Goal: Task Accomplishment & Management: Manage account settings

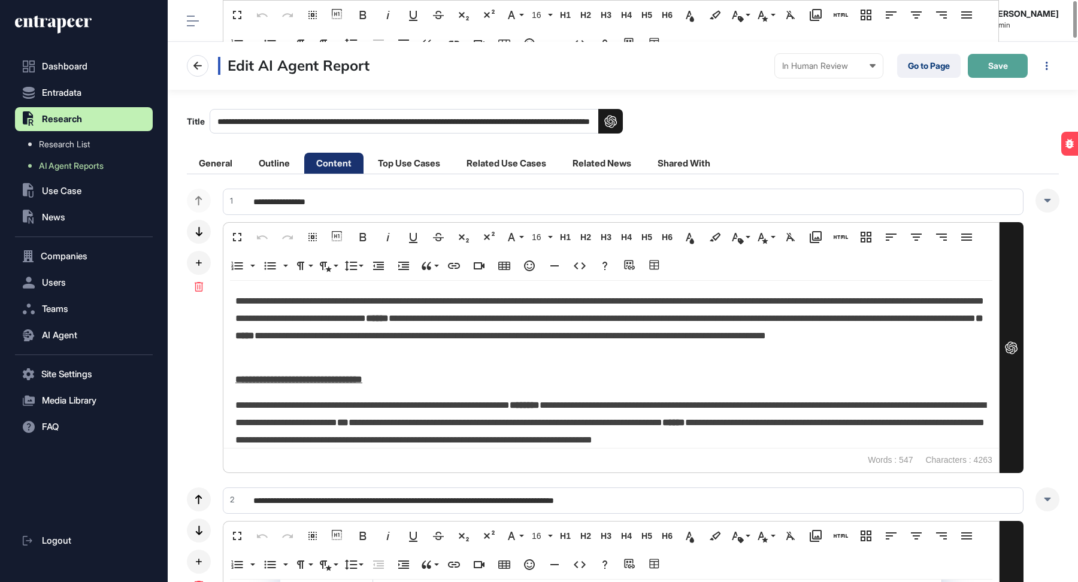
click at [1019, 65] on button "Save" at bounding box center [997, 66] width 60 height 24
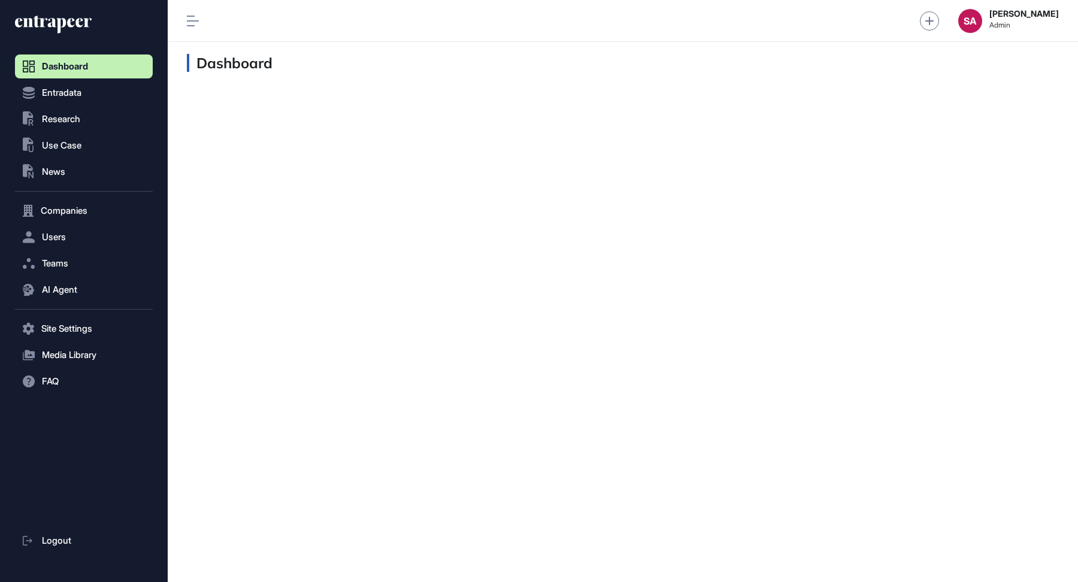
scroll to position [1, 1]
click at [74, 208] on span "Companies" at bounding box center [64, 211] width 47 height 10
click at [65, 235] on span "Company List" at bounding box center [64, 236] width 51 height 10
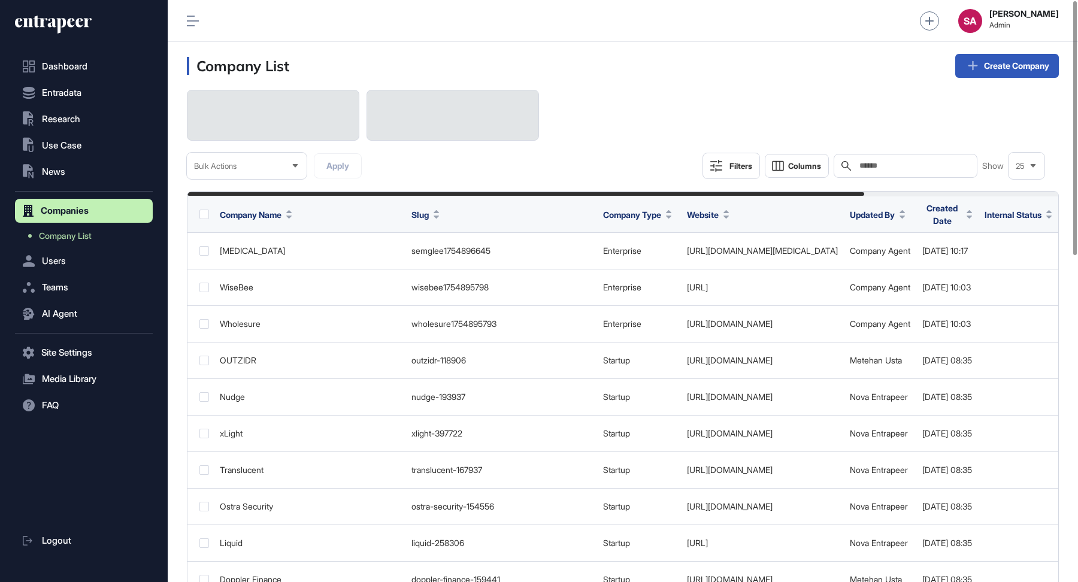
click at [905, 166] on input "text" at bounding box center [913, 166] width 111 height 10
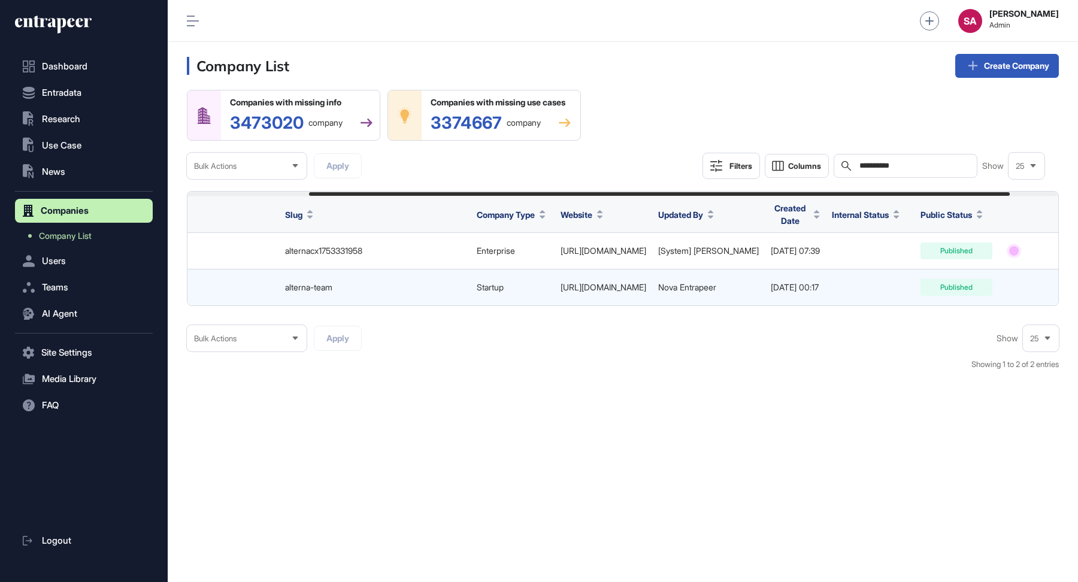
scroll to position [0, 212]
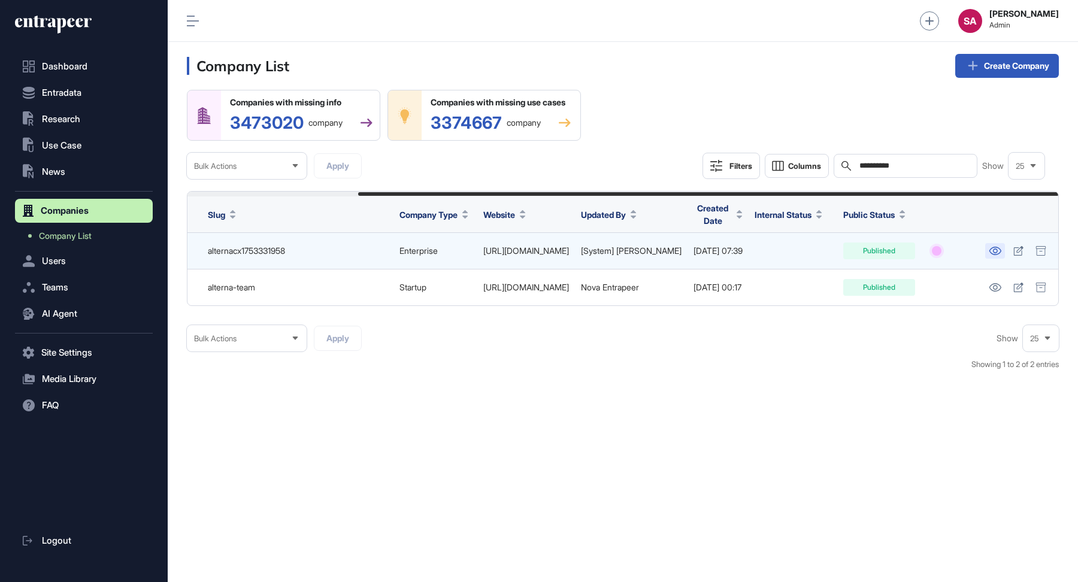
type input "**********"
click at [997, 247] on icon at bounding box center [994, 251] width 12 height 8
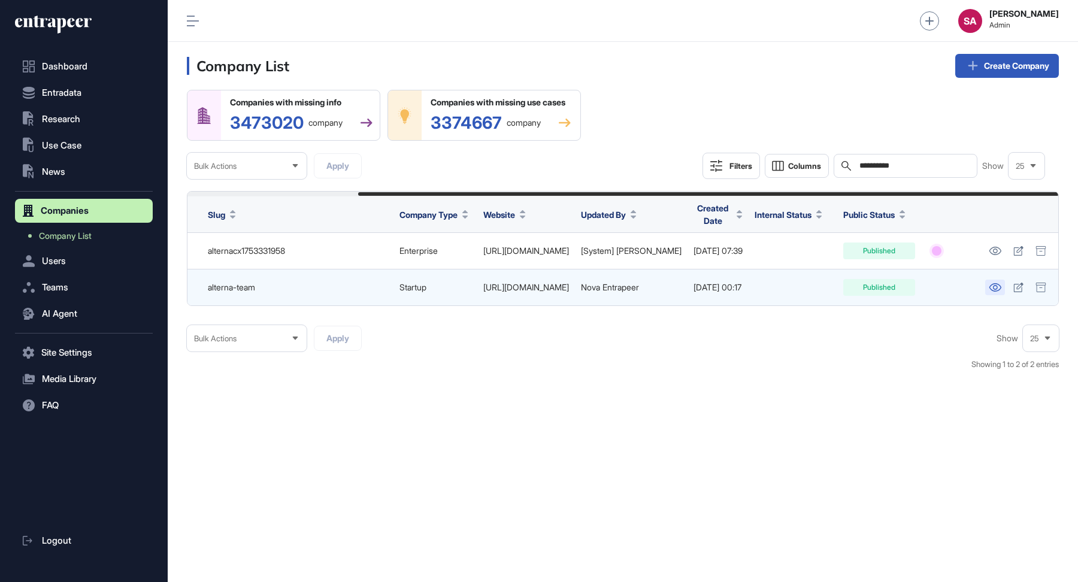
click at [991, 286] on icon at bounding box center [994, 287] width 13 height 8
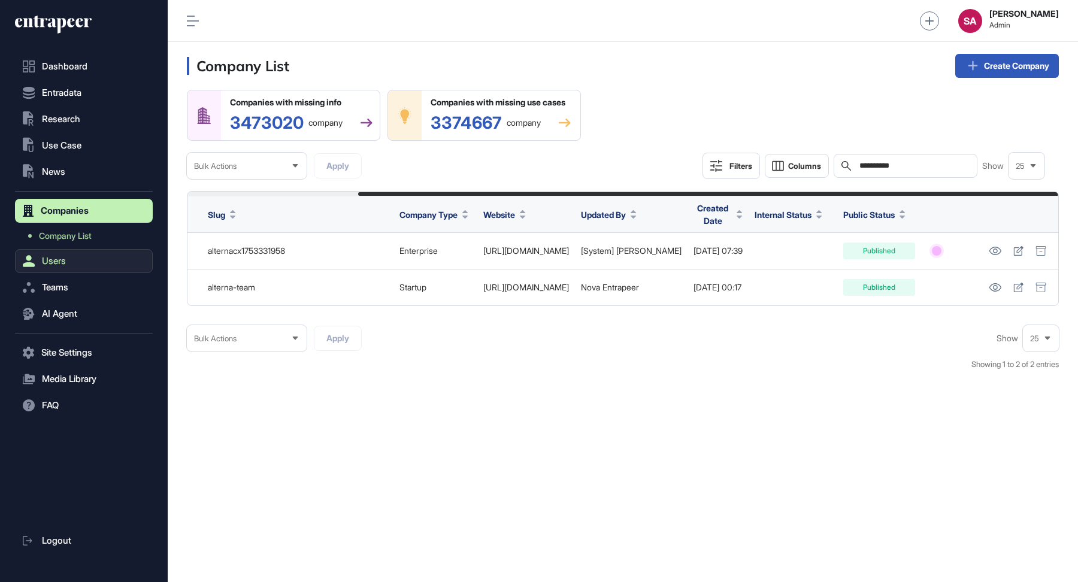
click at [80, 257] on button "Users" at bounding box center [84, 261] width 138 height 24
click at [75, 262] on link "User List" at bounding box center [87, 262] width 132 height 22
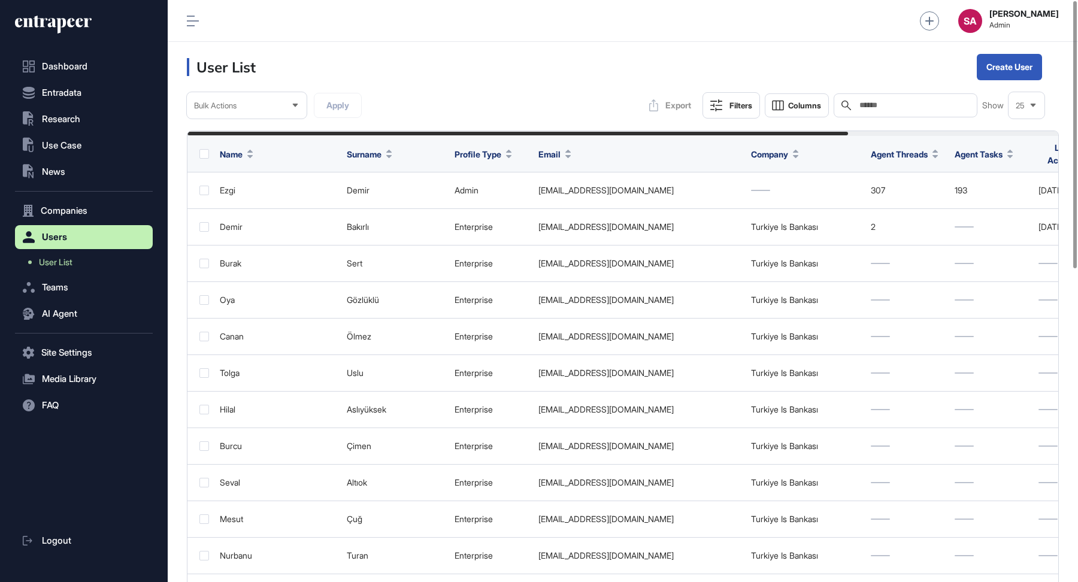
click at [924, 110] on input "text" at bounding box center [913, 106] width 111 height 10
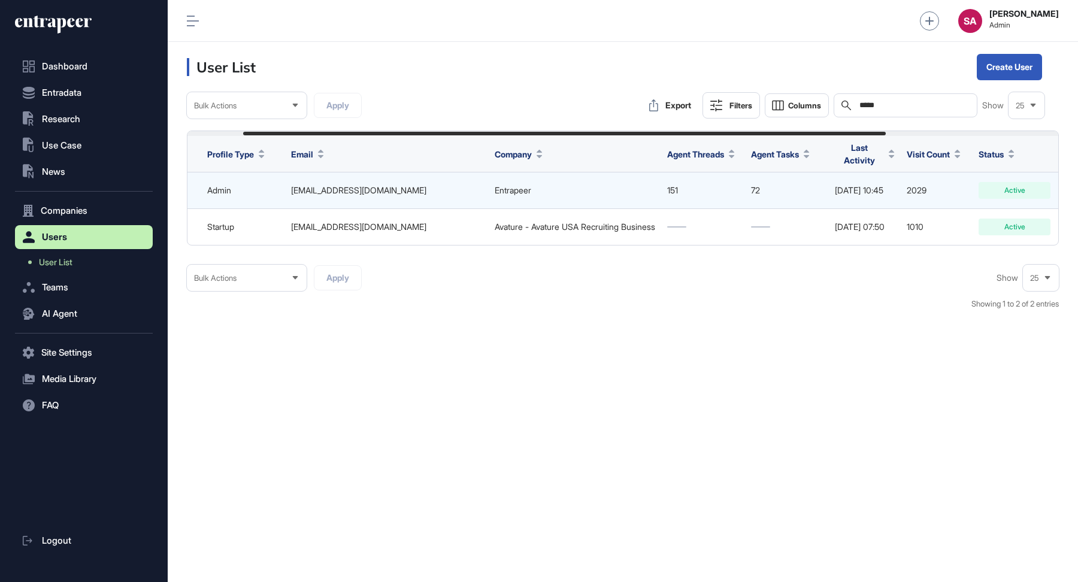
scroll to position [0, 310]
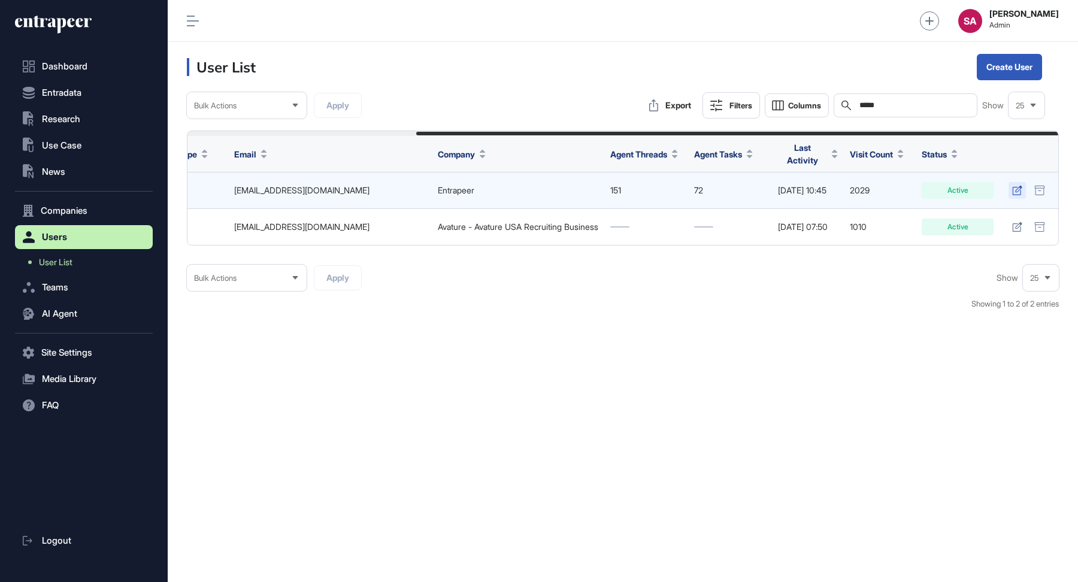
type input "*****"
click at [1016, 187] on icon at bounding box center [1017, 191] width 10 height 10
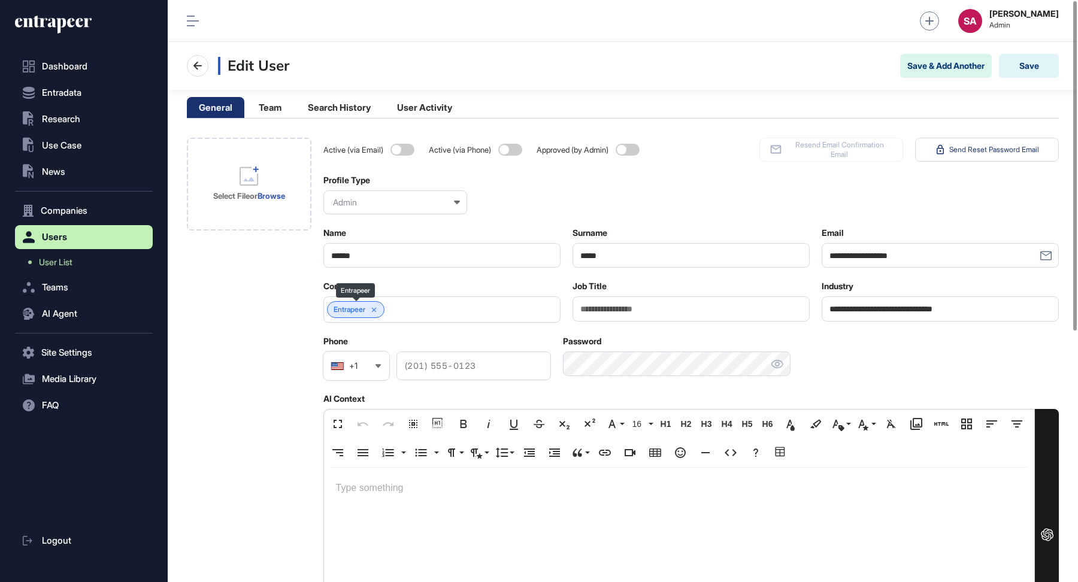
click at [376, 306] on icon at bounding box center [374, 310] width 8 height 8
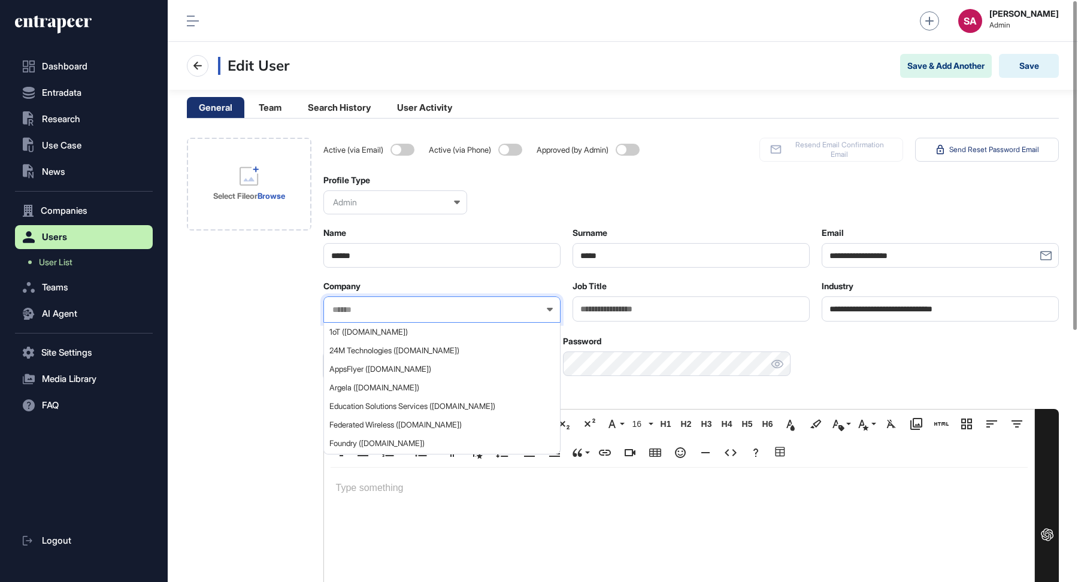
click at [376, 305] on input "text" at bounding box center [434, 310] width 206 height 10
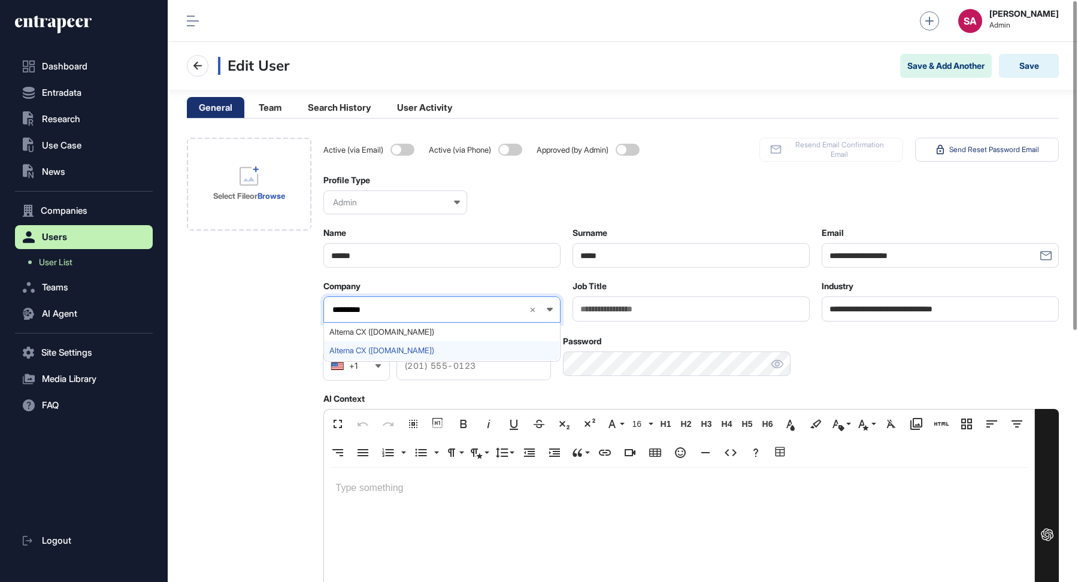
type input "*********"
click at [415, 348] on span "Alterna CX ([DOMAIN_NAME])" at bounding box center [441, 350] width 224 height 9
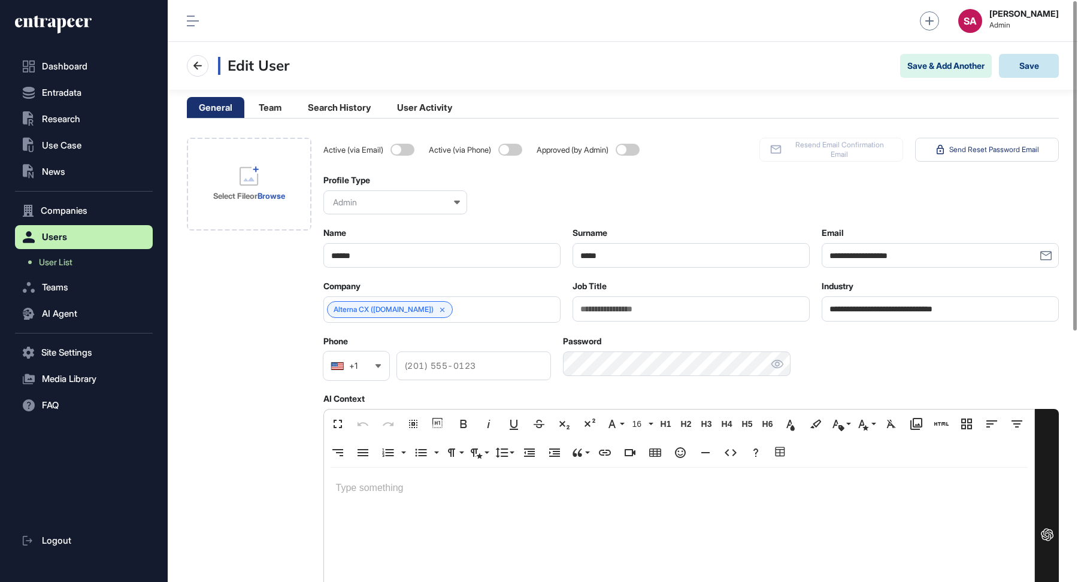
click at [1033, 70] on button "Save" at bounding box center [1029, 66] width 60 height 24
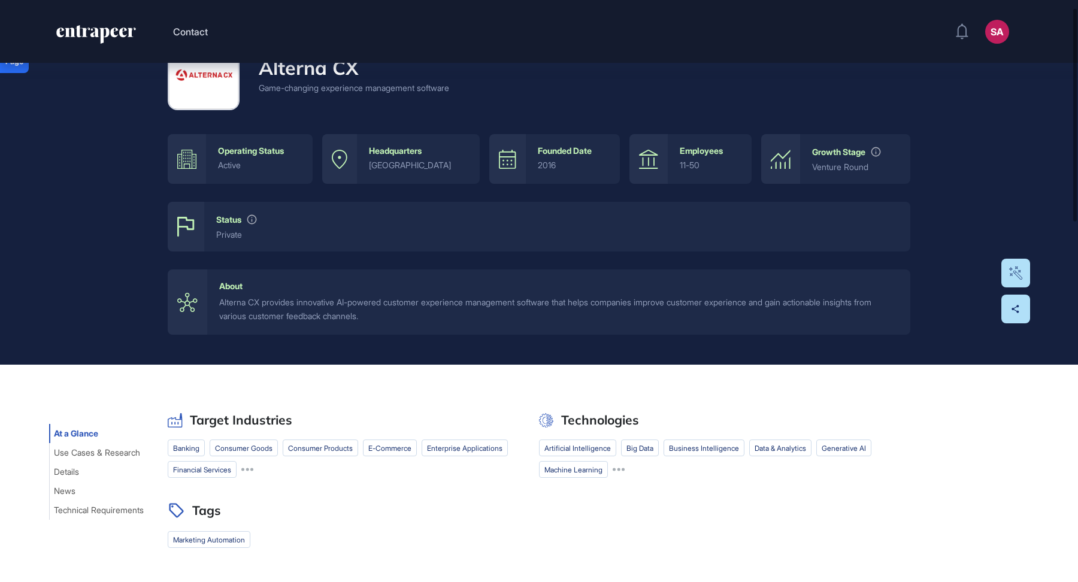
scroll to position [21, 0]
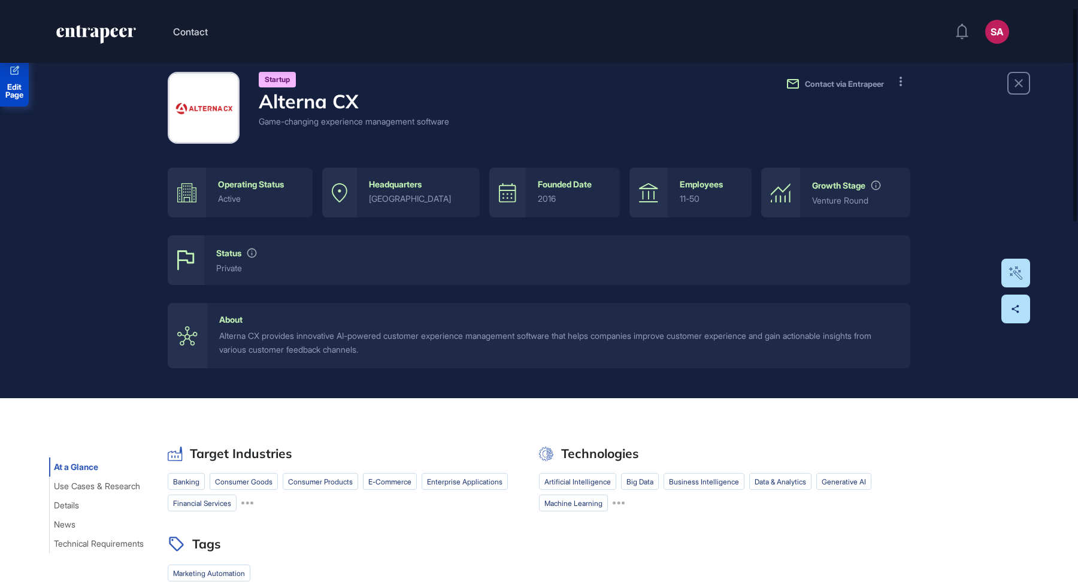
click at [22, 87] on span "Edit Page" at bounding box center [14, 91] width 29 height 16
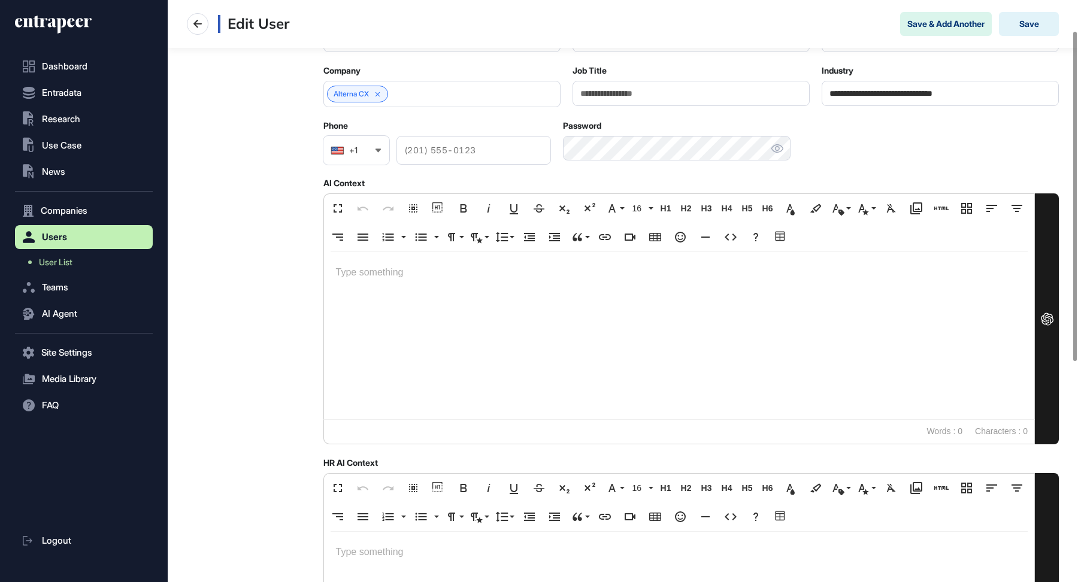
scroll to position [54, 0]
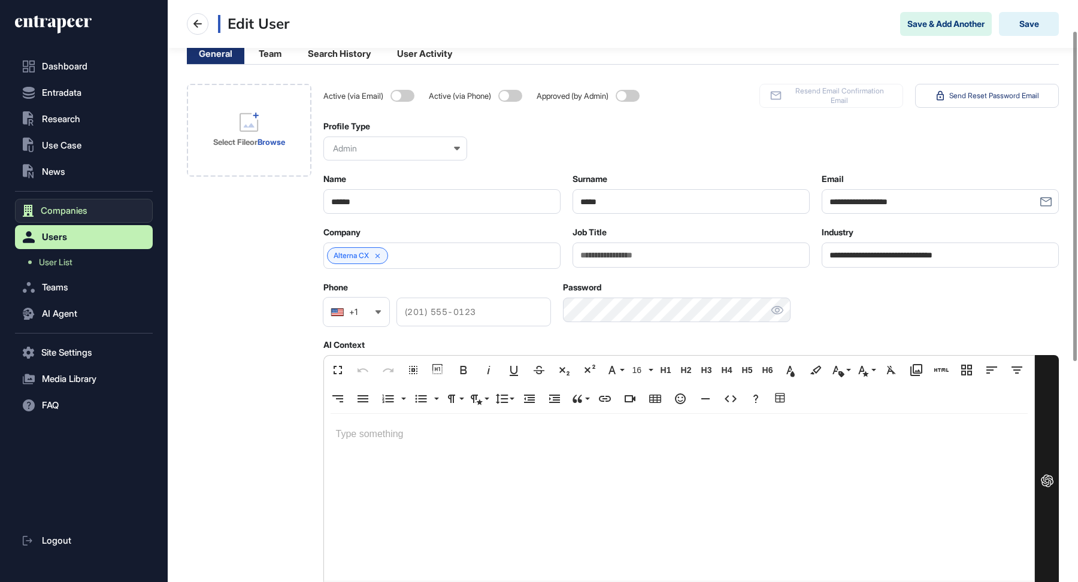
click at [51, 217] on button "Companies" at bounding box center [84, 211] width 138 height 24
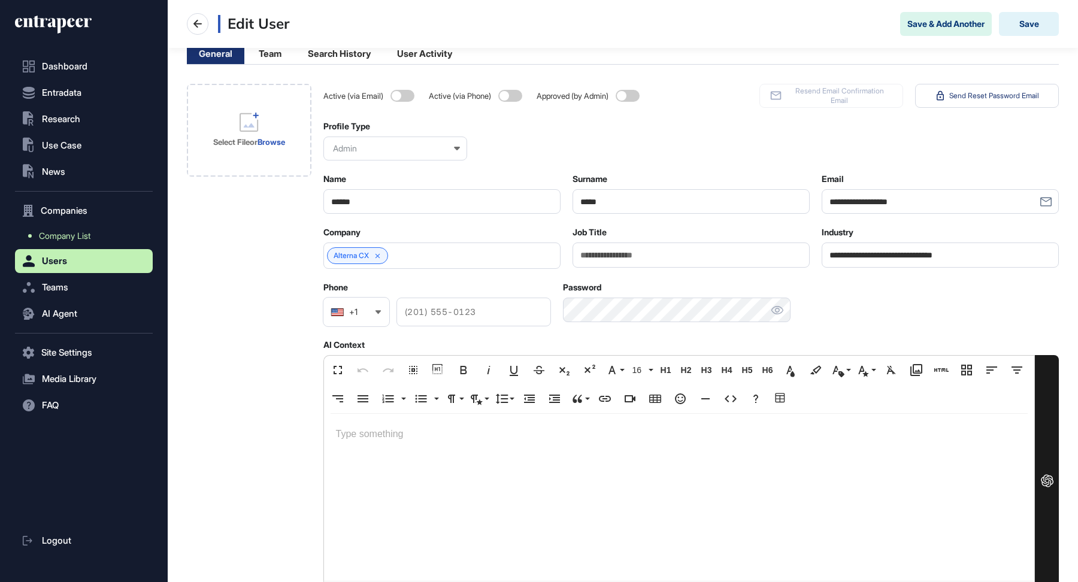
click at [56, 238] on span "Company List" at bounding box center [64, 236] width 51 height 10
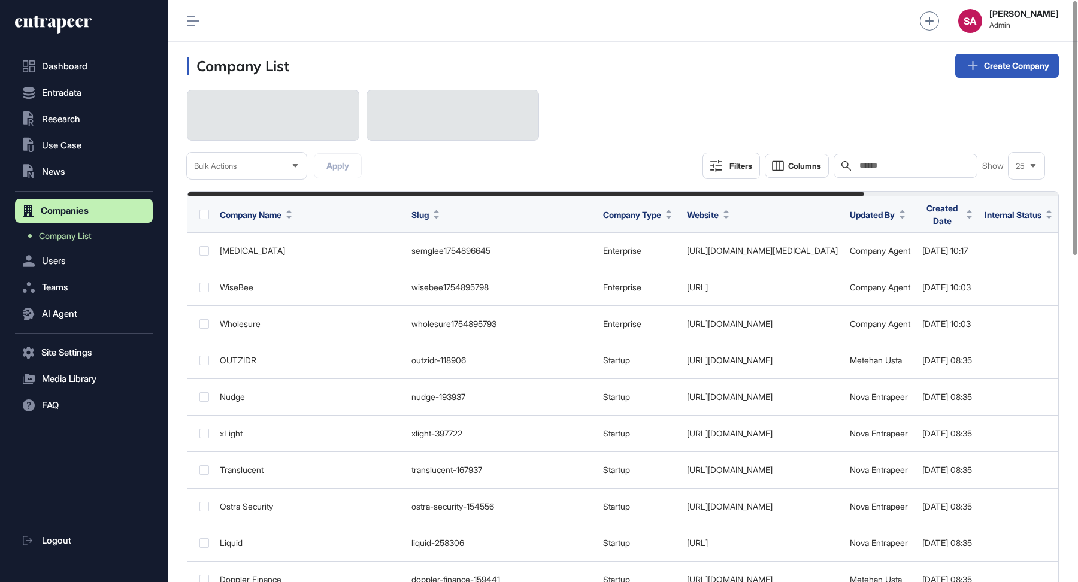
click at [922, 165] on input "text" at bounding box center [913, 166] width 111 height 10
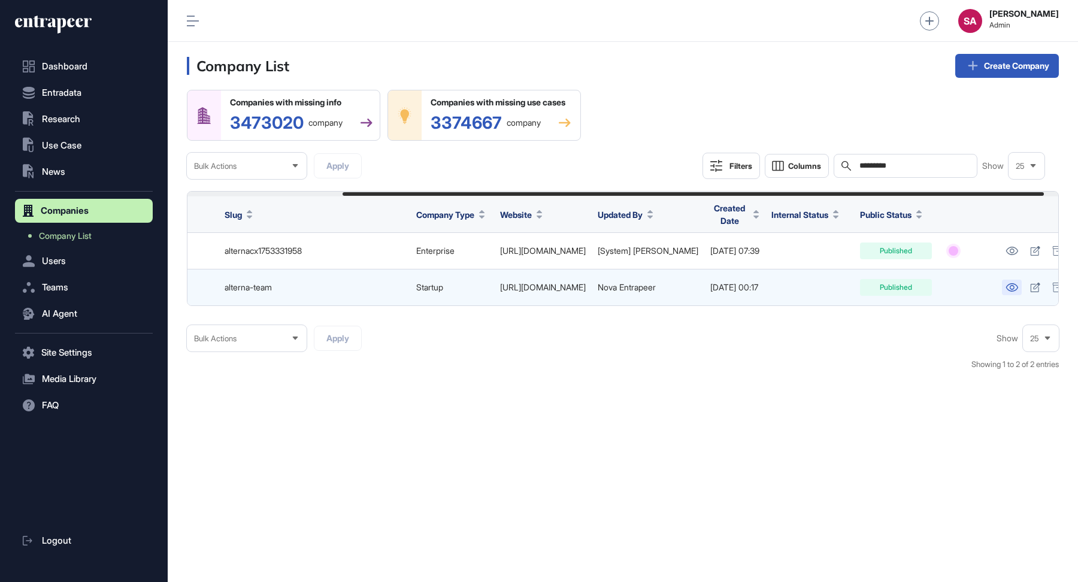
scroll to position [0, 193]
type input "*********"
click at [1034, 284] on icon at bounding box center [1029, 288] width 10 height 10
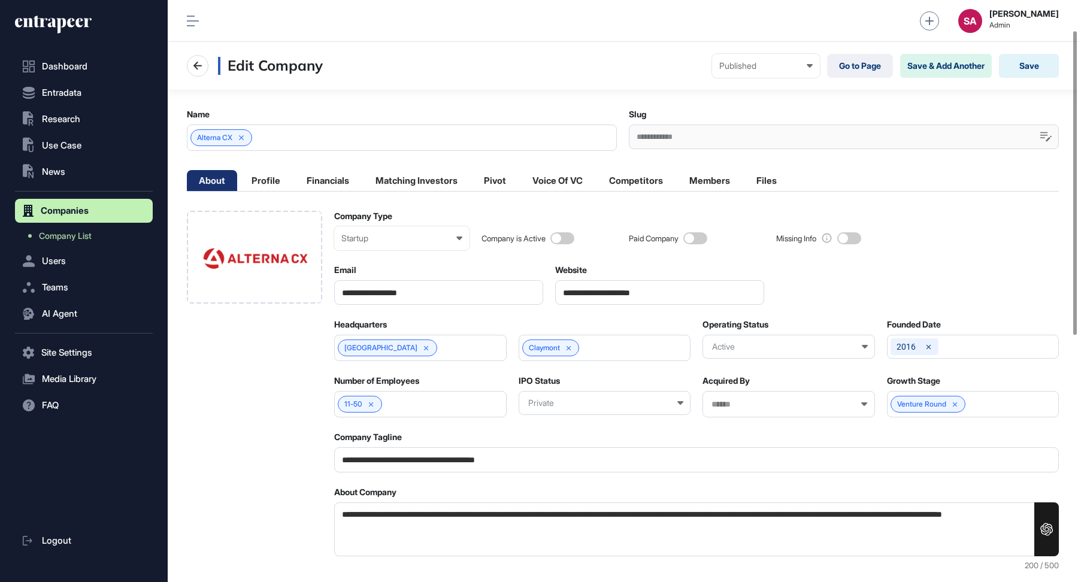
scroll to position [240, 0]
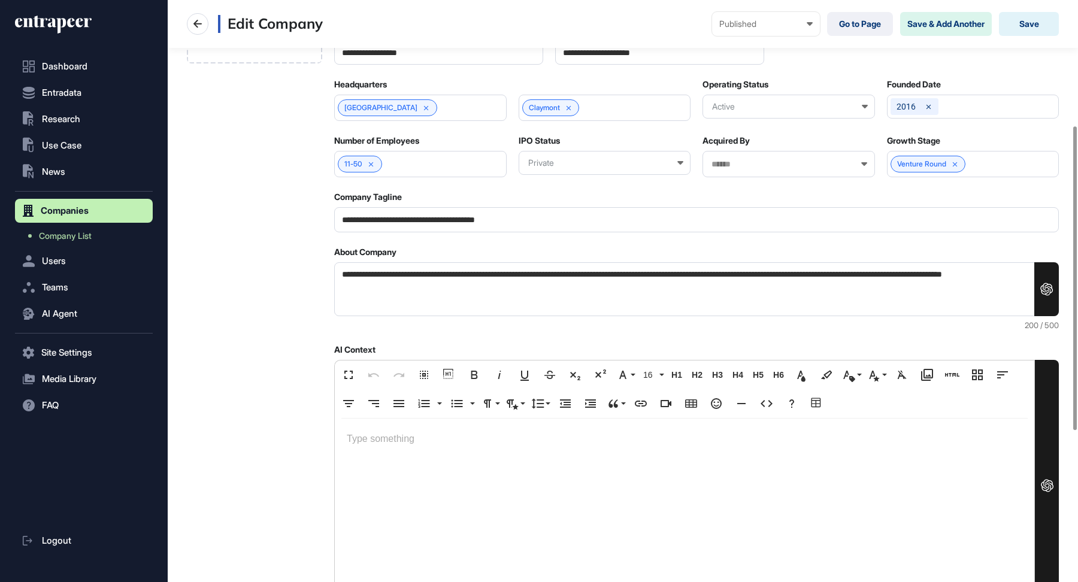
click at [532, 286] on textarea "**********" at bounding box center [696, 289] width 724 height 54
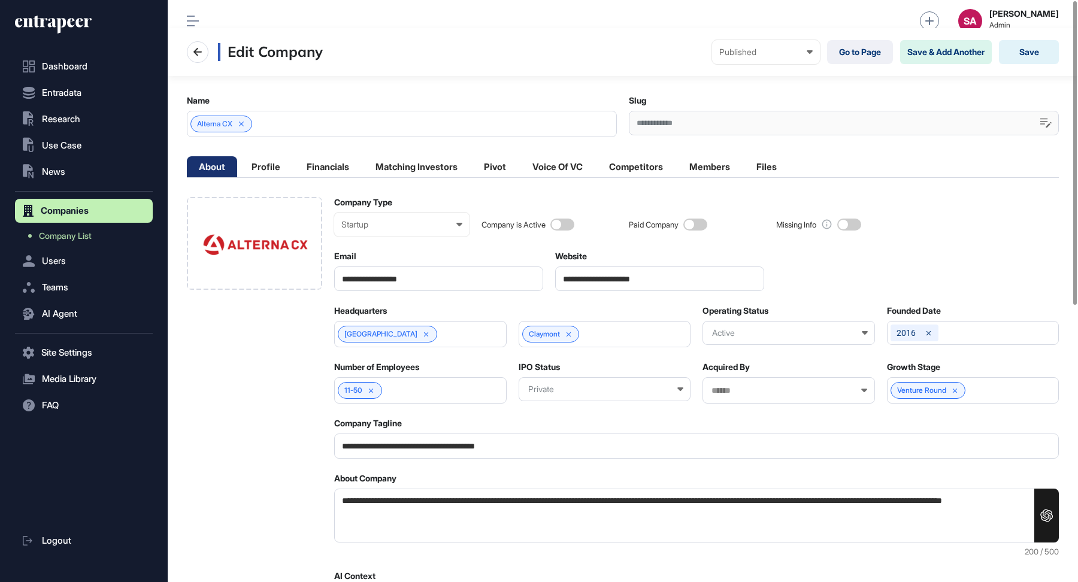
scroll to position [0, 0]
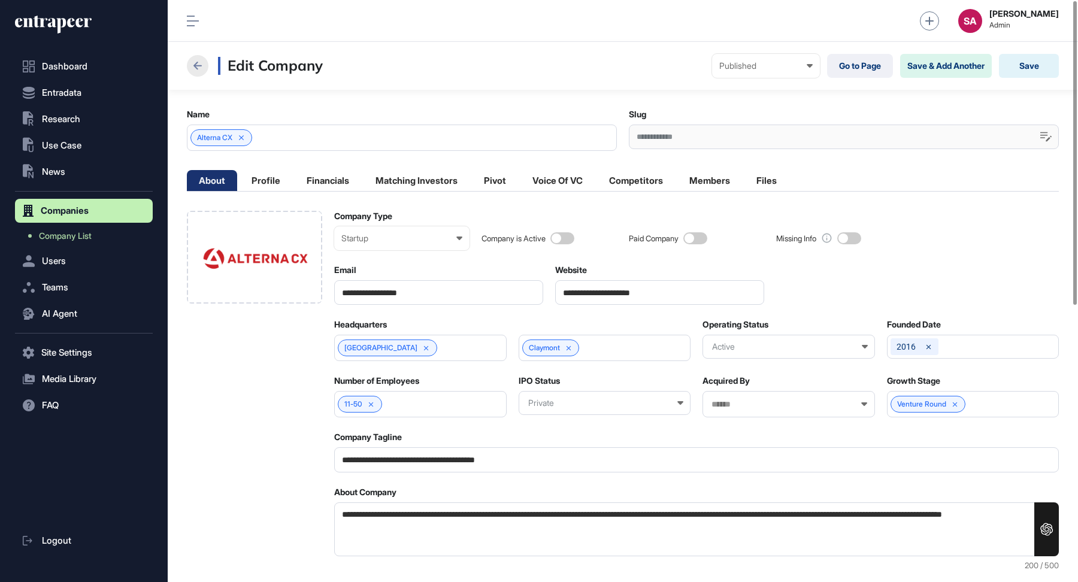
click at [203, 65] on icon at bounding box center [197, 66] width 14 height 14
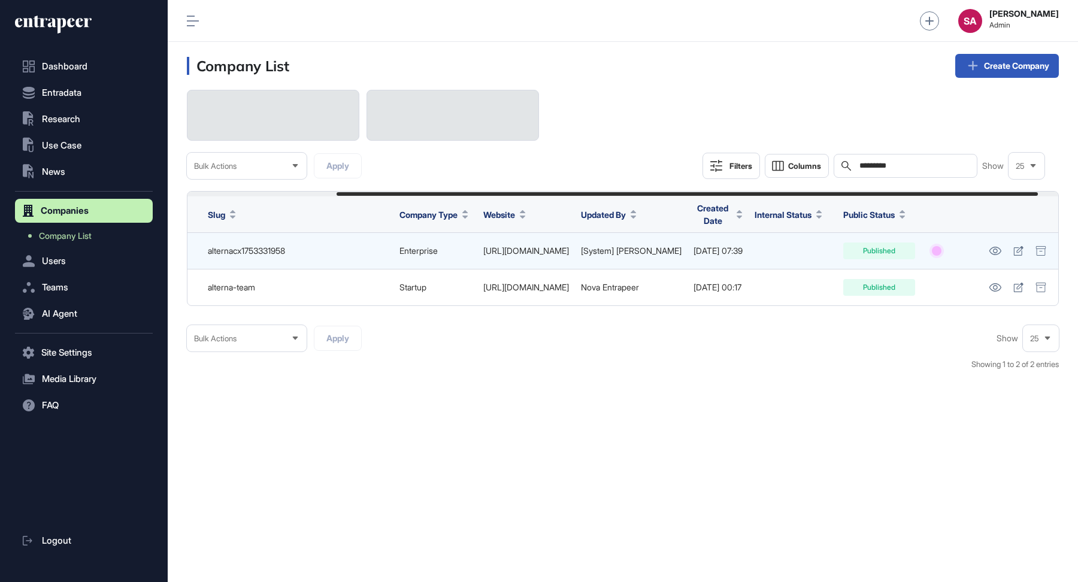
scroll to position [0, 212]
click at [995, 253] on icon at bounding box center [994, 251] width 13 height 8
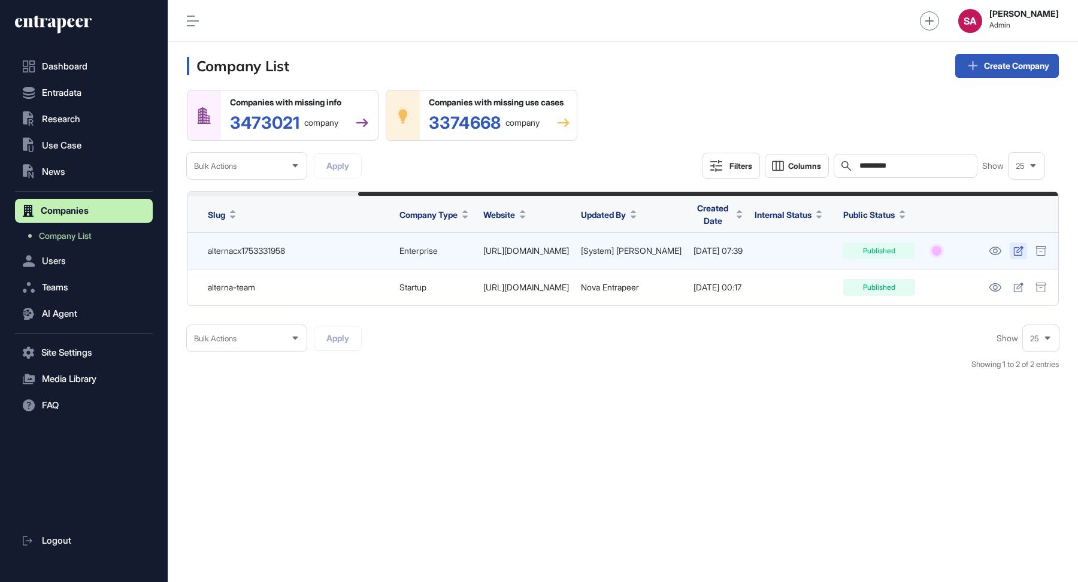
click at [1016, 250] on icon at bounding box center [1018, 251] width 10 height 10
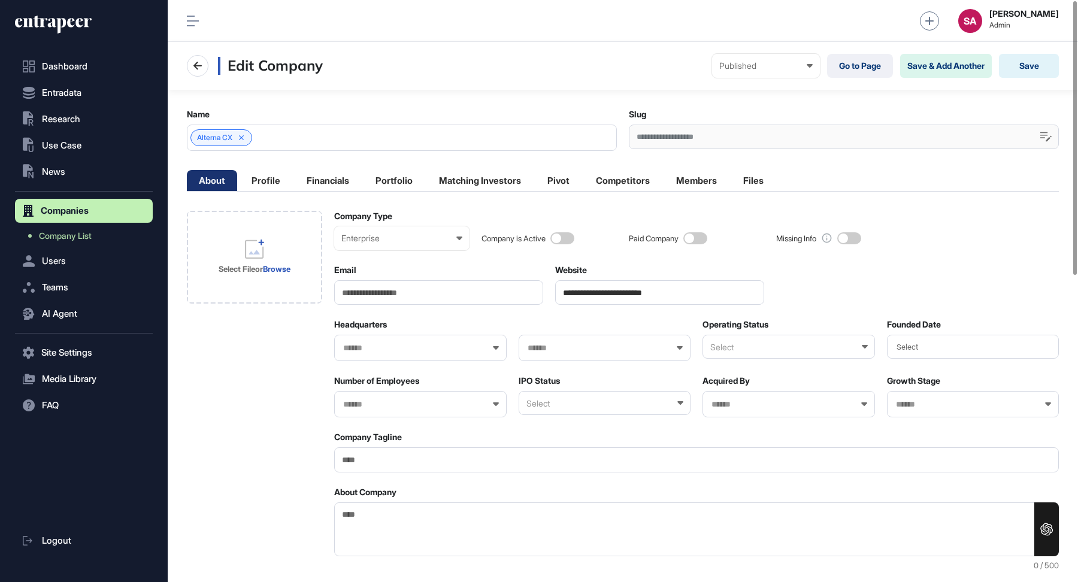
click at [445, 293] on input "Email" at bounding box center [438, 292] width 209 height 25
click at [715, 295] on input "**********" at bounding box center [659, 292] width 209 height 25
type input "**********"
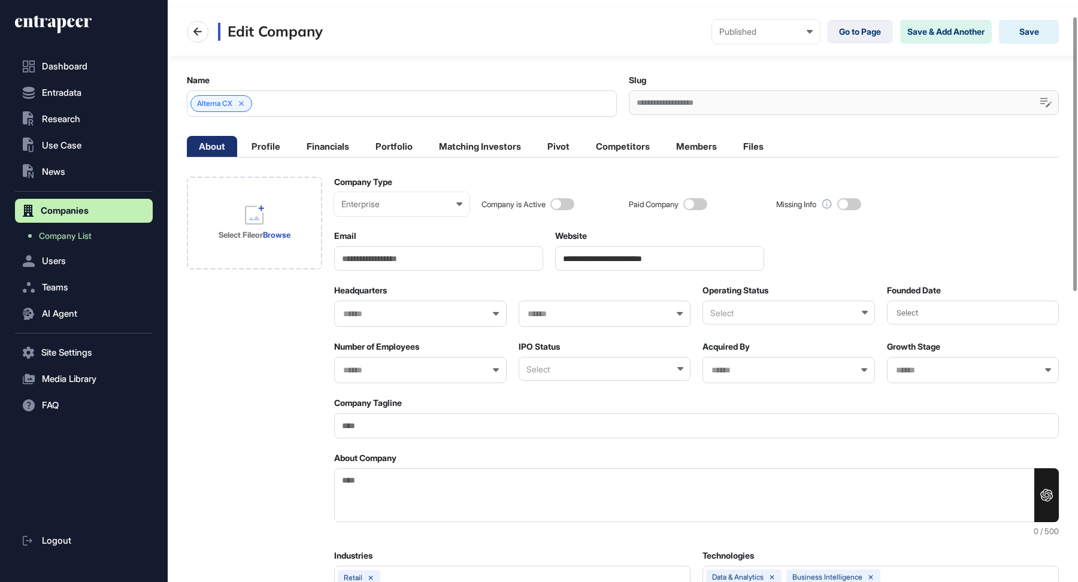
click at [969, 204] on div "Company is Active Paid Company Missing Info" at bounding box center [769, 197] width 577 height 40
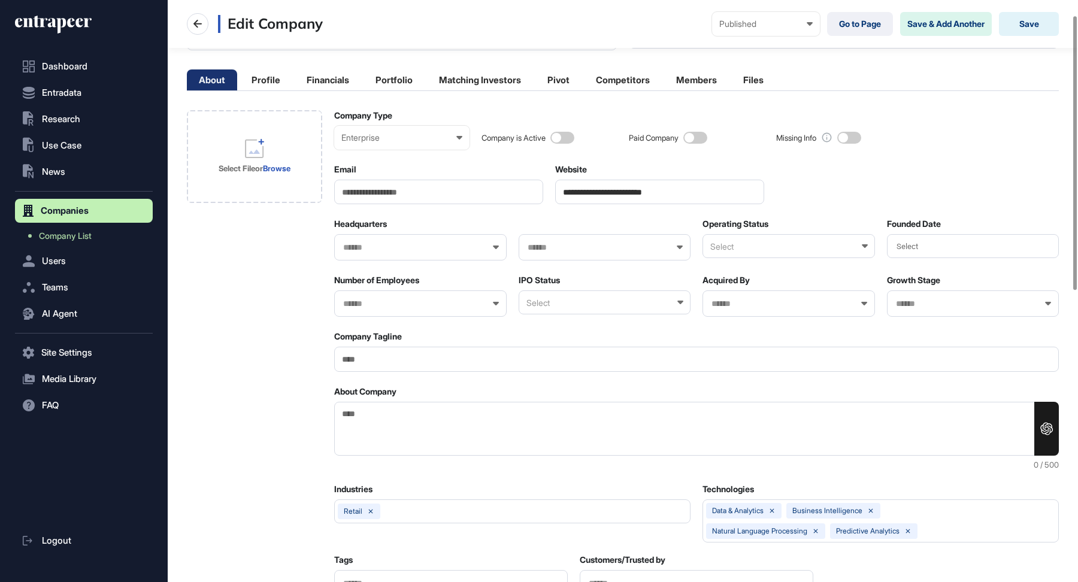
scroll to position [0, 0]
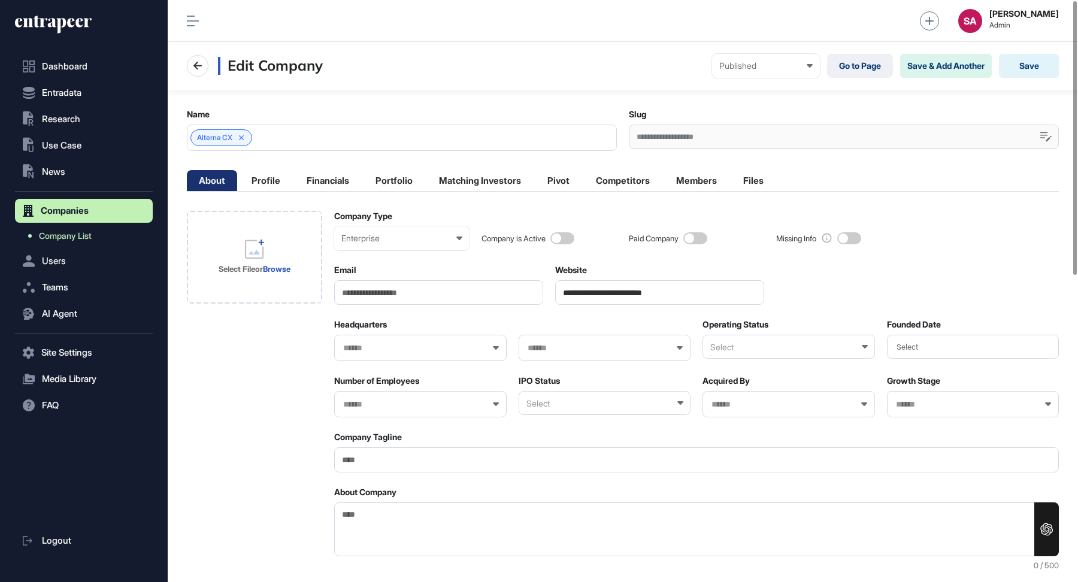
click at [73, 241] on link "Company List" at bounding box center [87, 236] width 132 height 22
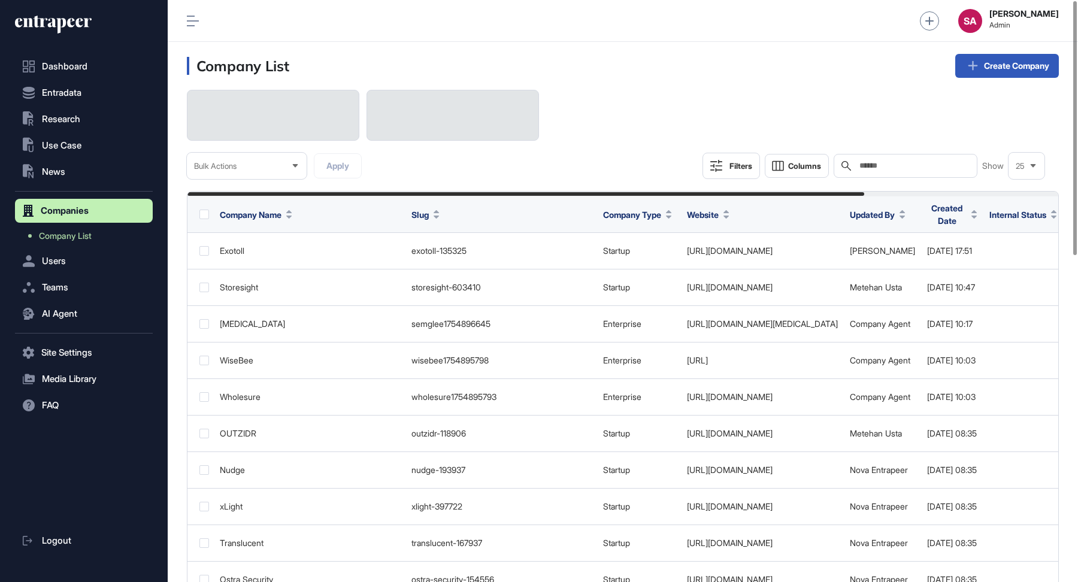
click at [911, 160] on div "Search" at bounding box center [905, 166] width 144 height 24
type input "*"
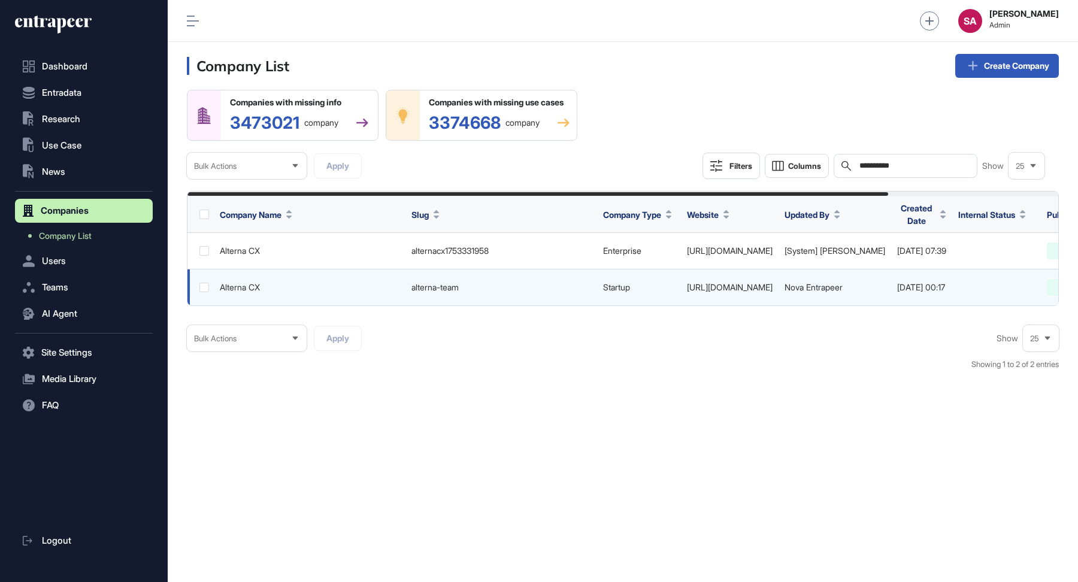
type input "**********"
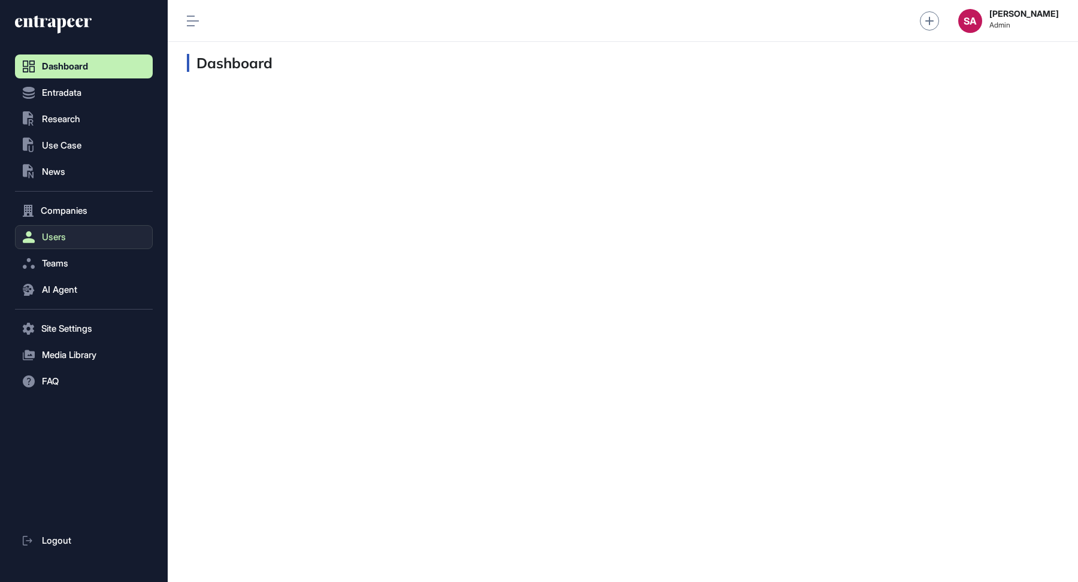
click at [77, 241] on button "Users" at bounding box center [84, 237] width 138 height 24
click at [72, 265] on span "User List" at bounding box center [56, 262] width 34 height 10
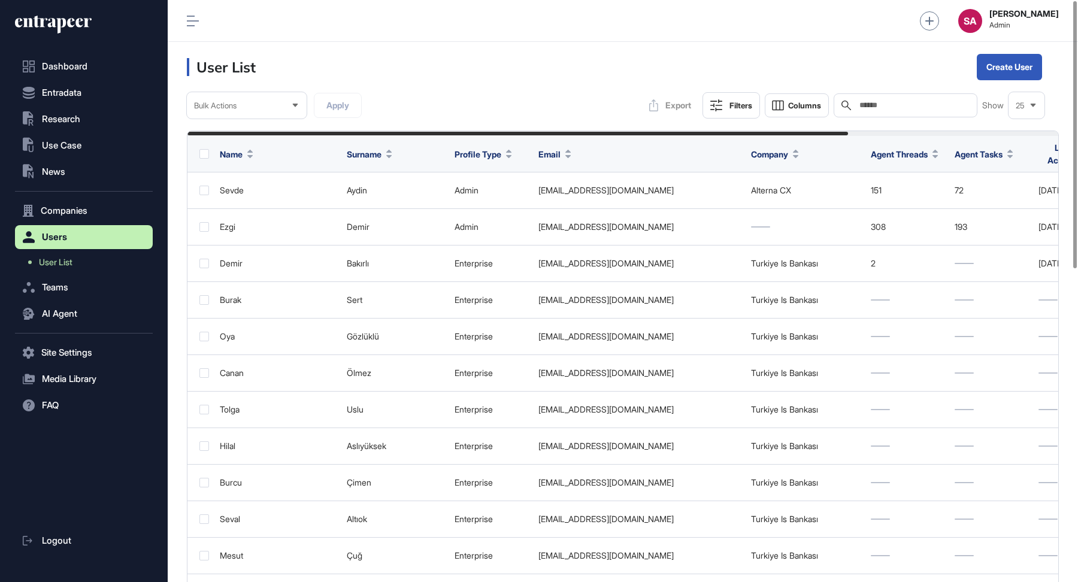
click at [917, 102] on input "text" at bounding box center [913, 106] width 111 height 10
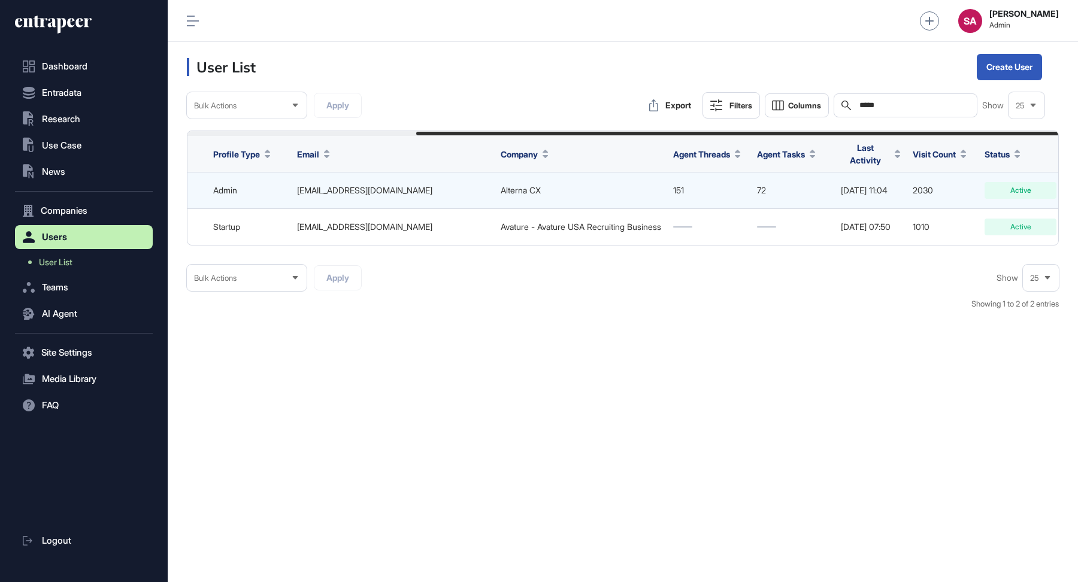
scroll to position [0, 310]
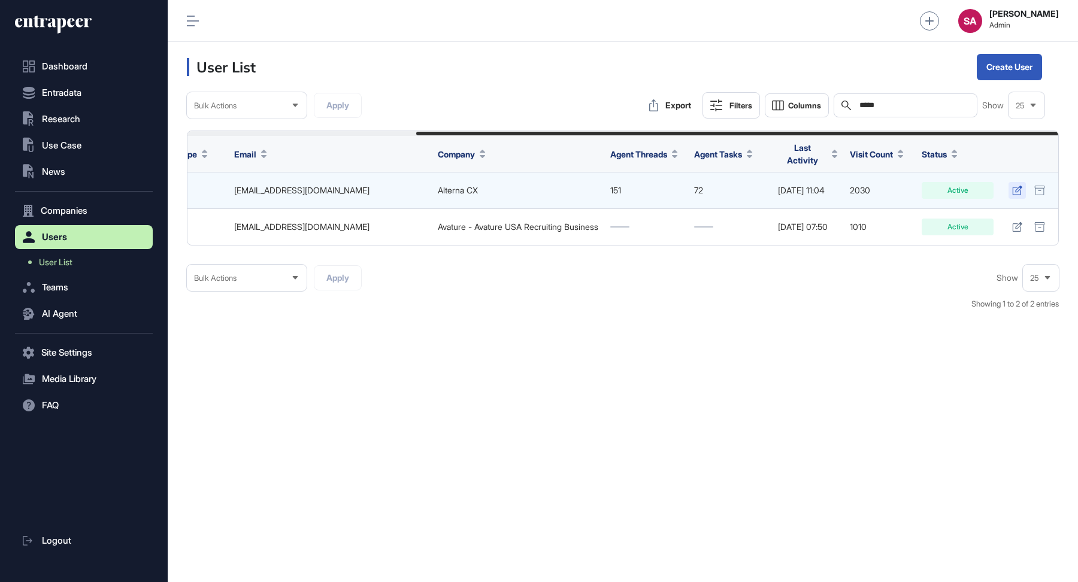
type input "*****"
click at [1018, 189] on icon at bounding box center [1017, 191] width 10 height 10
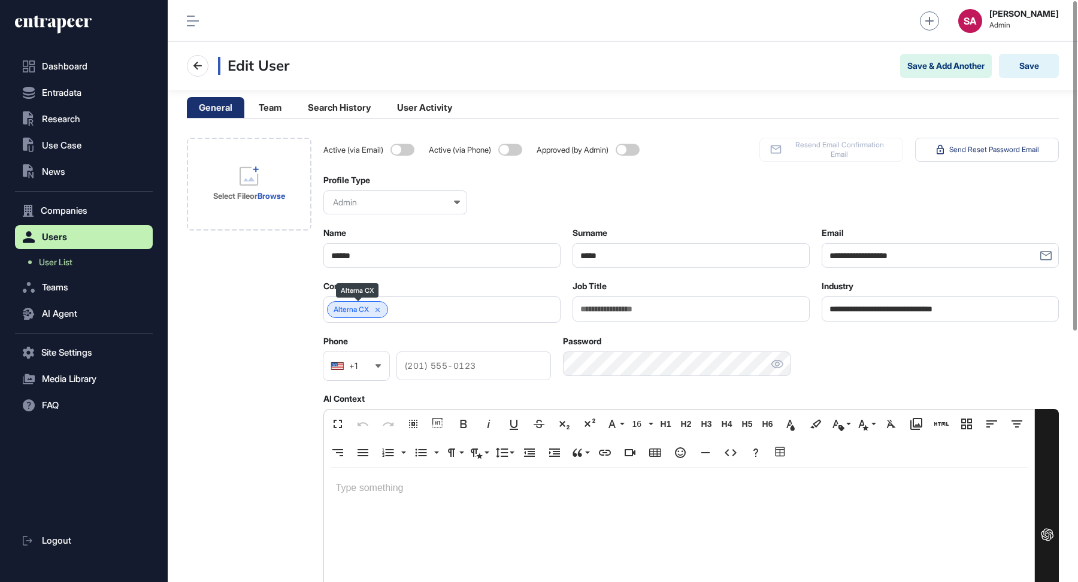
click at [377, 307] on icon at bounding box center [377, 309] width 5 height 5
click at [387, 310] on input "text" at bounding box center [434, 310] width 206 height 10
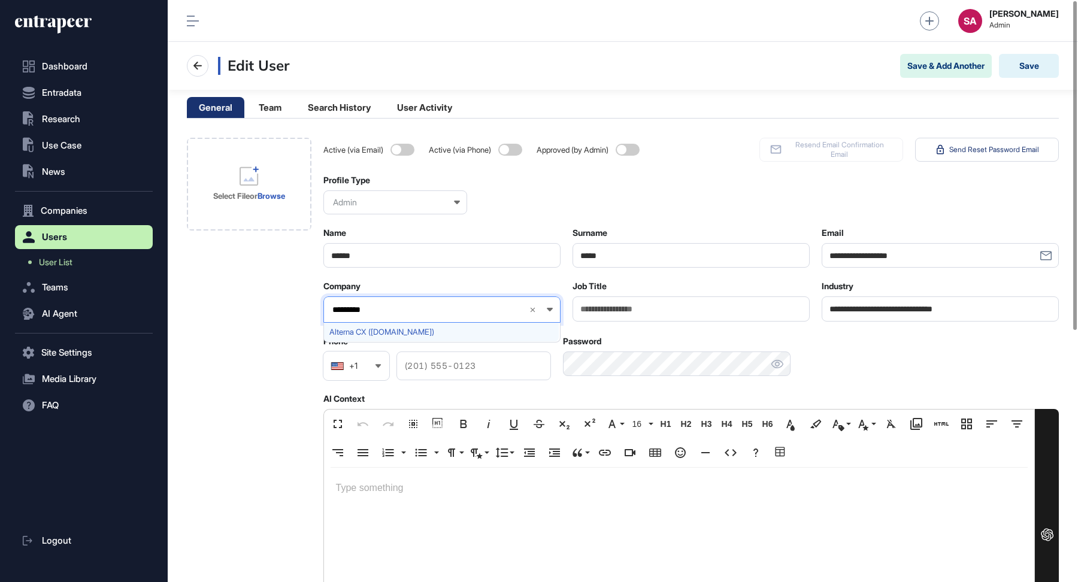
type input "*********"
click at [422, 333] on span "Alterna CX (alternacx.com)" at bounding box center [441, 331] width 224 height 9
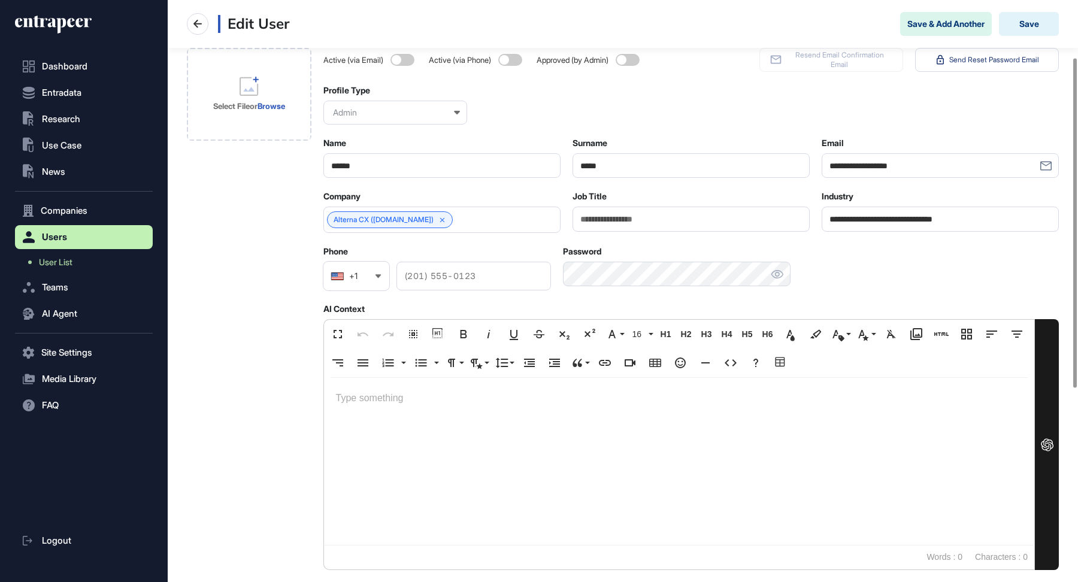
scroll to position [102, 0]
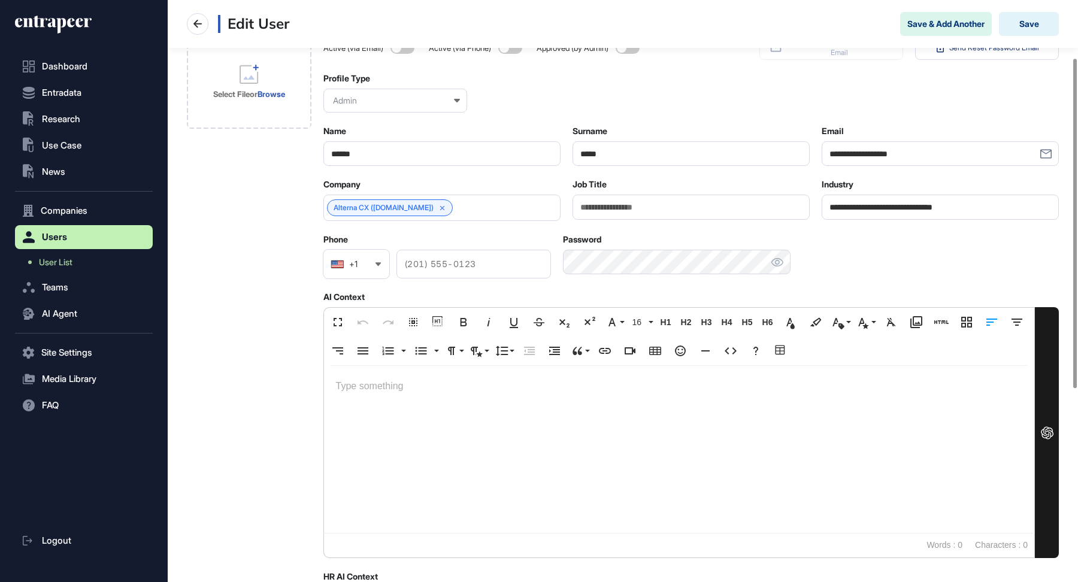
click at [450, 395] on div at bounding box center [679, 449] width 710 height 167
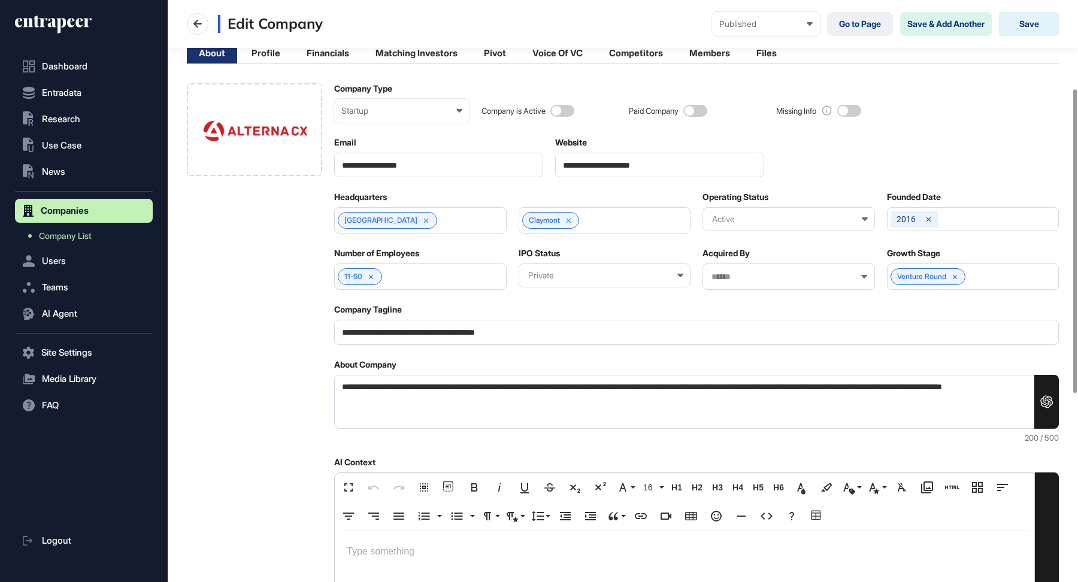
scroll to position [186, 0]
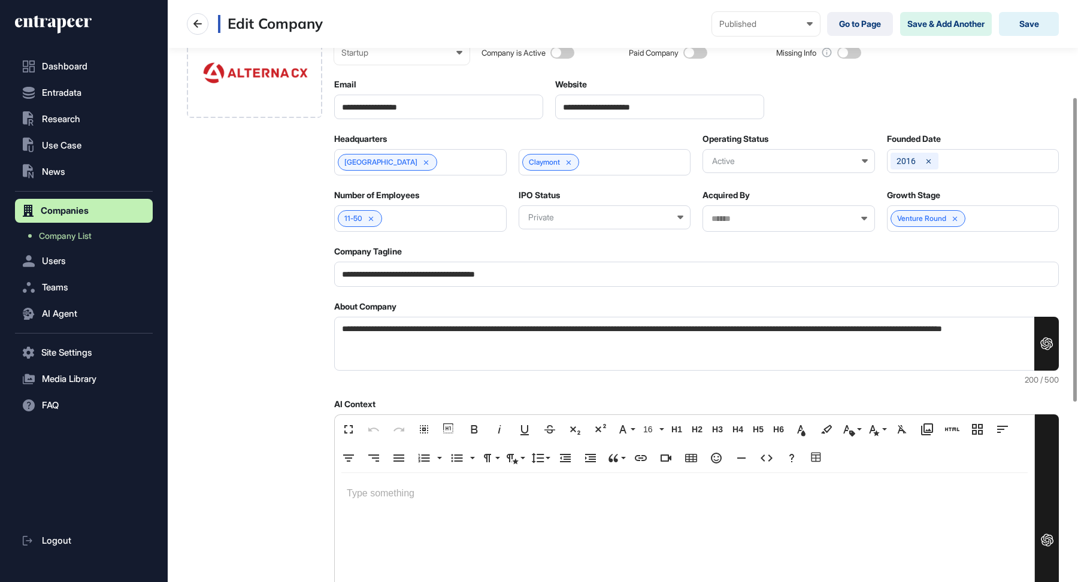
drag, startPoint x: 515, startPoint y: 340, endPoint x: 337, endPoint y: 325, distance: 178.4
click at [337, 325] on textarea "**********" at bounding box center [696, 344] width 724 height 54
click at [220, 253] on div at bounding box center [254, 434] width 135 height 818
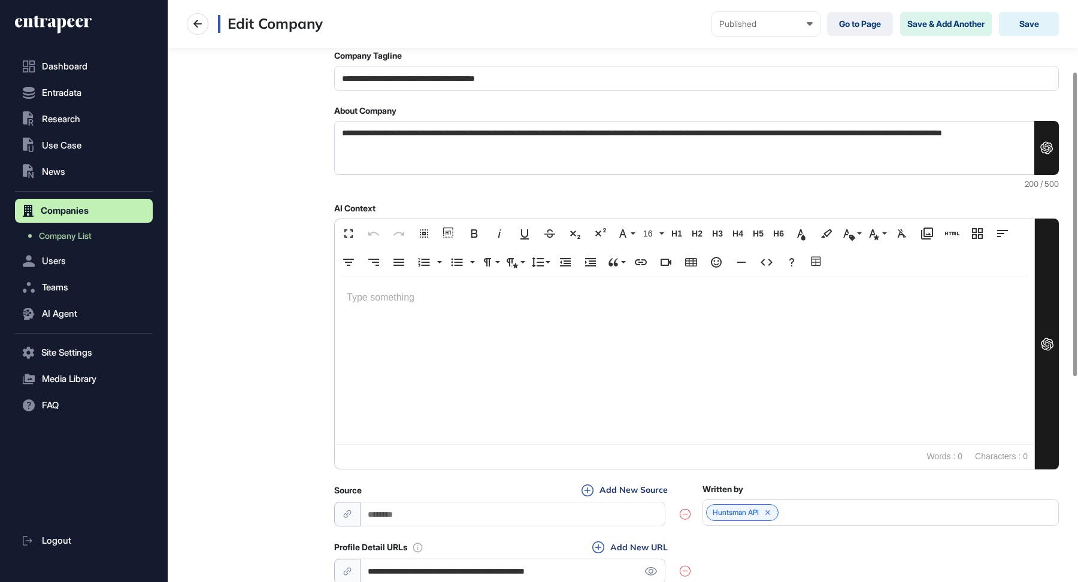
scroll to position [0, 0]
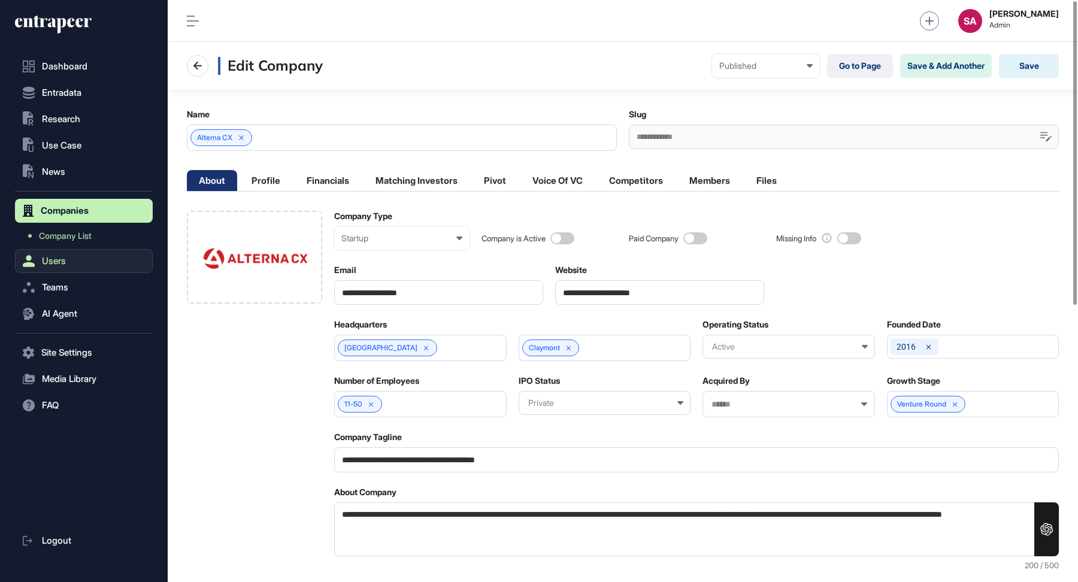
click at [60, 258] on span "Users" at bounding box center [54, 261] width 24 height 10
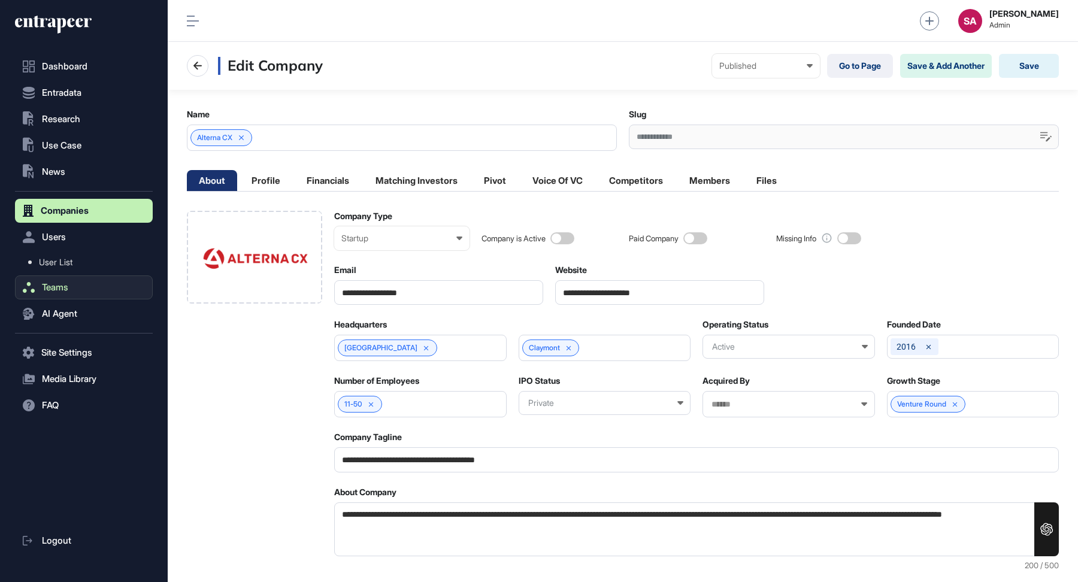
click at [65, 286] on span "Teams" at bounding box center [55, 288] width 26 height 10
click at [64, 255] on button "Teams" at bounding box center [84, 263] width 138 height 24
click at [64, 241] on span "Users" at bounding box center [54, 237] width 24 height 10
click at [63, 262] on span "User List" at bounding box center [56, 262] width 34 height 10
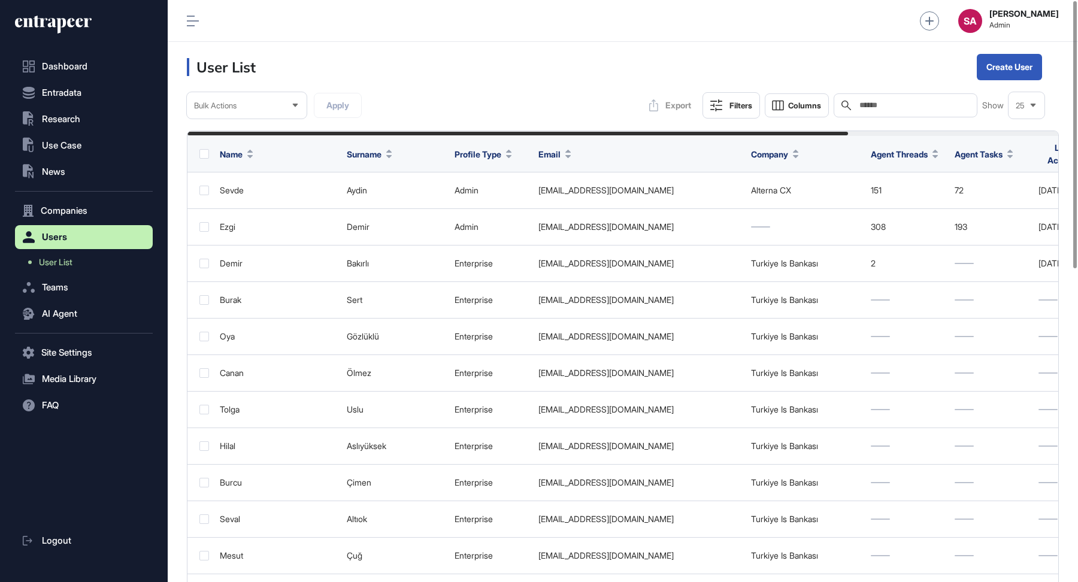
click at [924, 109] on input "text" at bounding box center [913, 106] width 111 height 10
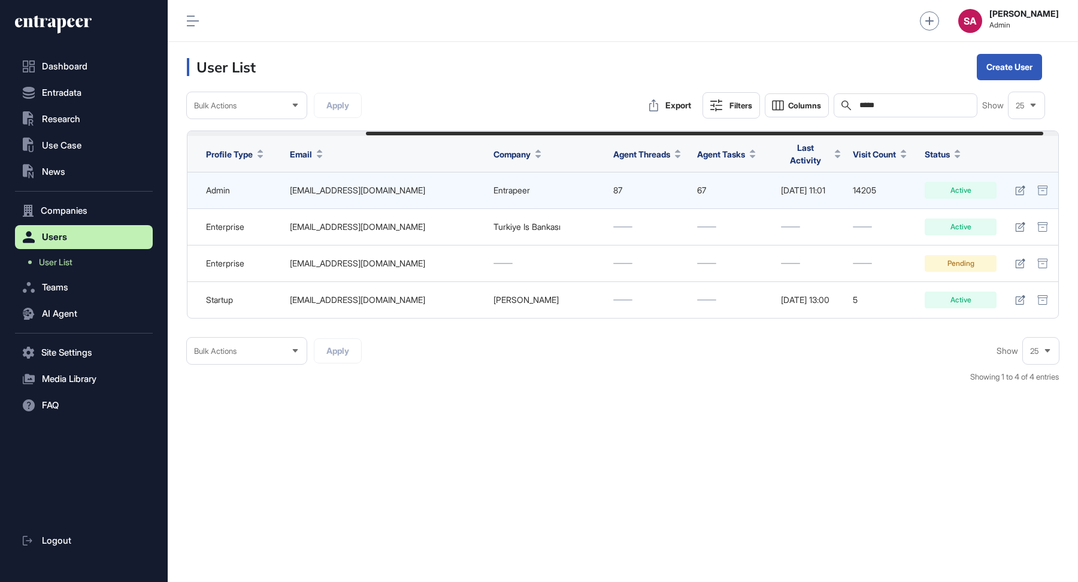
scroll to position [0, 249]
type input "*****"
click at [1015, 190] on link at bounding box center [1016, 190] width 17 height 17
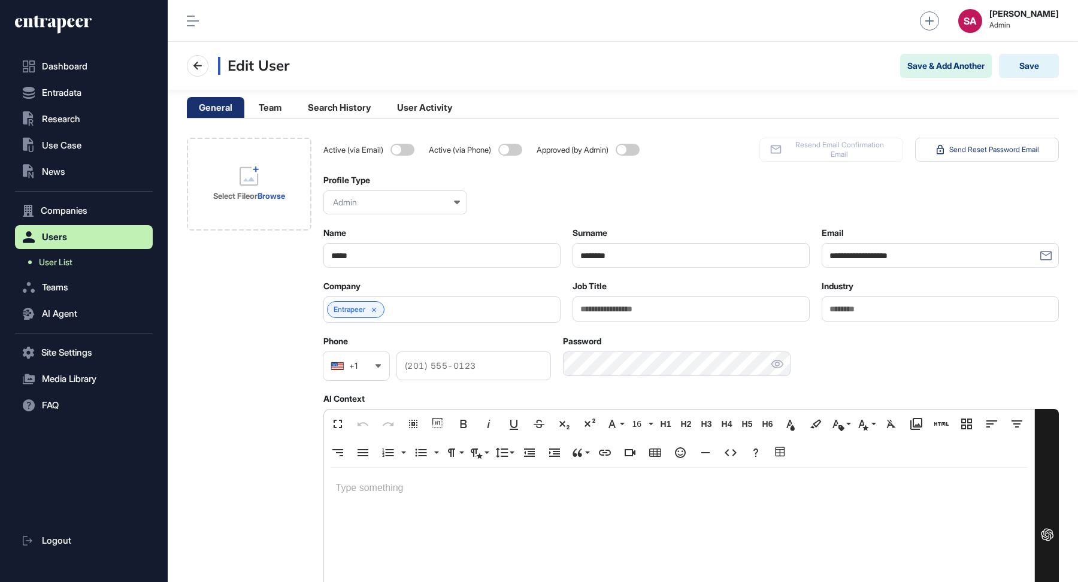
click at [52, 263] on span "User List" at bounding box center [56, 262] width 34 height 10
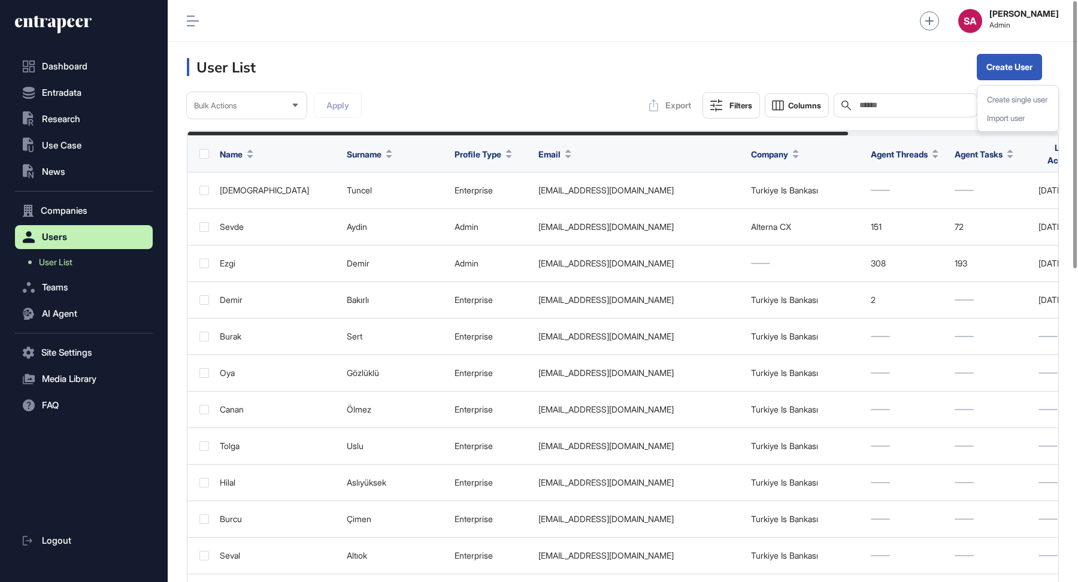
click at [858, 105] on input "text" at bounding box center [913, 106] width 111 height 10
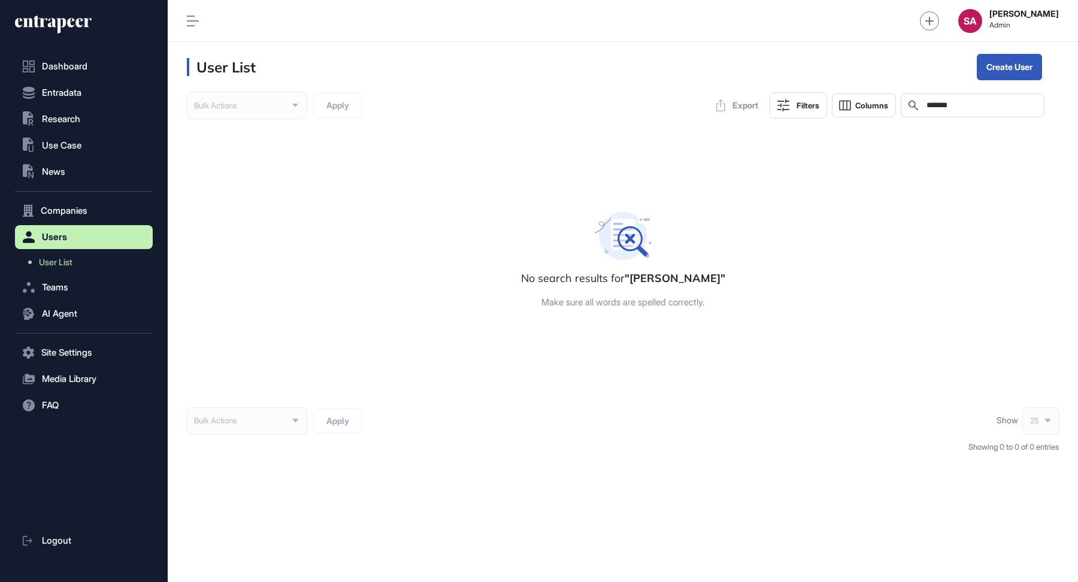
drag, startPoint x: 965, startPoint y: 107, endPoint x: 904, endPoint y: 107, distance: 61.1
click at [905, 107] on div "Search *******" at bounding box center [972, 105] width 144 height 24
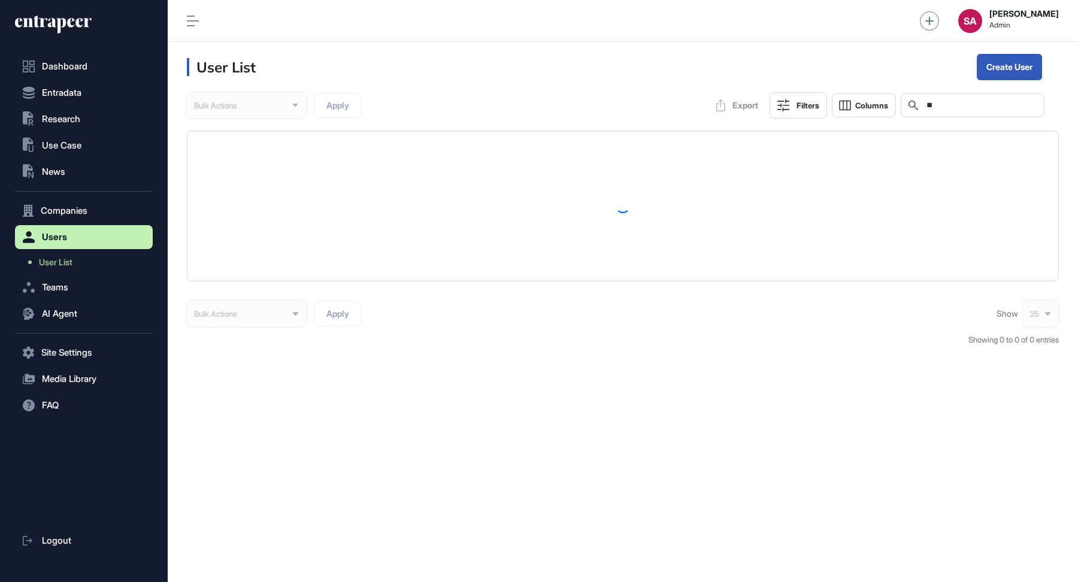
type input "*"
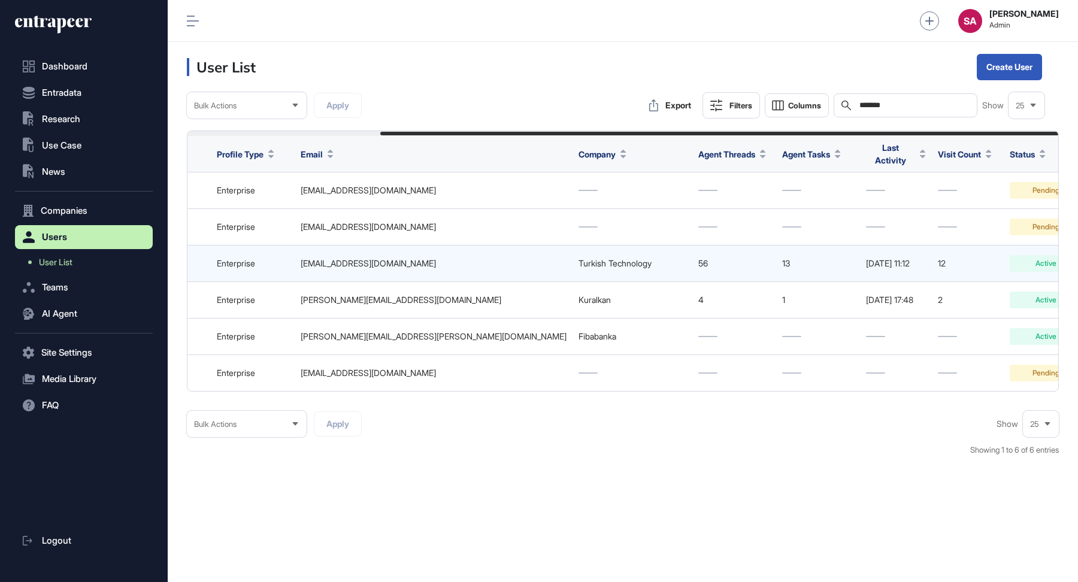
scroll to position [0, 247]
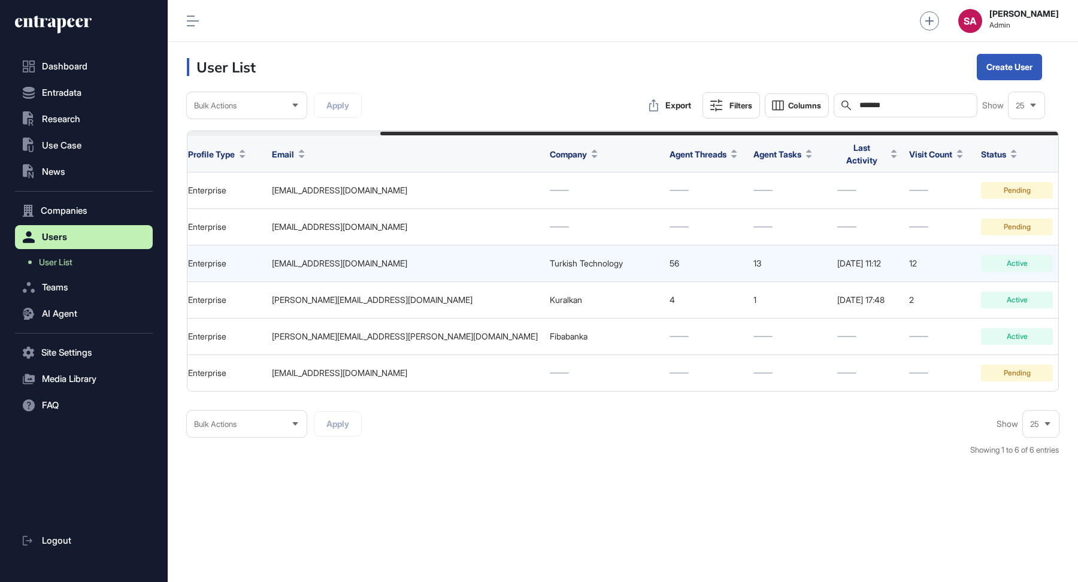
type input "*******"
click at [1071, 260] on icon at bounding box center [1076, 264] width 10 height 10
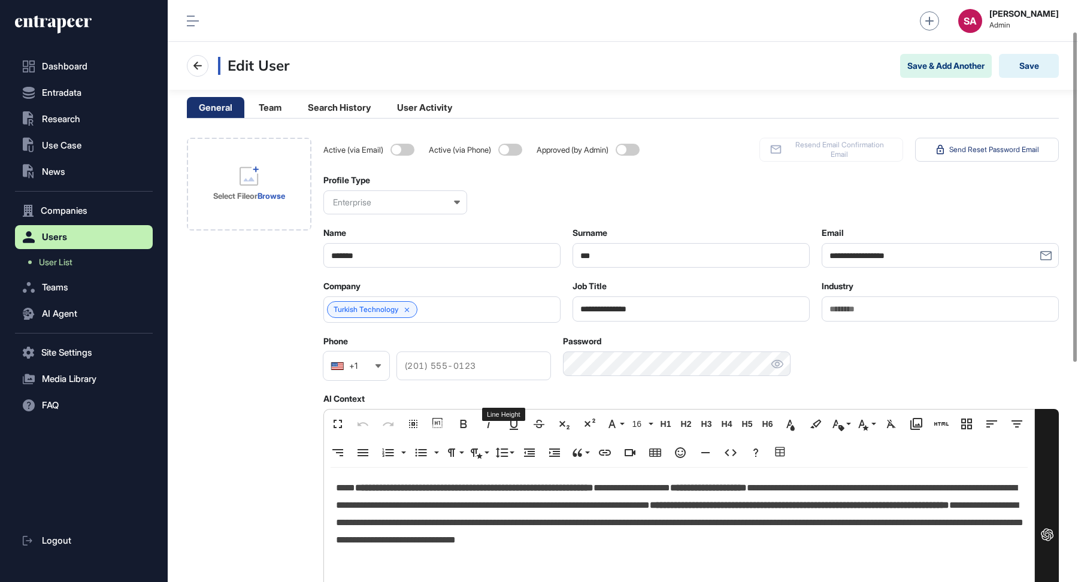
scroll to position [82, 0]
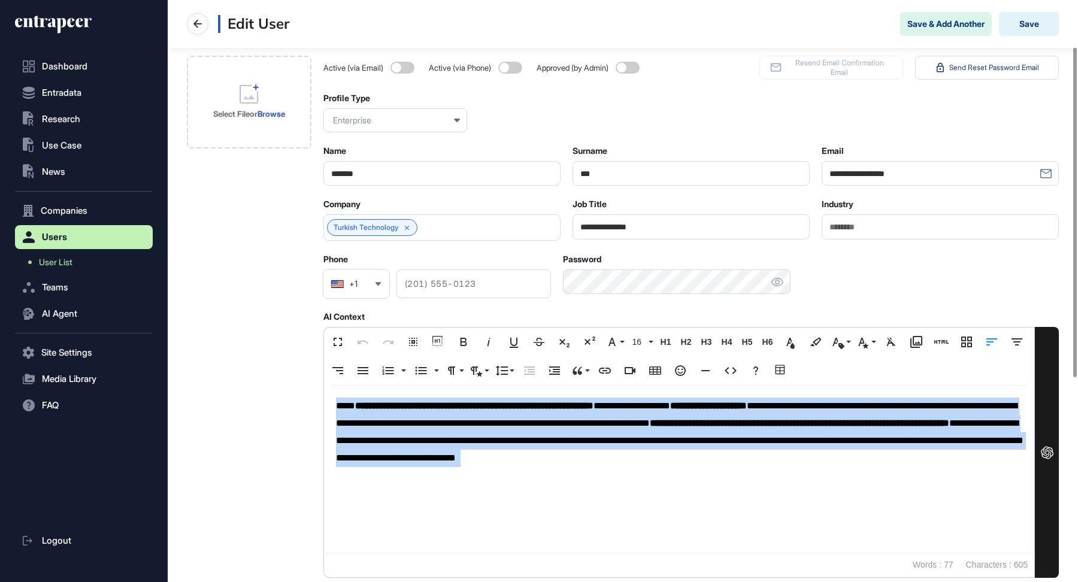
drag, startPoint x: 356, startPoint y: 481, endPoint x: 332, endPoint y: 402, distance: 82.6
click at [332, 402] on div "**********" at bounding box center [679, 469] width 710 height 167
copy p "**********"
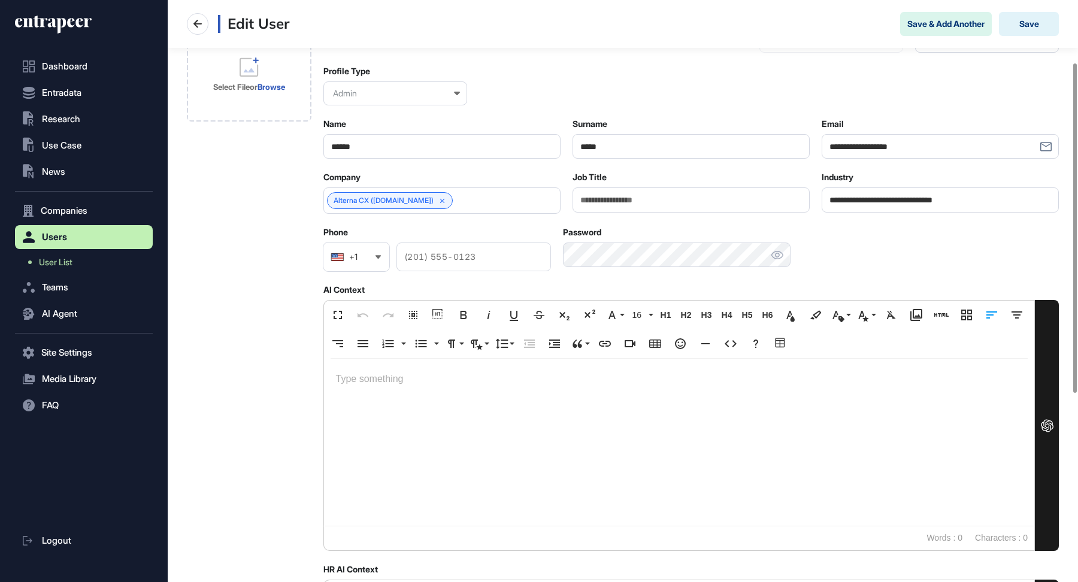
scroll to position [111, 0]
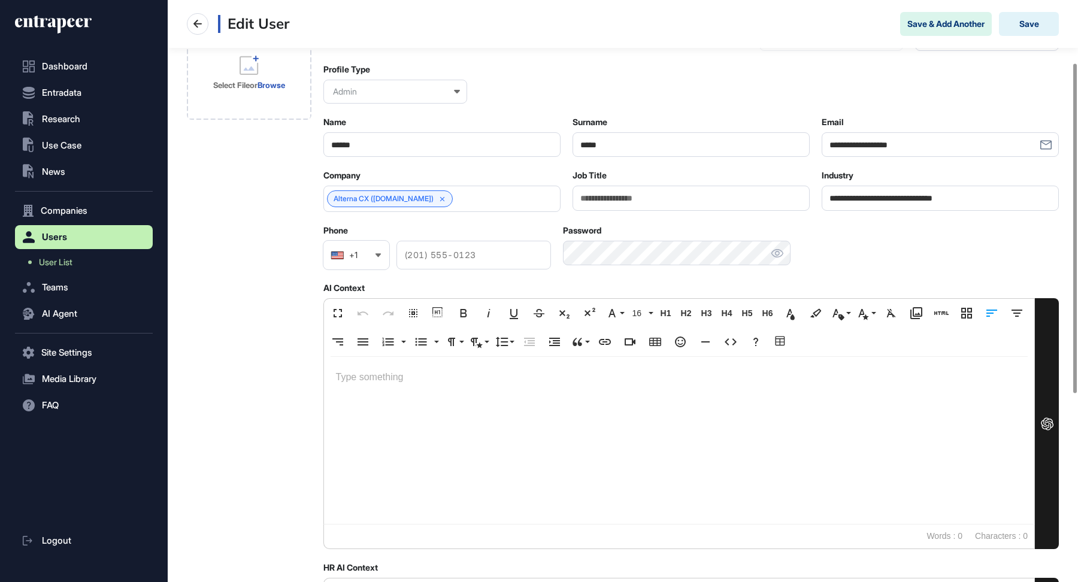
click at [416, 369] on p at bounding box center [679, 377] width 686 height 17
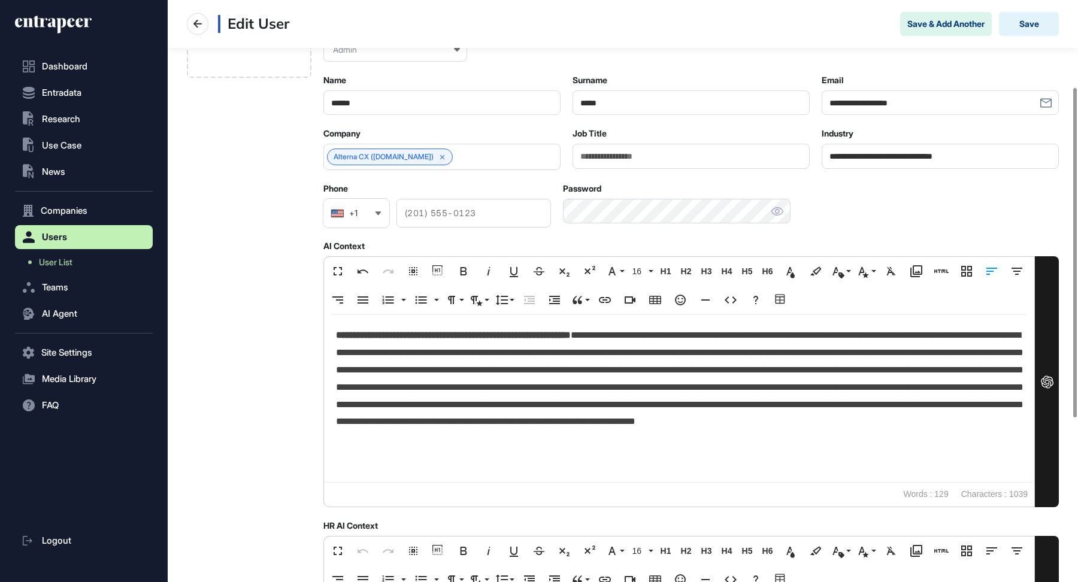
scroll to position [162, 0]
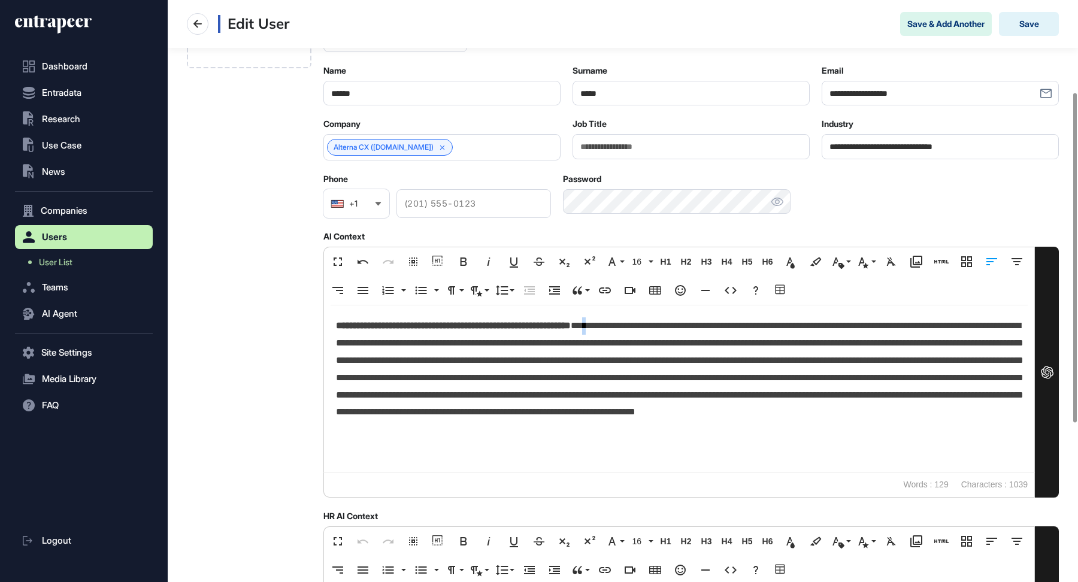
click at [660, 326] on p "**********" at bounding box center [679, 377] width 687 height 121
click at [794, 342] on p "**********" at bounding box center [679, 377] width 687 height 121
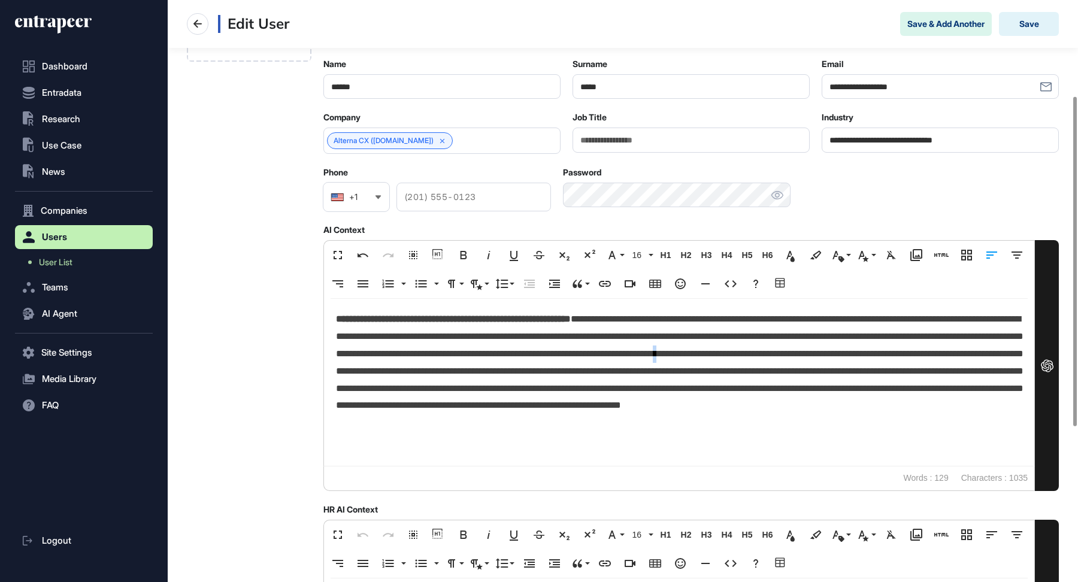
click at [458, 369] on p "**********" at bounding box center [679, 371] width 687 height 121
click at [566, 350] on p "**********" at bounding box center [679, 371] width 687 height 121
click at [627, 378] on p "**********" at bounding box center [679, 371] width 687 height 121
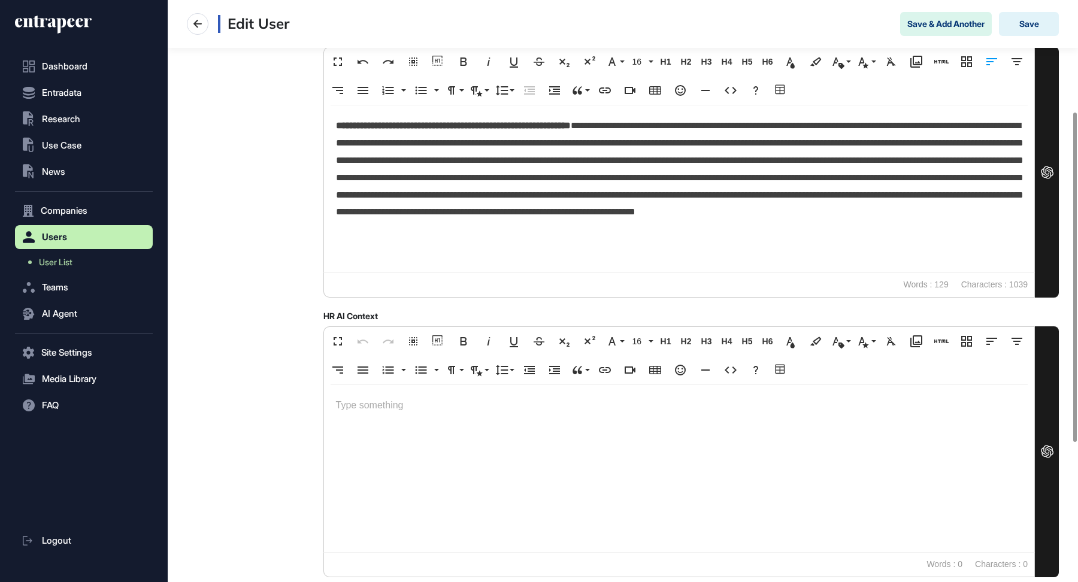
scroll to position [0, 0]
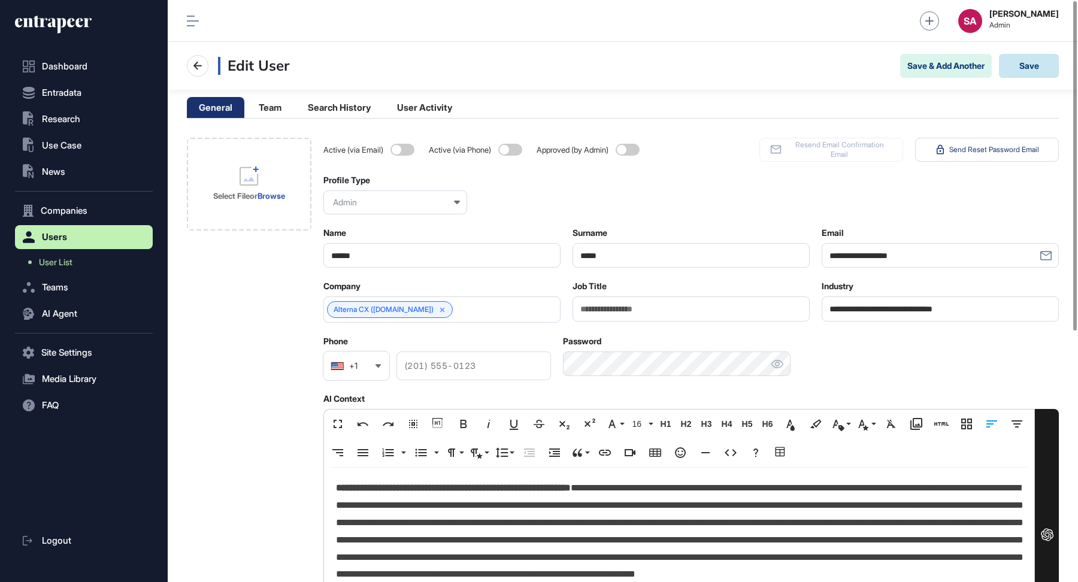
click at [1033, 66] on button "Save" at bounding box center [1029, 66] width 60 height 24
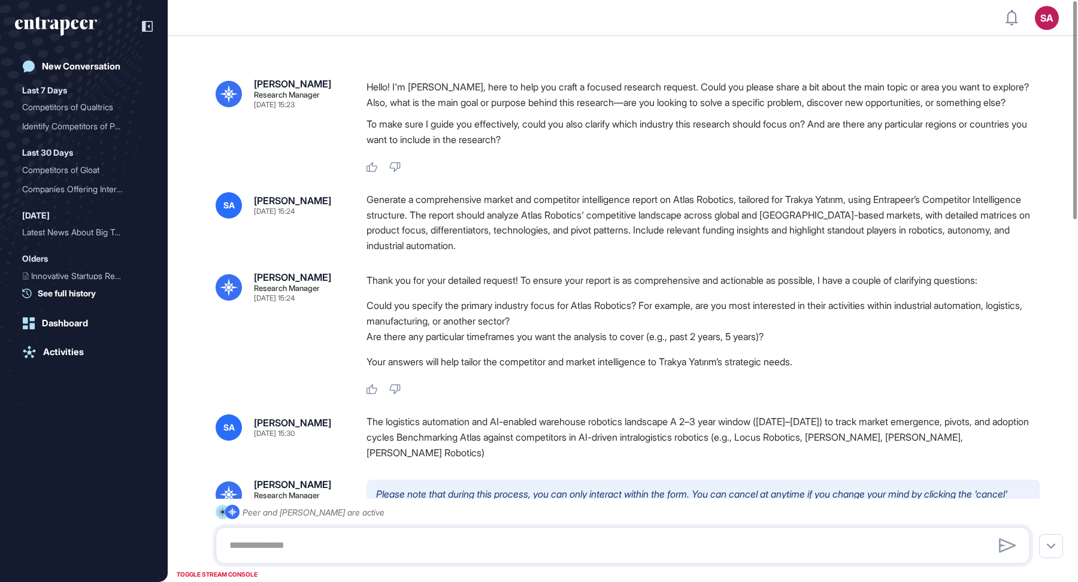
scroll to position [1, 1]
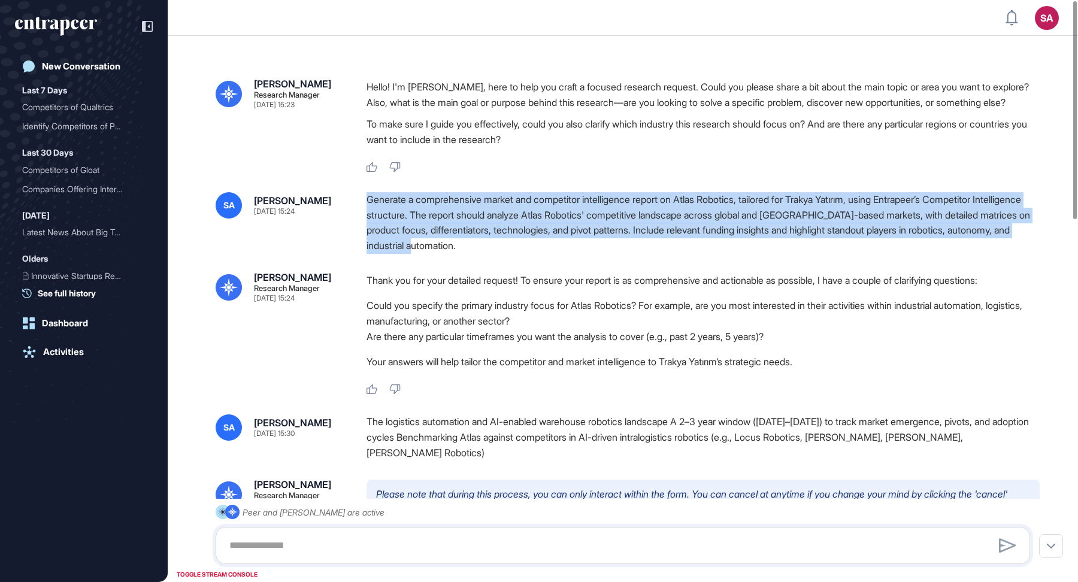
drag, startPoint x: 590, startPoint y: 259, endPoint x: 366, endPoint y: 213, distance: 228.0
click at [366, 213] on div "Generate a comprehensive market and competitor intelligence report on Atlas Rob…" at bounding box center [702, 222] width 673 height 61
copy div "Generate a comprehensive market and competitor intelligence report on Atlas Rob…"
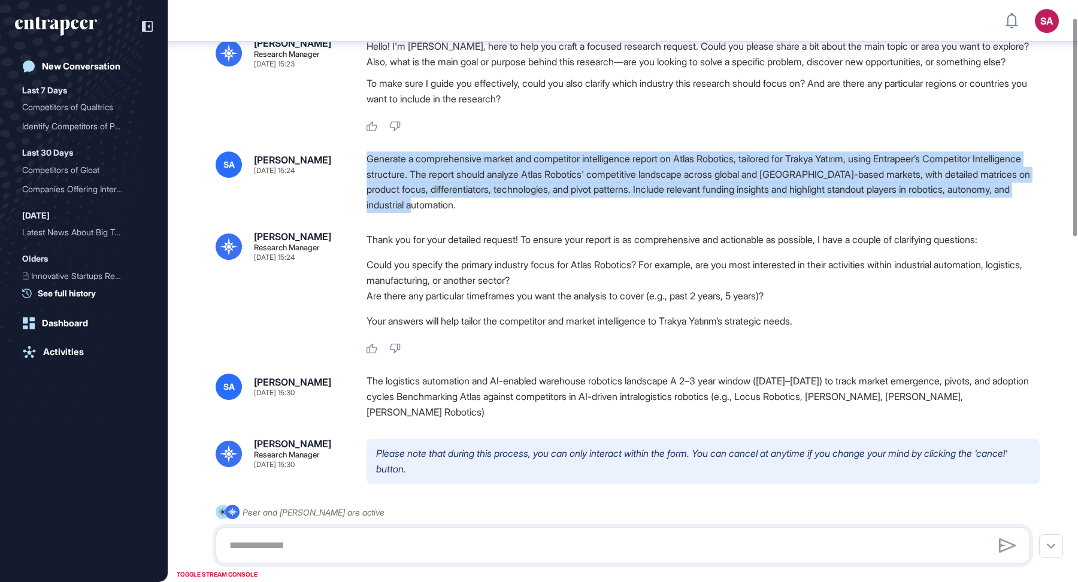
scroll to position [53, 0]
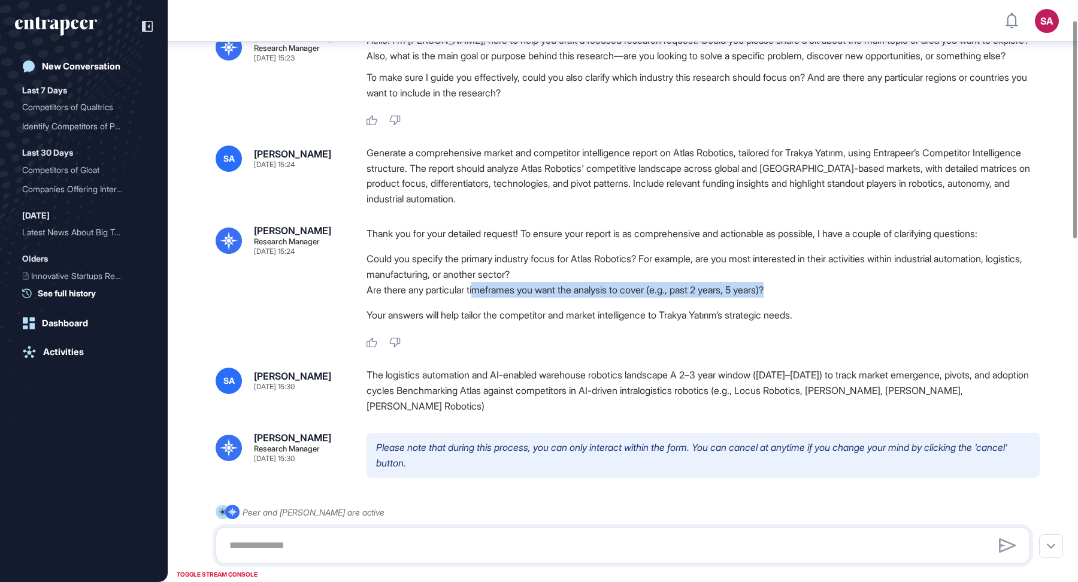
drag, startPoint x: 805, startPoint y: 304, endPoint x: 479, endPoint y: 298, distance: 325.7
click at [479, 298] on li "Are there any particular timeframes you want the analysis to cover (e.g., past …" at bounding box center [702, 290] width 673 height 16
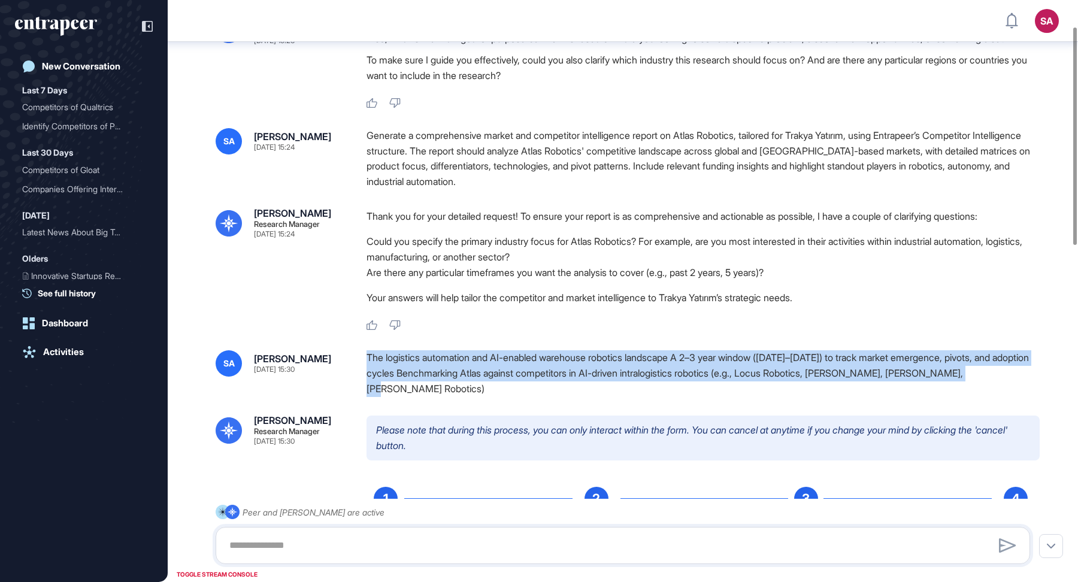
drag, startPoint x: 429, startPoint y: 401, endPoint x: 365, endPoint y: 375, distance: 68.8
click at [365, 375] on div "[PERSON_NAME] Aydin [DATE] 15:30 The logistics automation and AI-enabled wareho…" at bounding box center [623, 373] width 814 height 46
copy div "The logistics automation and AI-enabled warehouse robotics landscape A 2–3 year…"
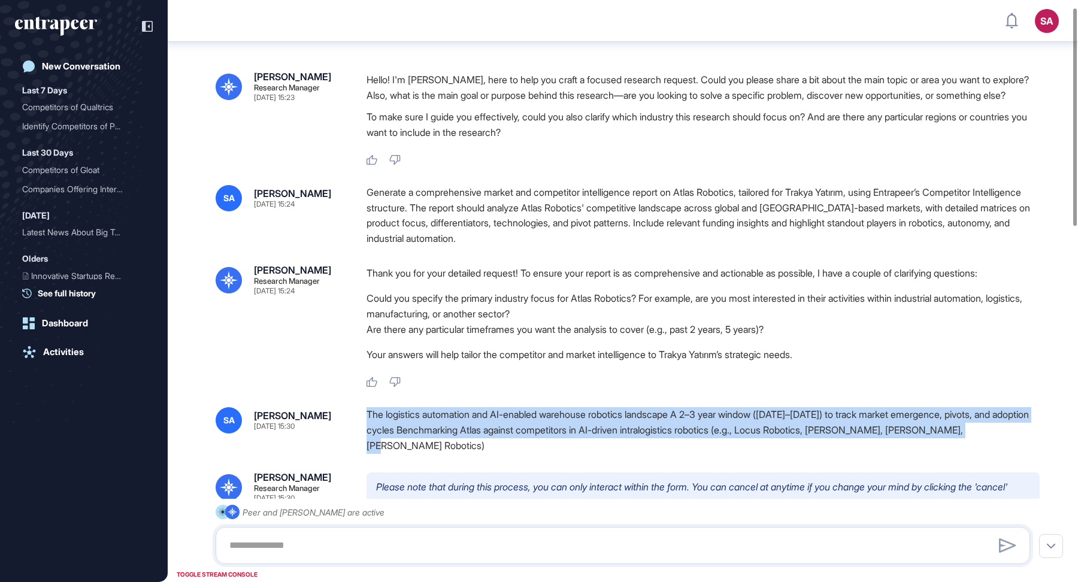
scroll to position [10, 0]
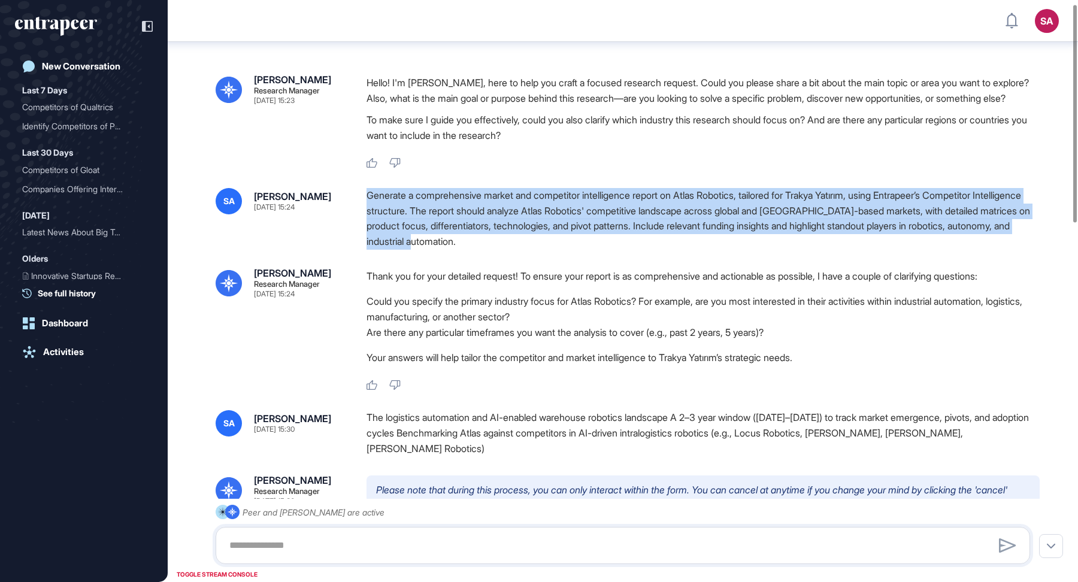
drag, startPoint x: 580, startPoint y: 256, endPoint x: 366, endPoint y: 211, distance: 218.5
click at [366, 211] on div "Generate a comprehensive market and competitor intelligence report on Atlas Rob…" at bounding box center [702, 218] width 673 height 61
copy div "Generate a comprehensive market and competitor intelligence report on Atlas Rob…"
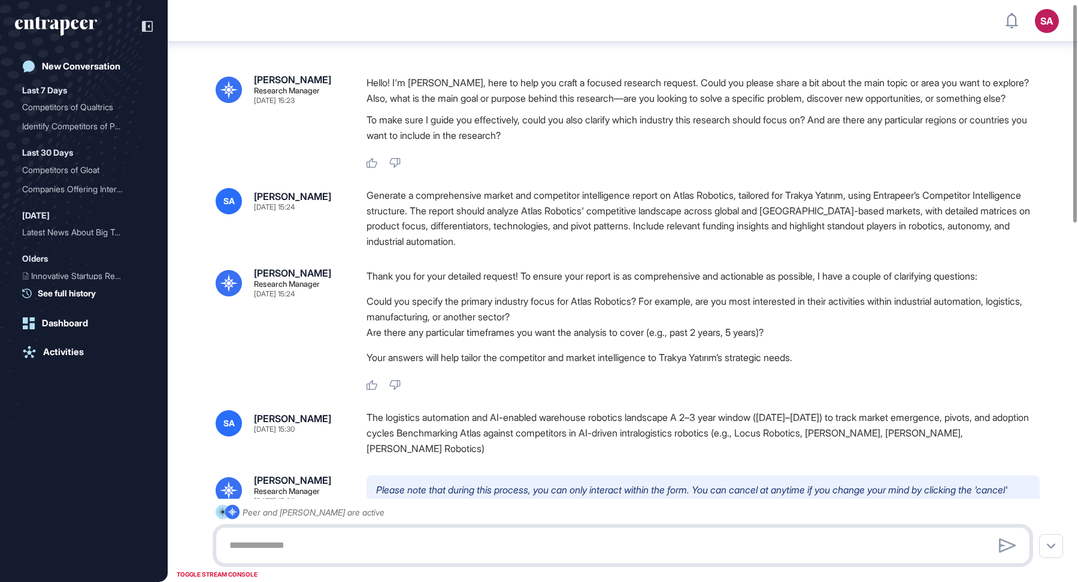
click at [402, 536] on textarea at bounding box center [622, 545] width 801 height 24
paste textarea "**********"
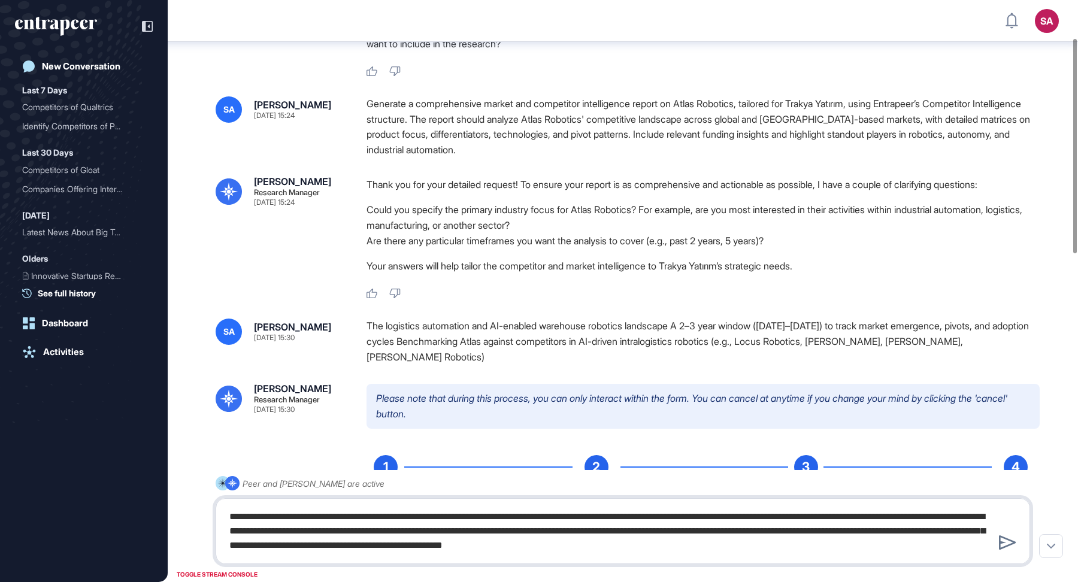
scroll to position [102, 0]
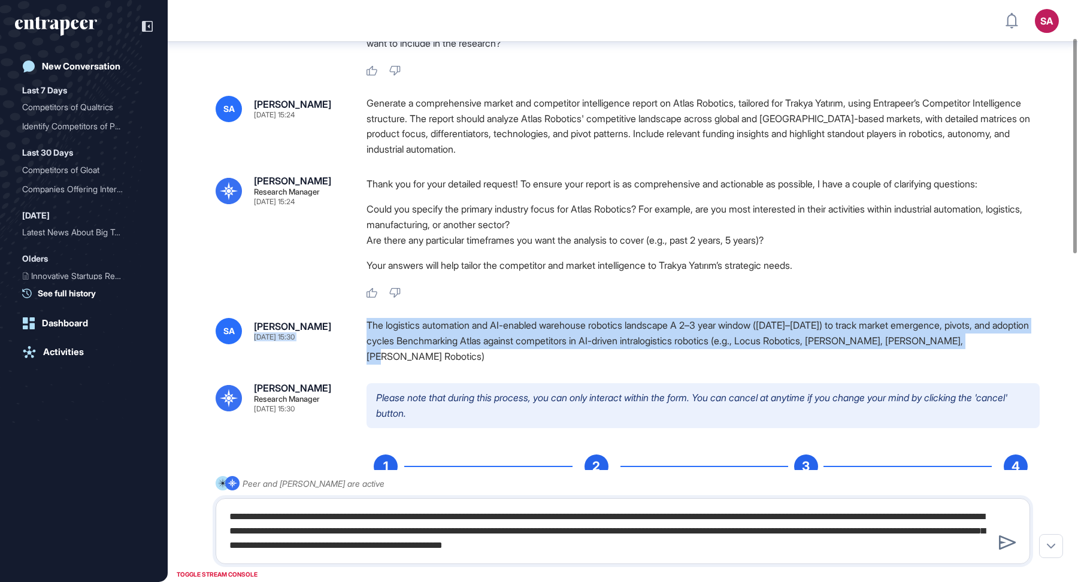
drag, startPoint x: 414, startPoint y: 374, endPoint x: 356, endPoint y: 344, distance: 66.1
click at [356, 344] on div "[PERSON_NAME] Aydin [DATE] 15:30 The logistics automation and AI-enabled wareho…" at bounding box center [623, 341] width 814 height 46
click at [430, 356] on div "The logistics automation and AI-enabled warehouse robotics landscape A 2–3 year…" at bounding box center [702, 341] width 673 height 46
drag, startPoint x: 413, startPoint y: 372, endPoint x: 368, endPoint y: 345, distance: 52.9
click at [368, 345] on div "The logistics automation and AI-enabled warehouse robotics landscape A 2–3 year…" at bounding box center [702, 341] width 673 height 46
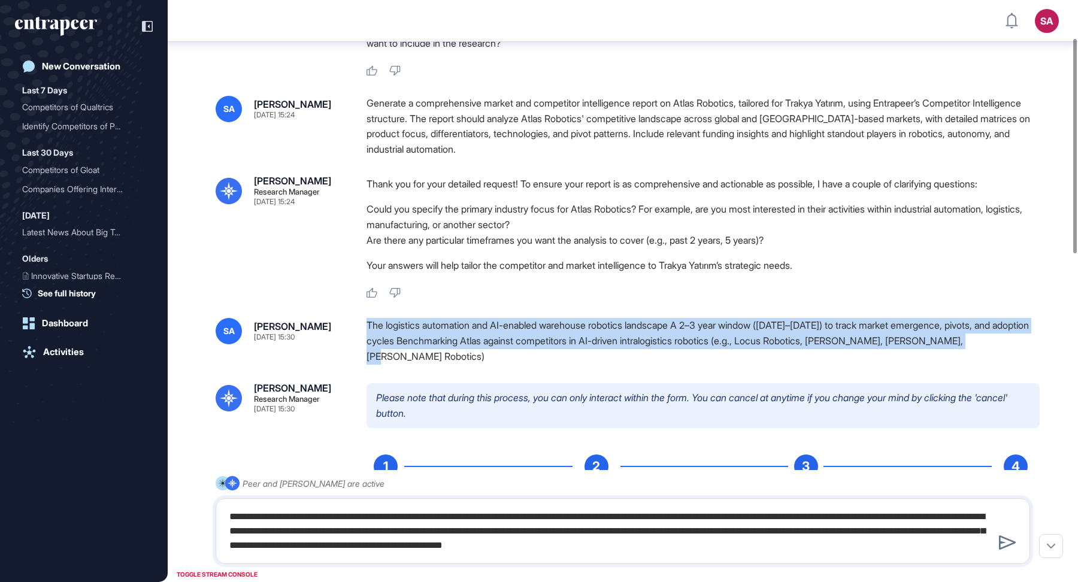
copy div "The logistics automation and AI-enabled warehouse robotics landscape A 2–3 year…"
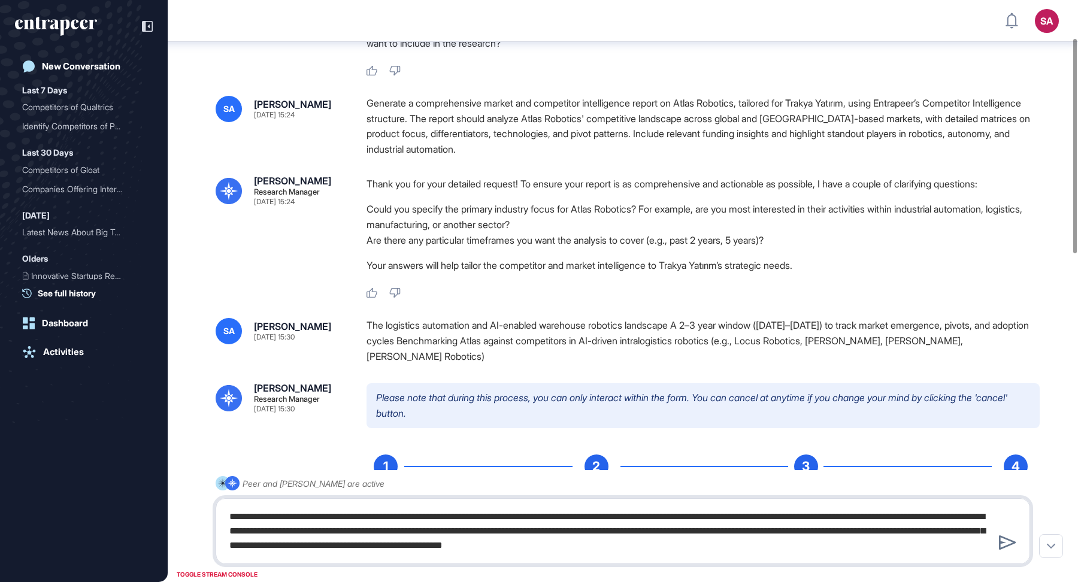
click at [892, 539] on textarea "**********" at bounding box center [622, 531] width 801 height 53
click at [883, 558] on div "**********" at bounding box center [623, 531] width 814 height 66
click at [888, 548] on textarea "**********" at bounding box center [622, 531] width 801 height 53
paste textarea "**********"
type textarea "**********"
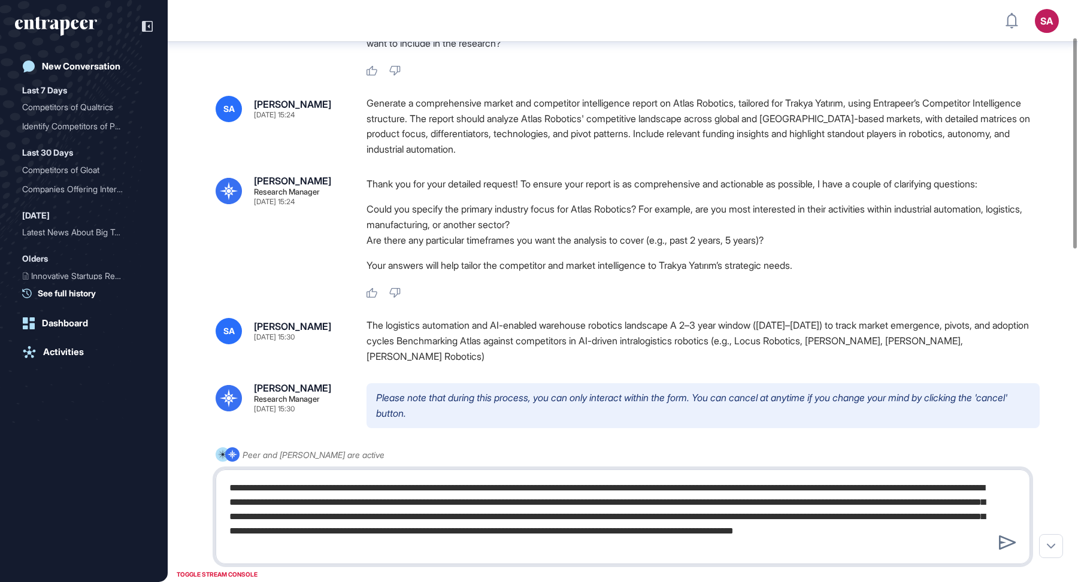
click at [803, 526] on textarea "**********" at bounding box center [622, 516] width 801 height 81
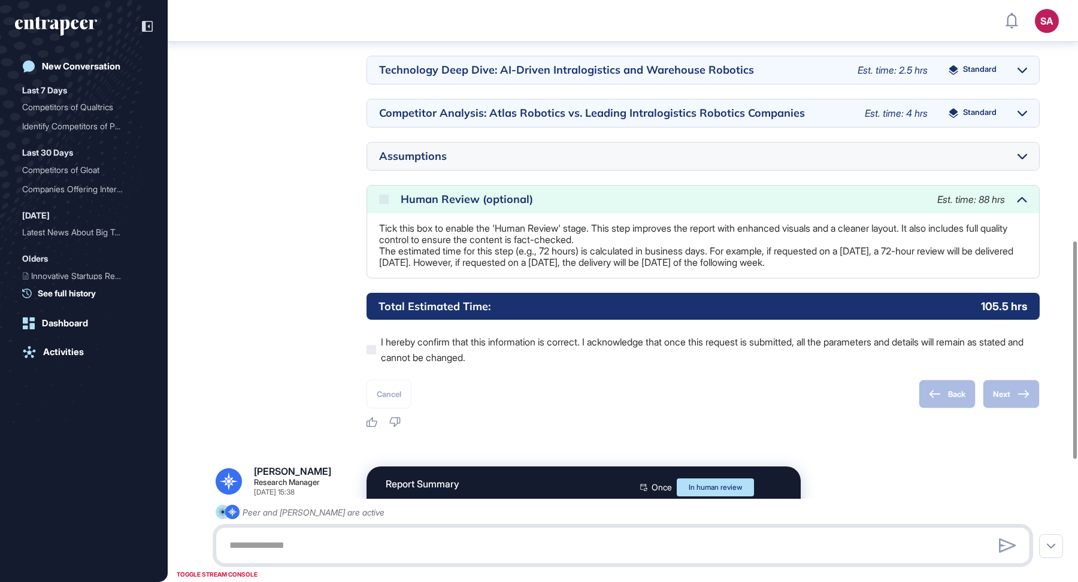
scroll to position [642, 0]
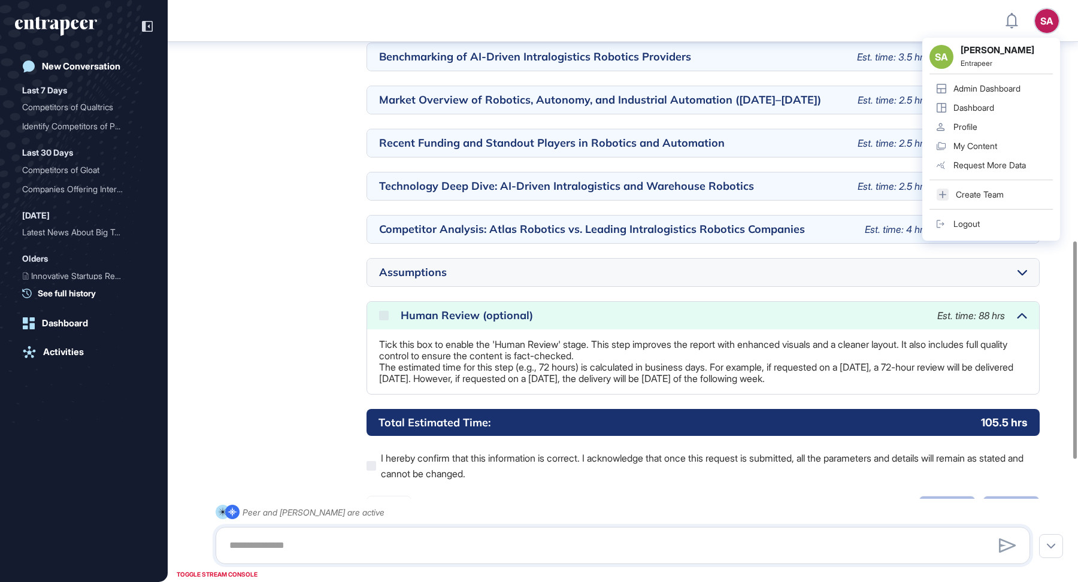
click at [1003, 86] on div "Admin Dashboard" at bounding box center [986, 89] width 67 height 10
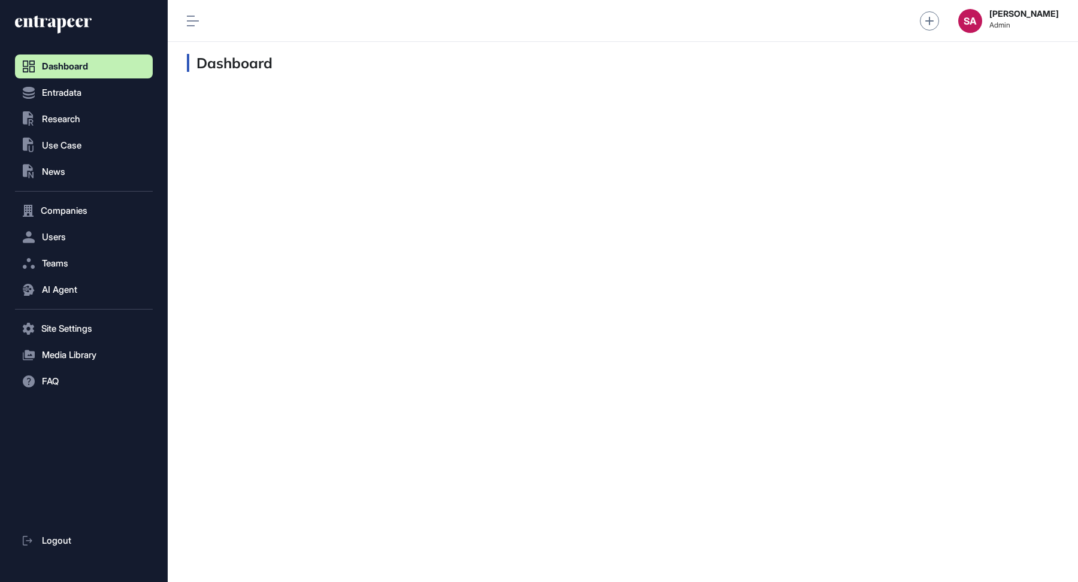
scroll to position [1, 1]
click at [74, 209] on span "Companies" at bounding box center [64, 211] width 47 height 10
click at [69, 236] on span "Company List" at bounding box center [64, 236] width 51 height 10
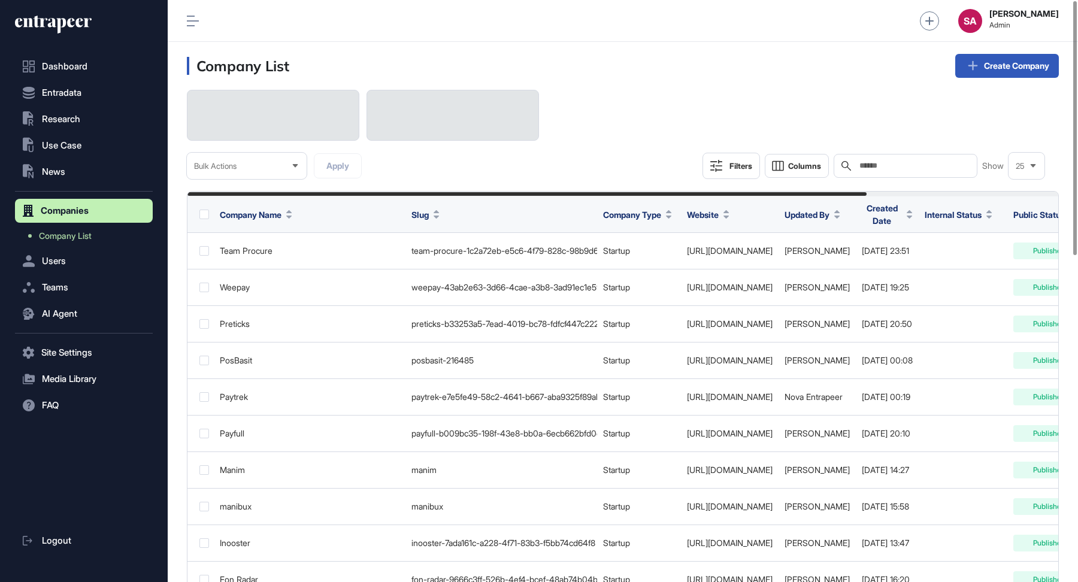
click at [918, 160] on div "Search" at bounding box center [905, 166] width 144 height 24
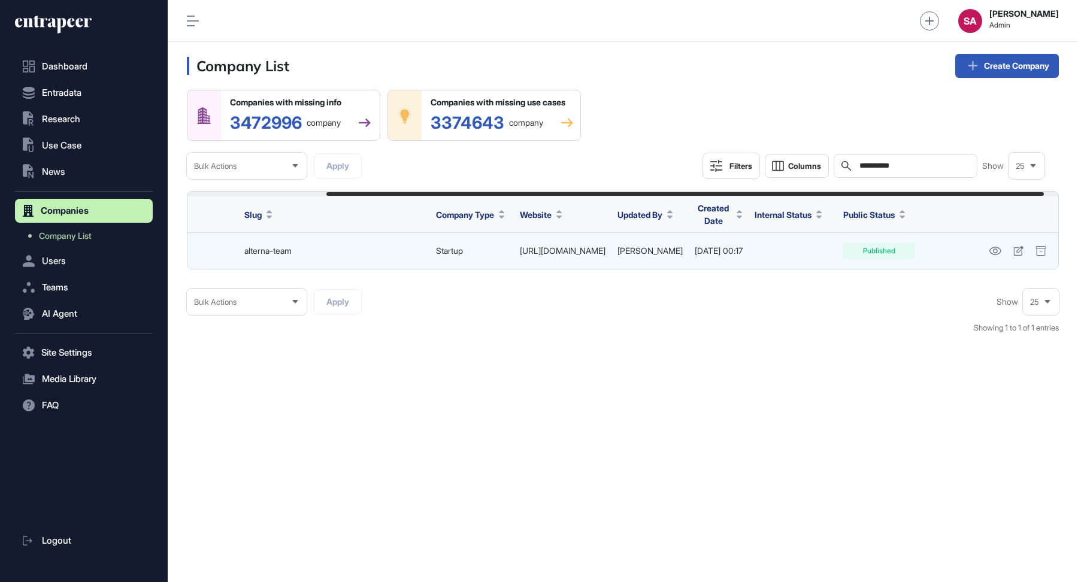
scroll to position [0, 187]
type input "**********"
click at [1020, 251] on icon at bounding box center [1018, 251] width 10 height 10
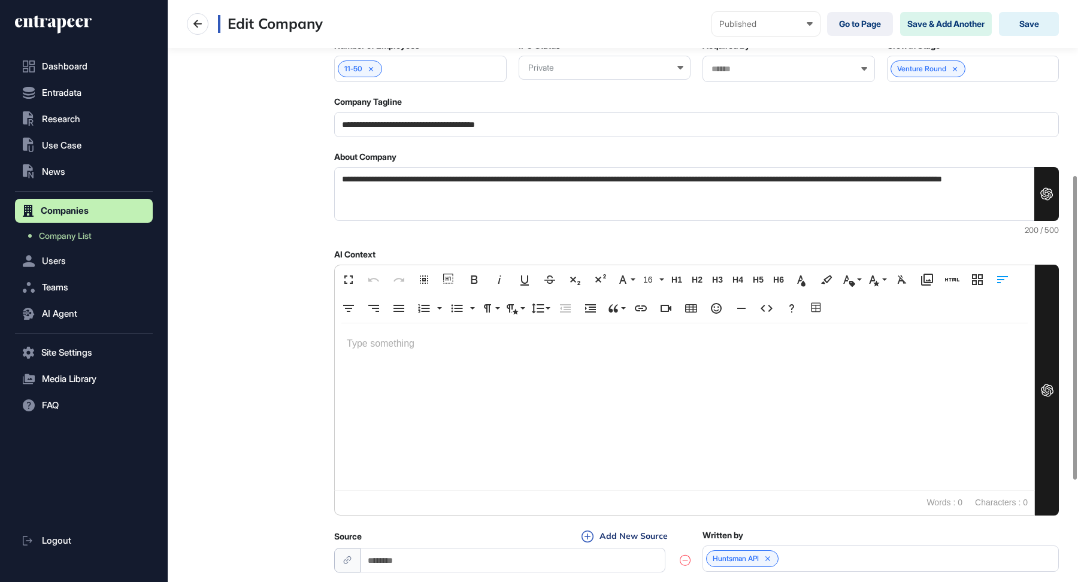
click at [798, 394] on div at bounding box center [684, 406] width 699 height 167
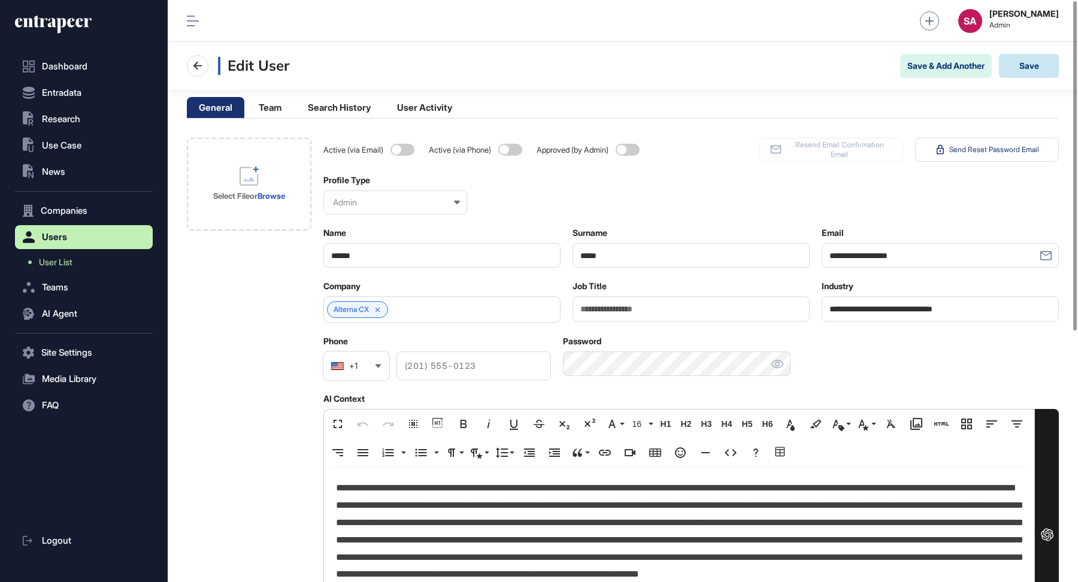
click at [1029, 66] on button "Save" at bounding box center [1029, 66] width 60 height 24
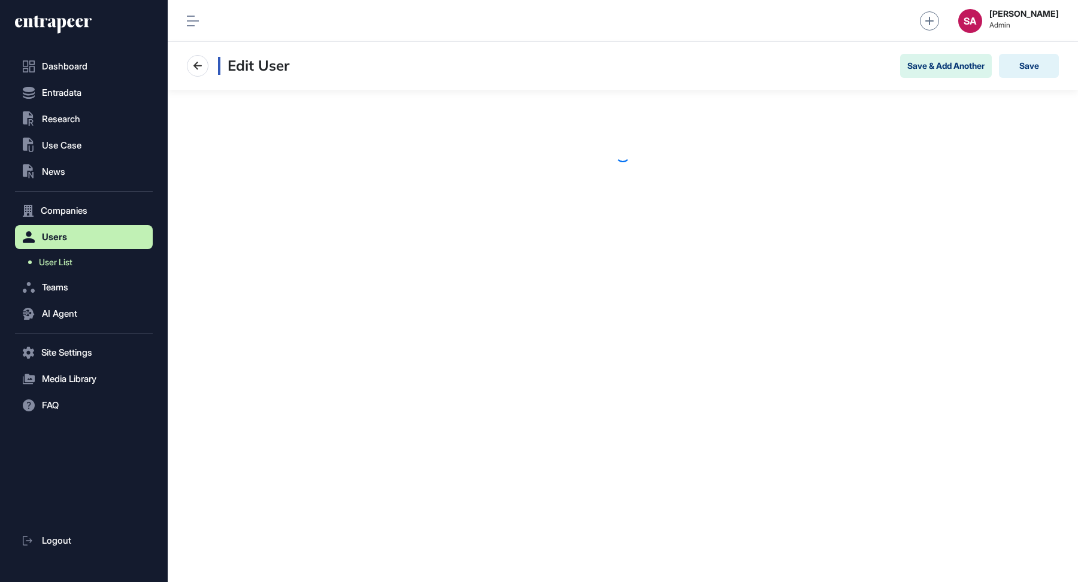
click at [61, 263] on span "User List" at bounding box center [56, 262] width 34 height 10
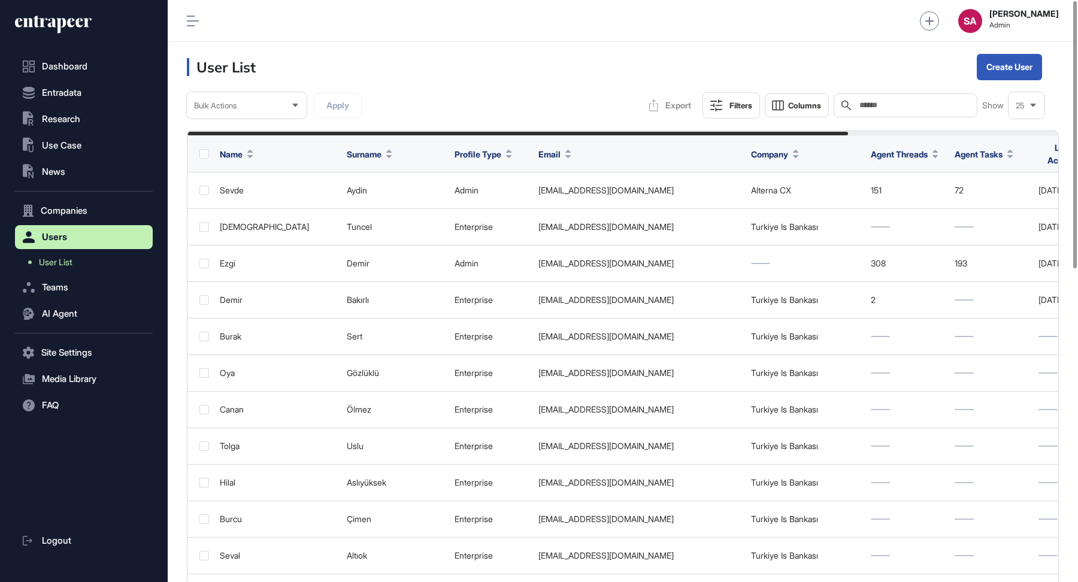
click at [871, 99] on div "Search" at bounding box center [905, 105] width 144 height 24
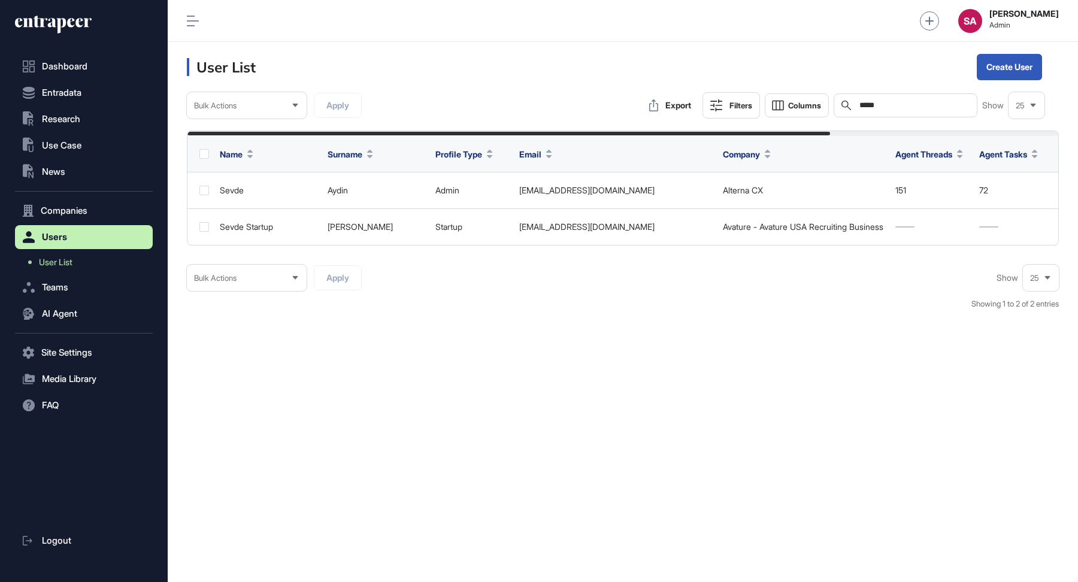
type input "*****"
click at [63, 32] on icon at bounding box center [53, 24] width 77 height 19
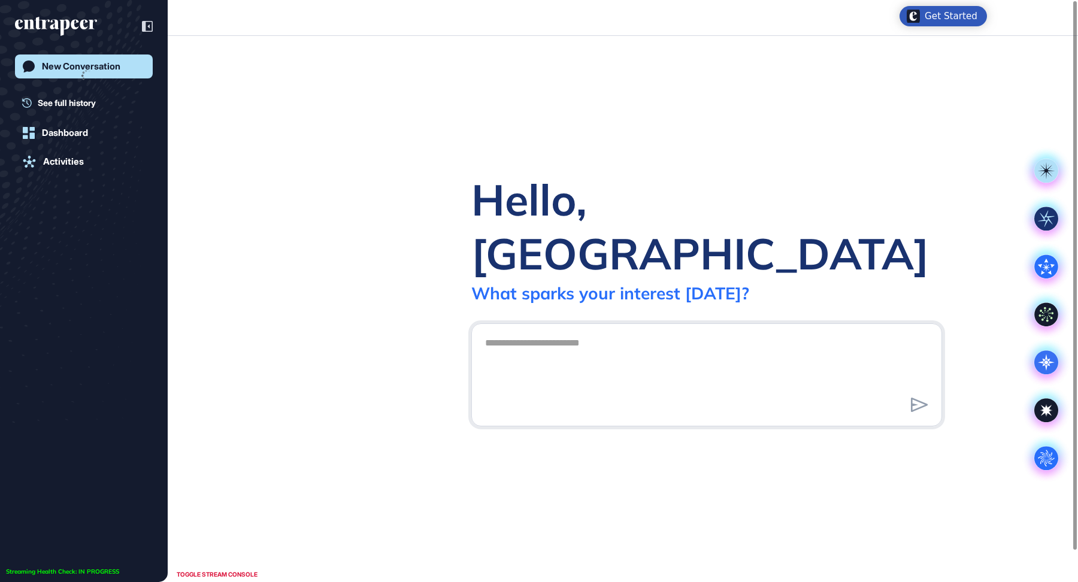
scroll to position [1, 1]
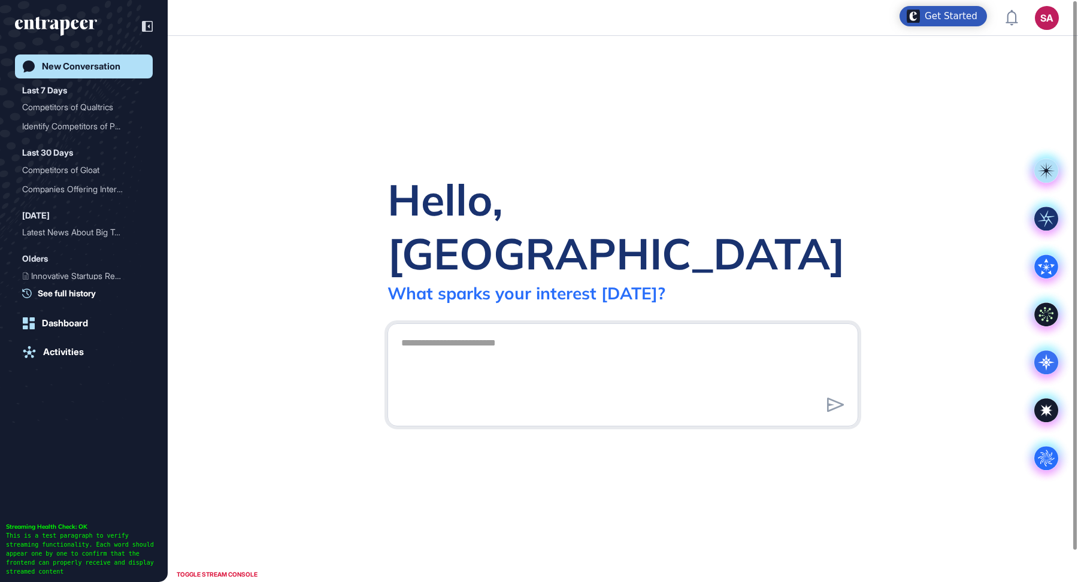
click at [694, 331] on textarea at bounding box center [622, 373] width 457 height 84
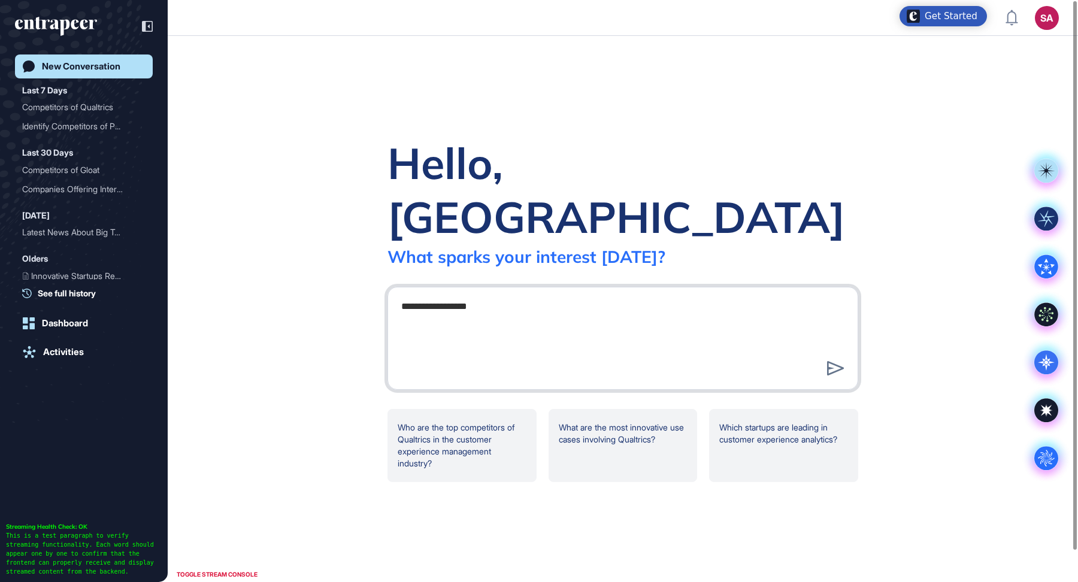
type textarea "**********"
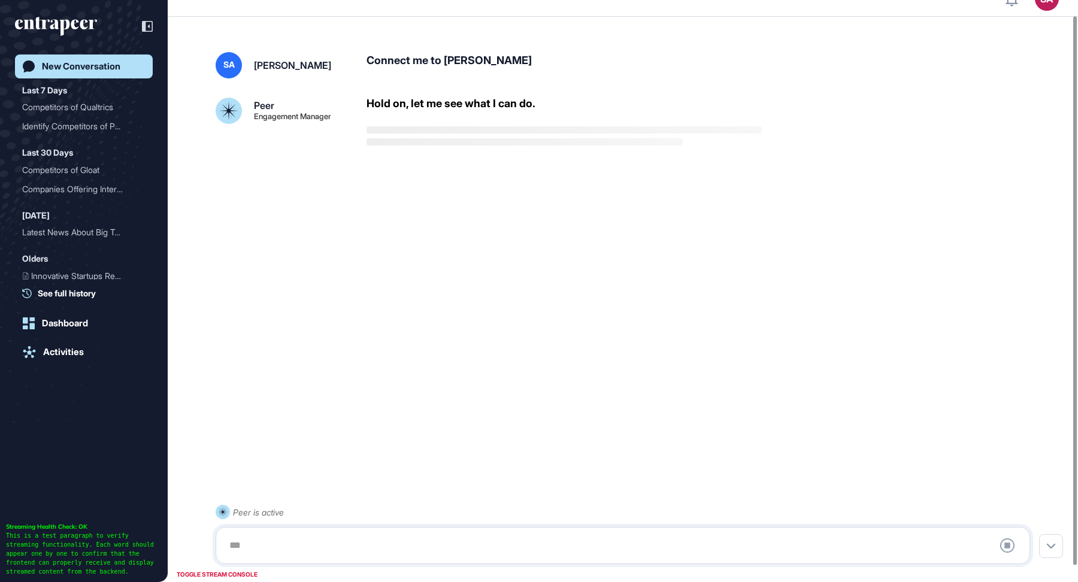
scroll to position [33, 0]
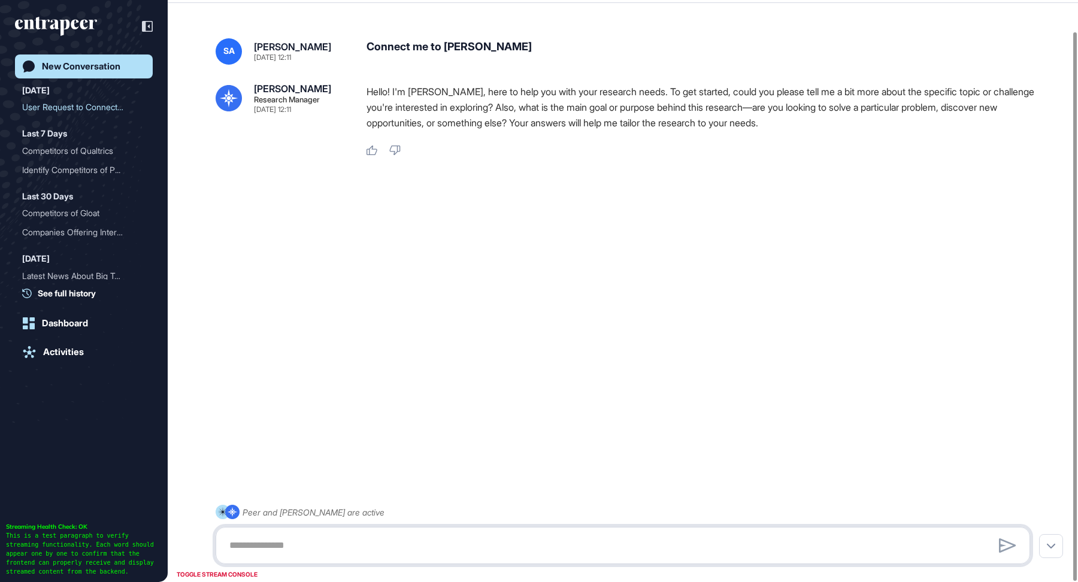
click at [567, 550] on textarea at bounding box center [622, 545] width 801 height 24
paste textarea "**********"
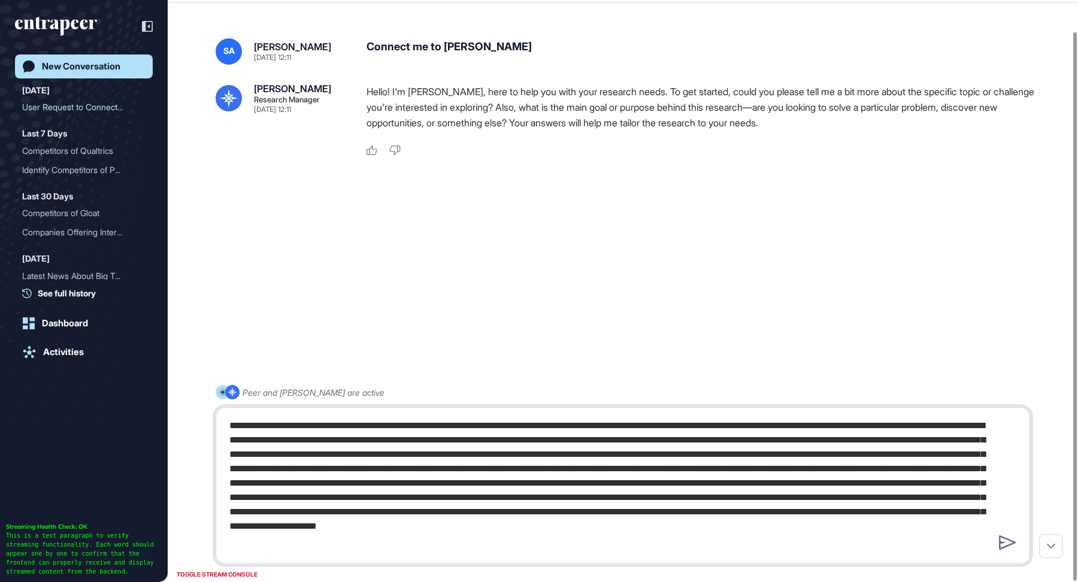
scroll to position [10, 0]
drag, startPoint x: 617, startPoint y: 491, endPoint x: 623, endPoint y: 567, distance: 76.3
click at [623, 564] on div "Peer and Reese are active" at bounding box center [623, 474] width 814 height 179
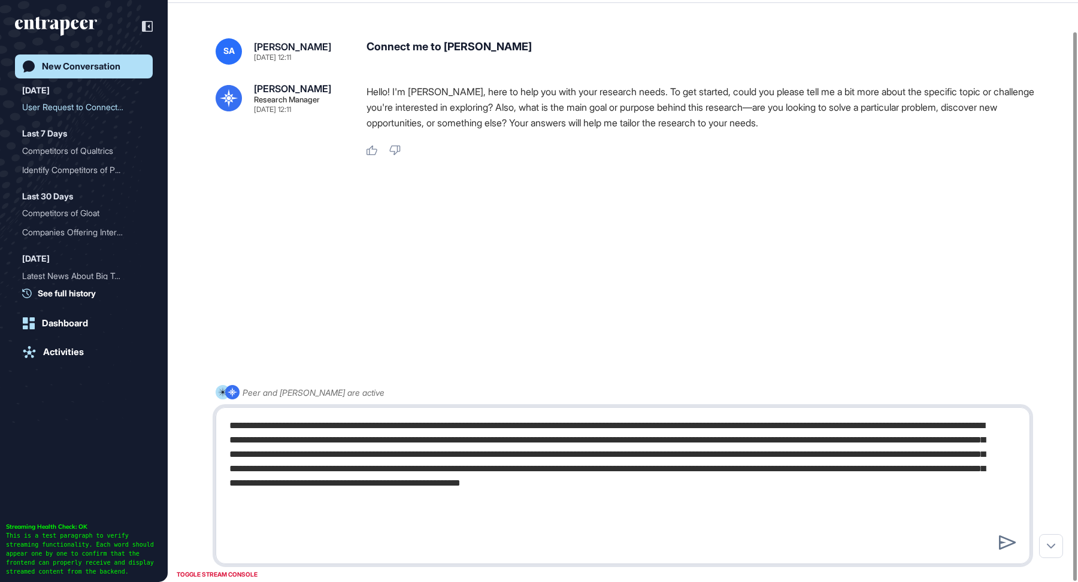
scroll to position [0, 0]
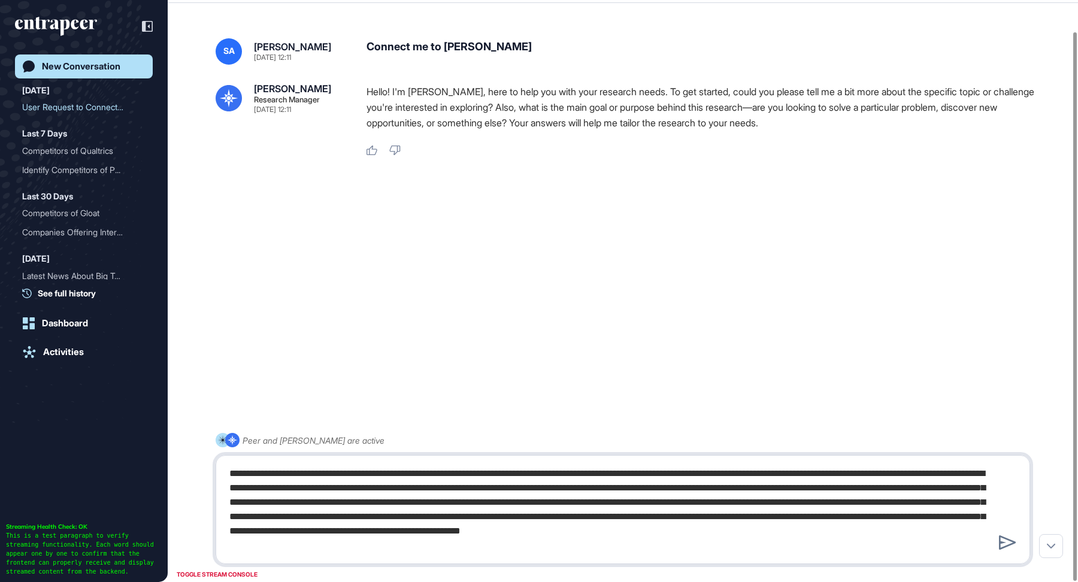
type textarea "**********"
click at [1008, 544] on icon at bounding box center [1007, 542] width 17 height 14
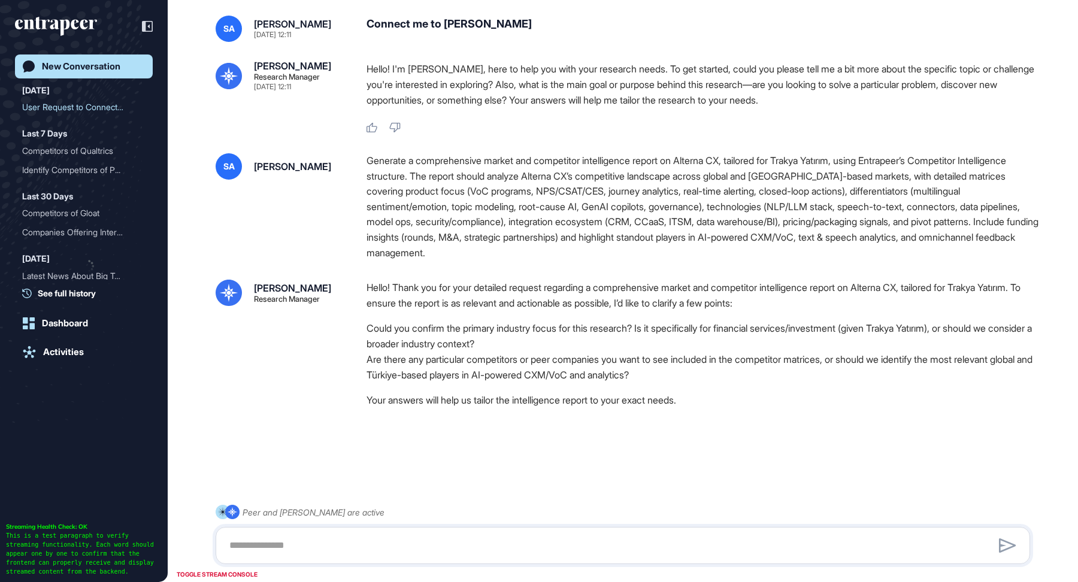
scroll to position [45, 0]
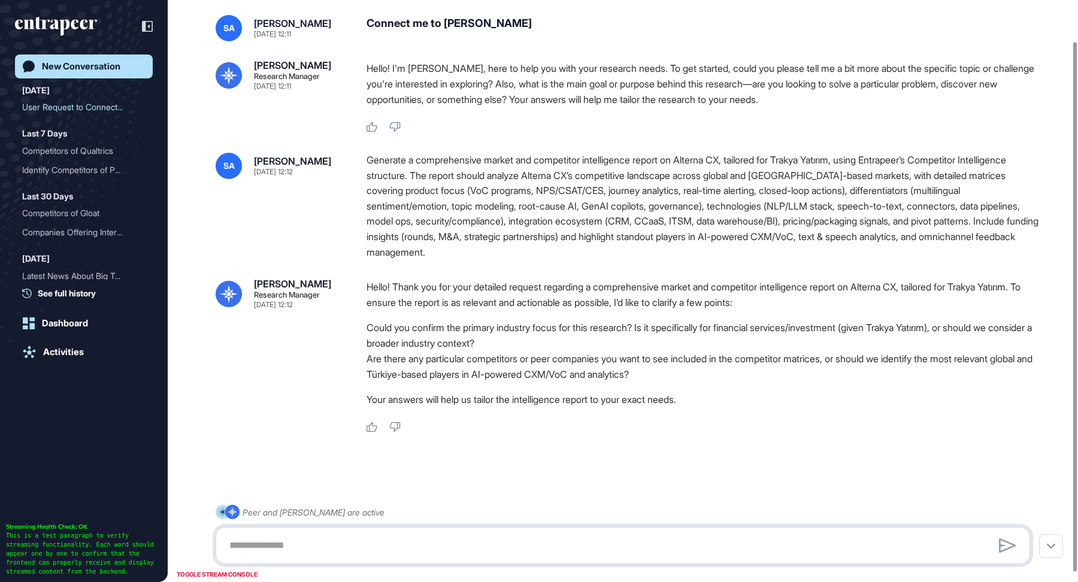
click at [389, 541] on textarea at bounding box center [623, 545] width 802 height 24
paste textarea "**********"
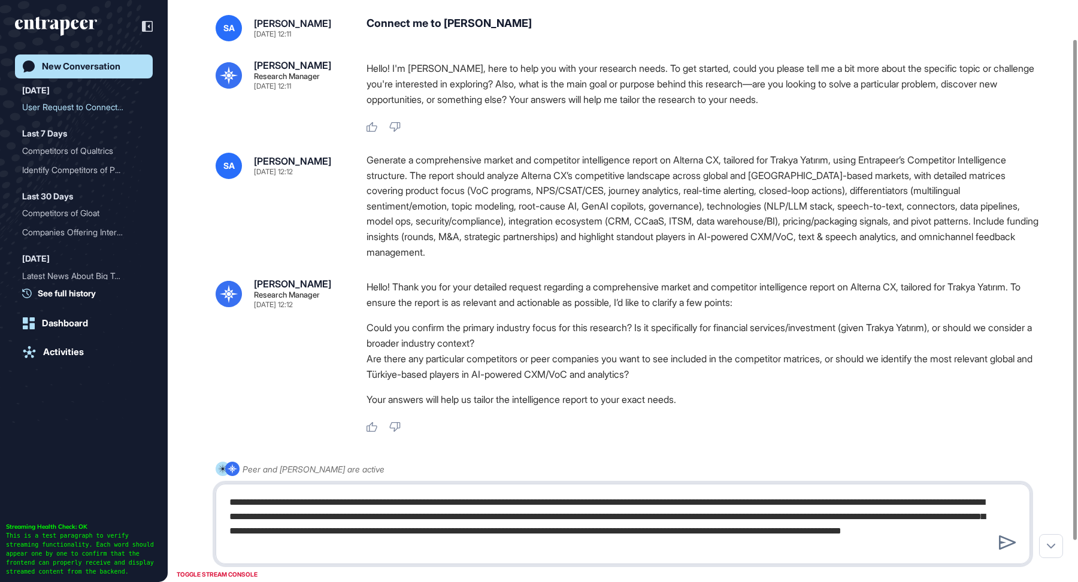
click at [432, 503] on textarea "**********" at bounding box center [623, 523] width 802 height 67
click at [511, 504] on textarea "**********" at bounding box center [623, 523] width 802 height 67
type textarea "**********"
click at [1005, 546] on icon at bounding box center [1007, 542] width 17 height 14
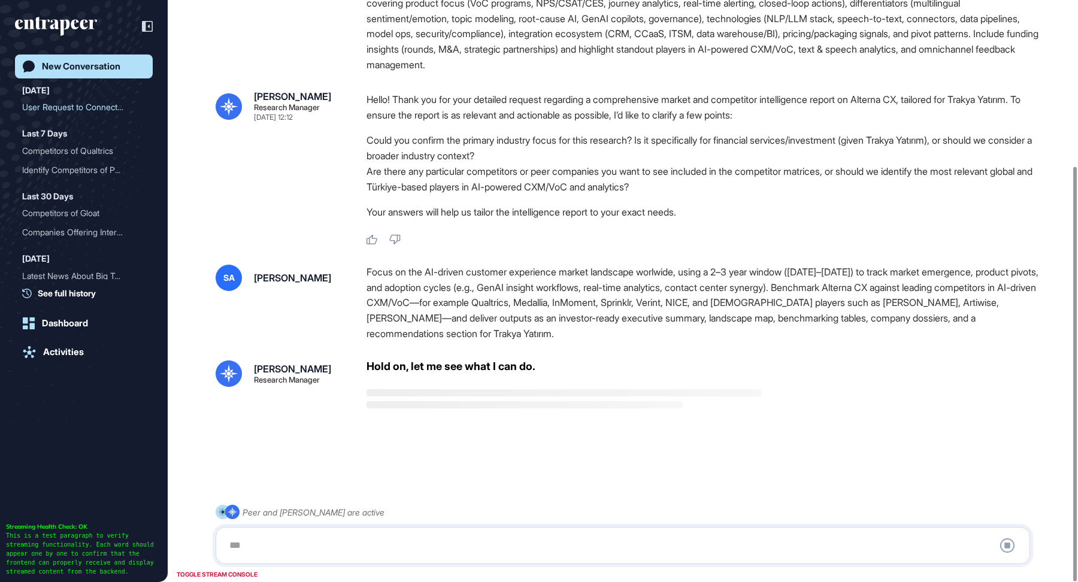
scroll to position [232, 0]
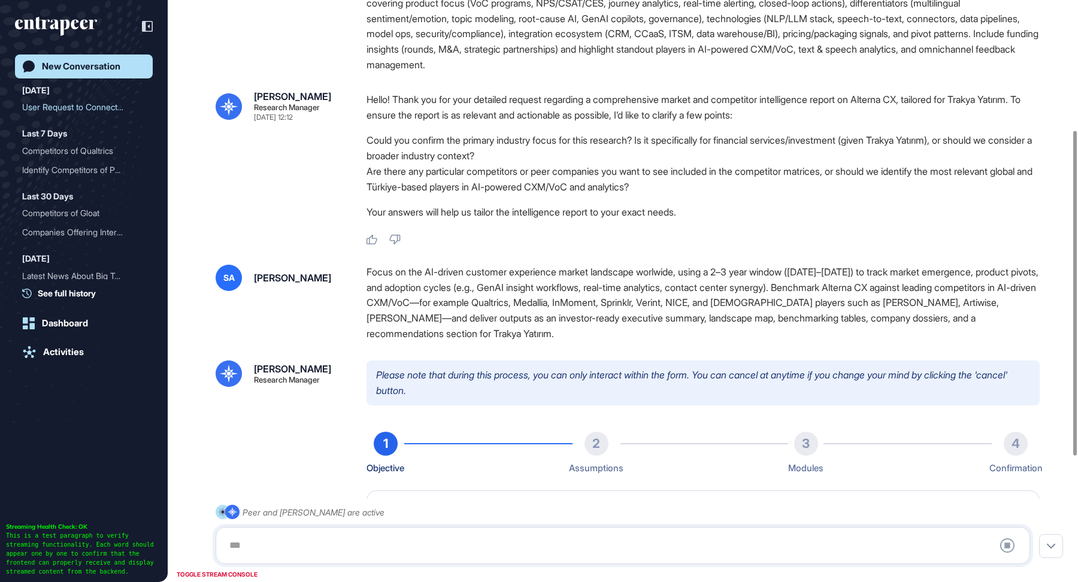
type textarea "**********"
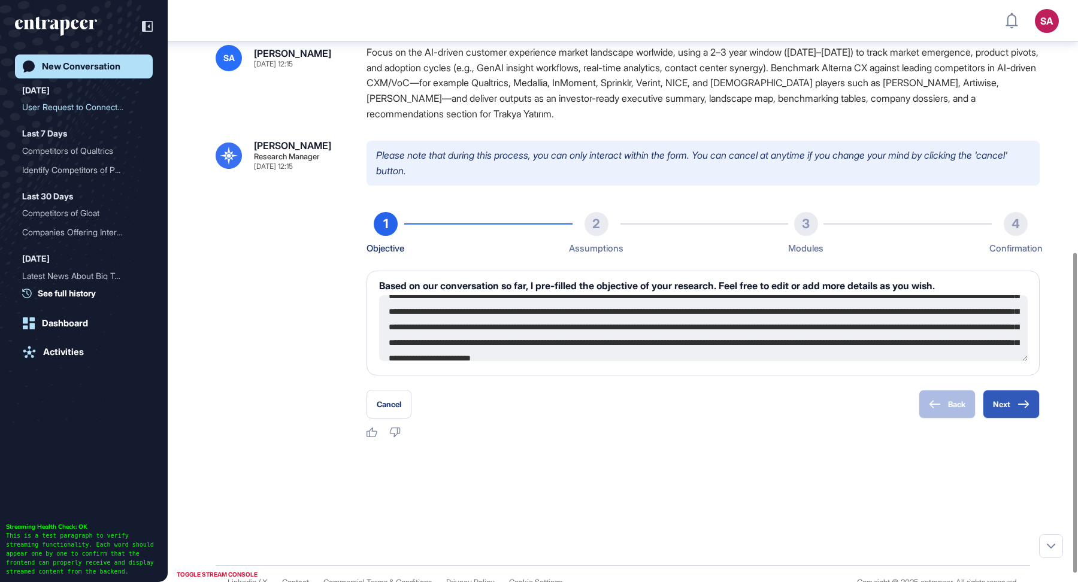
scroll to position [93, 0]
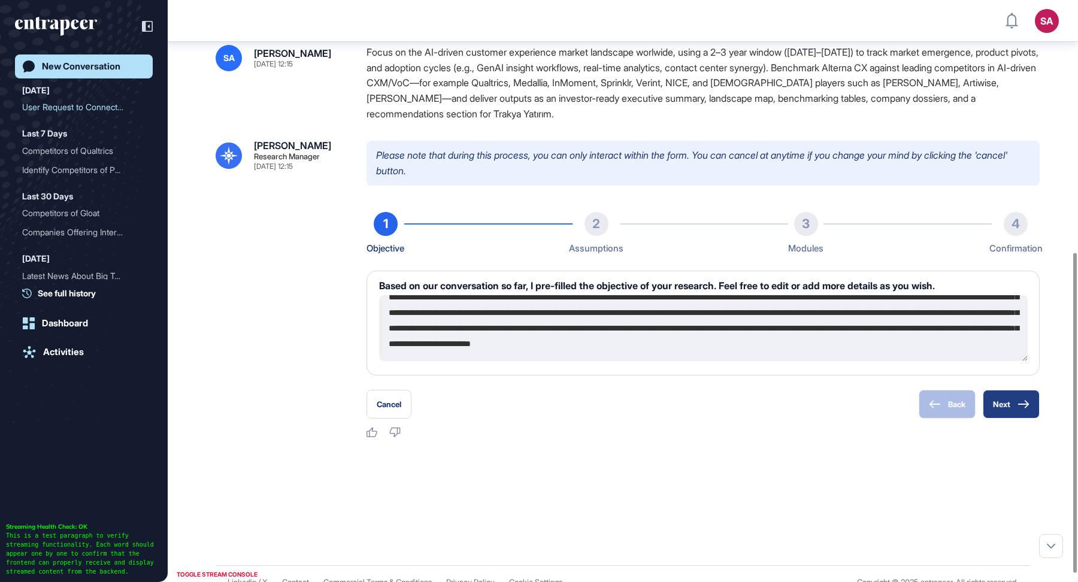
click at [1026, 402] on icon at bounding box center [1023, 404] width 12 height 8
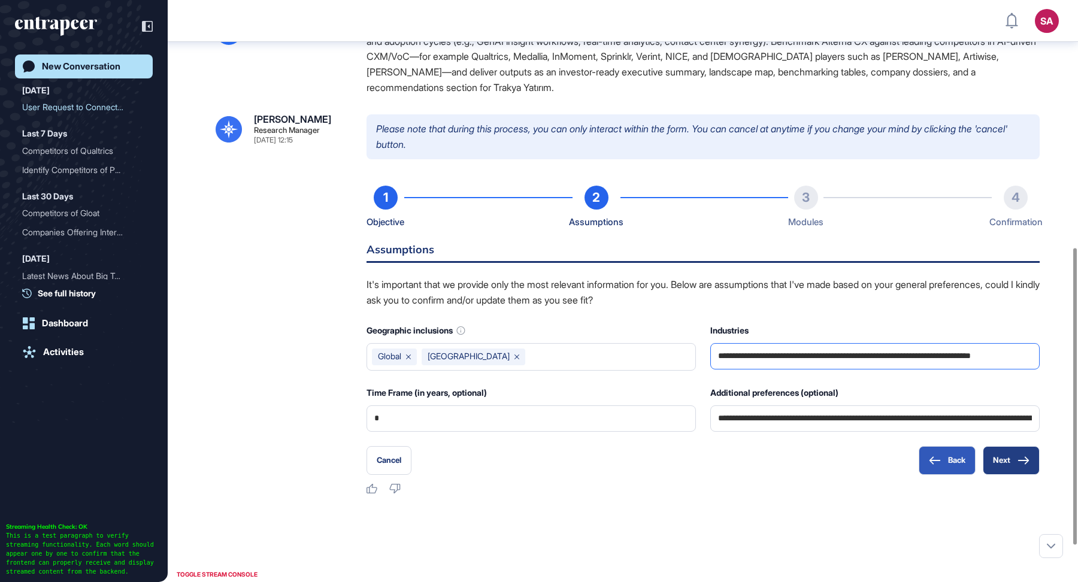
scroll to position [509, 0]
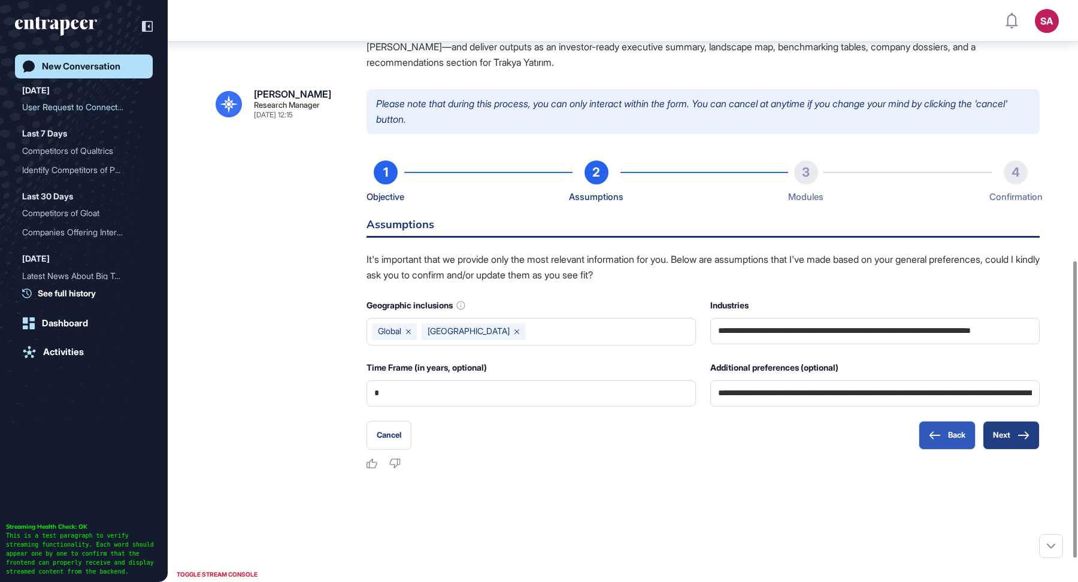
click at [1017, 438] on button "Next" at bounding box center [1010, 435] width 57 height 29
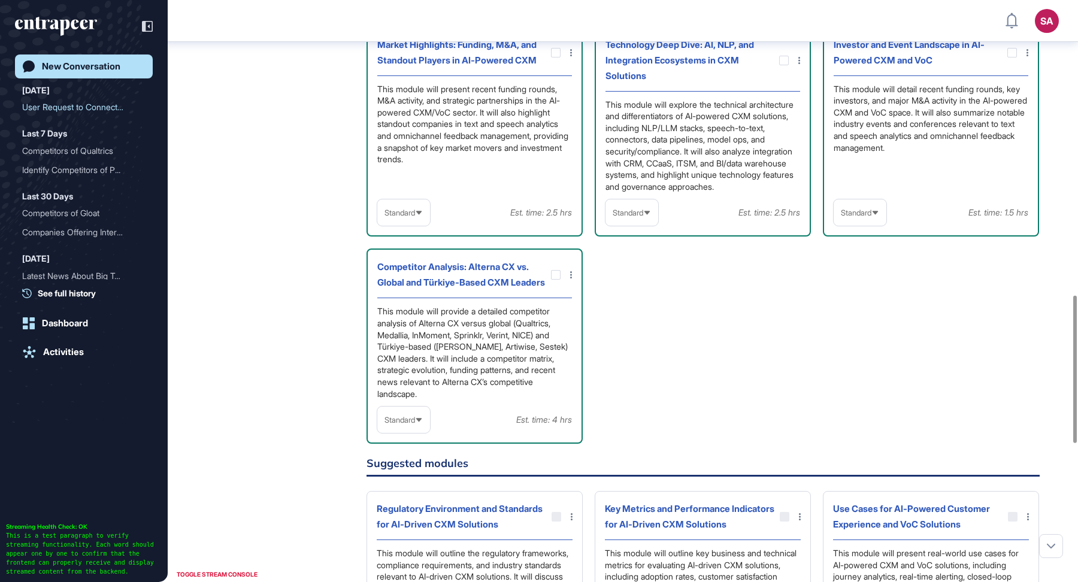
scroll to position [1180, 0]
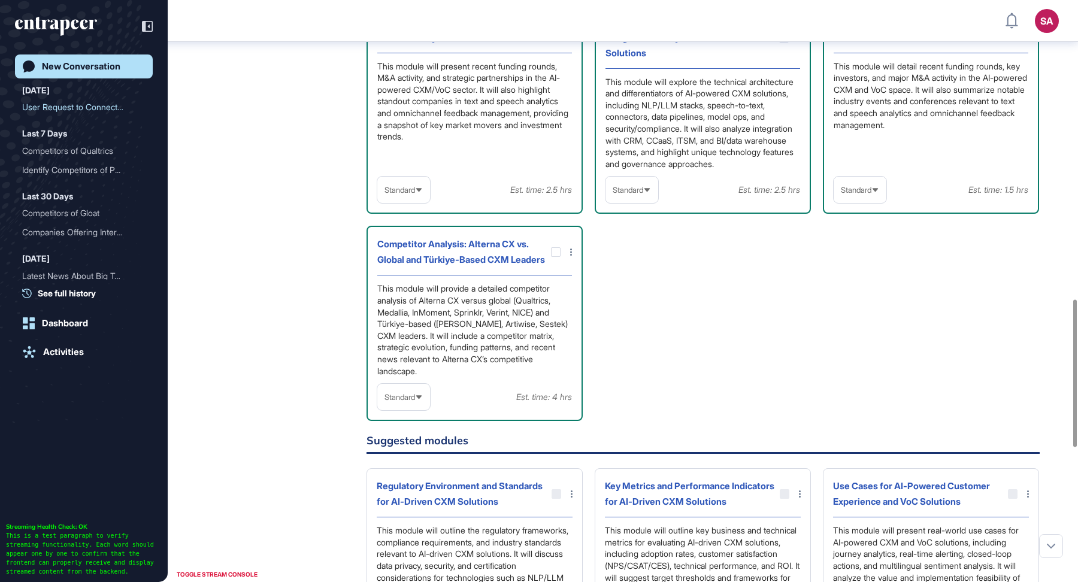
click at [418, 409] on div "Standard" at bounding box center [403, 397] width 53 height 23
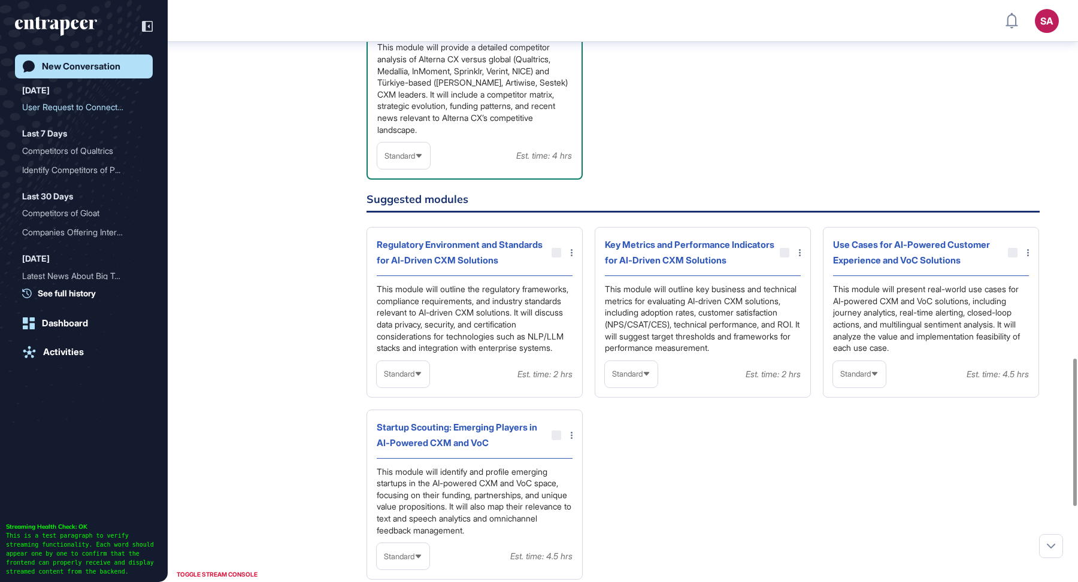
scroll to position [1425, 0]
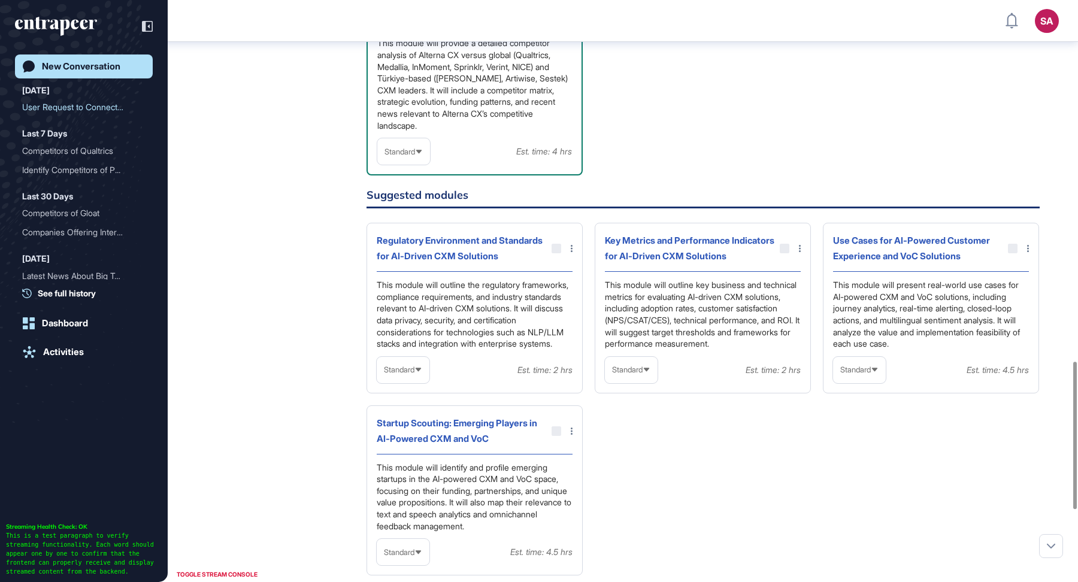
click at [421, 163] on div "Standard" at bounding box center [403, 151] width 53 height 23
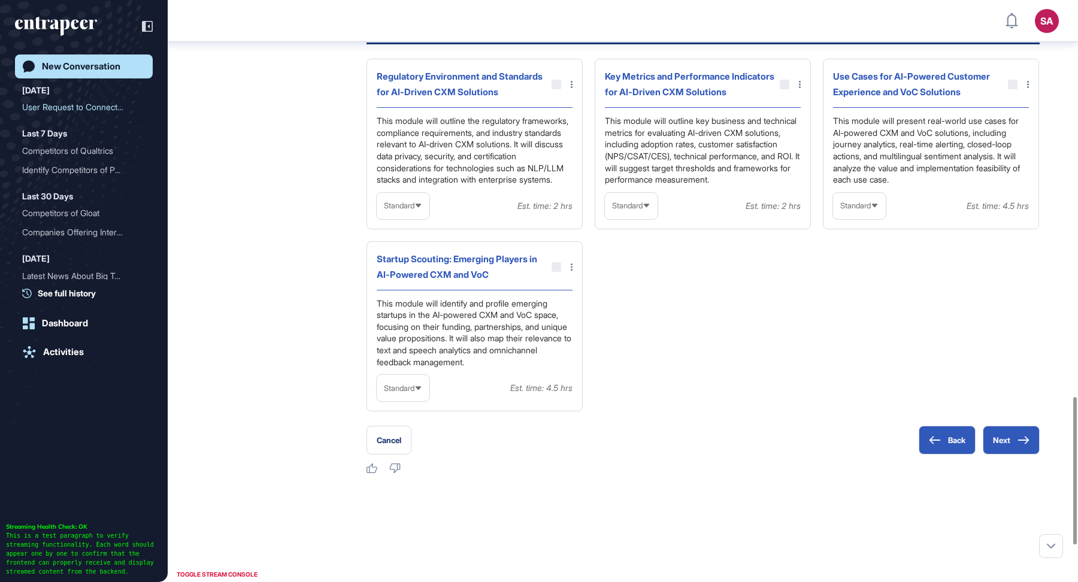
scroll to position [1591, 0]
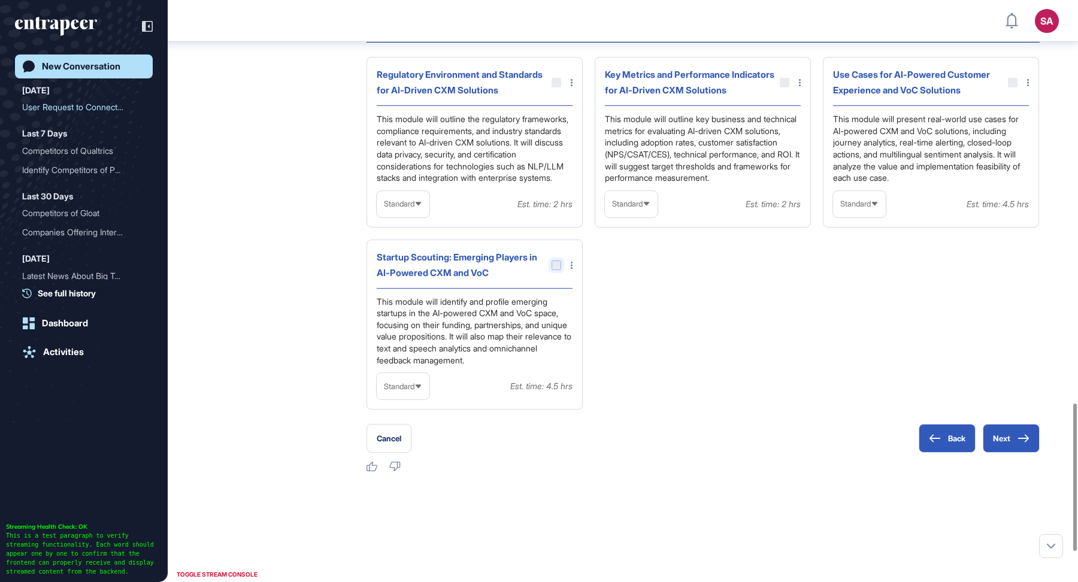
click at [559, 270] on div at bounding box center [556, 265] width 10 height 10
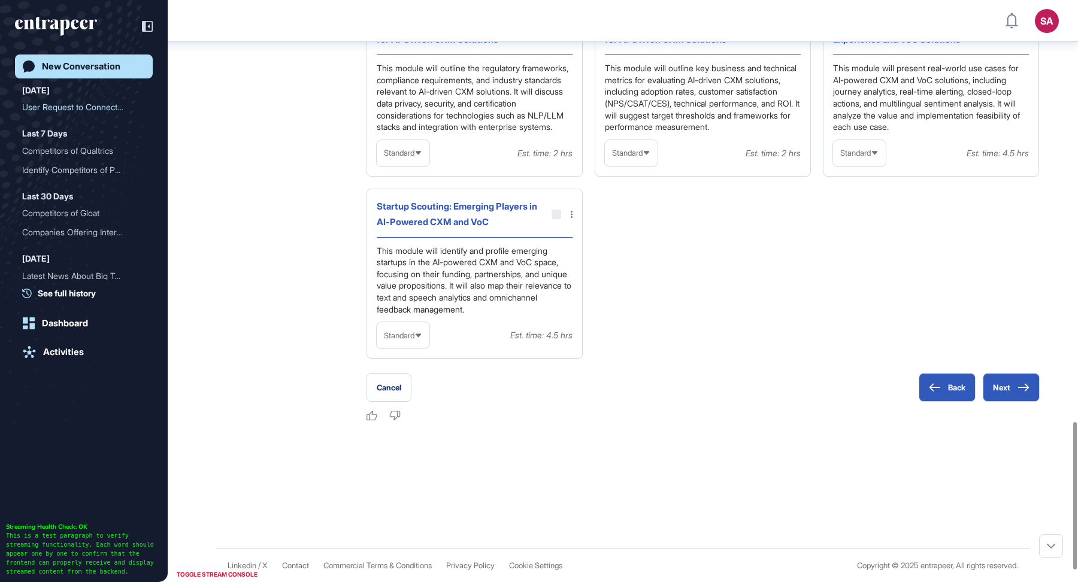
scroll to position [1712, 0]
click at [1012, 387] on button "Next" at bounding box center [1010, 387] width 57 height 29
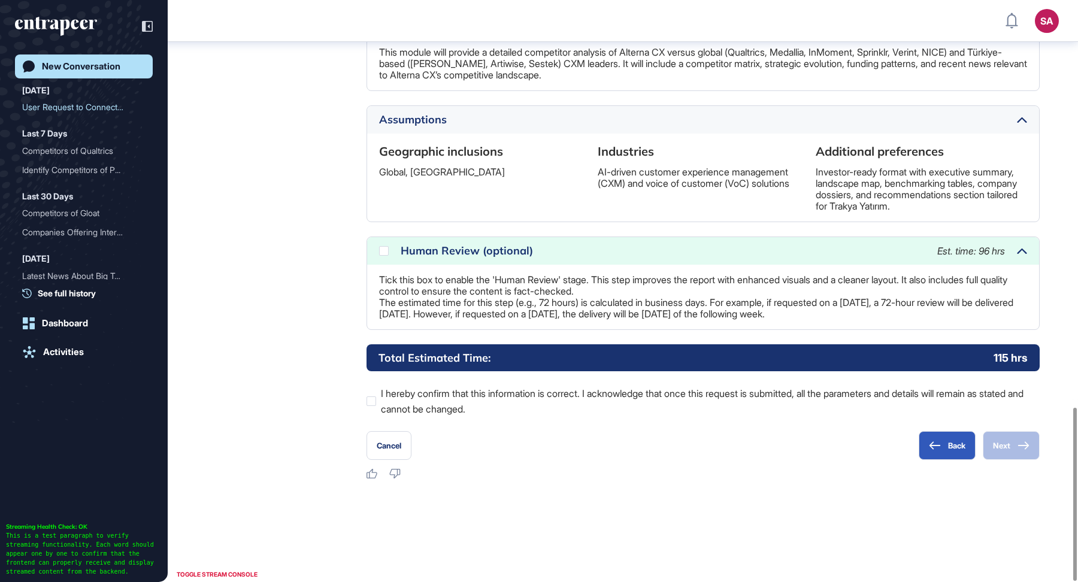
scroll to position [1367, 0]
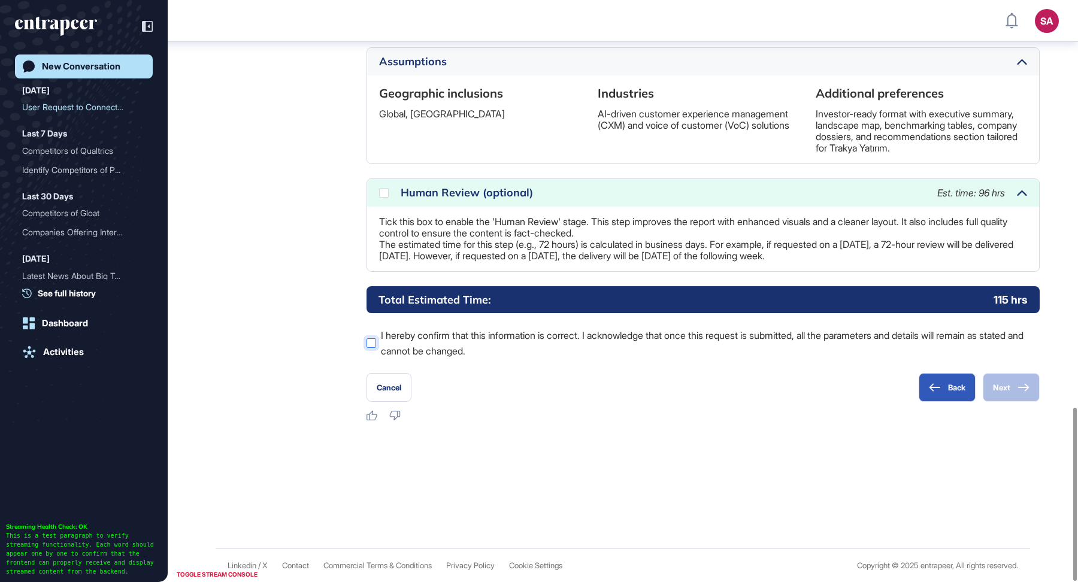
click at [377, 343] on label "I hereby confirm that this information is correct. I acknowledge that once this…" at bounding box center [702, 342] width 673 height 31
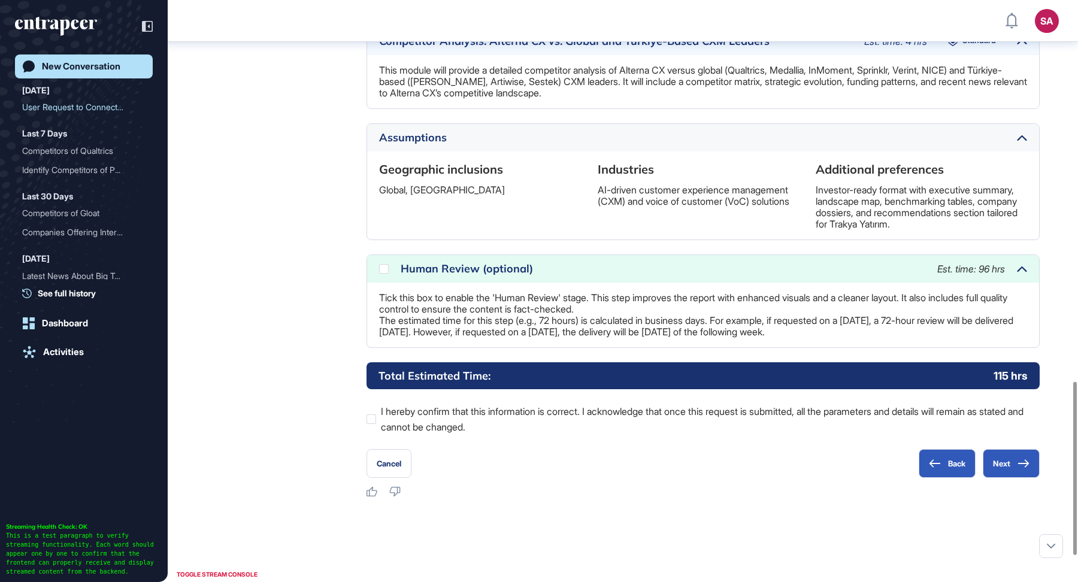
scroll to position [1269, 0]
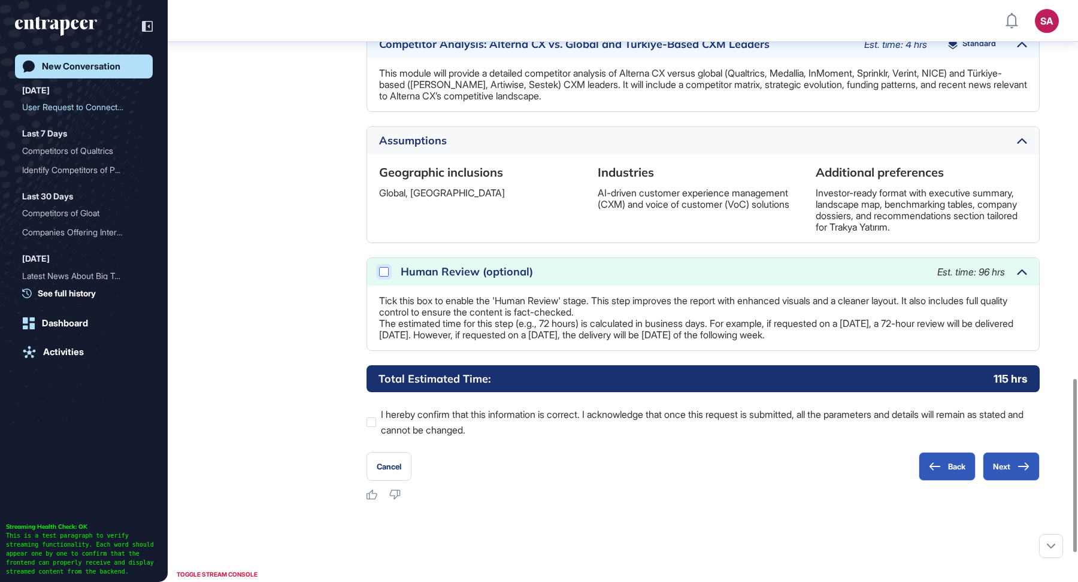
click at [0, 0] on icon at bounding box center [0, 0] width 0 height 0
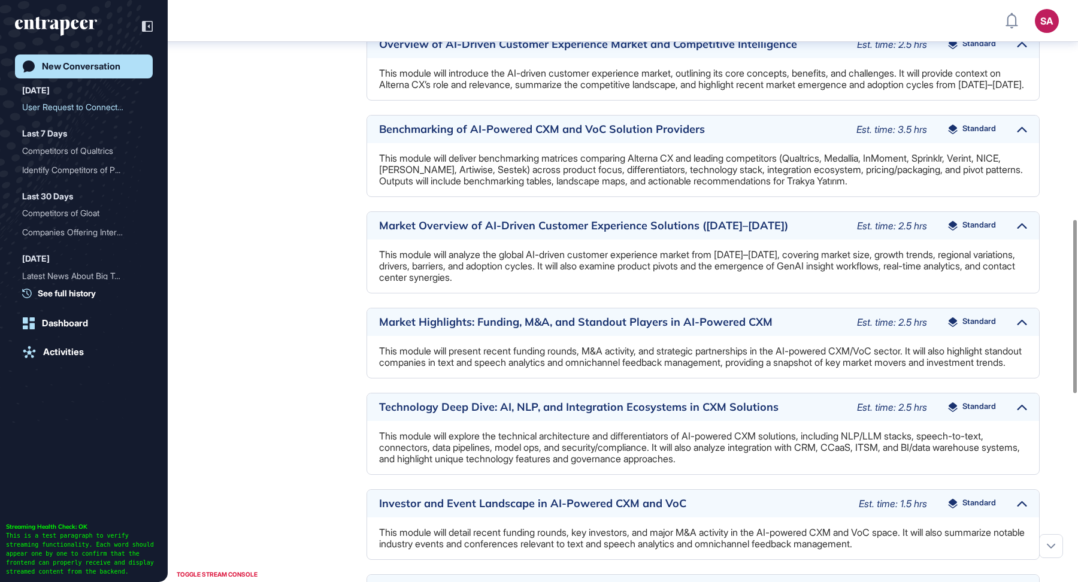
scroll to position [713, 0]
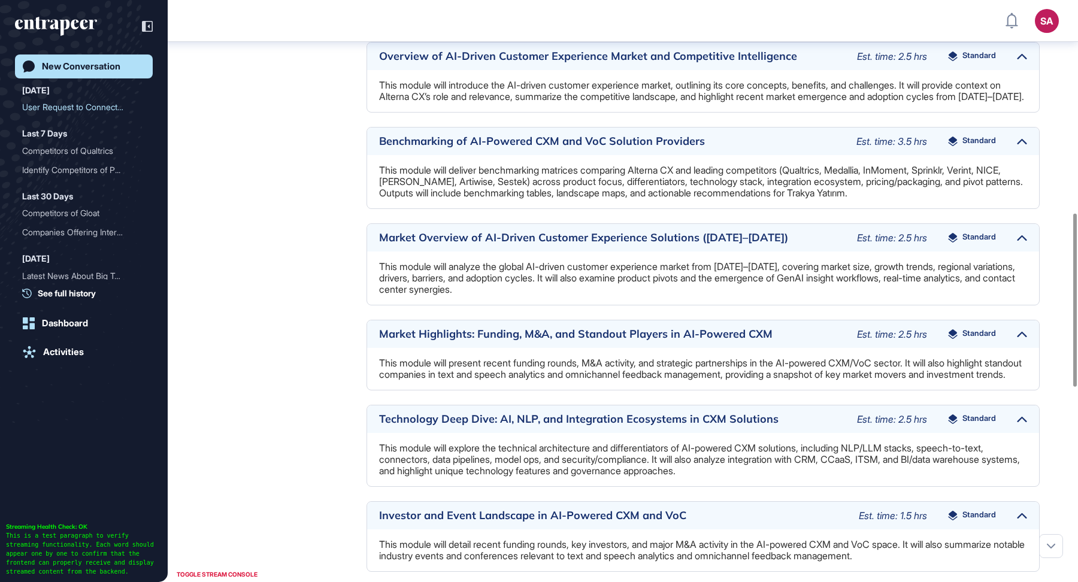
click at [979, 242] on span "Standard" at bounding box center [979, 238] width 34 height 10
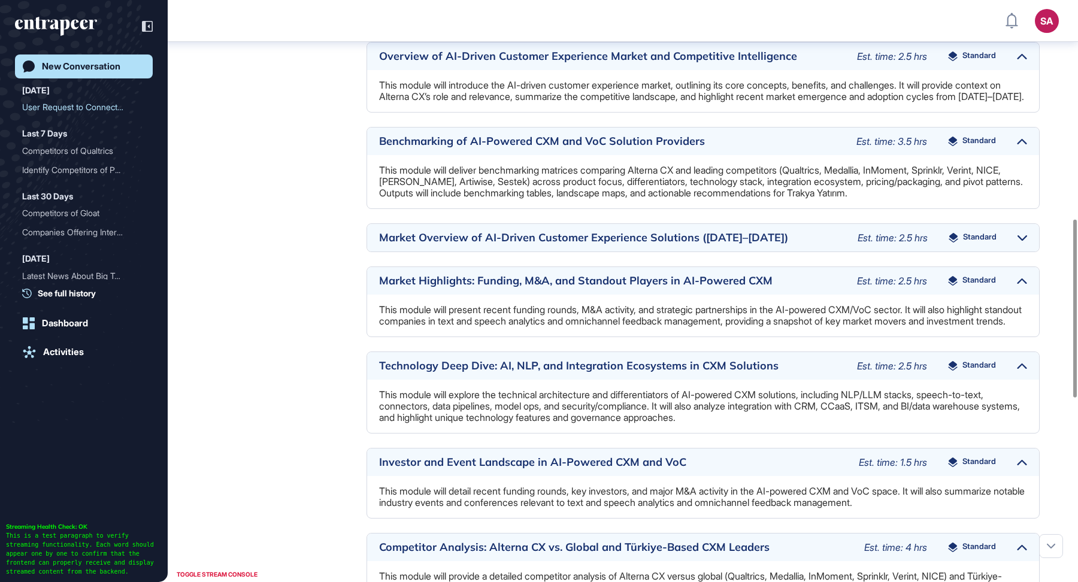
click at [979, 242] on span "Standard" at bounding box center [980, 238] width 34 height 10
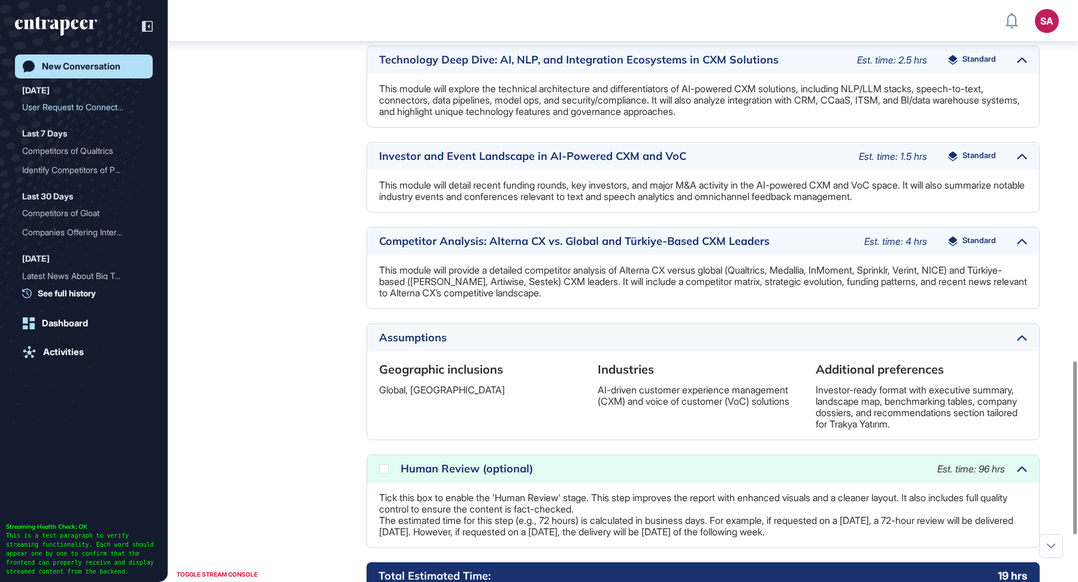
scroll to position [1288, 0]
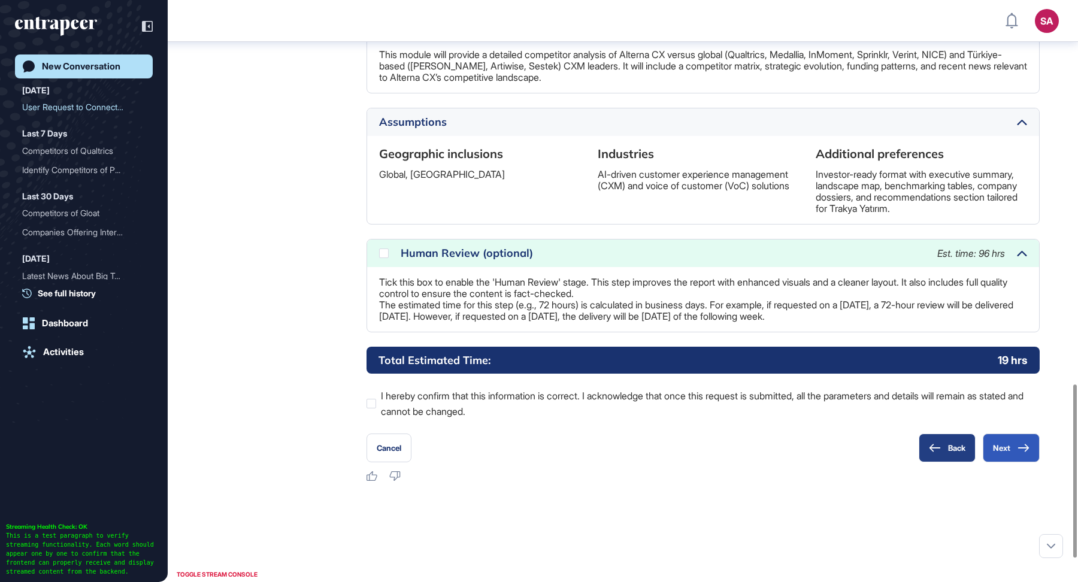
click at [956, 462] on button "Back" at bounding box center [946, 447] width 57 height 29
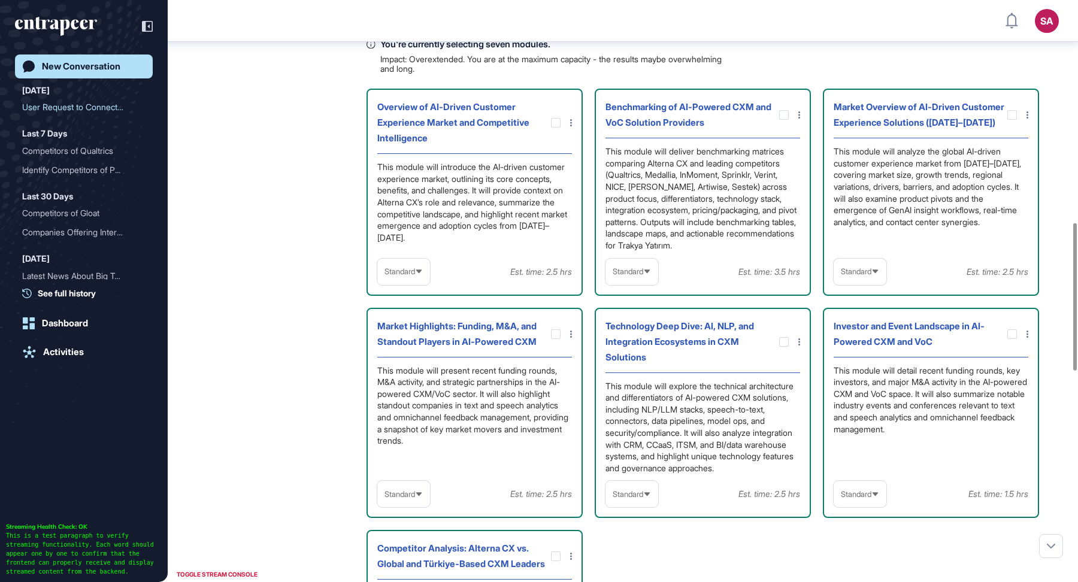
scroll to position [878, 0]
click at [414, 274] on span "Standard" at bounding box center [399, 269] width 31 height 9
click at [310, 318] on div "Reese Research Manager Aug 11, 2025 12:15 Please note that during this process,…" at bounding box center [623, 453] width 814 height 1465
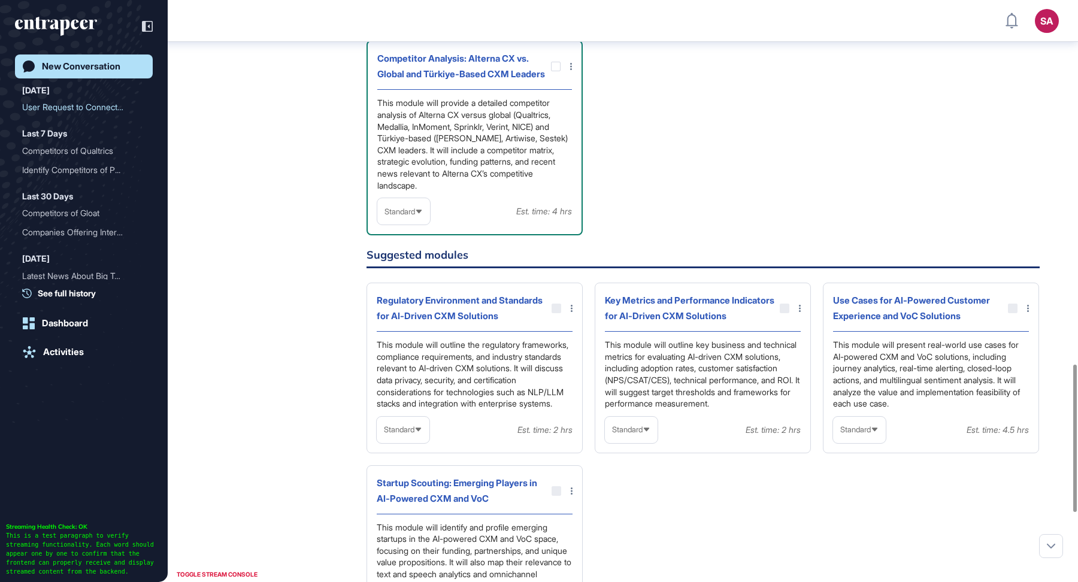
scroll to position [1712, 0]
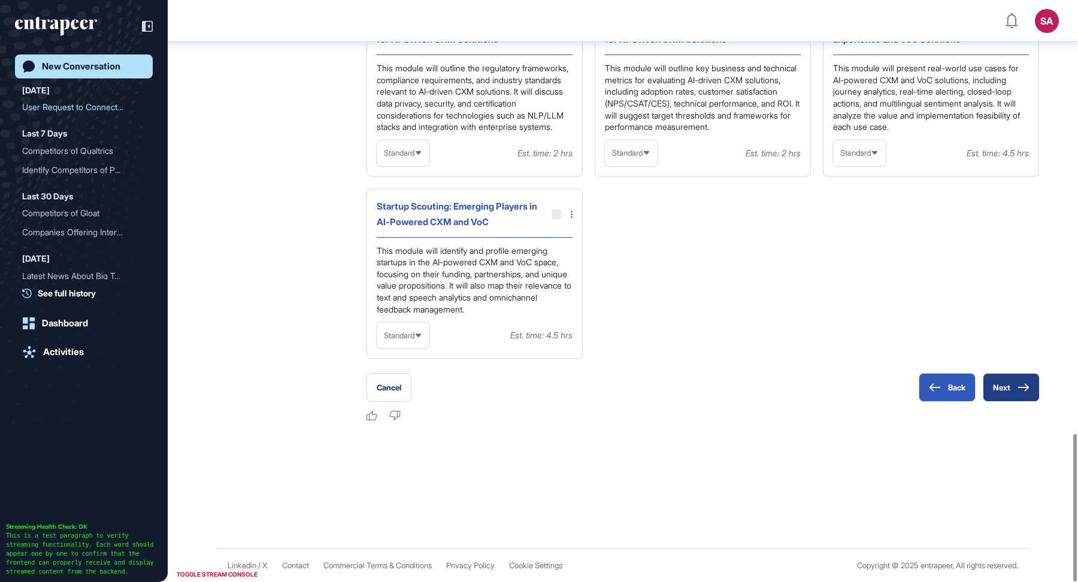
click at [1020, 389] on icon at bounding box center [1023, 387] width 12 height 8
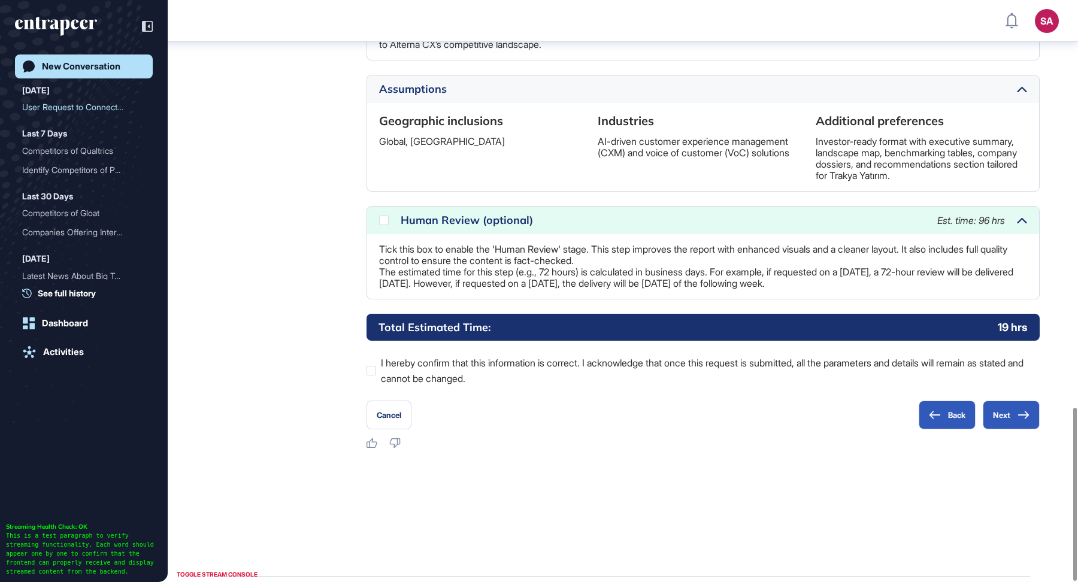
scroll to position [1367, 0]
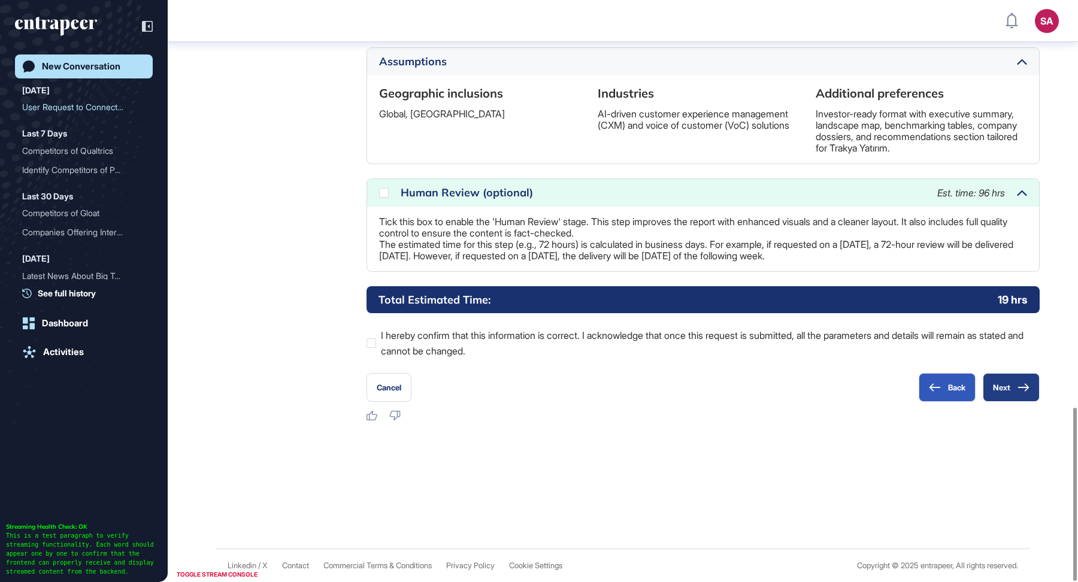
click at [1013, 384] on button "Next" at bounding box center [1010, 387] width 57 height 29
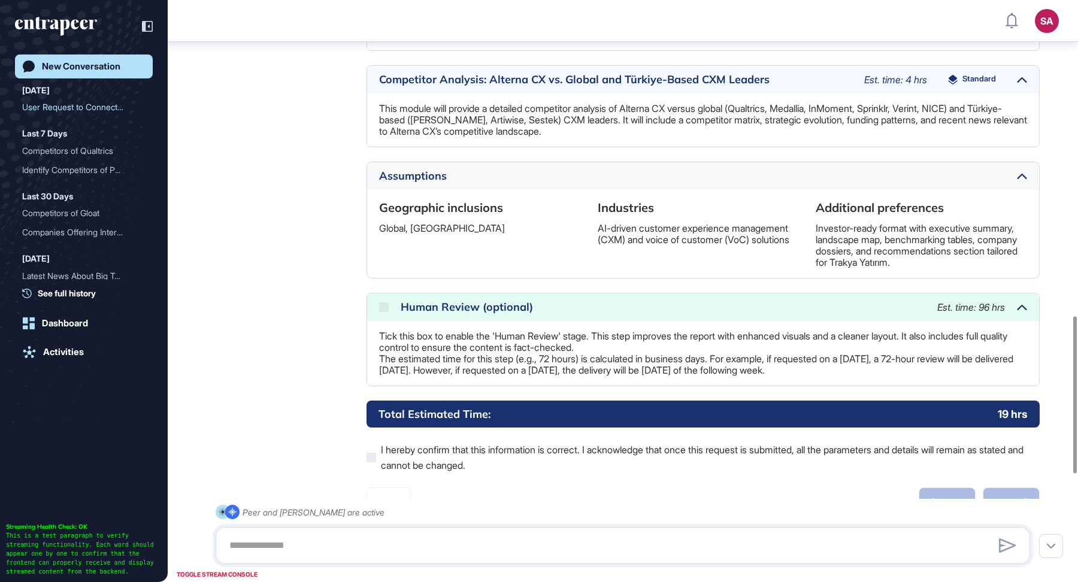
scroll to position [1169, 0]
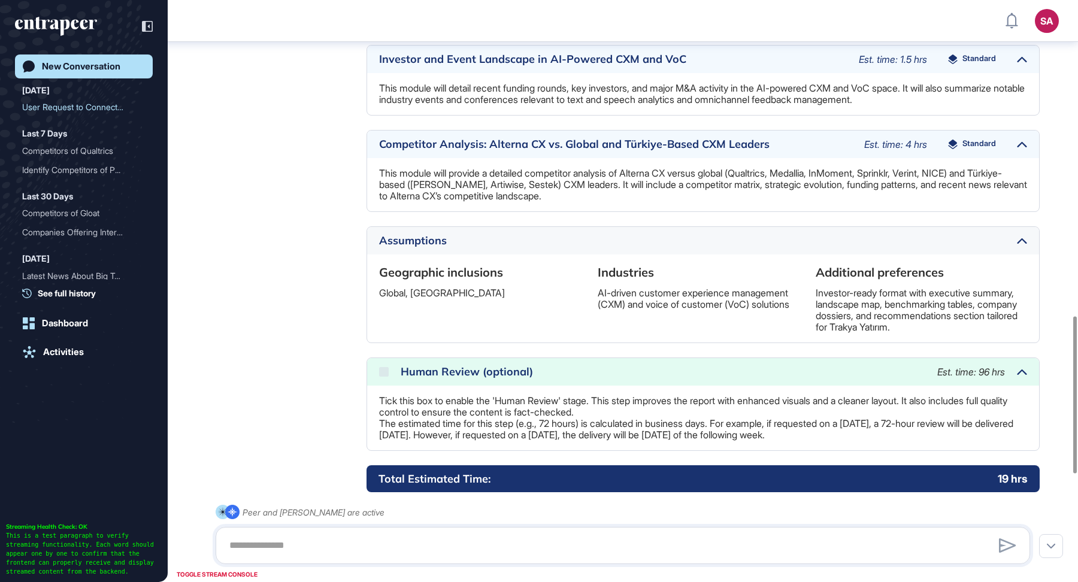
click at [81, 23] on icon "entrapeer-logo" at bounding box center [51, 24] width 73 height 10
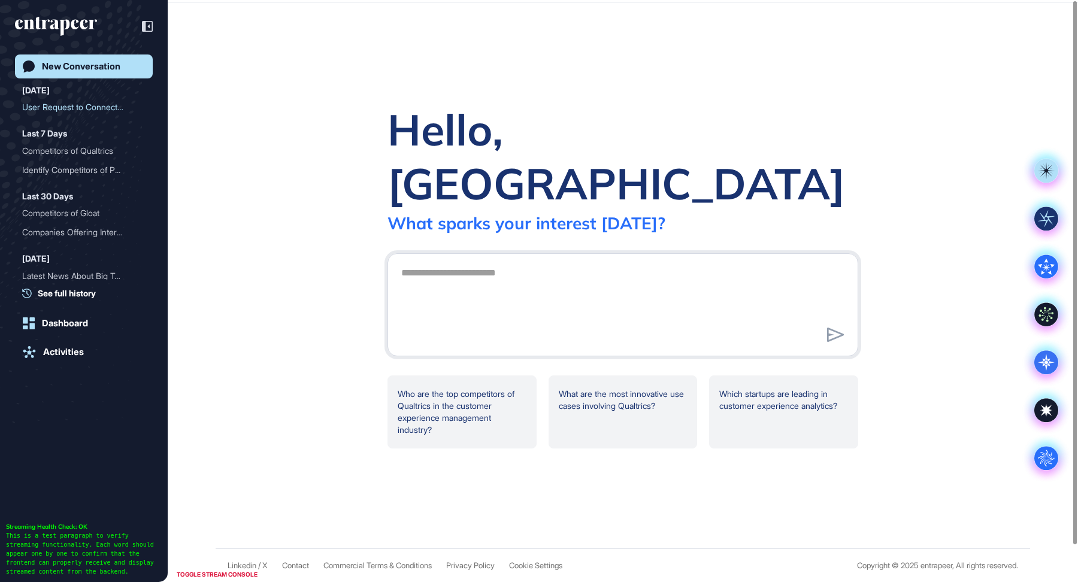
scroll to position [0, 0]
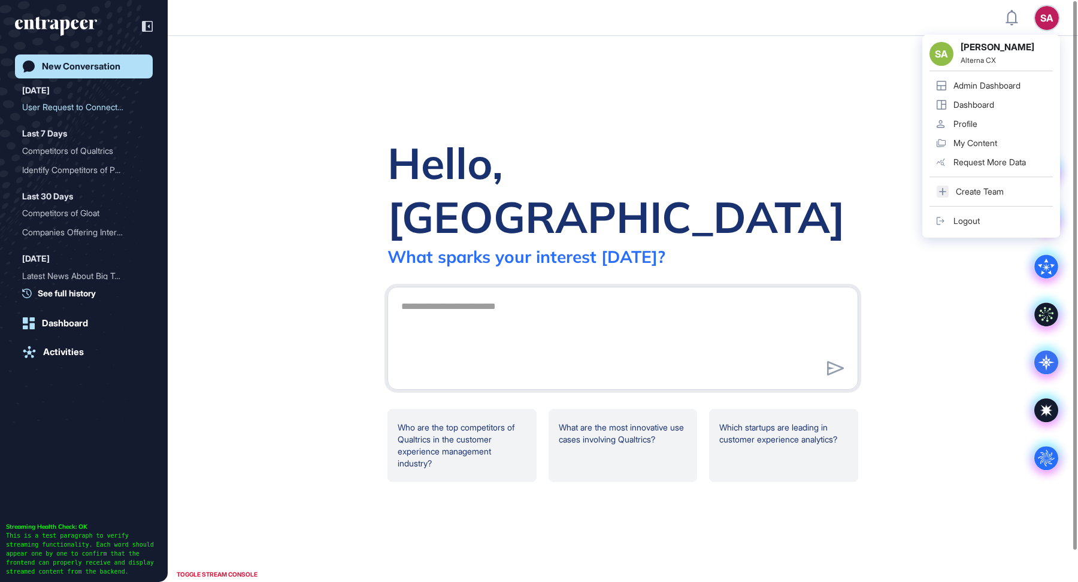
click at [996, 86] on div "Admin Dashboard" at bounding box center [986, 86] width 67 height 10
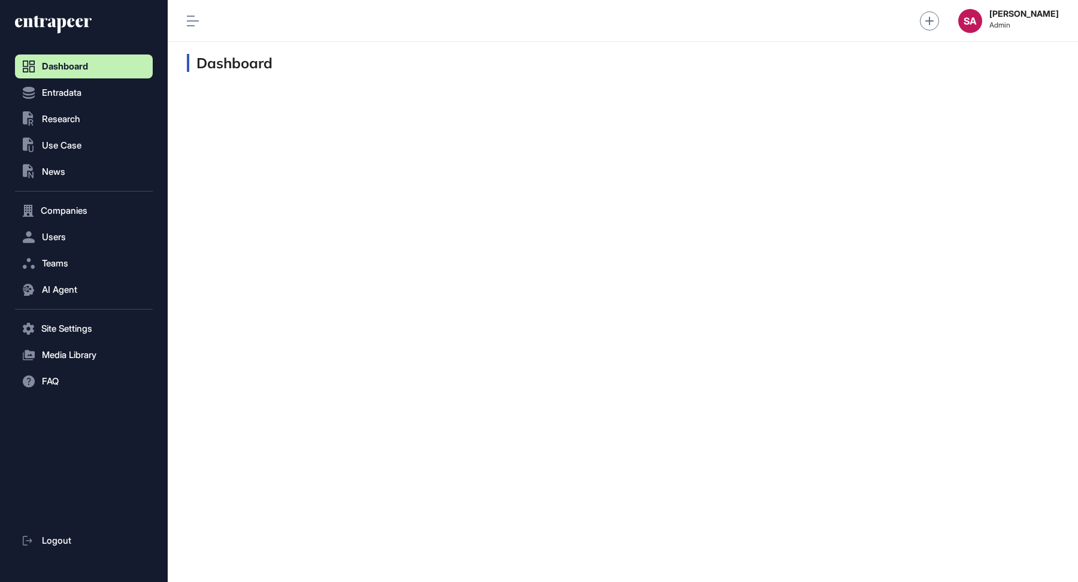
scroll to position [1, 1]
click at [65, 317] on button ".st0{fill:currentColor} Research" at bounding box center [84, 329] width 138 height 24
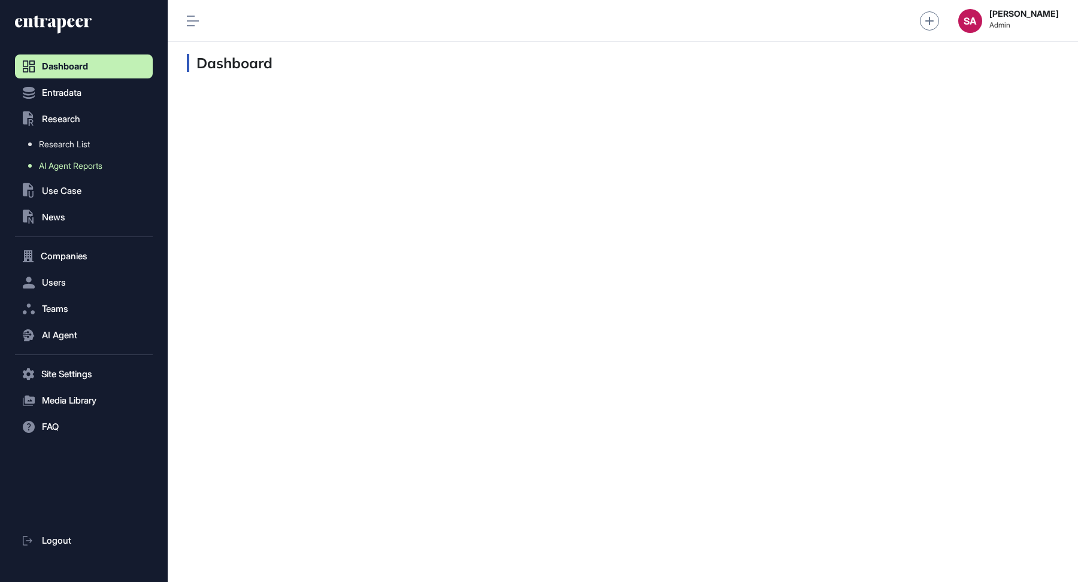
click at [82, 165] on span "AI Agent Reports" at bounding box center [70, 166] width 63 height 10
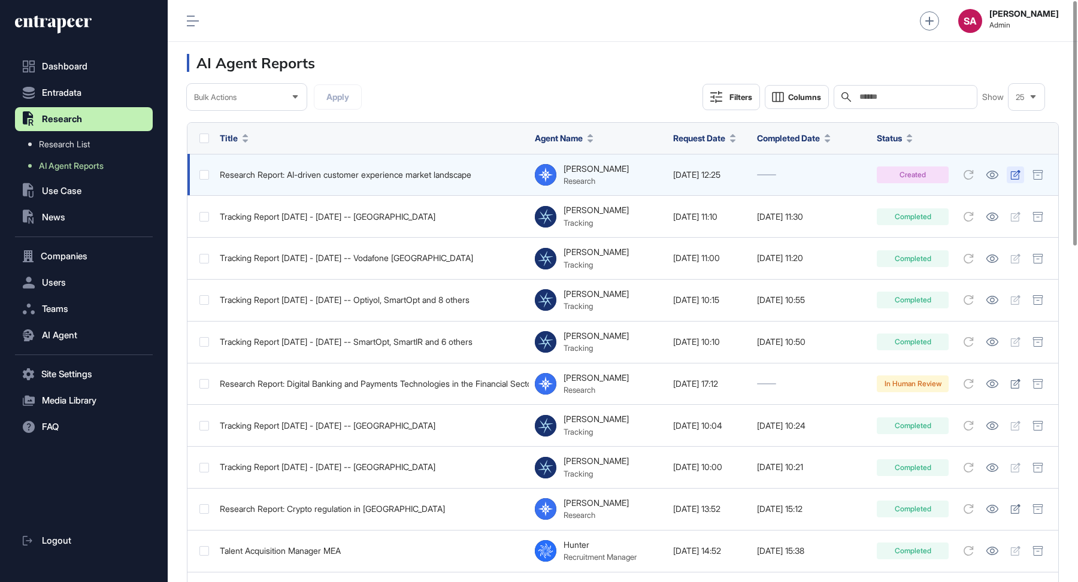
click at [1012, 173] on icon at bounding box center [1015, 175] width 10 height 10
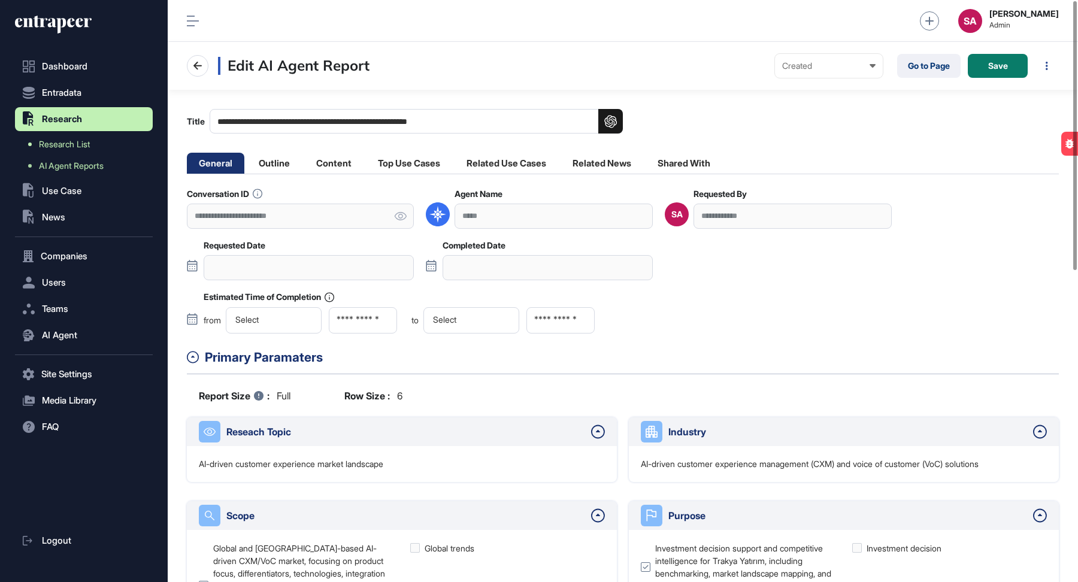
click at [77, 141] on span "Research List" at bounding box center [64, 144] width 51 height 10
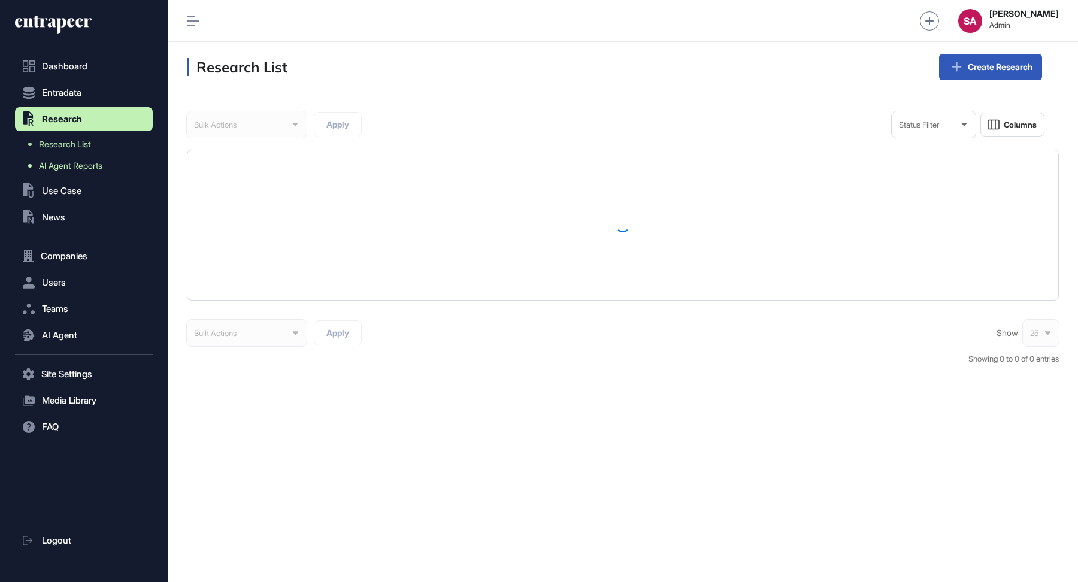
click at [73, 164] on span "AI Agent Reports" at bounding box center [70, 166] width 63 height 10
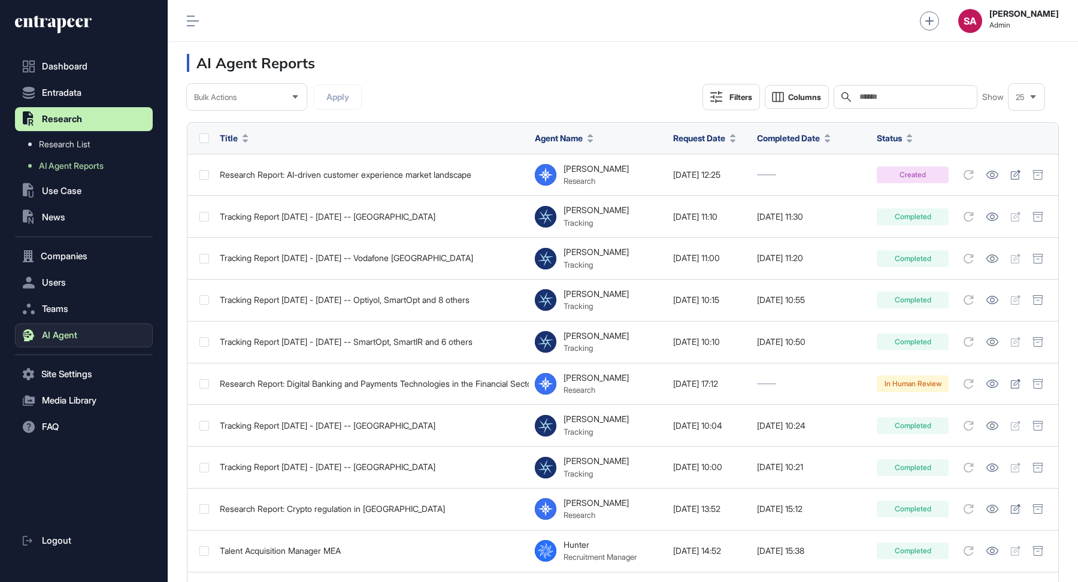
click at [83, 337] on button "AI Agent" at bounding box center [84, 335] width 138 height 24
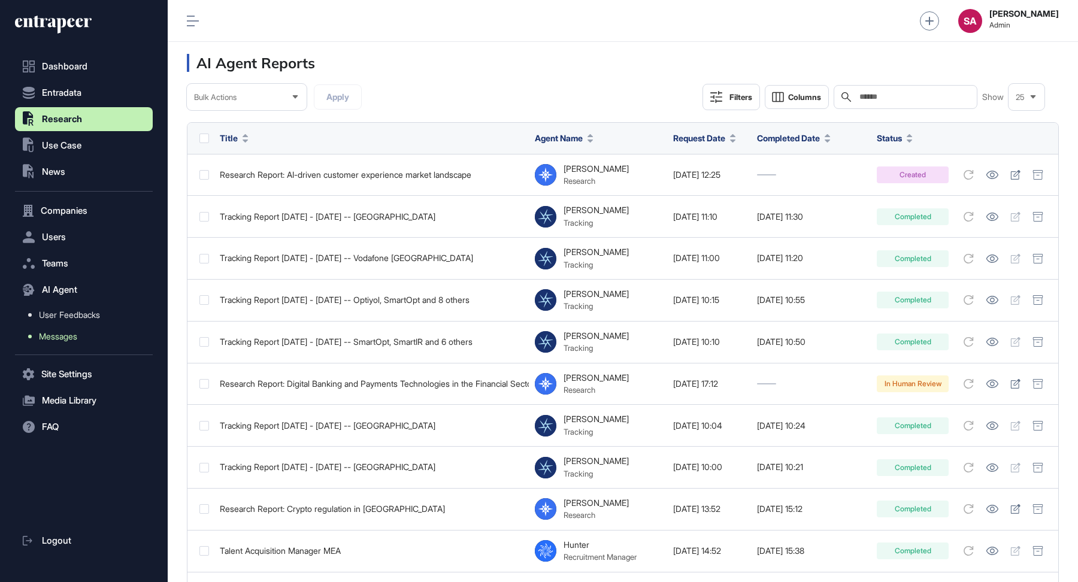
click at [69, 335] on span "Messages" at bounding box center [58, 337] width 38 height 10
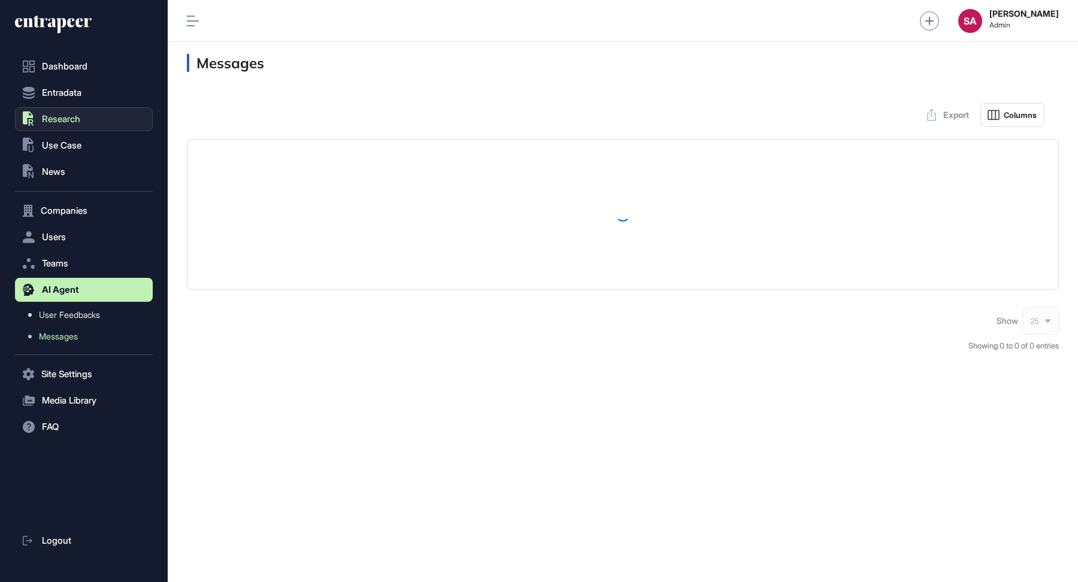
click at [78, 119] on span "Research" at bounding box center [61, 119] width 38 height 10
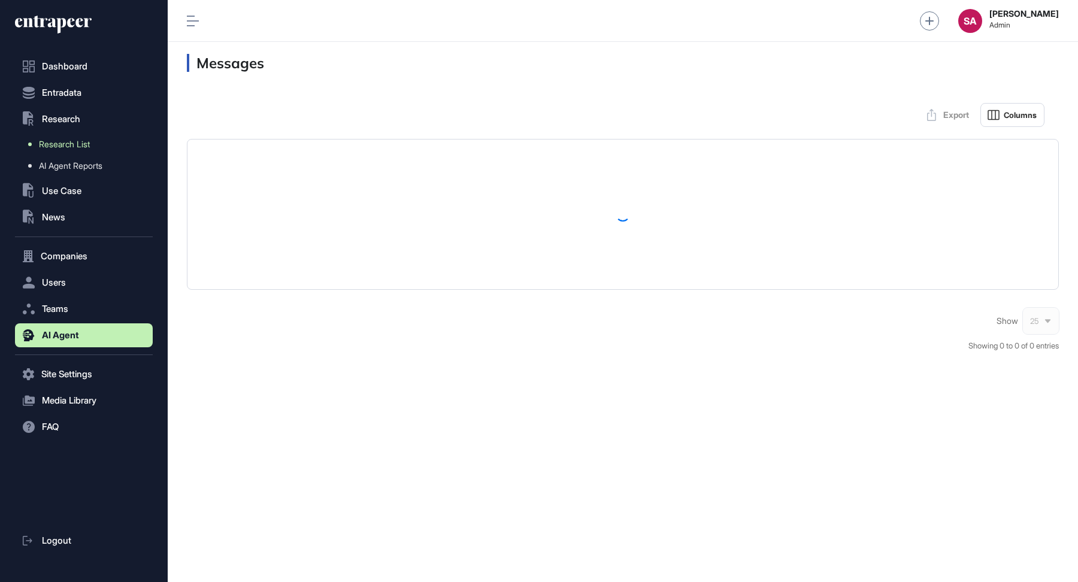
click at [74, 140] on span "Research List" at bounding box center [64, 144] width 51 height 10
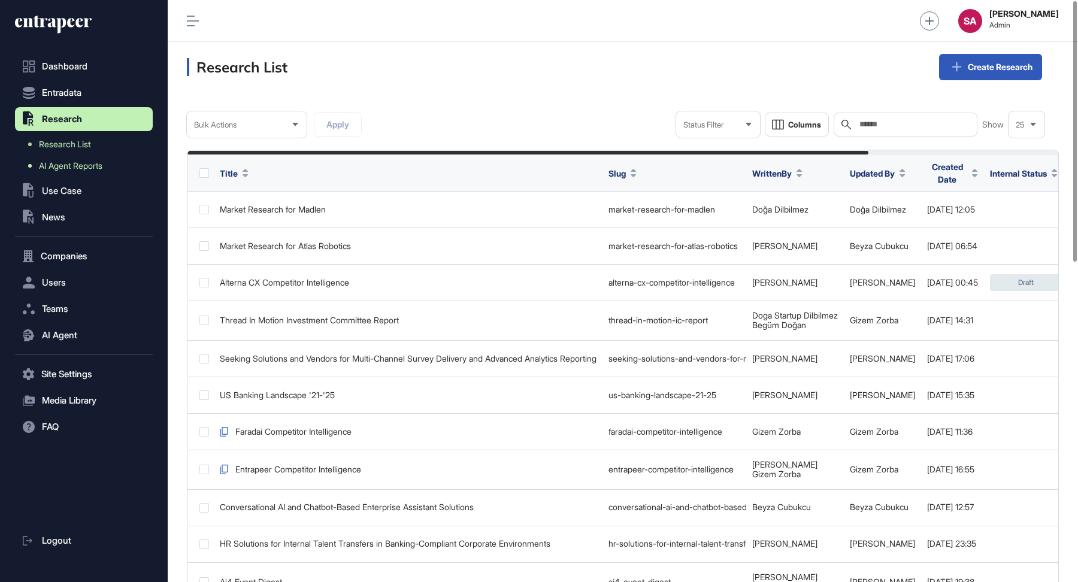
click at [117, 166] on link "AI Agent Reports" at bounding box center [87, 166] width 132 height 22
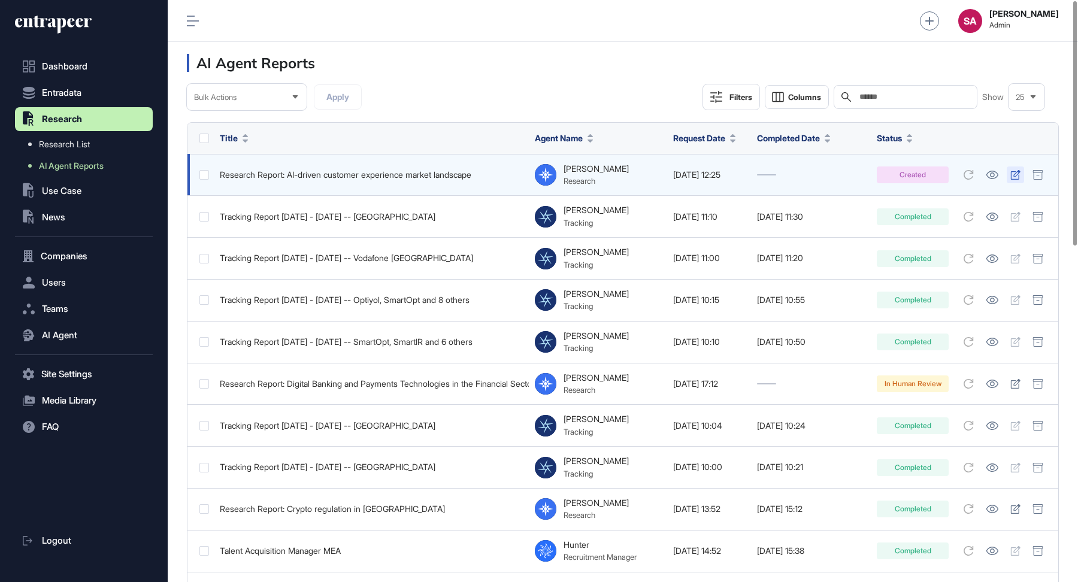
click at [1014, 177] on icon at bounding box center [1015, 175] width 10 height 10
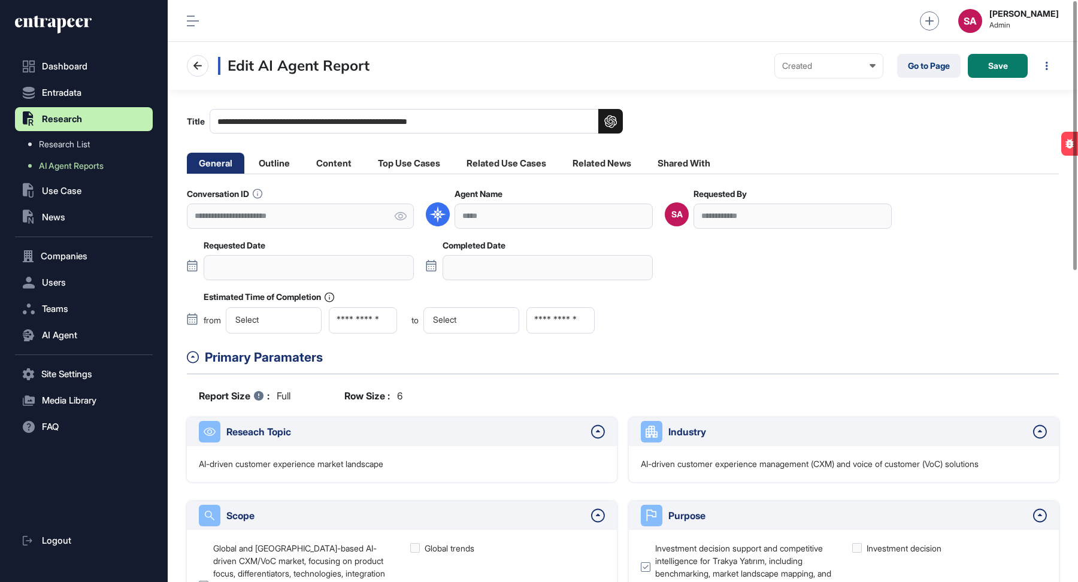
click at [266, 173] on div "General Outline Content Top Use Cases Related Use Cases Related News Shared With" at bounding box center [623, 164] width 872 height 22
click at [304, 160] on li "Outline" at bounding box center [333, 163] width 59 height 21
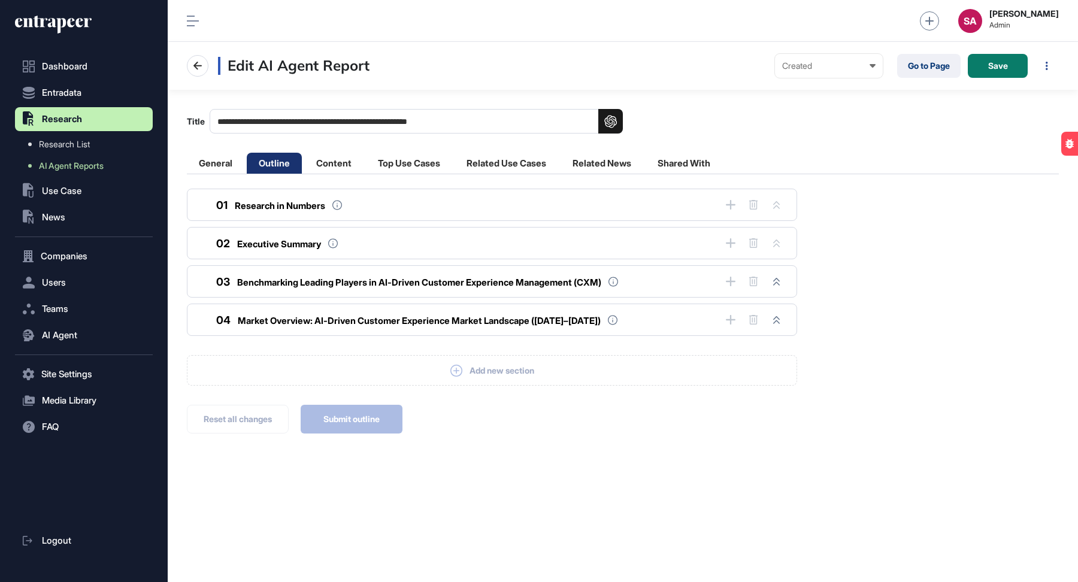
click at [213, 151] on main "**********" at bounding box center [623, 262] width 910 height 344
click at [247, 166] on li "General" at bounding box center [274, 163] width 55 height 21
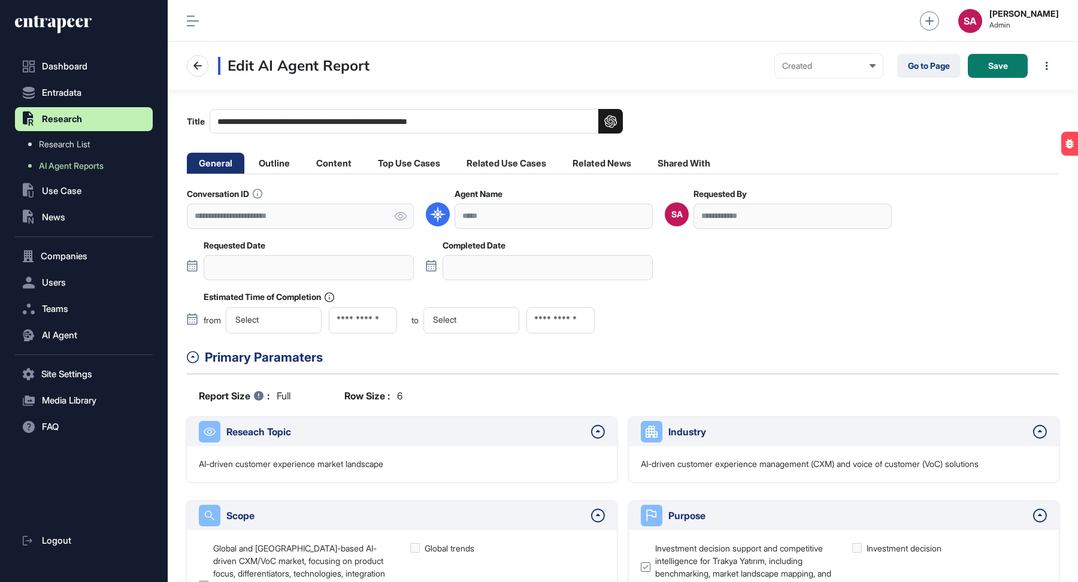
click at [66, 34] on icon at bounding box center [53, 24] width 77 height 19
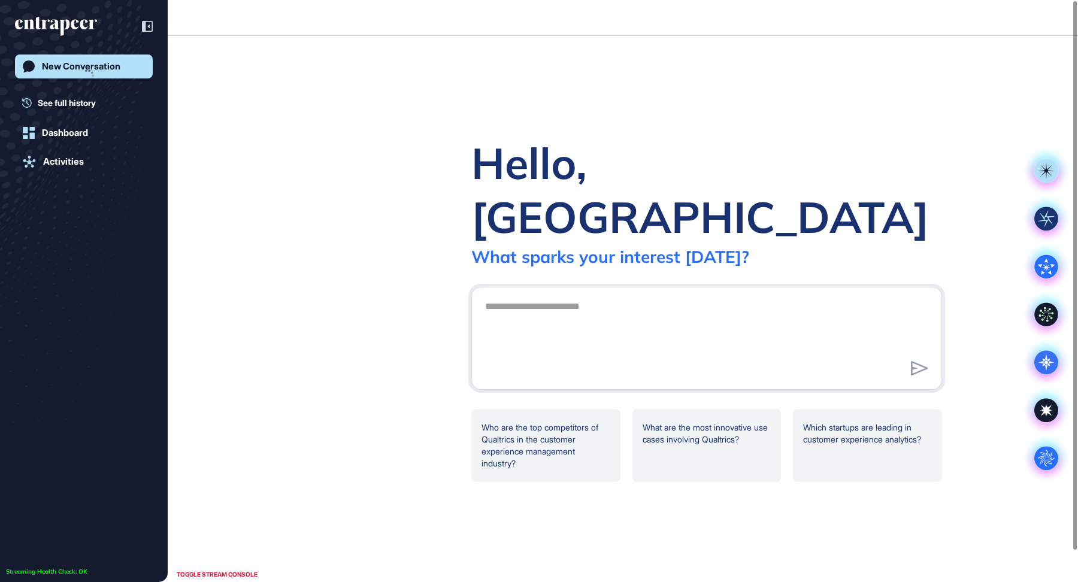
scroll to position [1, 1]
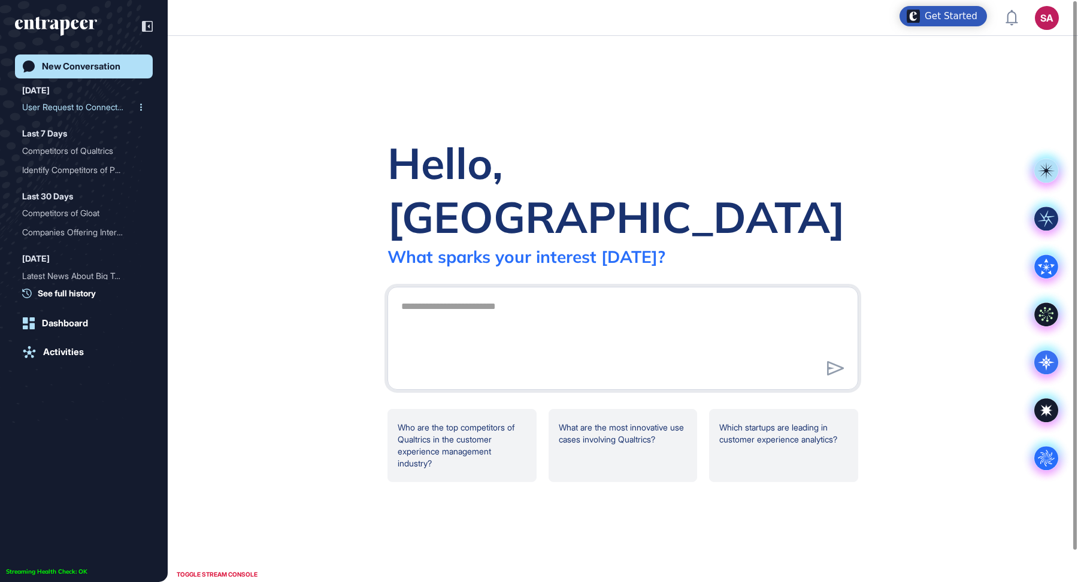
click at [80, 103] on div "User Request to Connect w..." at bounding box center [79, 107] width 114 height 19
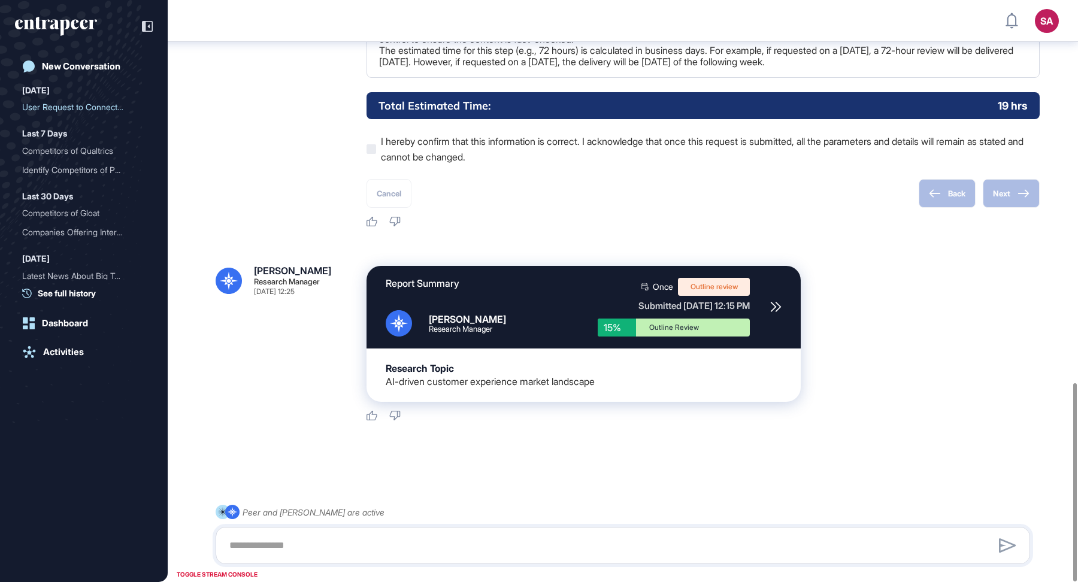
scroll to position [1121, 0]
click at [776, 304] on icon at bounding box center [775, 306] width 11 height 11
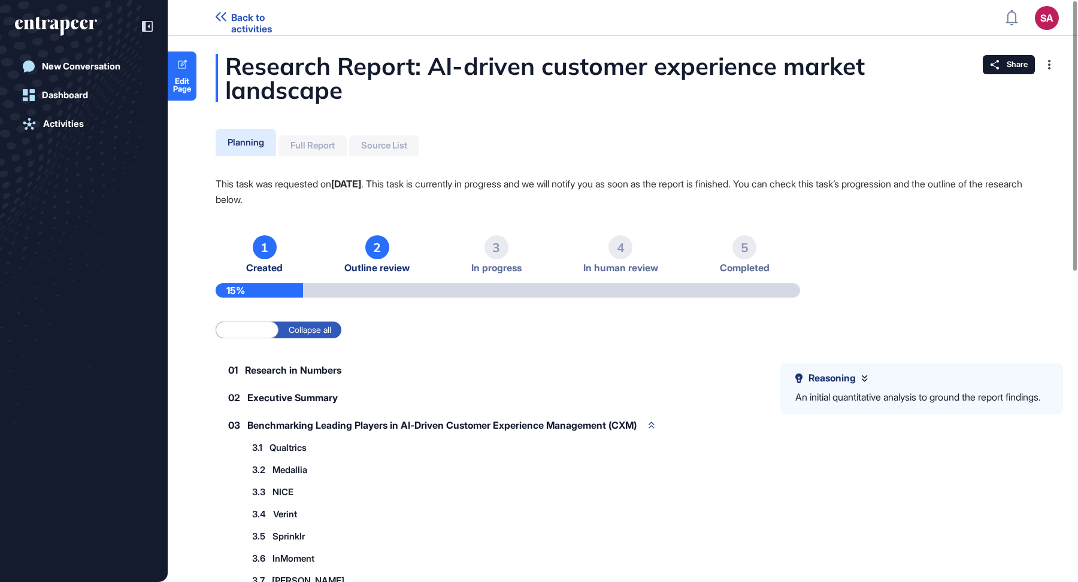
click at [375, 251] on div "2" at bounding box center [377, 247] width 24 height 24
click at [375, 288] on div "15%" at bounding box center [508, 290] width 584 height 14
click at [186, 83] on span "Edit Page" at bounding box center [182, 85] width 29 height 16
click at [187, 80] on span "Edit Page" at bounding box center [182, 85] width 29 height 16
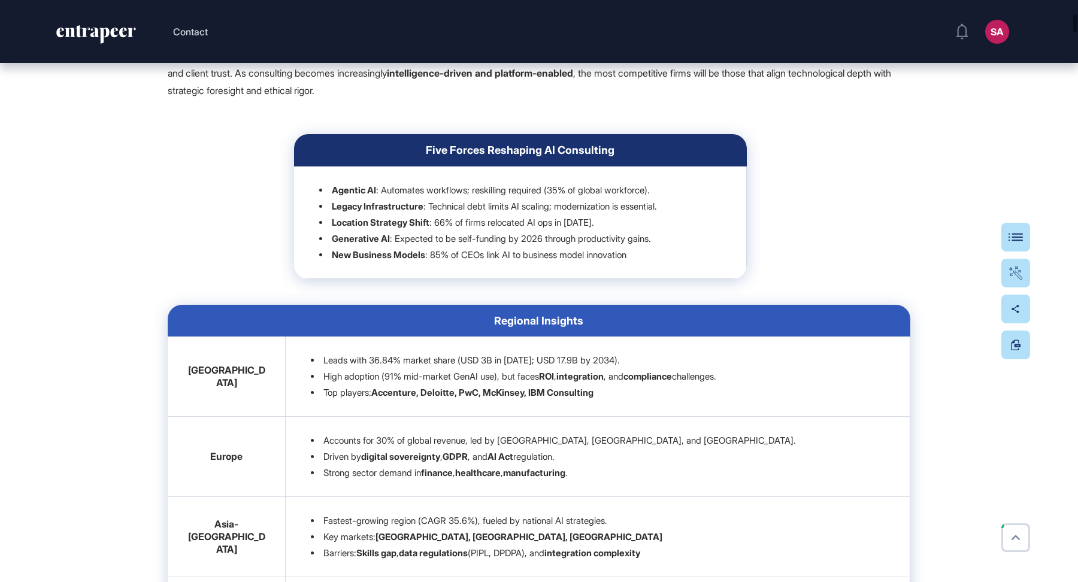
scroll to position [926, 0]
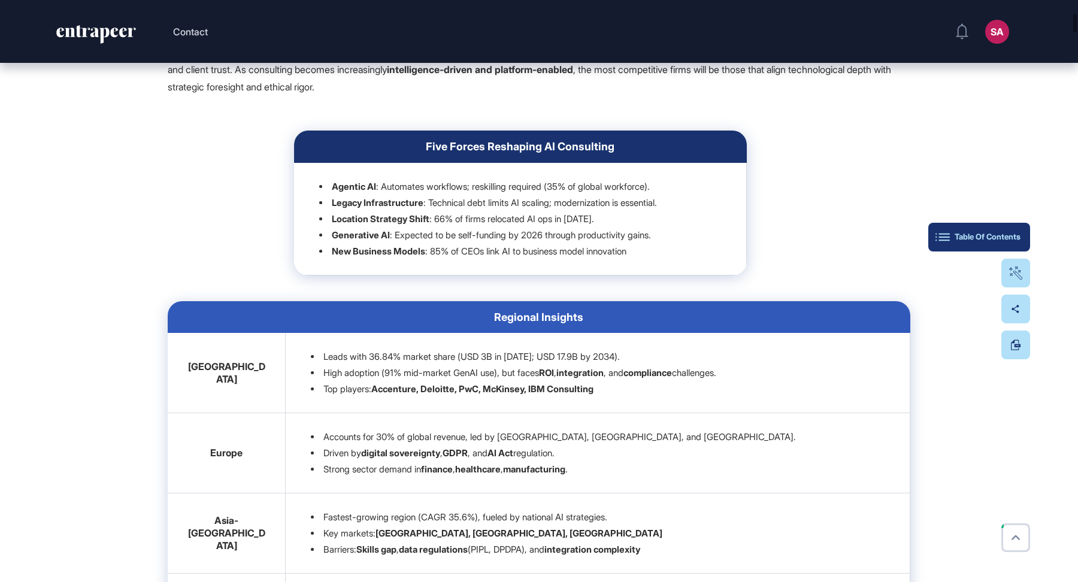
click at [1011, 231] on button "Table Of Contents" at bounding box center [979, 237] width 102 height 29
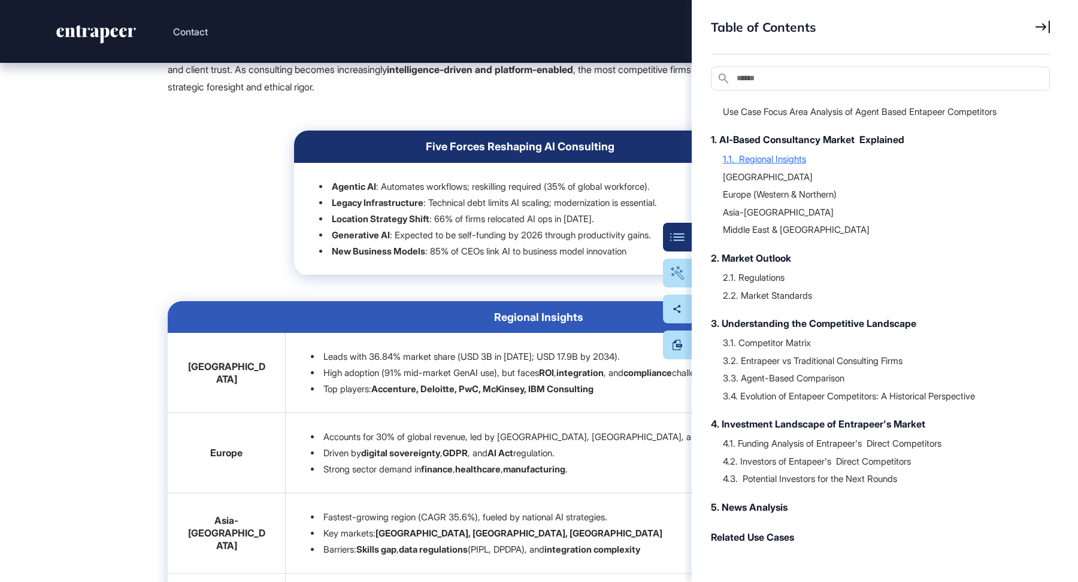
scroll to position [101, 0]
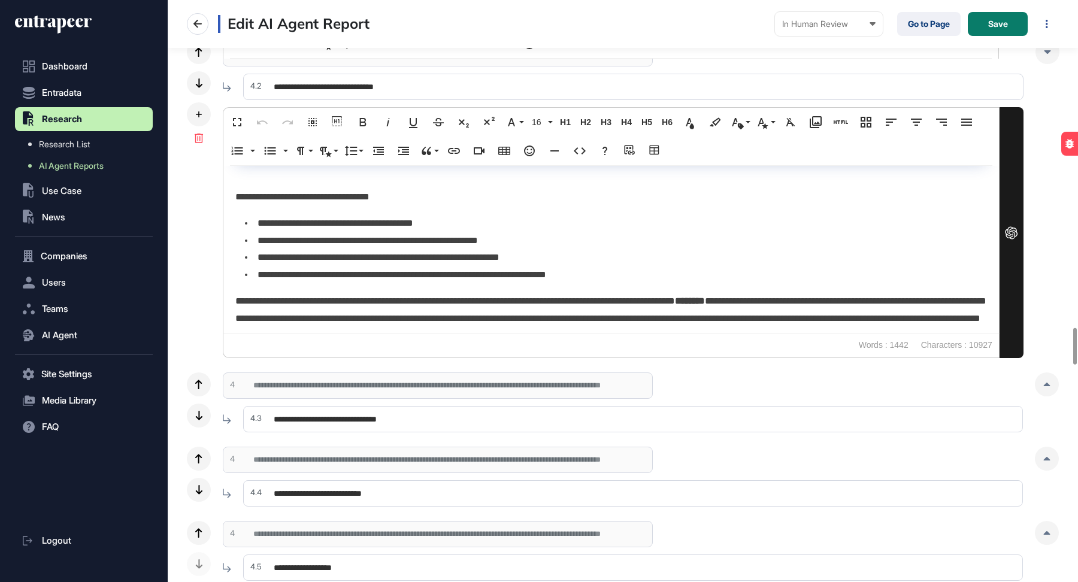
scroll to position [5216, 0]
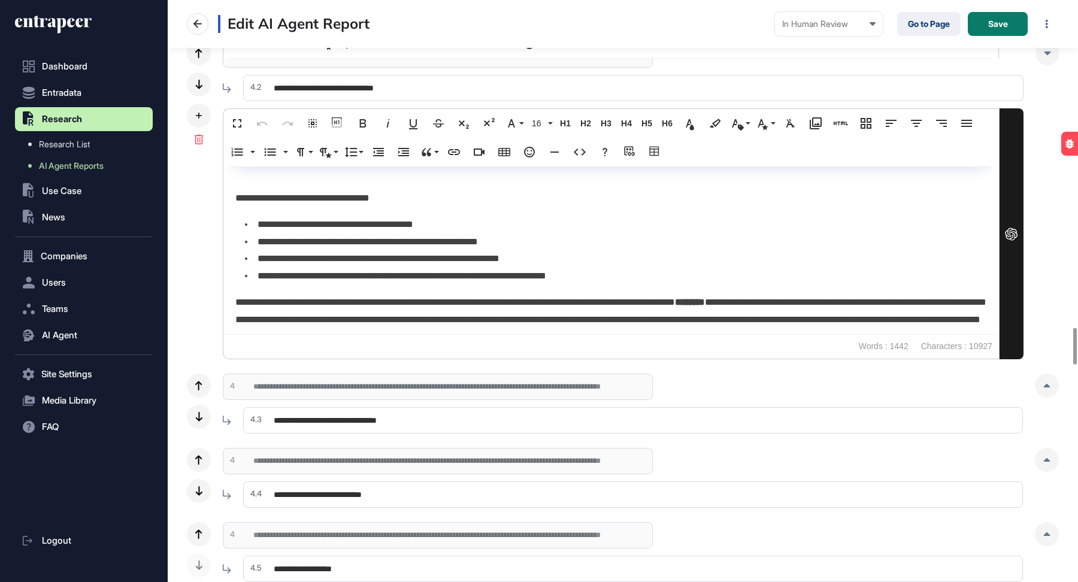
click at [312, 233] on li "**********" at bounding box center [616, 224] width 742 height 17
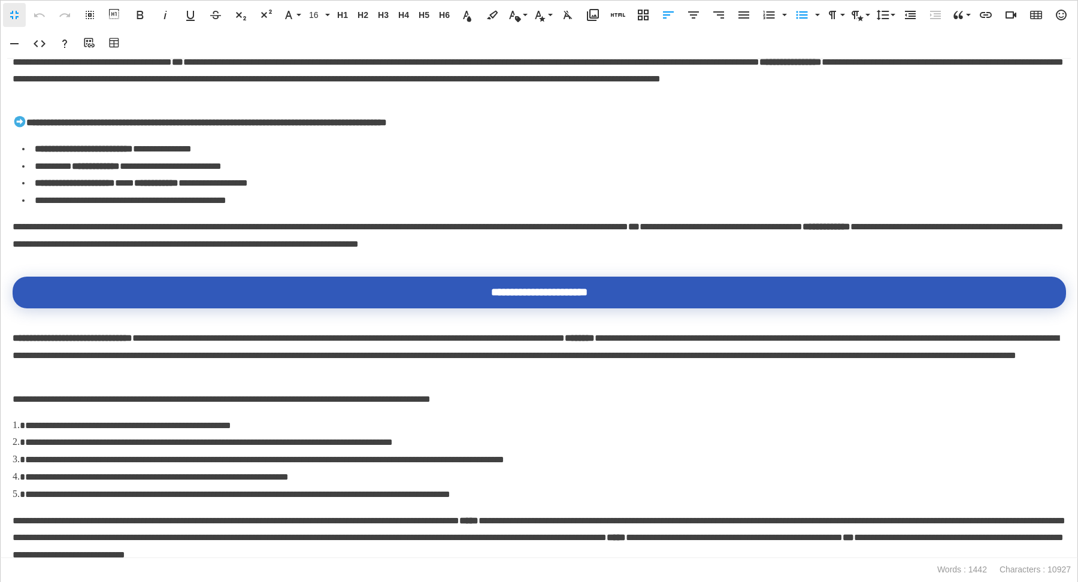
scroll to position [0, 0]
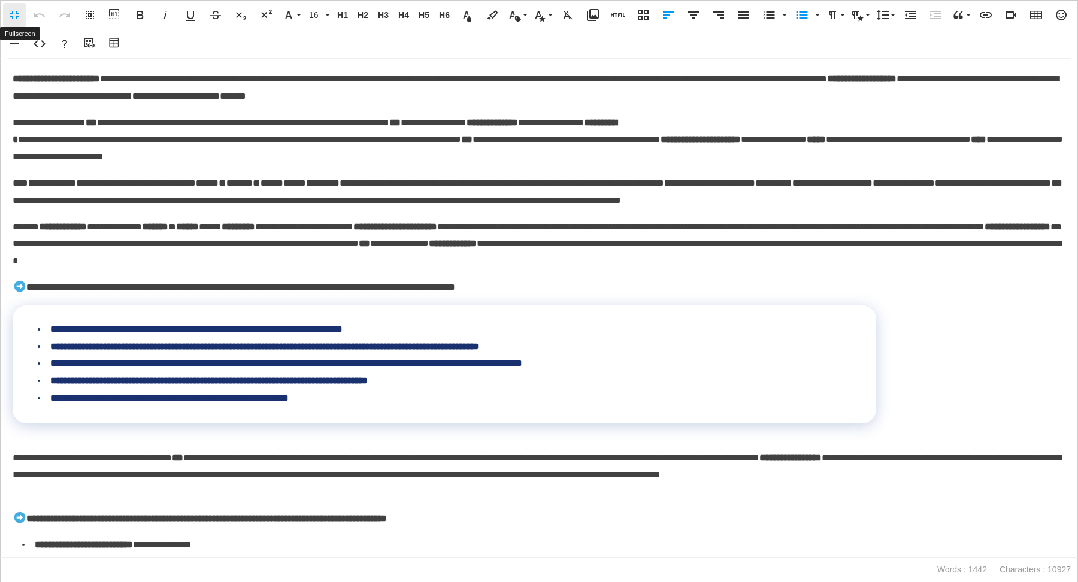
click at [6, 15] on button "Fullscreen" at bounding box center [14, 15] width 23 height 24
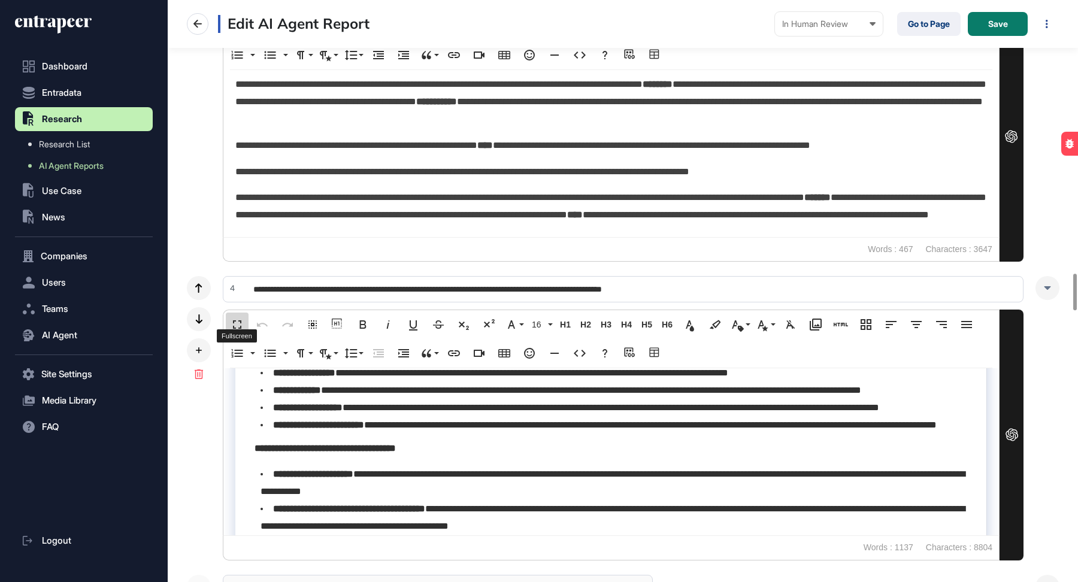
scroll to position [896, 0]
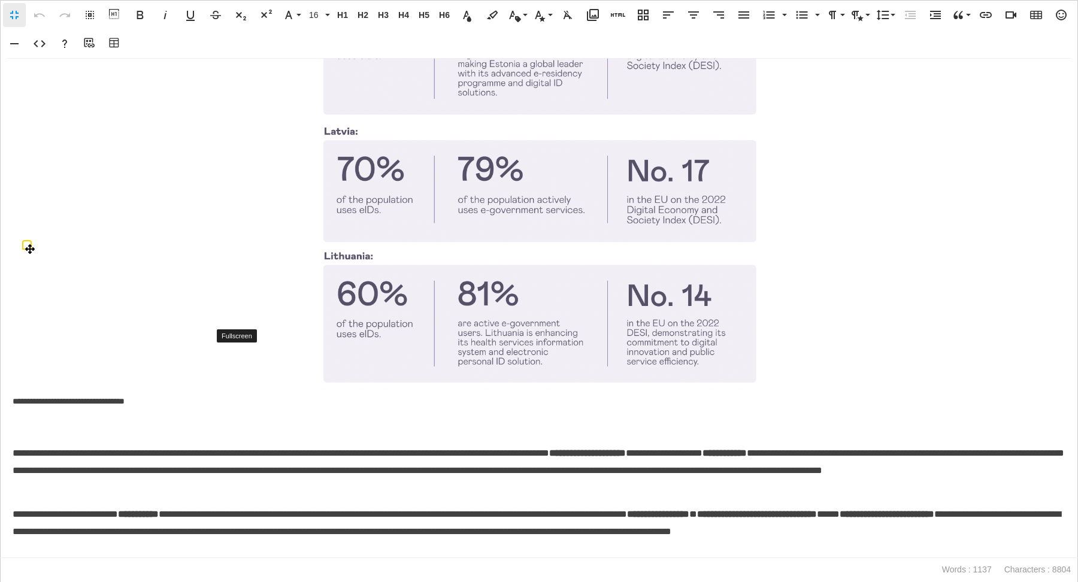
click at [204, 405] on p "**********" at bounding box center [539, 167] width 1052 height 486
drag, startPoint x: 690, startPoint y: 8, endPoint x: 639, endPoint y: 166, distance: 165.9
click at [690, 8] on icon "button" at bounding box center [693, 15] width 14 height 14
click at [525, 432] on p at bounding box center [539, 427] width 1052 height 17
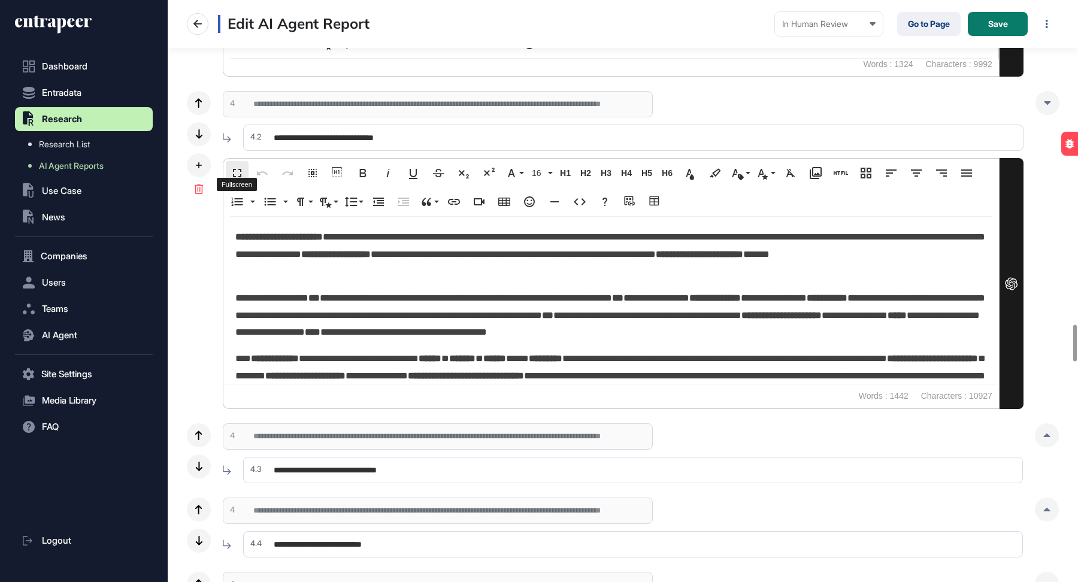
click at [237, 161] on button "Fullscreen" at bounding box center [237, 173] width 23 height 24
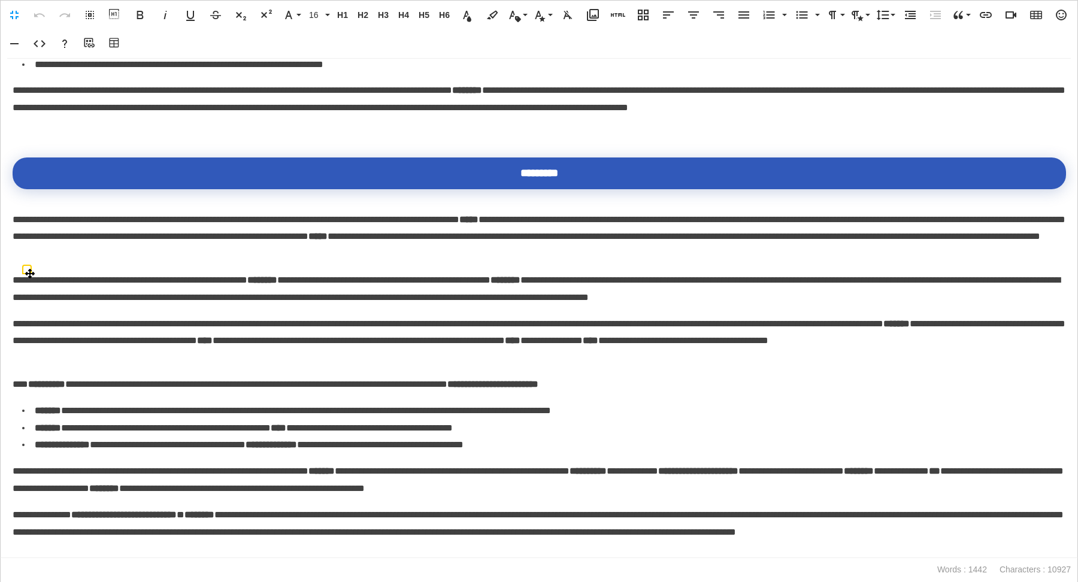
scroll to position [1333, 0]
click at [485, 359] on p "**********" at bounding box center [539, 340] width 1053 height 51
click at [202, 356] on p "**********" at bounding box center [539, 340] width 1053 height 51
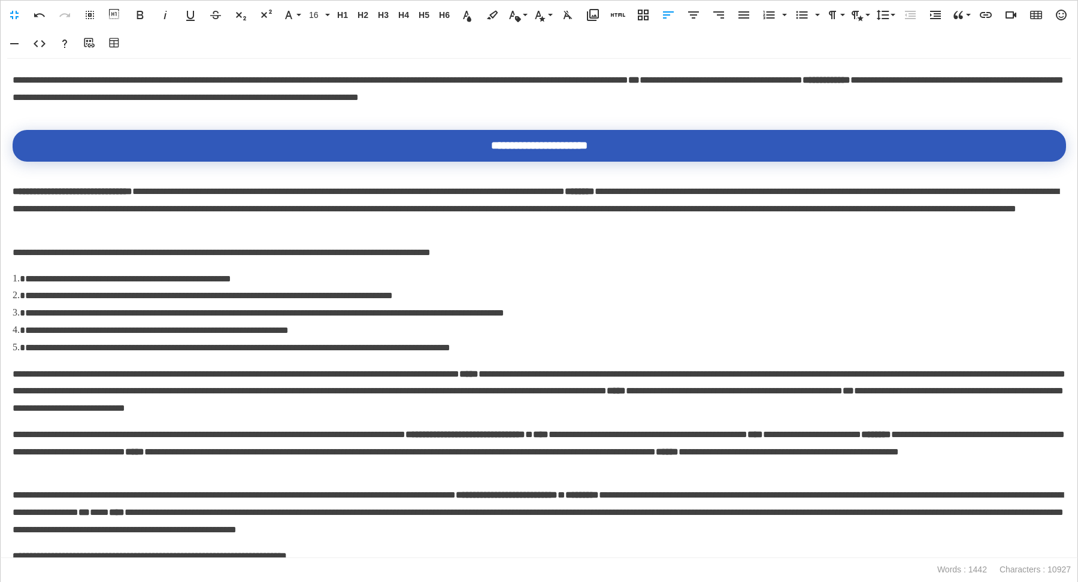
scroll to position [0, 0]
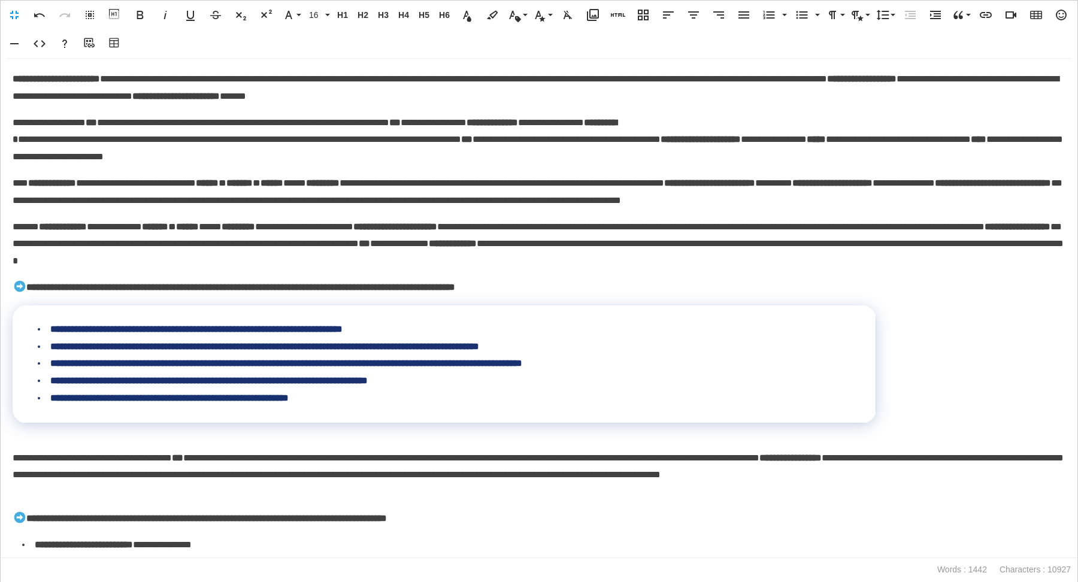
click at [420, 204] on p "**********" at bounding box center [539, 192] width 1053 height 35
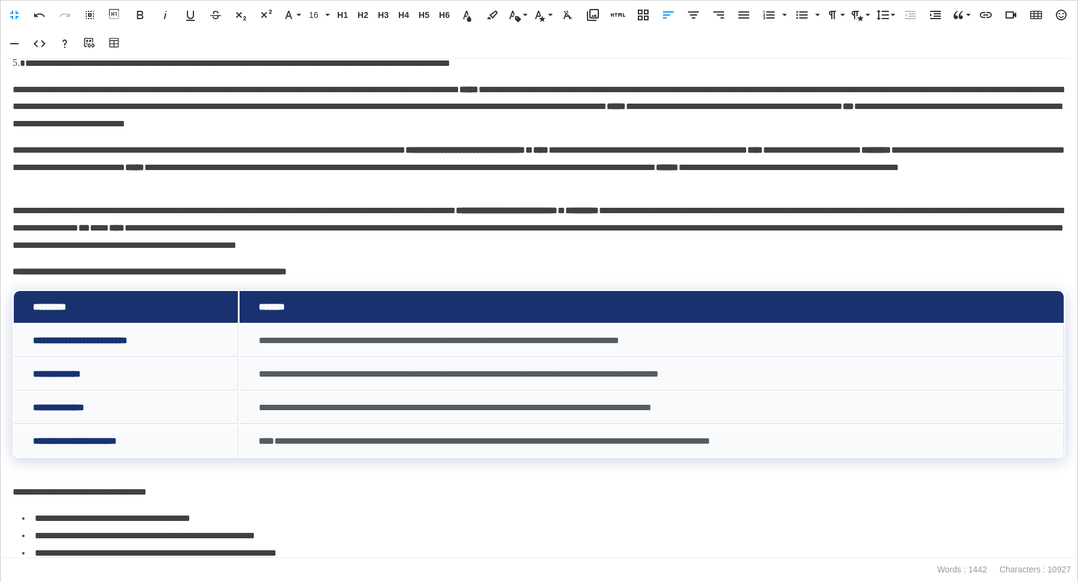
scroll to position [836, 0]
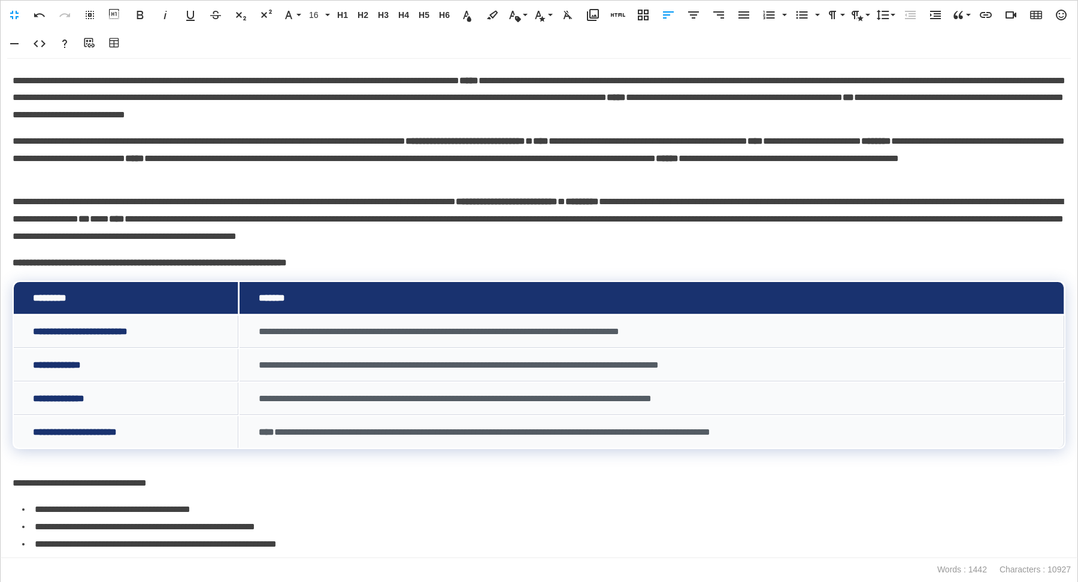
click at [692, 179] on p "**********" at bounding box center [539, 158] width 1053 height 51
click at [696, 141] on p "**********" at bounding box center [539, 158] width 1053 height 51
drag, startPoint x: 666, startPoint y: 141, endPoint x: 497, endPoint y: 140, distance: 169.4
click at [497, 140] on p "**********" at bounding box center [539, 158] width 1053 height 51
copy strong "**********"
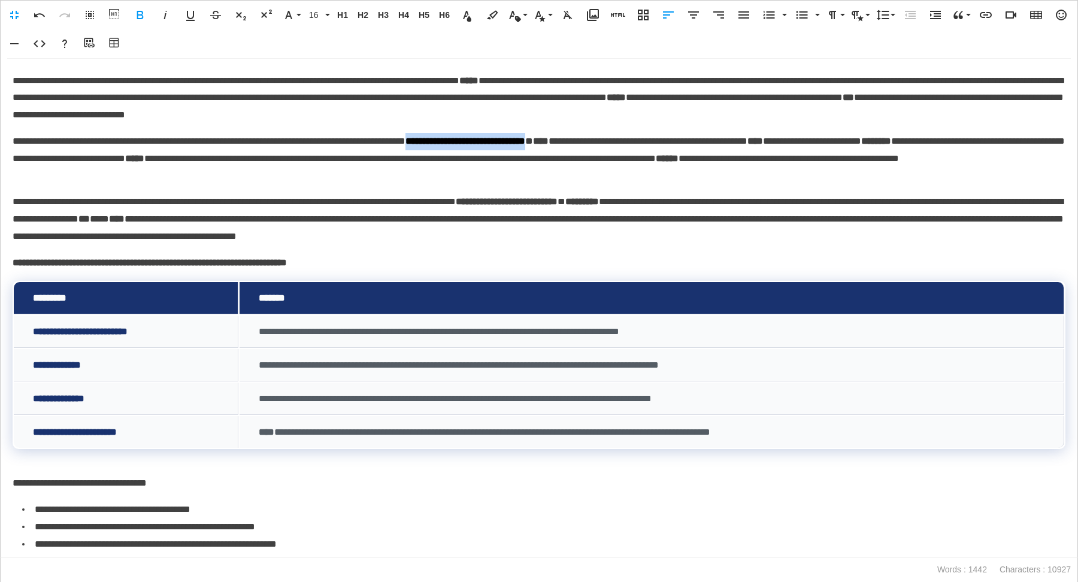
click at [590, 241] on p "**********" at bounding box center [539, 218] width 1053 height 51
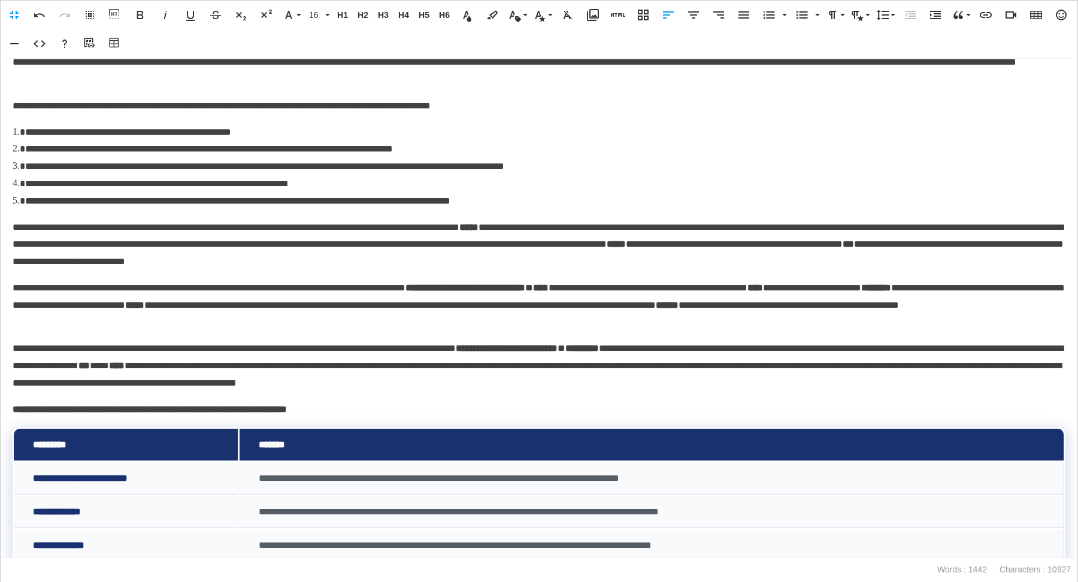
scroll to position [723, 0]
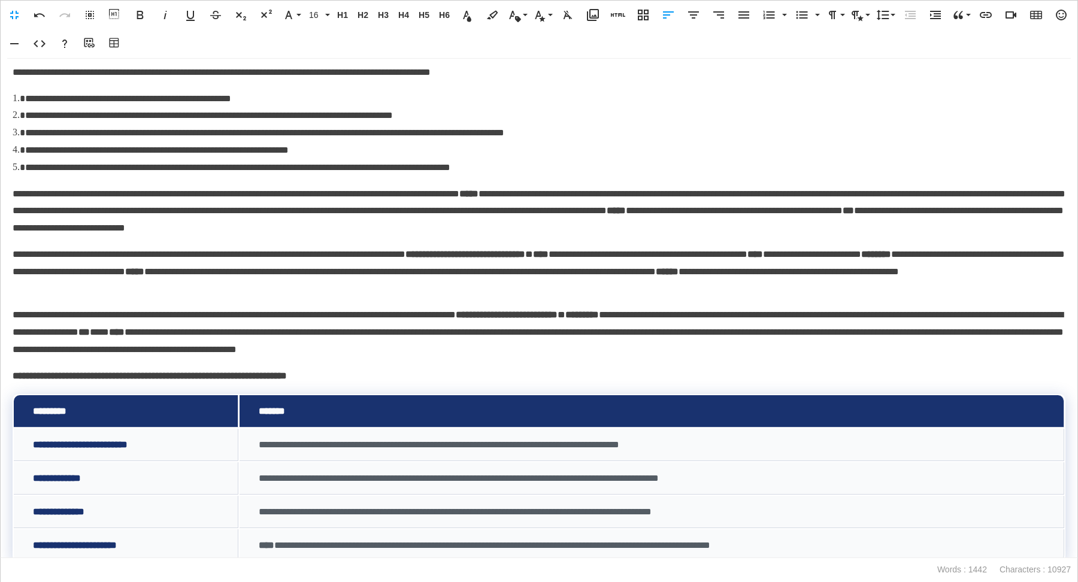
click at [420, 296] on p "**********" at bounding box center [539, 271] width 1053 height 51
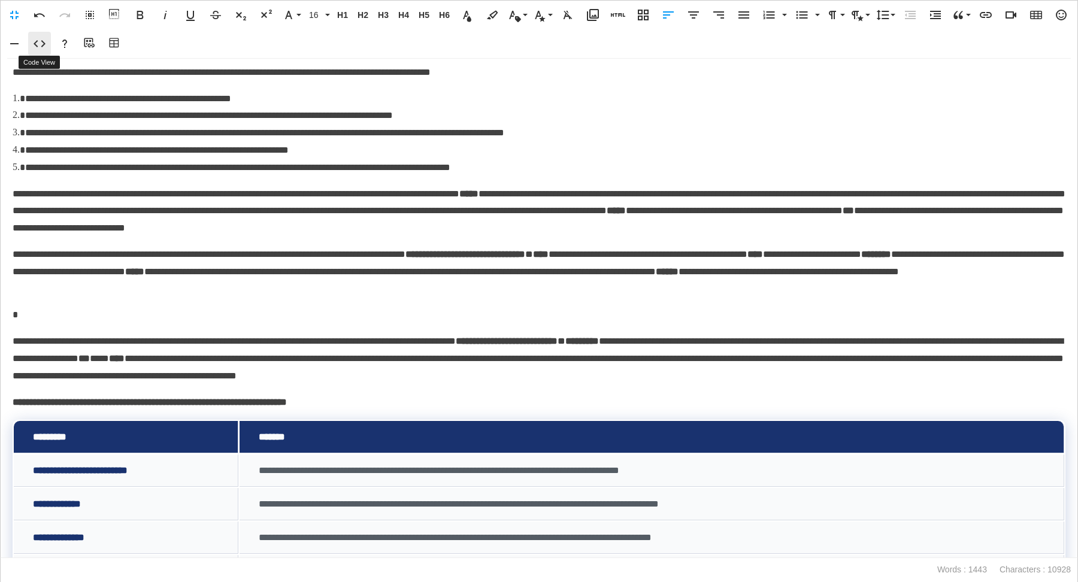
click at [41, 47] on icon "button" at bounding box center [39, 44] width 14 height 14
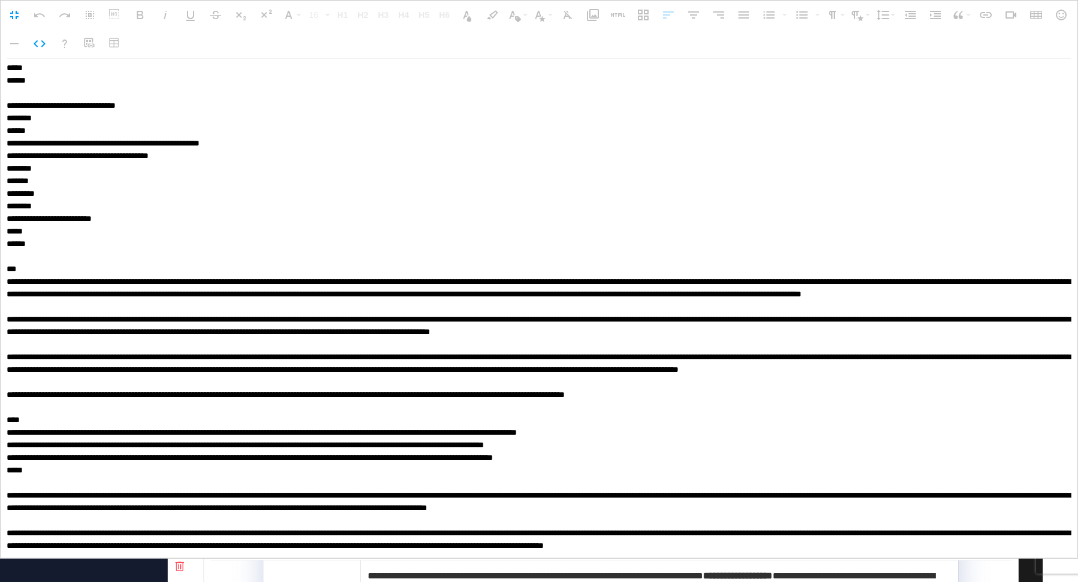
scroll to position [1045, 0]
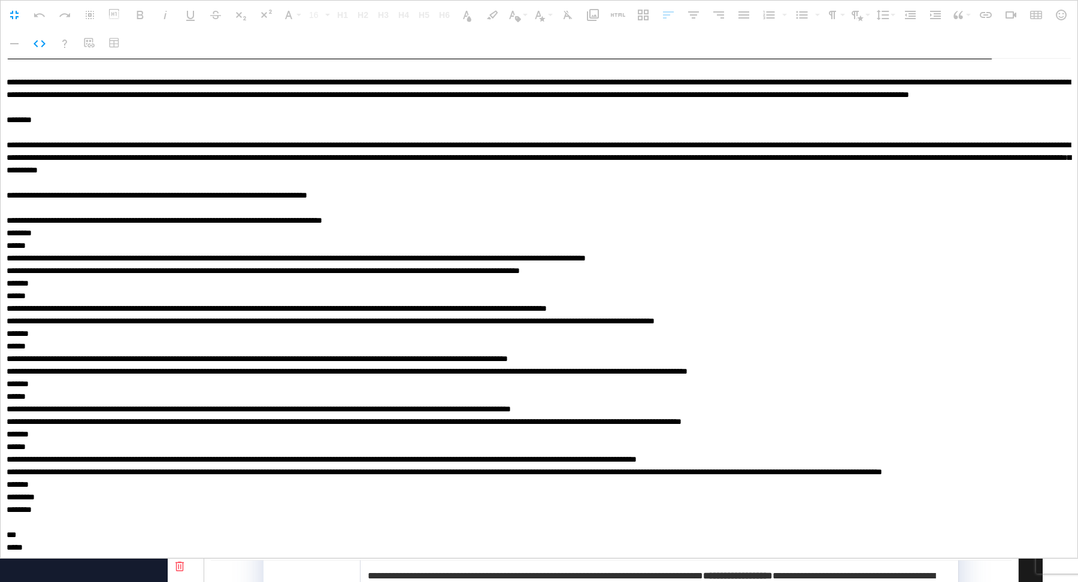
click at [70, 306] on textarea at bounding box center [539, 308] width 1077 height 499
paste textarea "**********"
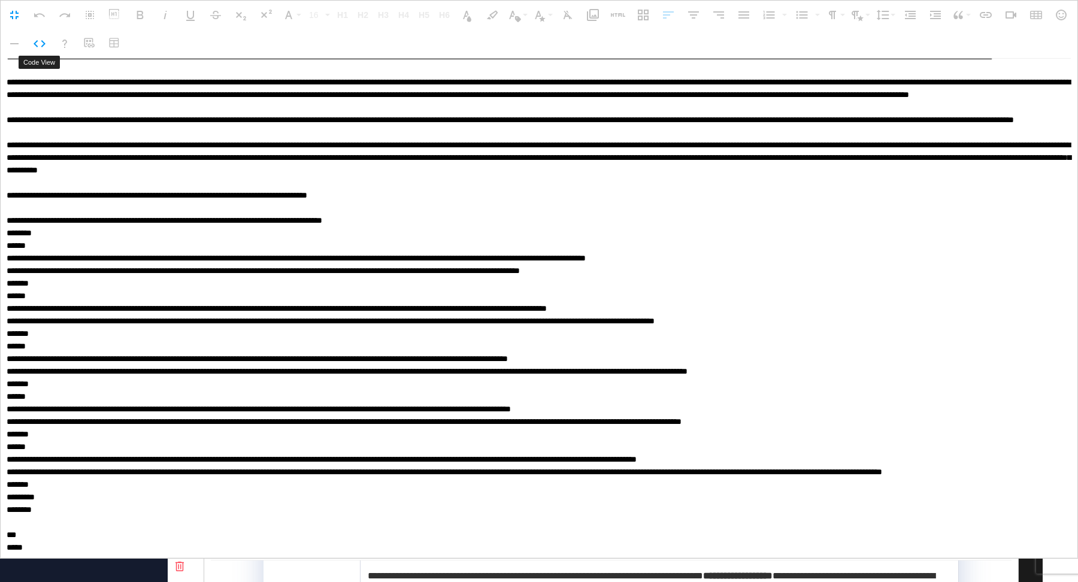
drag, startPoint x: 41, startPoint y: 37, endPoint x: 395, endPoint y: 211, distance: 394.4
click at [41, 37] on icon "button" at bounding box center [39, 44] width 14 height 14
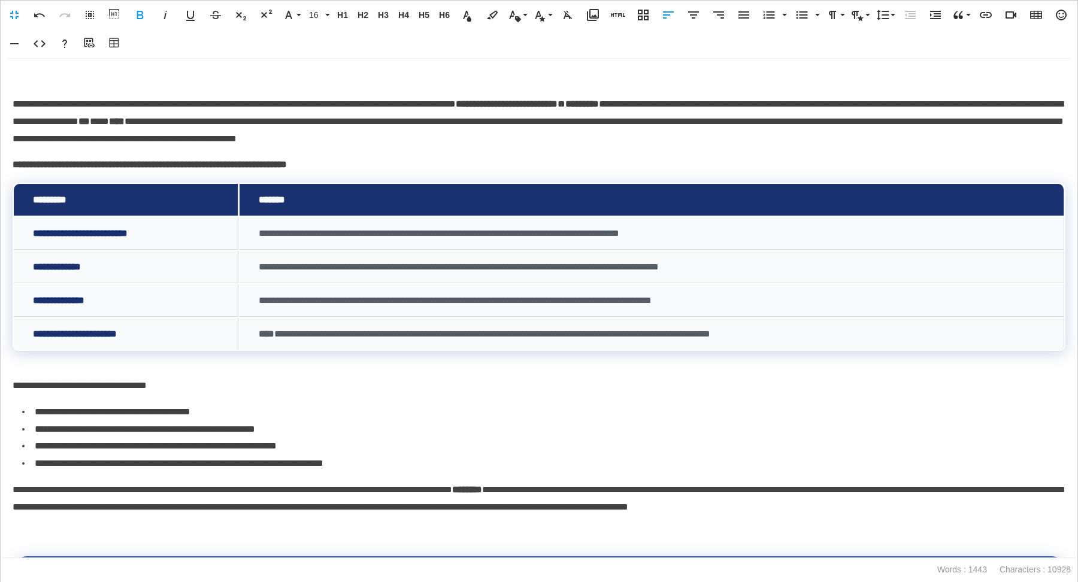
scroll to position [900, 0]
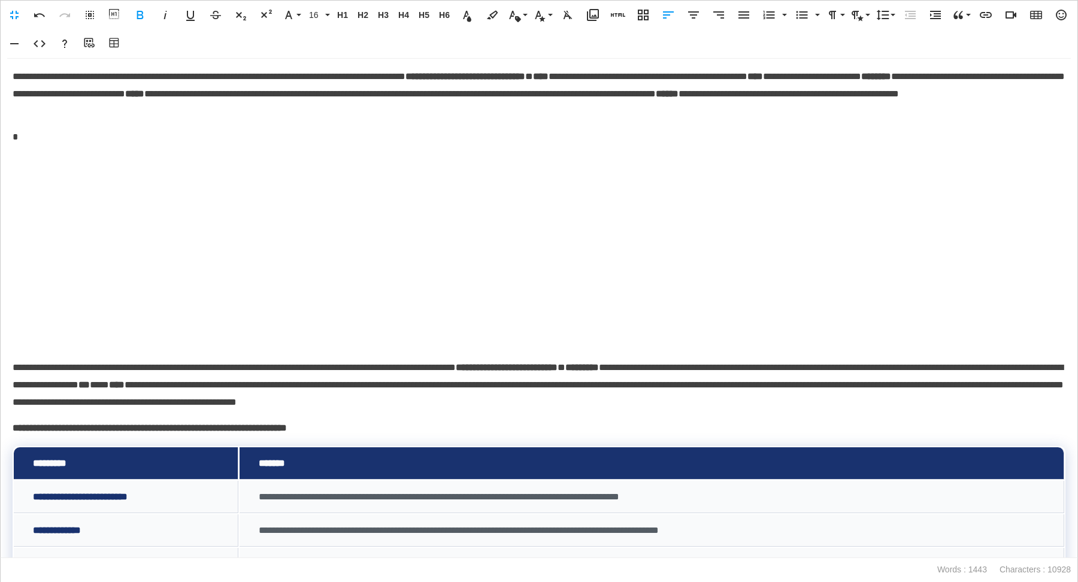
click at [457, 248] on p at bounding box center [539, 252] width 1052 height 195
click at [699, 8] on icon "button" at bounding box center [693, 15] width 14 height 14
click at [695, 14] on icon "button" at bounding box center [693, 14] width 11 height 7
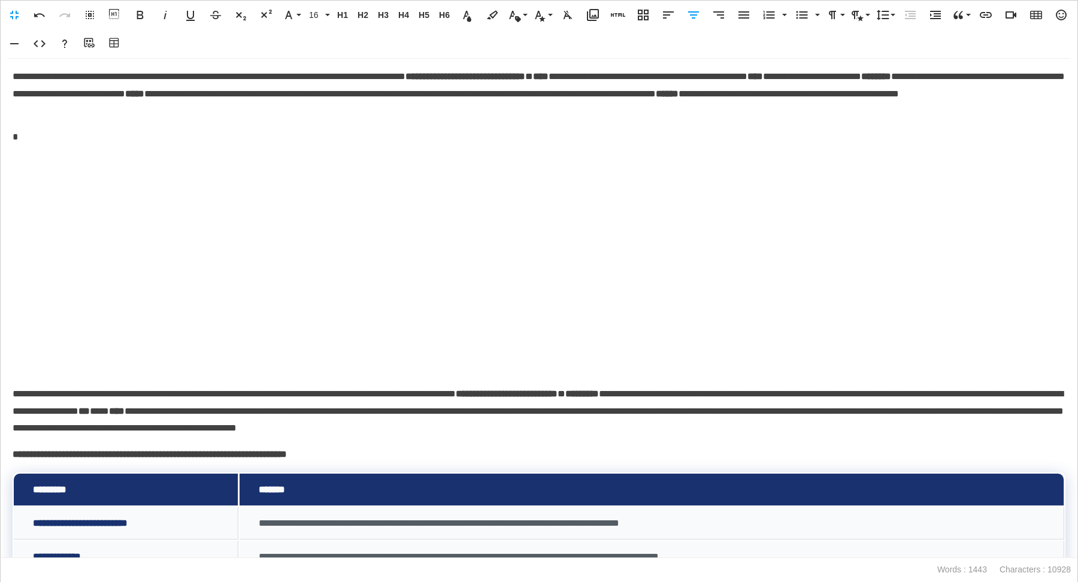
click at [69, 136] on p "*" at bounding box center [539, 137] width 1053 height 17
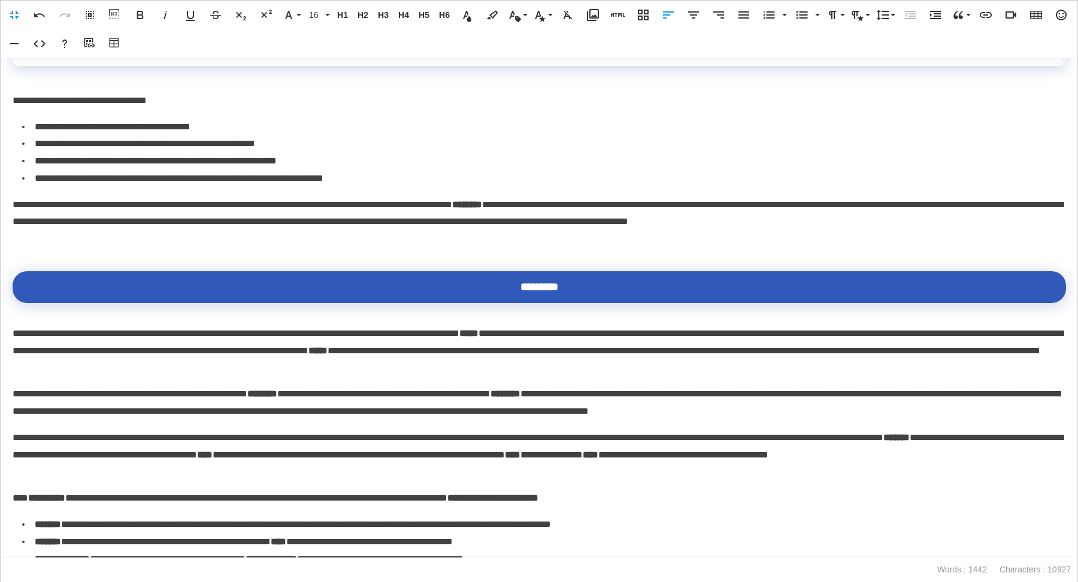
scroll to position [1588, 0]
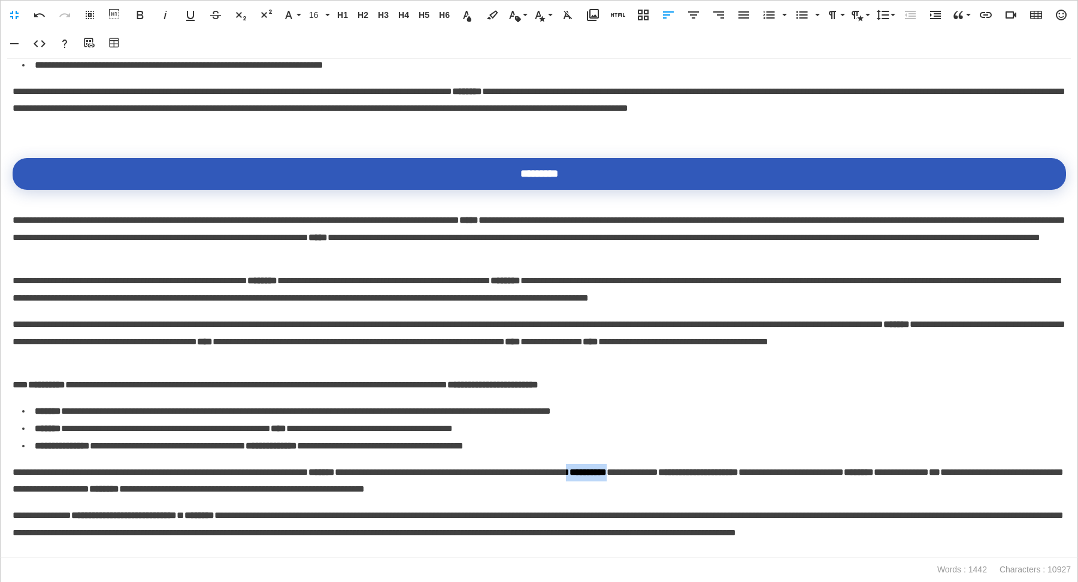
drag, startPoint x: 802, startPoint y: 474, endPoint x: 745, endPoint y: 474, distance: 57.5
click at [745, 474] on p "**********" at bounding box center [539, 481] width 1053 height 35
copy p "**********"
click at [459, 362] on p "**********" at bounding box center [539, 341] width 1053 height 51
drag, startPoint x: 273, startPoint y: 516, endPoint x: 87, endPoint y: 516, distance: 186.2
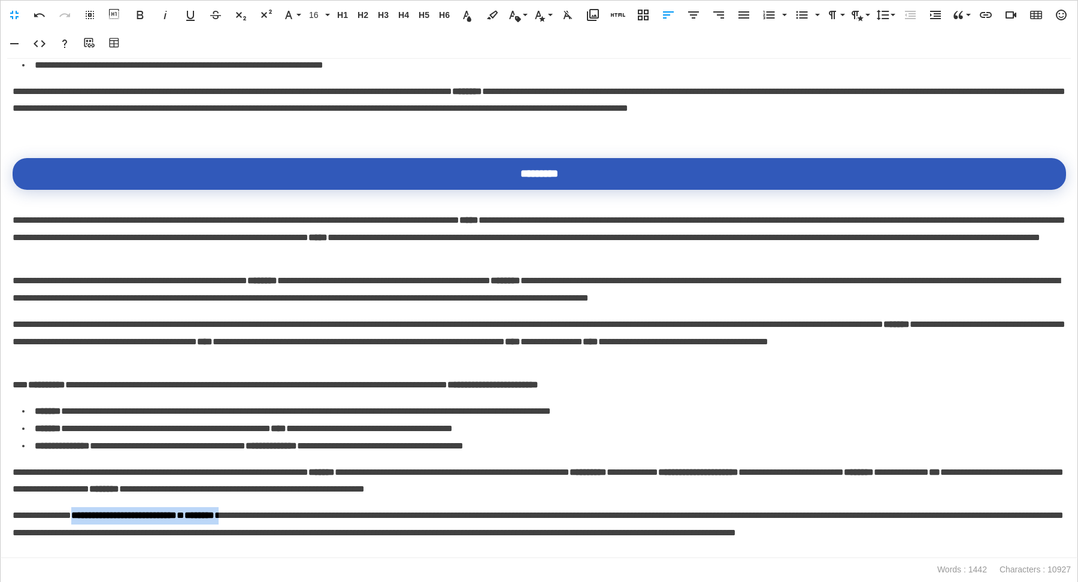
click at [87, 516] on p "**********" at bounding box center [539, 532] width 1053 height 51
copy p "**********"
click at [335, 523] on p "**********" at bounding box center [539, 532] width 1053 height 51
click at [216, 544] on p "**********" at bounding box center [539, 532] width 1053 height 51
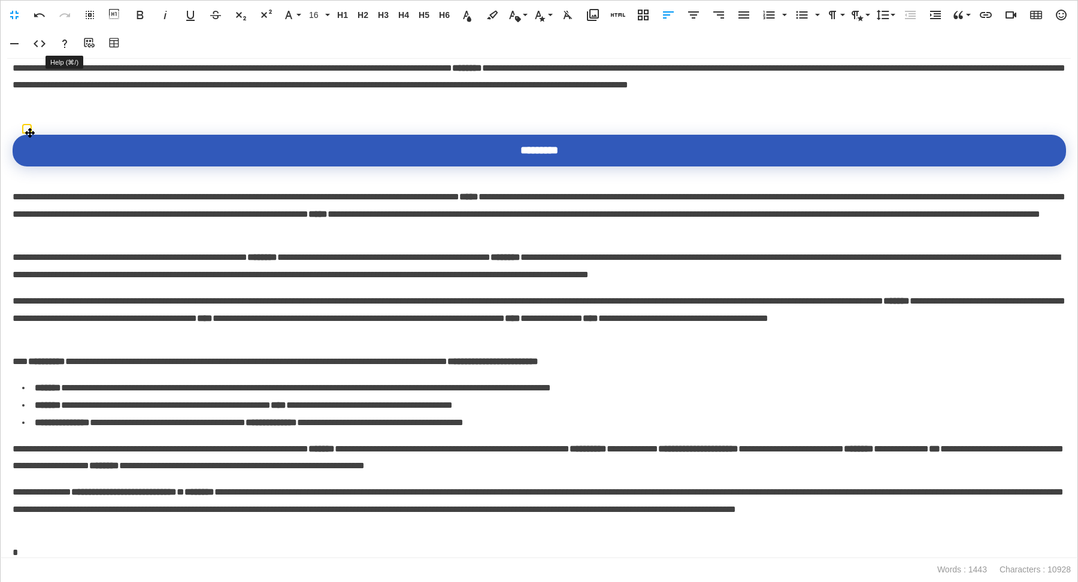
click at [39, 44] on icon "button" at bounding box center [39, 44] width 14 height 14
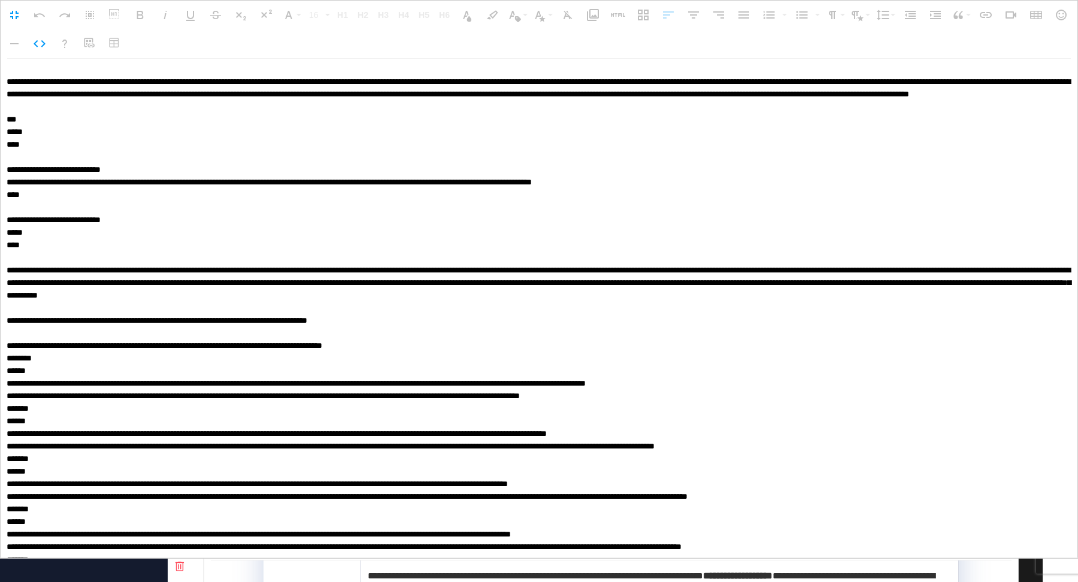
scroll to position [0, 0]
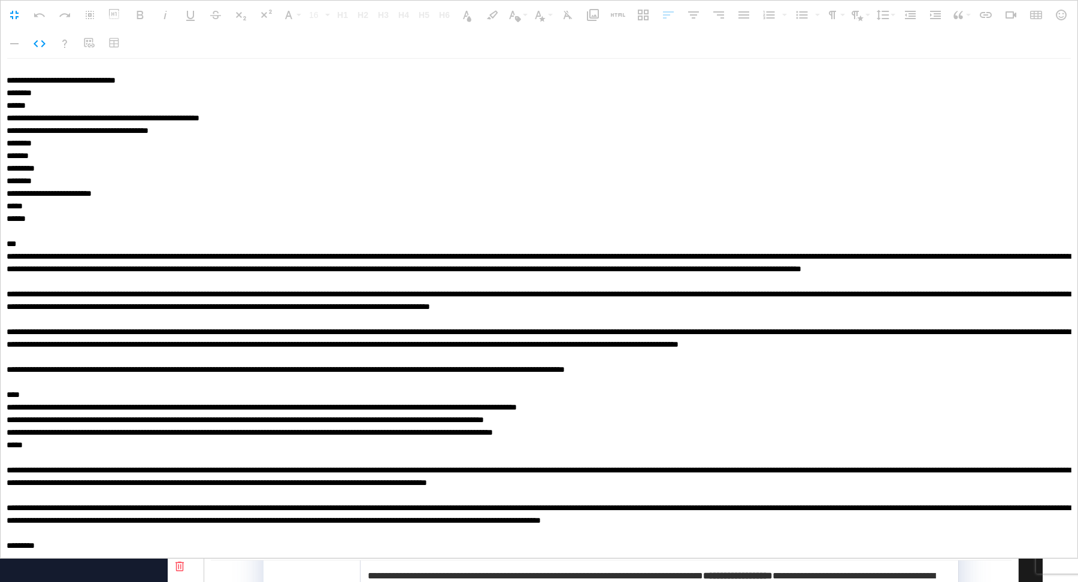
click at [98, 529] on textarea at bounding box center [539, 308] width 1077 height 499
paste textarea "**********"
type textarea "**********"
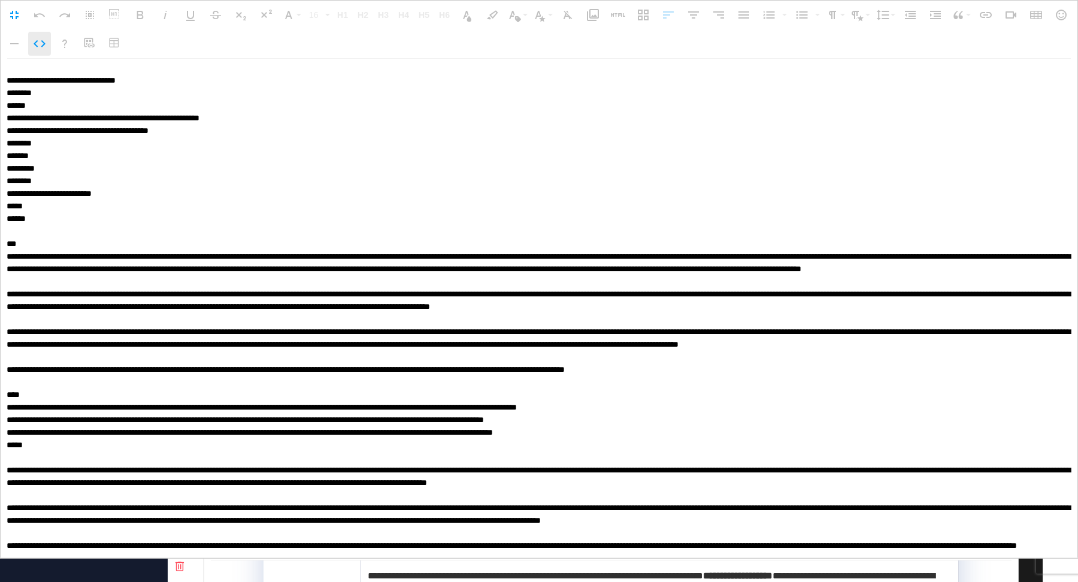
click at [43, 43] on icon "button" at bounding box center [40, 43] width 12 height 7
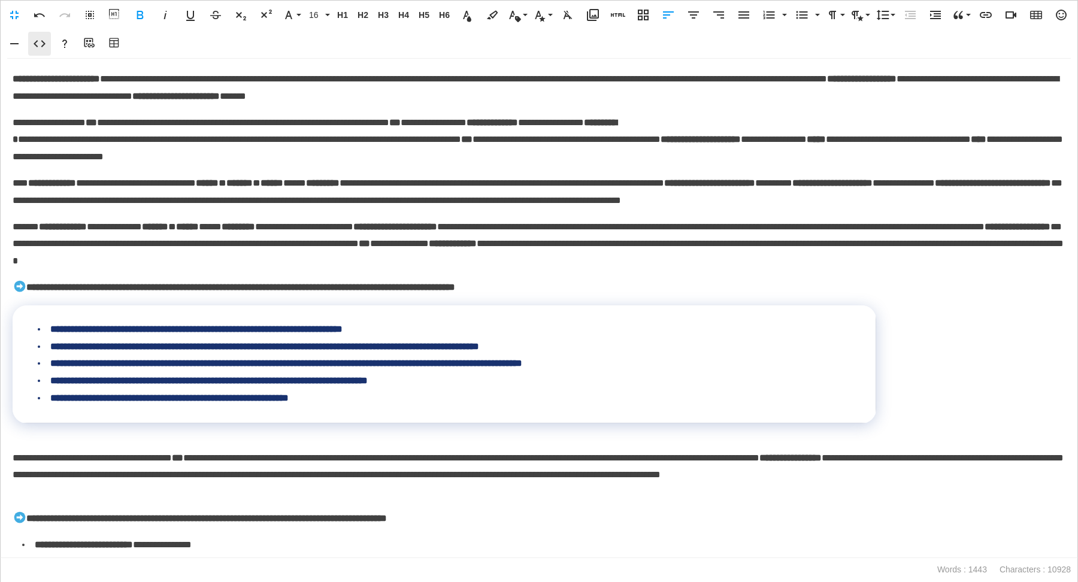
scroll to position [1818, 0]
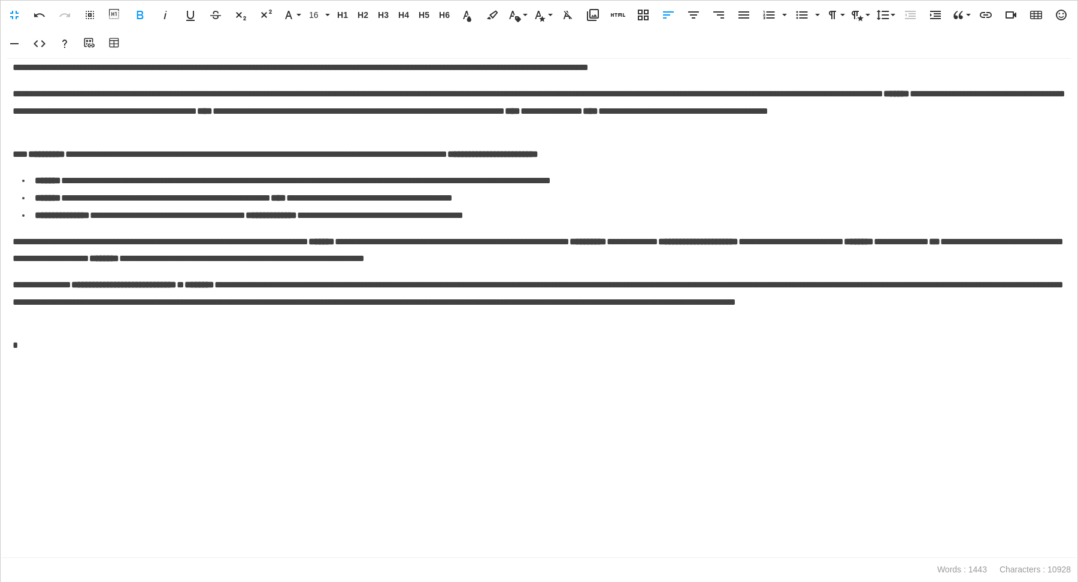
click at [465, 432] on p at bounding box center [539, 460] width 1052 height 195
click at [690, 15] on icon "button" at bounding box center [693, 14] width 11 height 7
click at [31, 344] on p "*" at bounding box center [539, 345] width 1053 height 17
click at [736, 496] on p at bounding box center [539, 460] width 1052 height 195
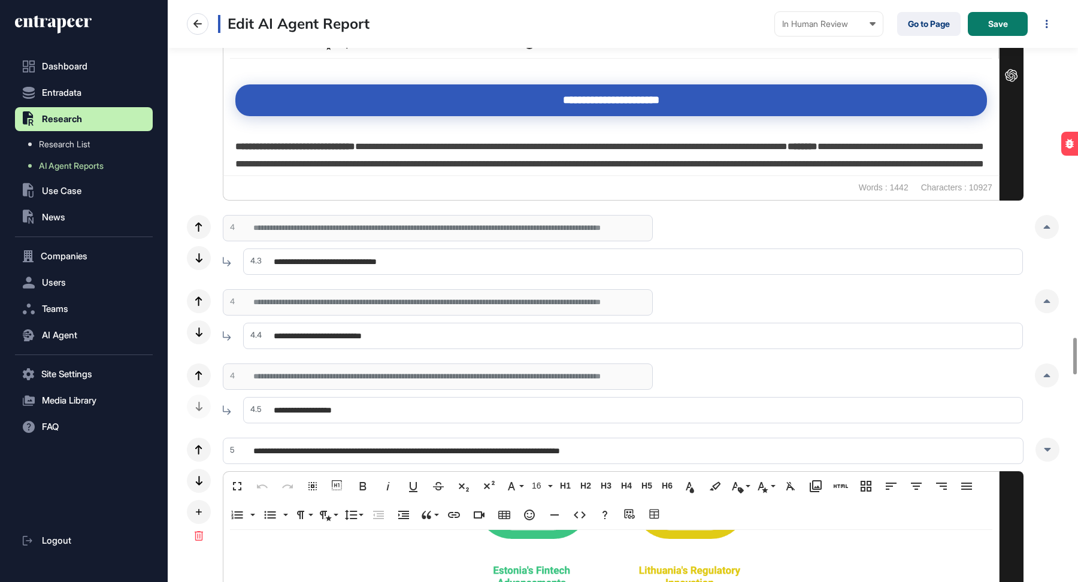
scroll to position [5400, 0]
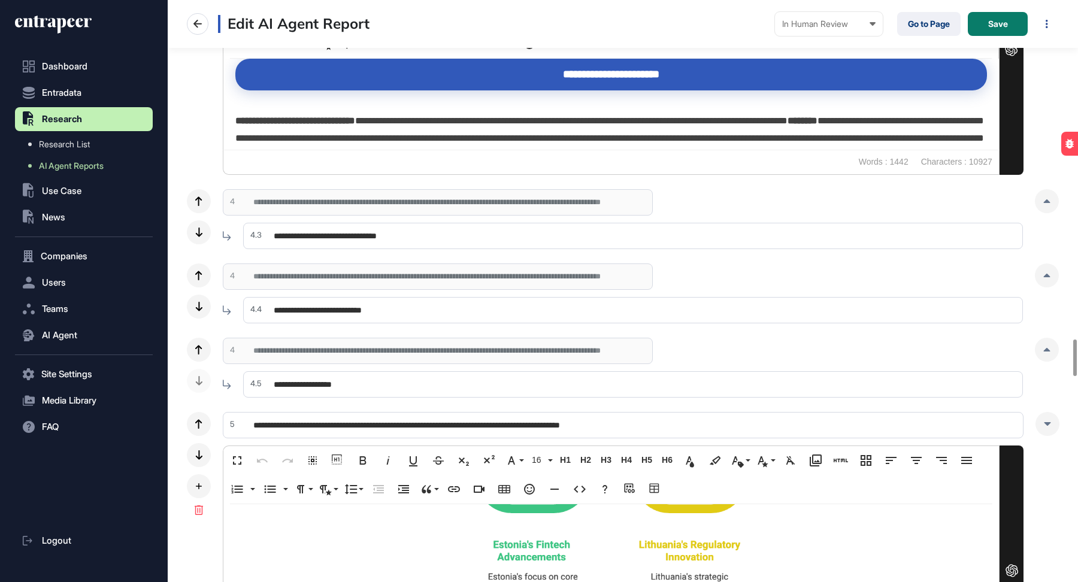
click at [324, 223] on input "**********" at bounding box center [632, 236] width 779 height 26
click at [1045, 199] on icon at bounding box center [1046, 201] width 7 height 4
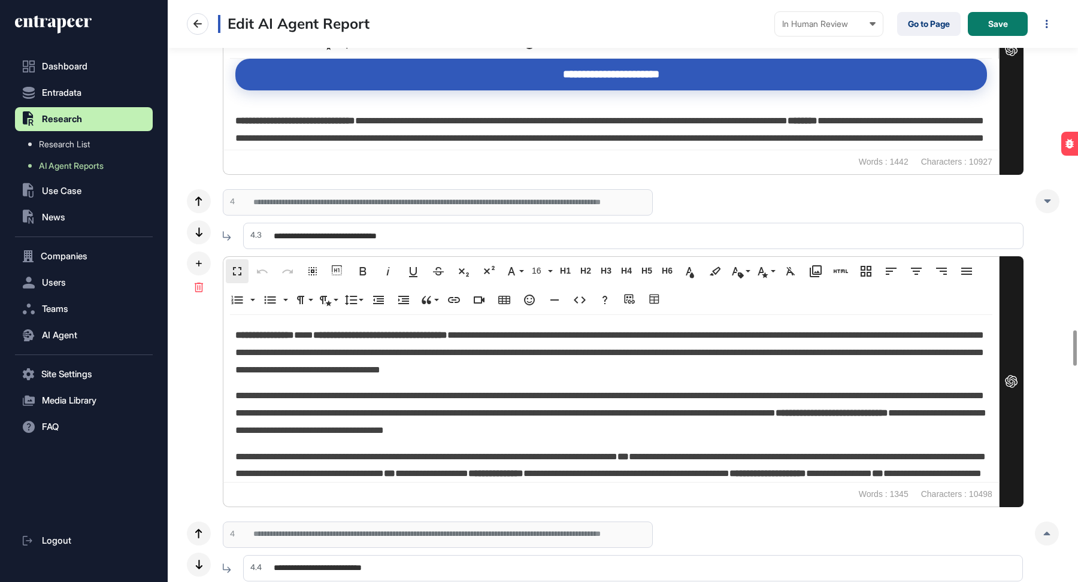
click at [241, 259] on button "Fullscreen" at bounding box center [237, 271] width 23 height 24
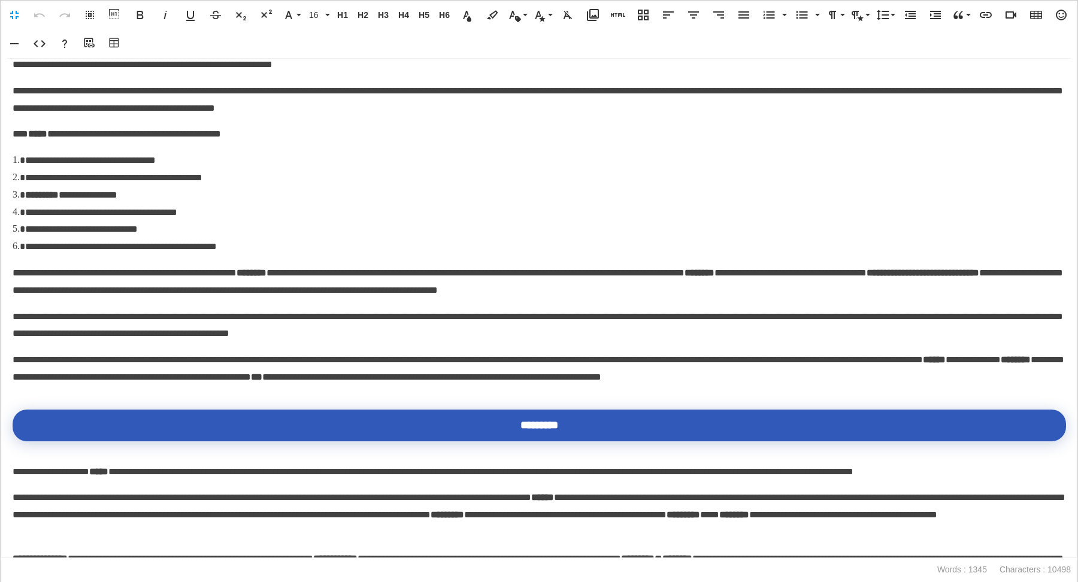
scroll to position [1094, 0]
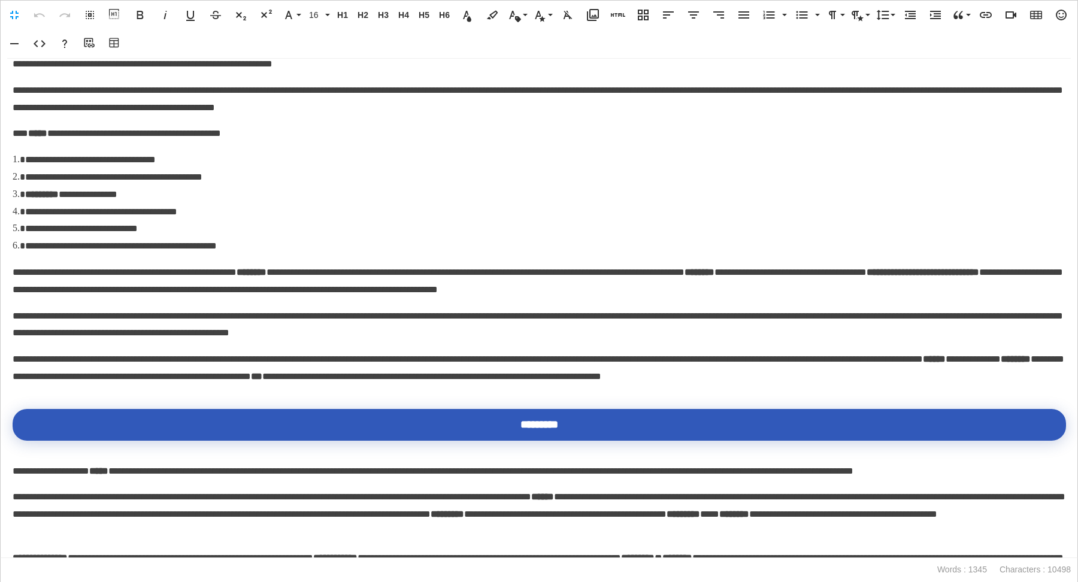
click at [489, 330] on p "**********" at bounding box center [539, 325] width 1053 height 35
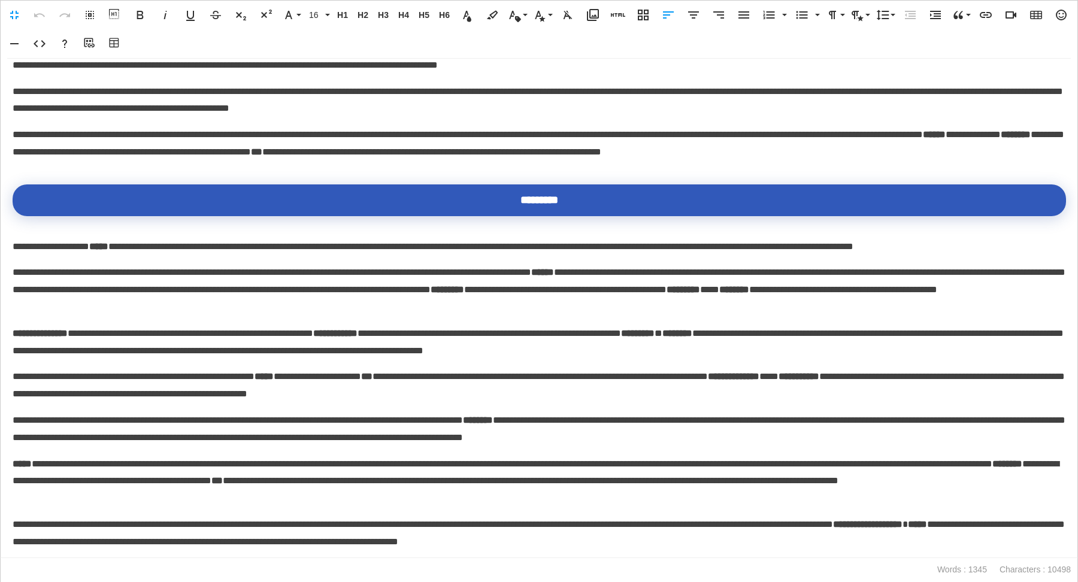
scroll to position [1355, 0]
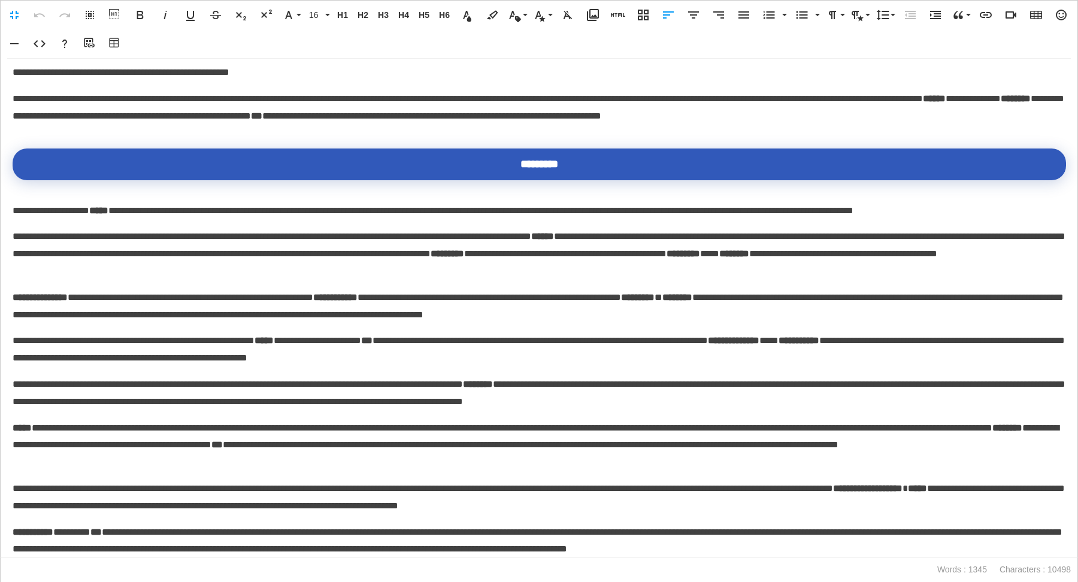
click at [942, 545] on p "**********" at bounding box center [539, 541] width 1053 height 35
click at [902, 515] on div "**********" at bounding box center [539, 308] width 1078 height 499
click at [848, 505] on p "**********" at bounding box center [539, 497] width 1053 height 35
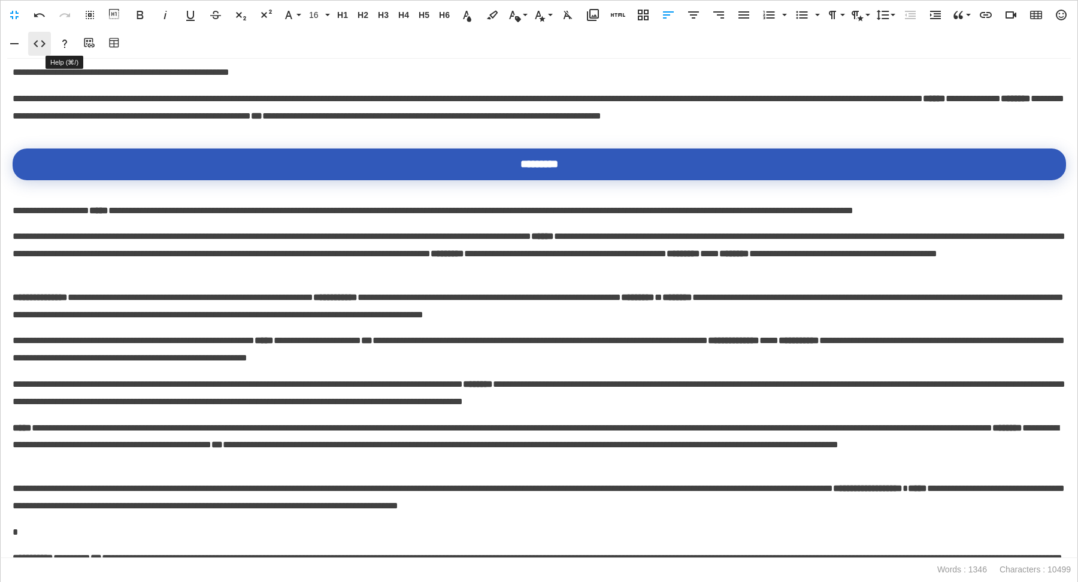
click at [38, 42] on icon "button" at bounding box center [39, 44] width 14 height 14
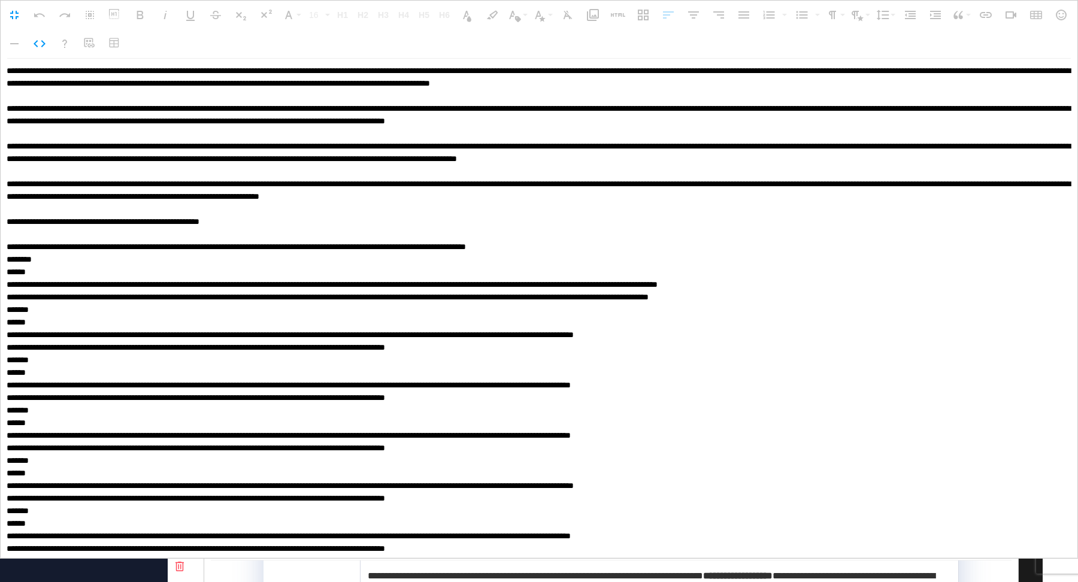
scroll to position [2116, 0]
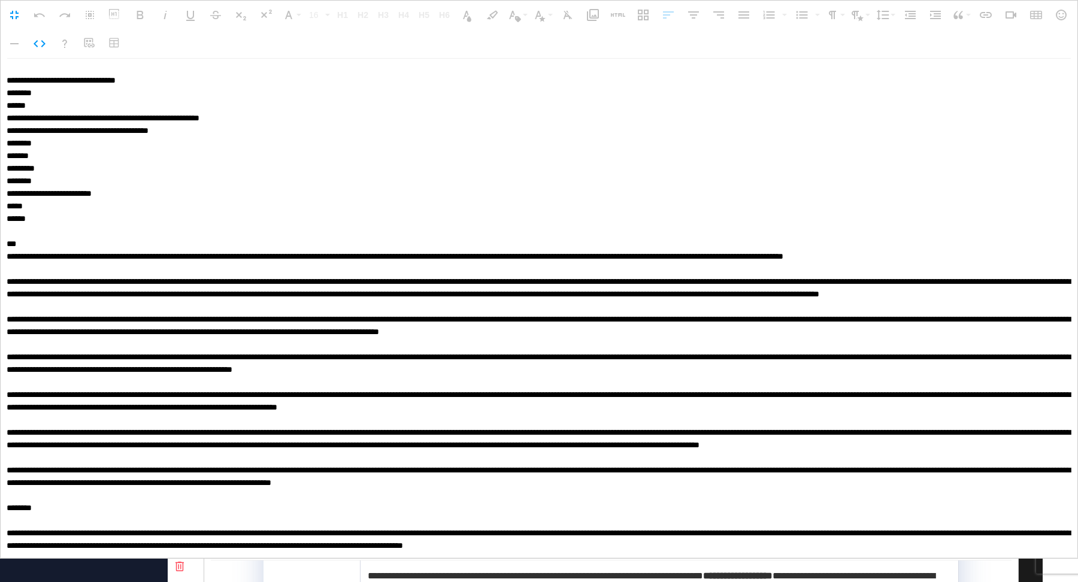
click at [136, 478] on textarea at bounding box center [539, 308] width 1077 height 499
paste textarea "**********"
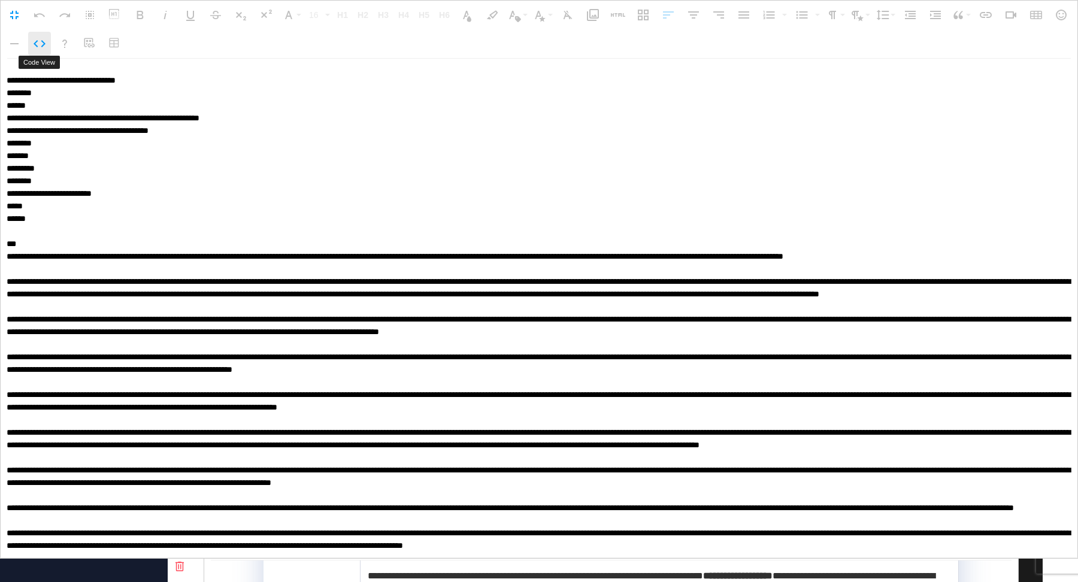
click at [34, 41] on icon "button" at bounding box center [39, 44] width 14 height 14
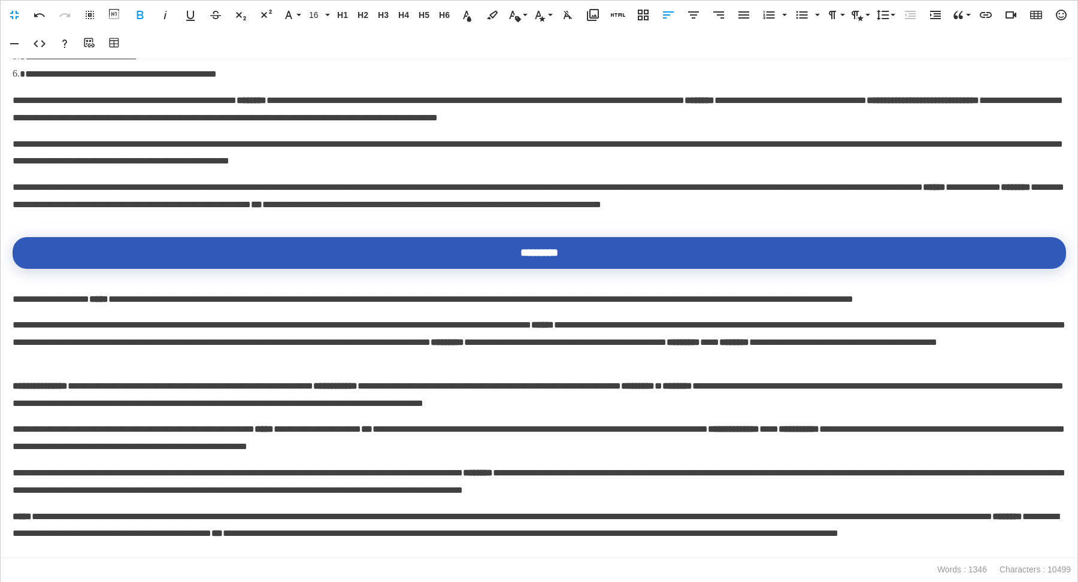
scroll to position [1584, 0]
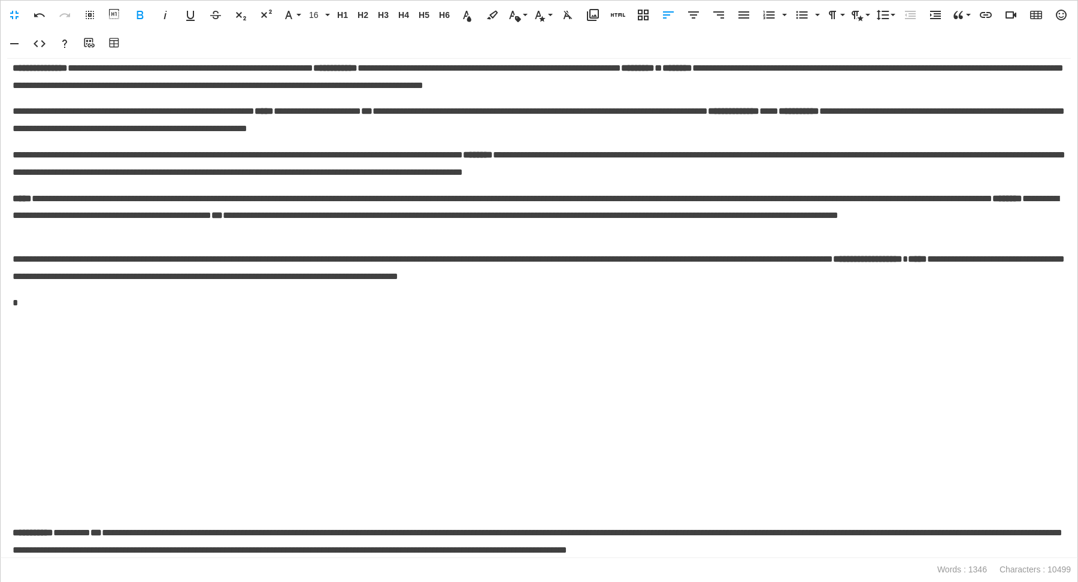
click at [488, 398] on p at bounding box center [539, 417] width 1052 height 195
click at [691, 14] on icon "button" at bounding box center [693, 15] width 14 height 14
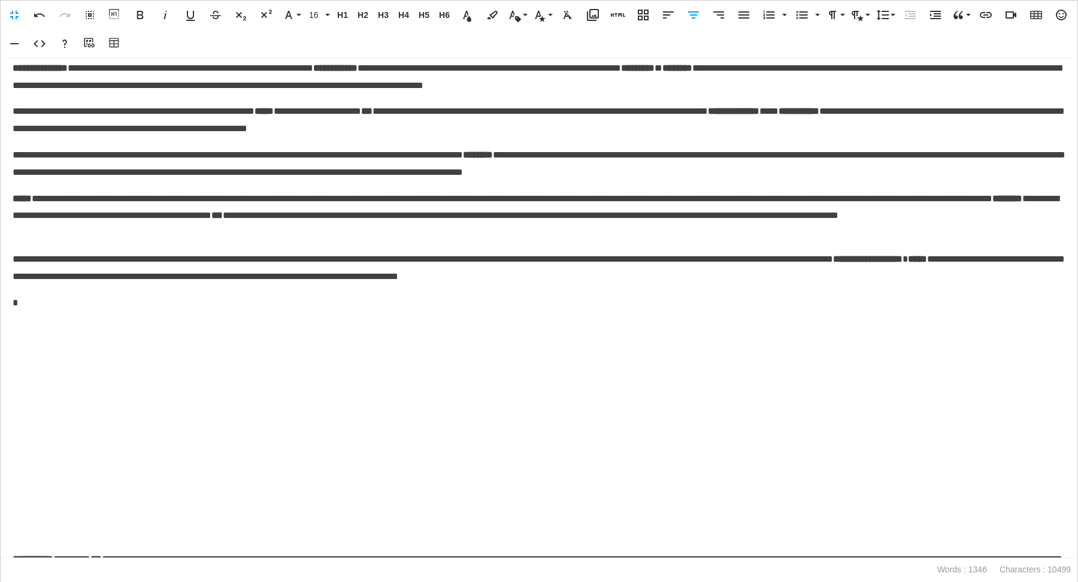
click at [24, 298] on p "*" at bounding box center [539, 303] width 1053 height 17
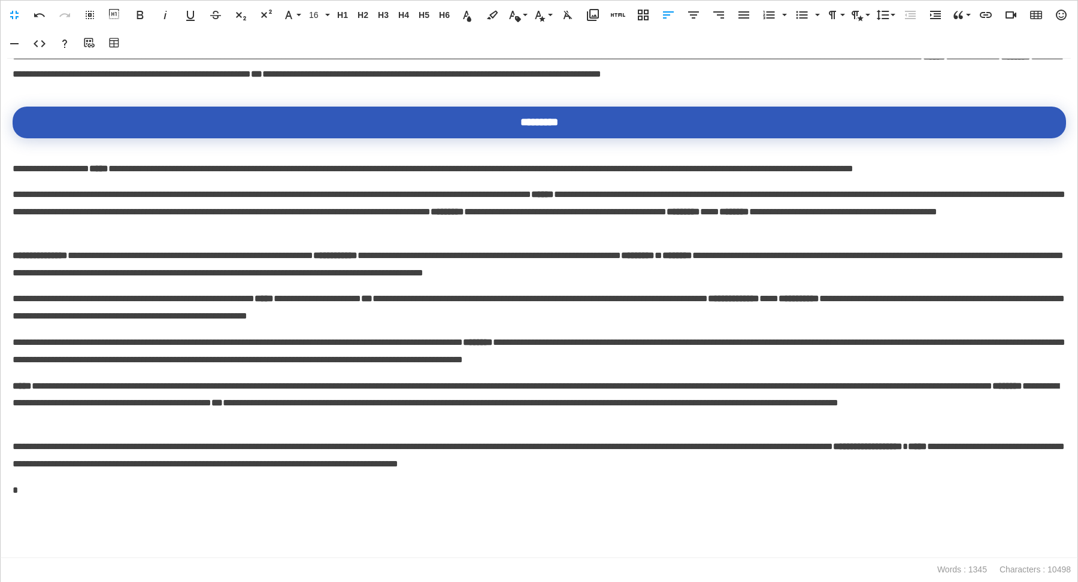
scroll to position [1415, 0]
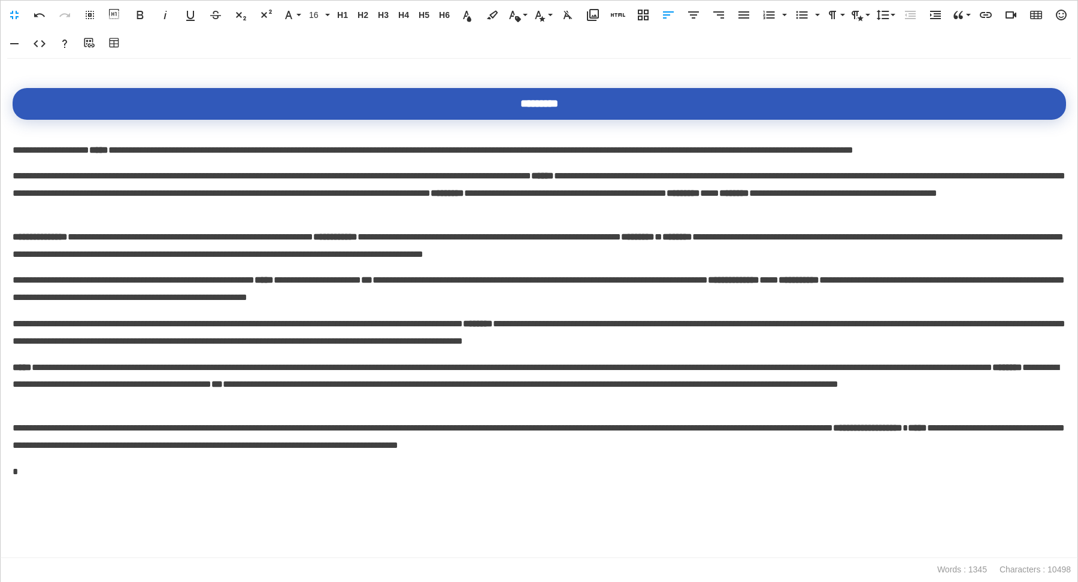
click at [640, 338] on p "**********" at bounding box center [539, 332] width 1053 height 35
click at [584, 390] on p "**********" at bounding box center [539, 384] width 1053 height 51
click at [309, 403] on p "**********" at bounding box center [539, 384] width 1053 height 51
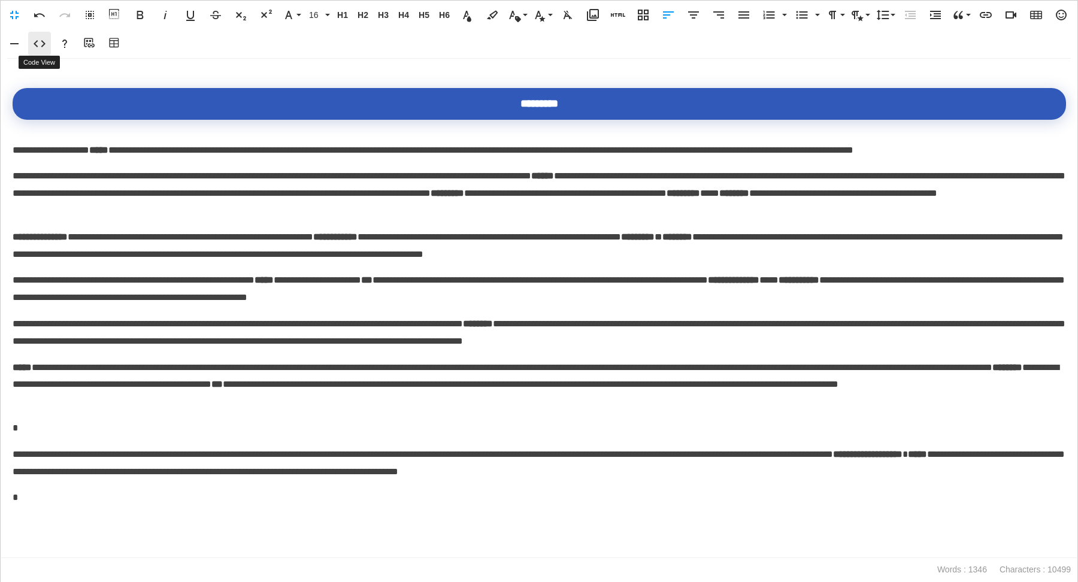
click at [36, 41] on icon "button" at bounding box center [40, 43] width 12 height 7
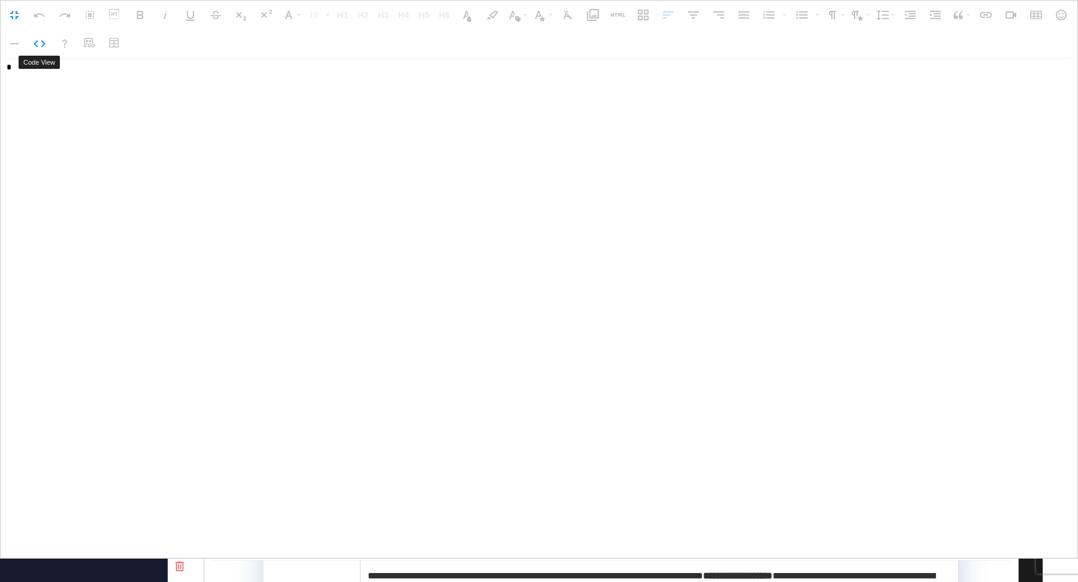
scroll to position [0, 0]
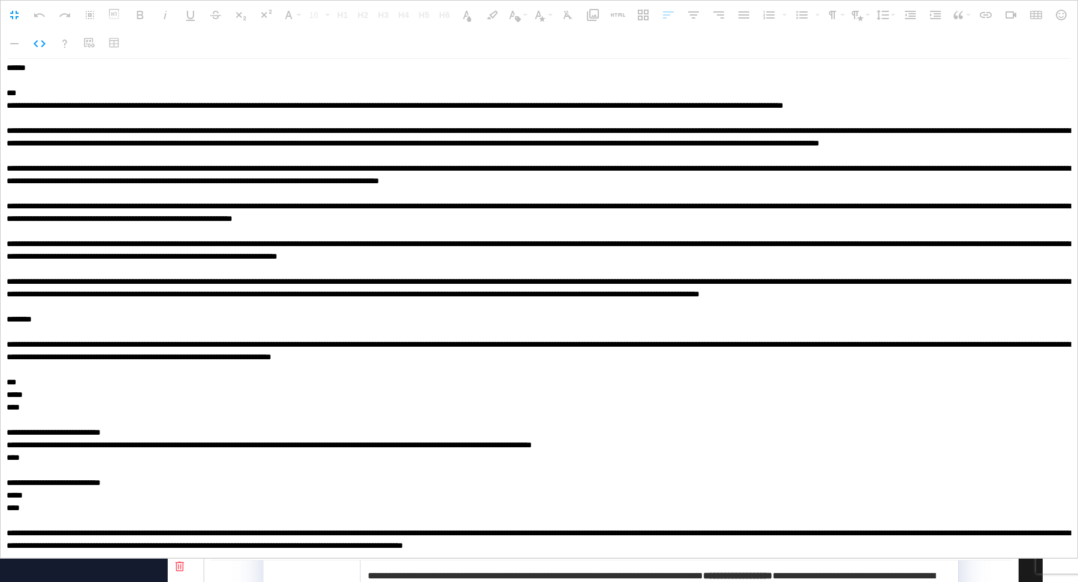
click at [59, 283] on textarea at bounding box center [539, 308] width 1077 height 499
paste textarea "**********"
type textarea "**********"
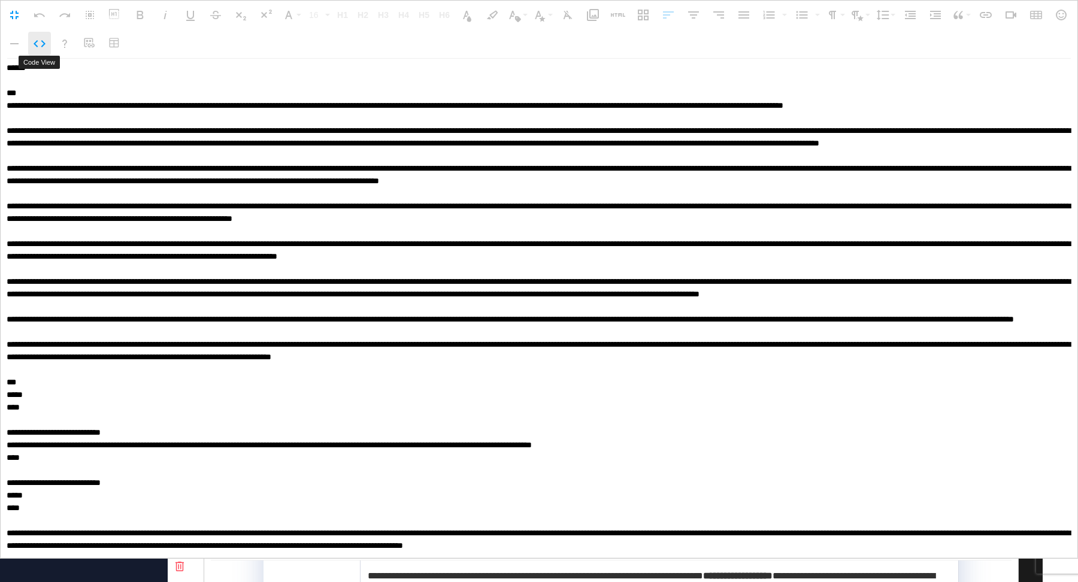
click at [41, 39] on icon "button" at bounding box center [39, 44] width 14 height 14
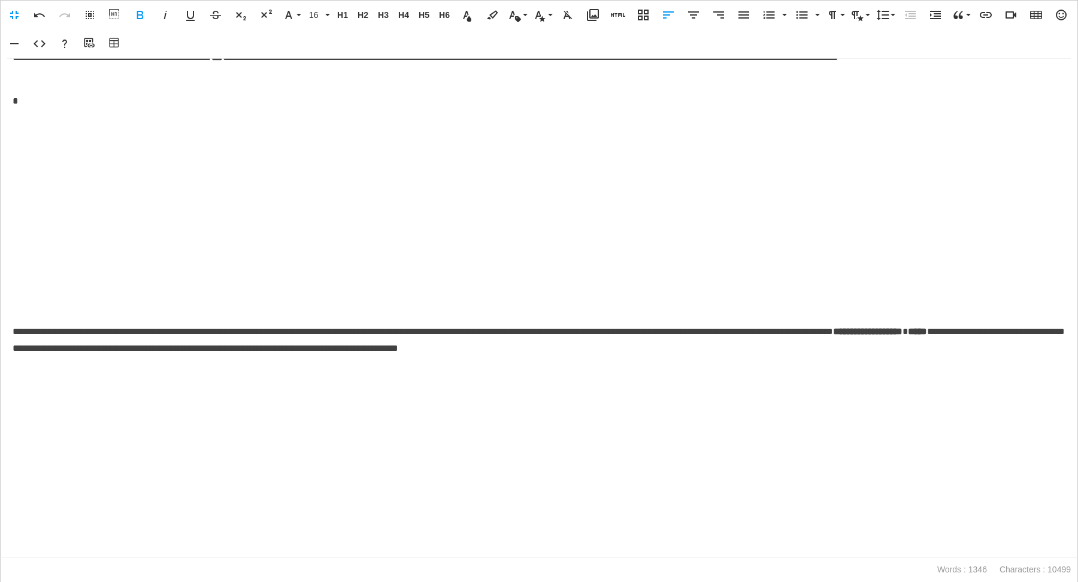
scroll to position [1755, 0]
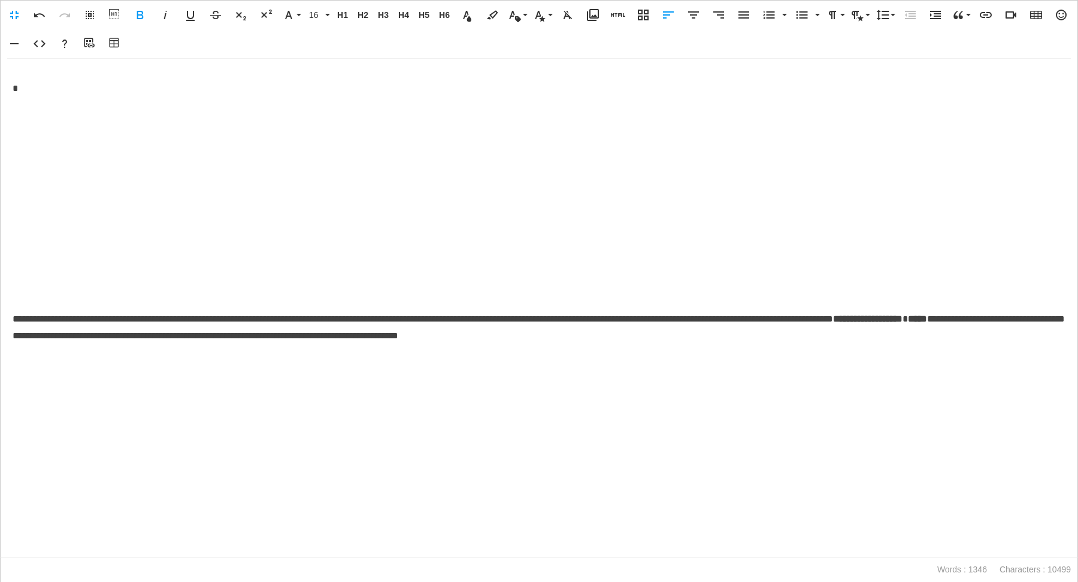
click at [432, 217] on p at bounding box center [539, 204] width 1052 height 195
click at [690, 11] on icon "button" at bounding box center [693, 14] width 11 height 7
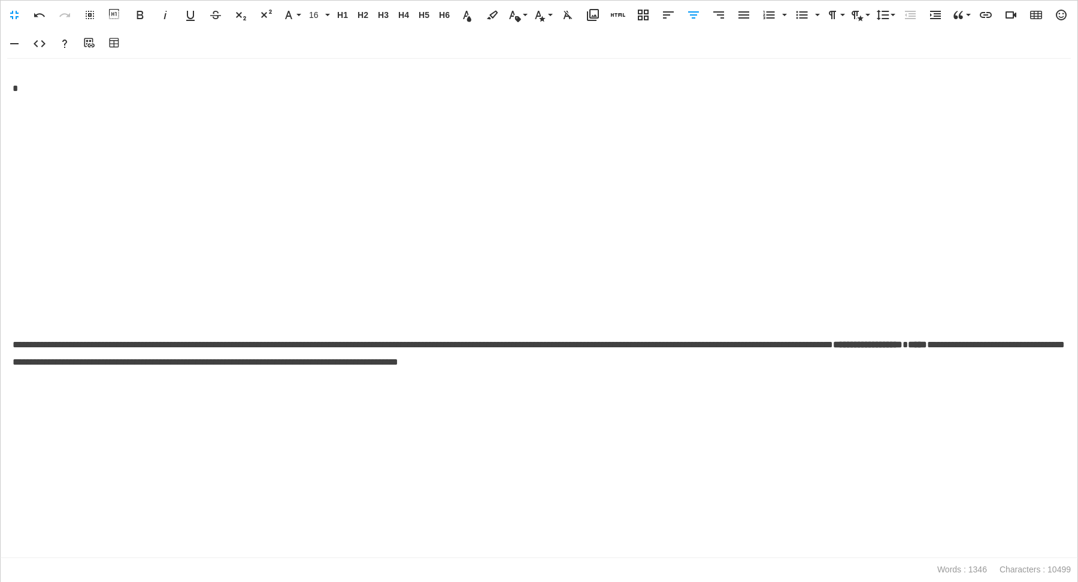
click at [40, 86] on p "*" at bounding box center [539, 88] width 1053 height 17
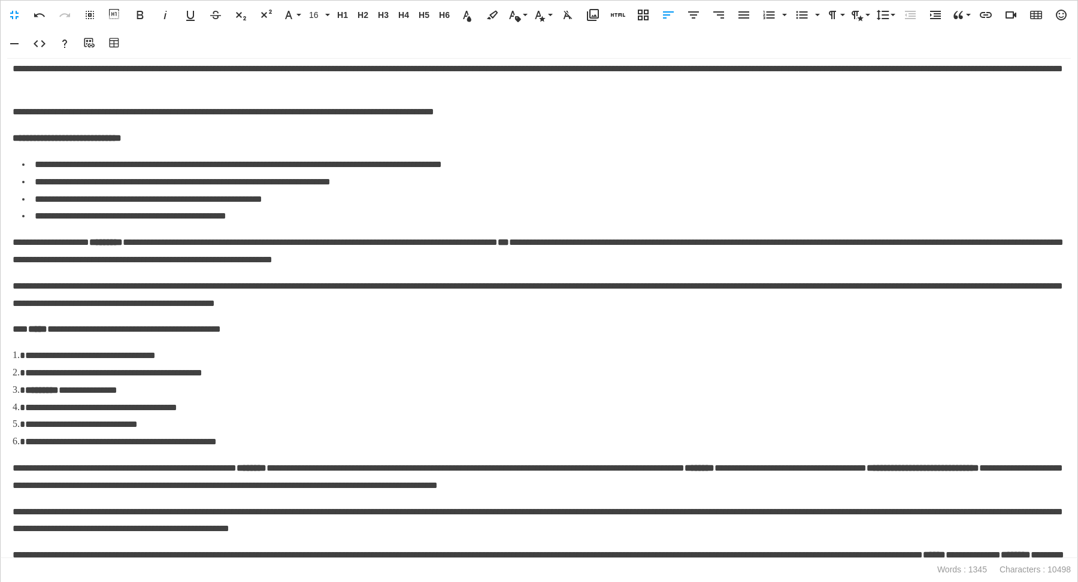
scroll to position [897, 0]
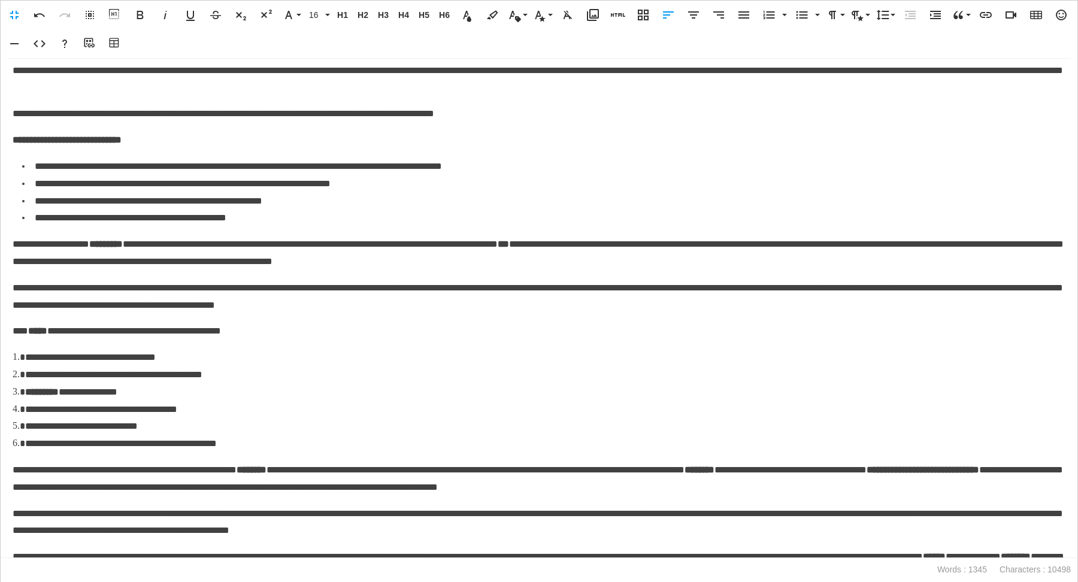
click at [16, 140] on strong "**********" at bounding box center [67, 139] width 109 height 9
click at [1057, 10] on icon "button" at bounding box center [1060, 15] width 11 height 11
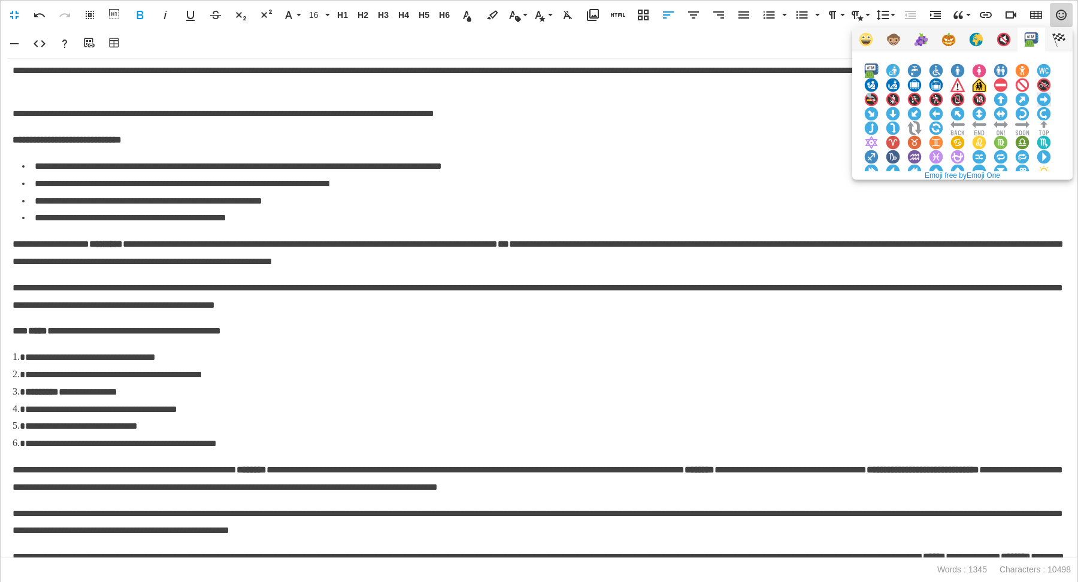
click at [1041, 104] on img at bounding box center [1043, 99] width 14 height 14
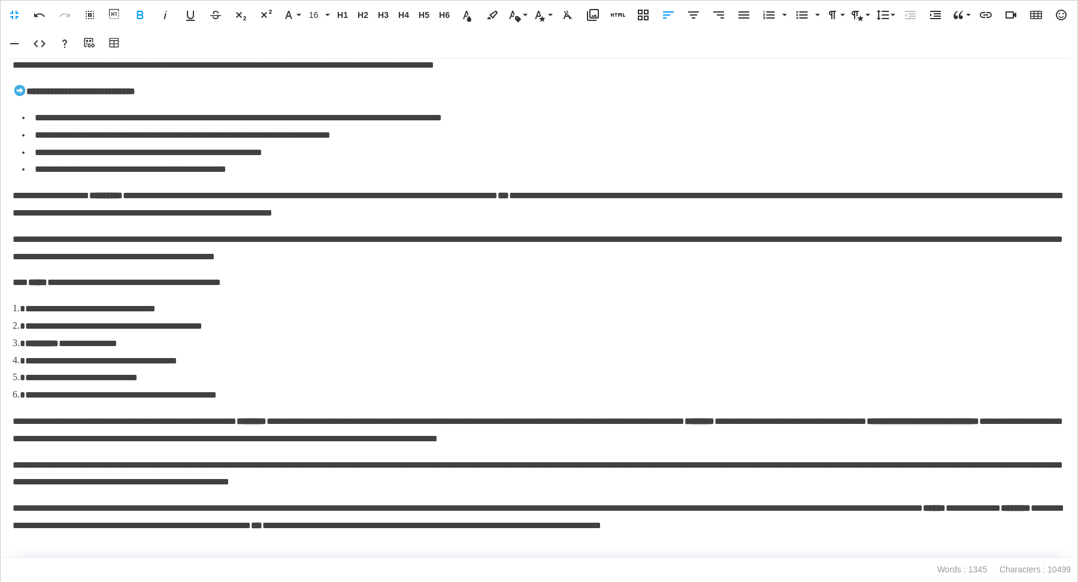
scroll to position [952, 0]
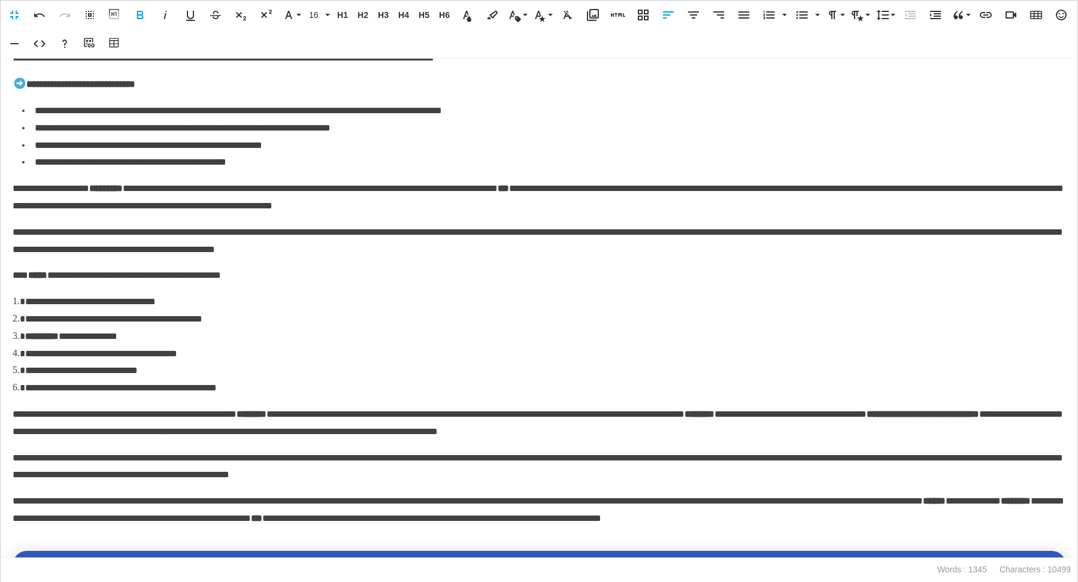
click at [17, 275] on p "**********" at bounding box center [539, 275] width 1053 height 17
click at [1055, 15] on icon "button" at bounding box center [1060, 15] width 11 height 11
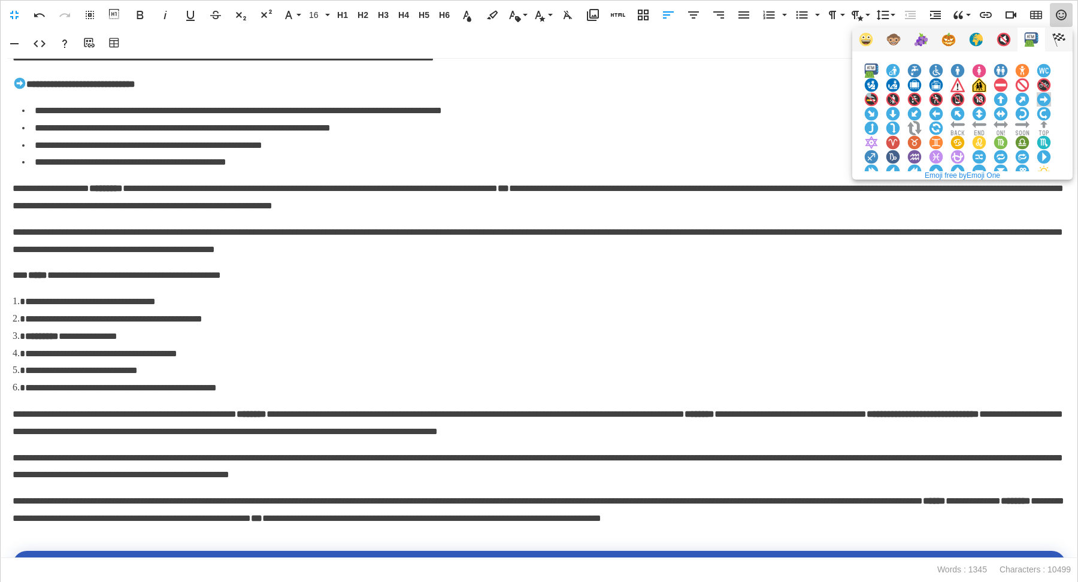
click at [1038, 104] on img at bounding box center [1043, 99] width 14 height 14
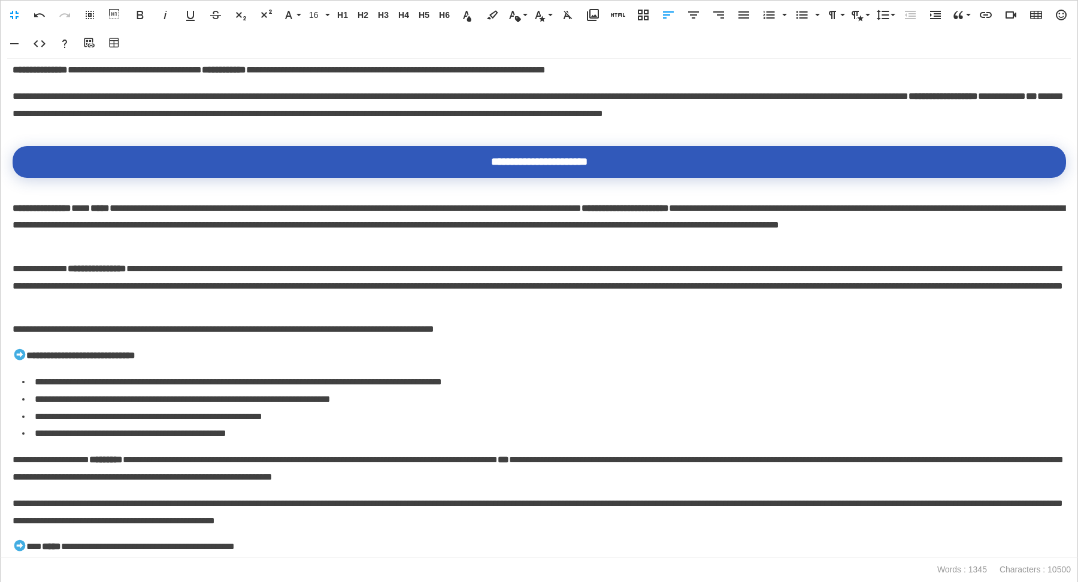
scroll to position [0, 0]
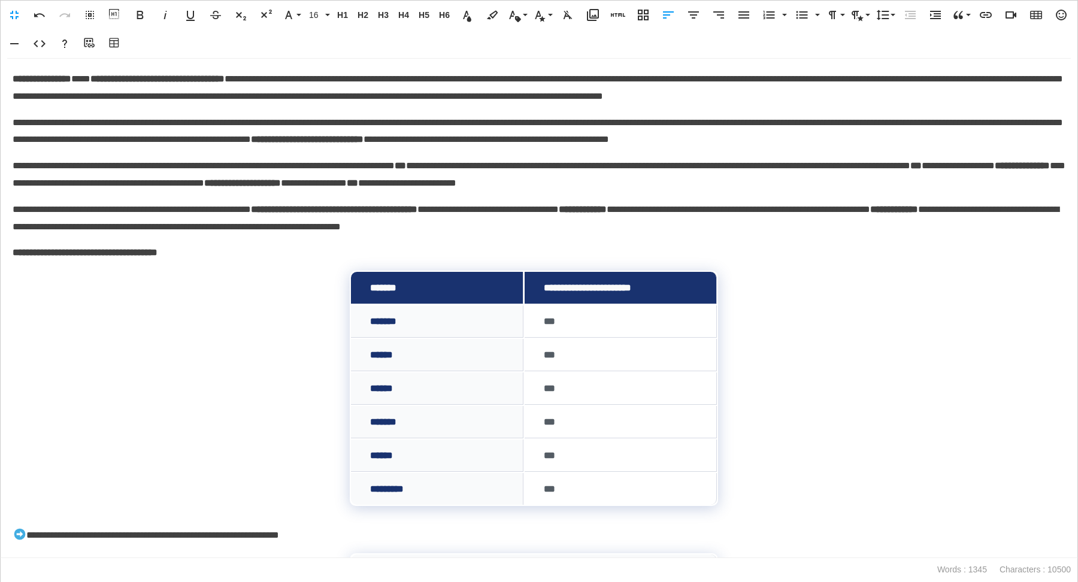
click at [13, 255] on strong "**********" at bounding box center [85, 252] width 145 height 9
click at [1055, 10] on icon "button" at bounding box center [1061, 15] width 14 height 14
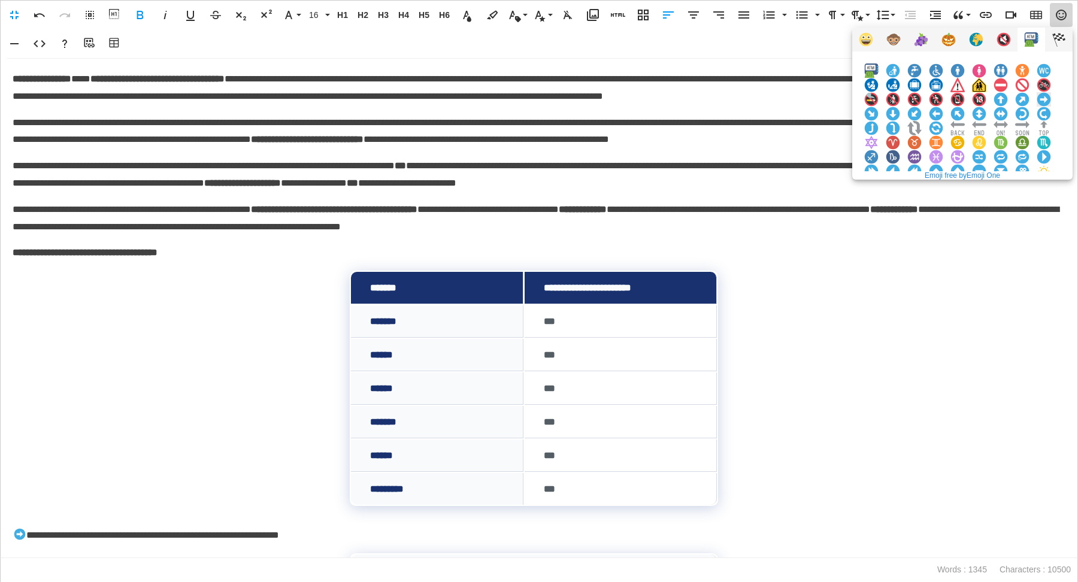
click at [1045, 96] on img at bounding box center [1043, 99] width 14 height 14
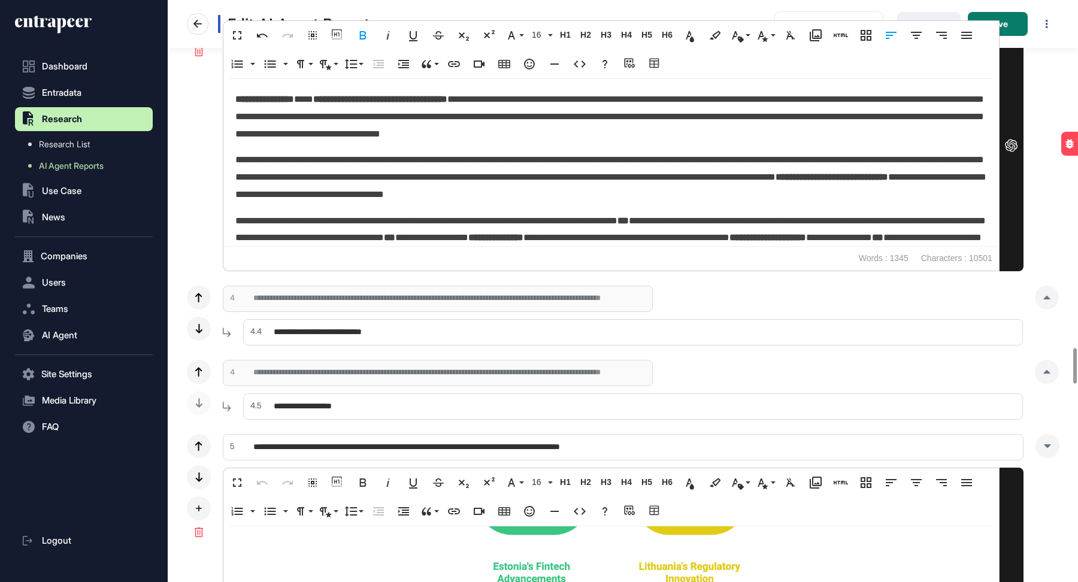
scroll to position [5745, 0]
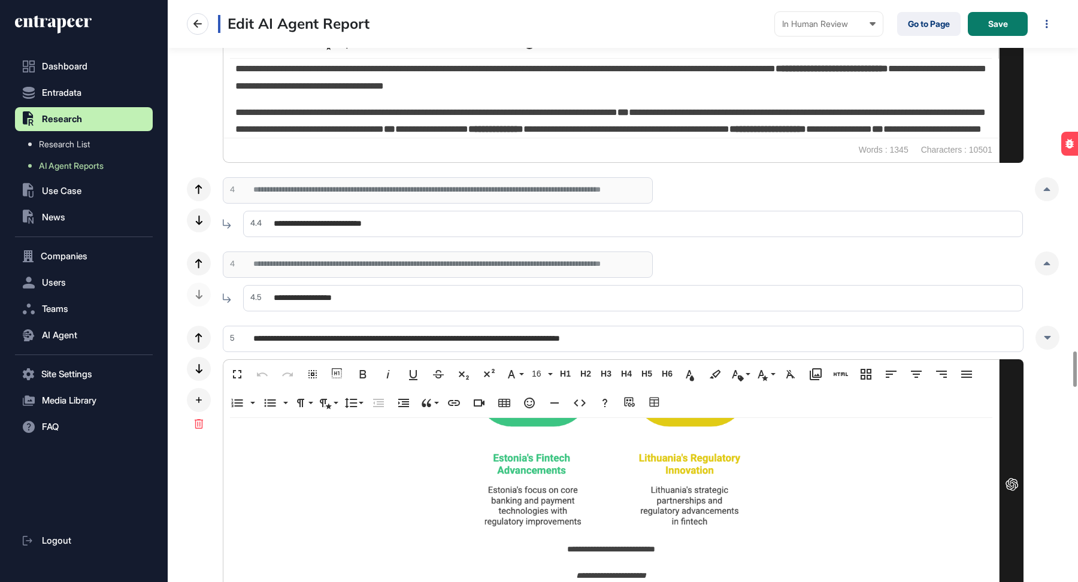
click at [306, 217] on input "**********" at bounding box center [632, 224] width 779 height 26
click at [1051, 182] on div at bounding box center [1046, 189] width 24 height 24
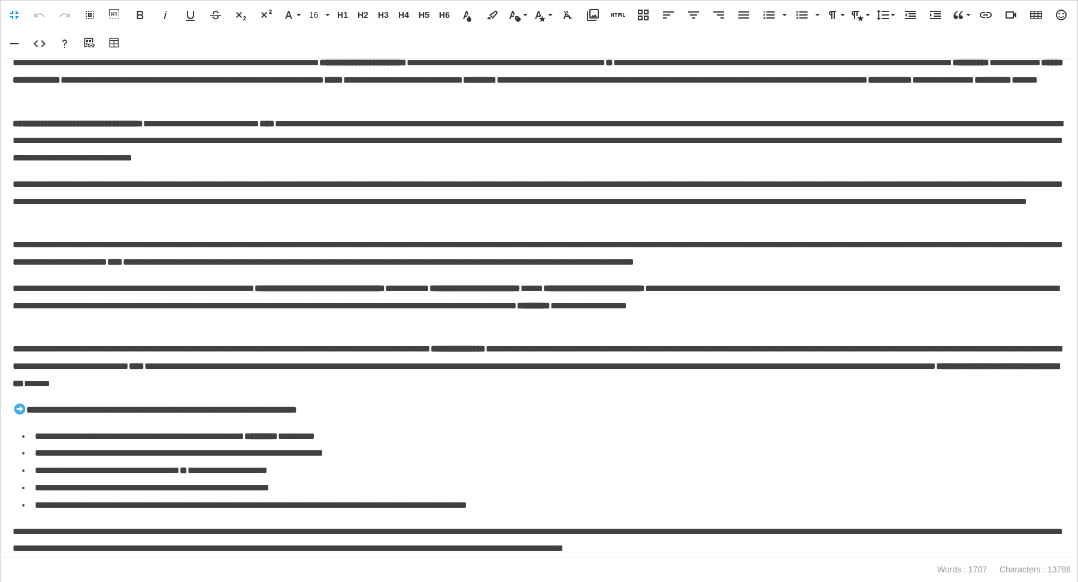
scroll to position [1595, 0]
click at [544, 513] on li "**********" at bounding box center [543, 505] width 1043 height 17
click at [603, 224] on p "**********" at bounding box center [539, 201] width 1053 height 51
click at [523, 205] on p "**********" at bounding box center [539, 201] width 1053 height 51
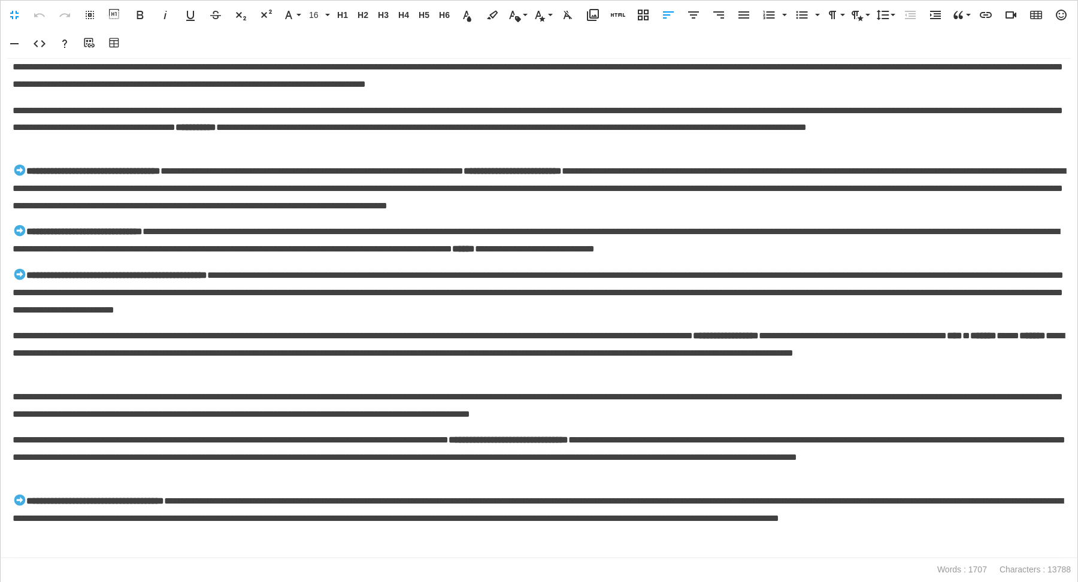
scroll to position [0, 0]
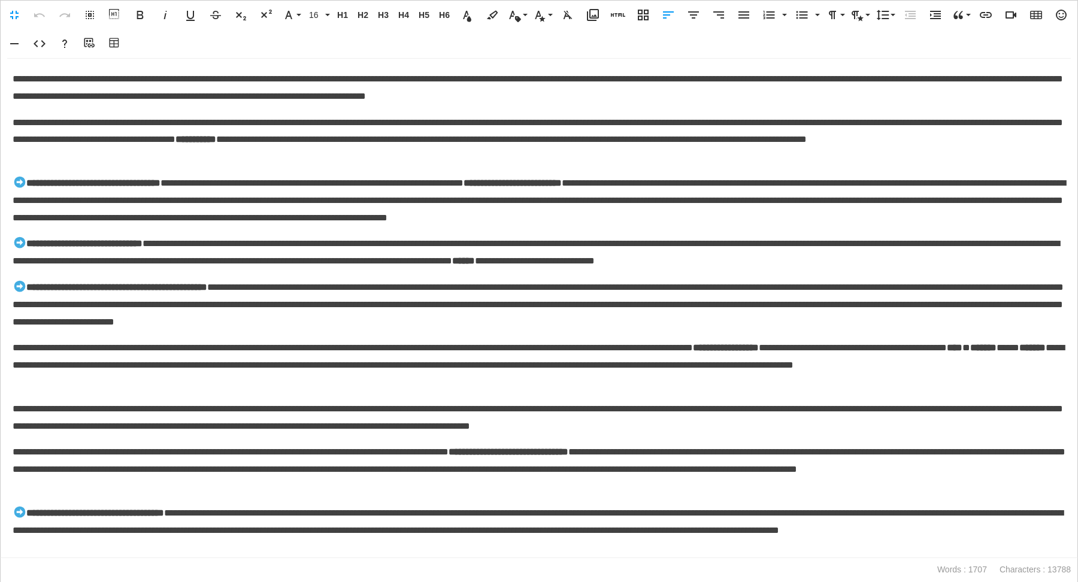
click at [238, 161] on p "**********" at bounding box center [539, 139] width 1053 height 51
click at [235, 157] on p "**********" at bounding box center [539, 139] width 1053 height 51
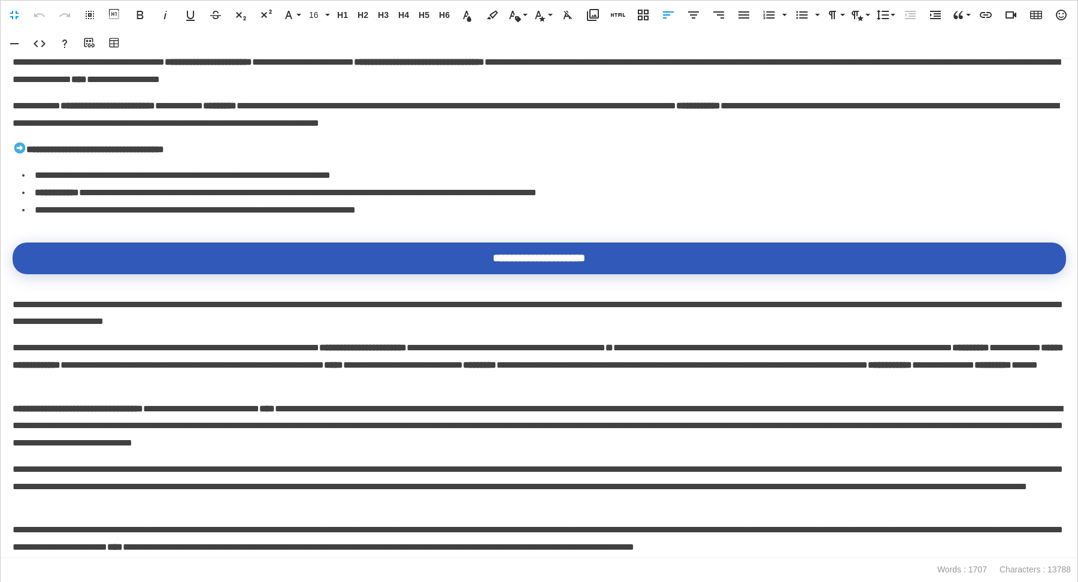
scroll to position [1261, 0]
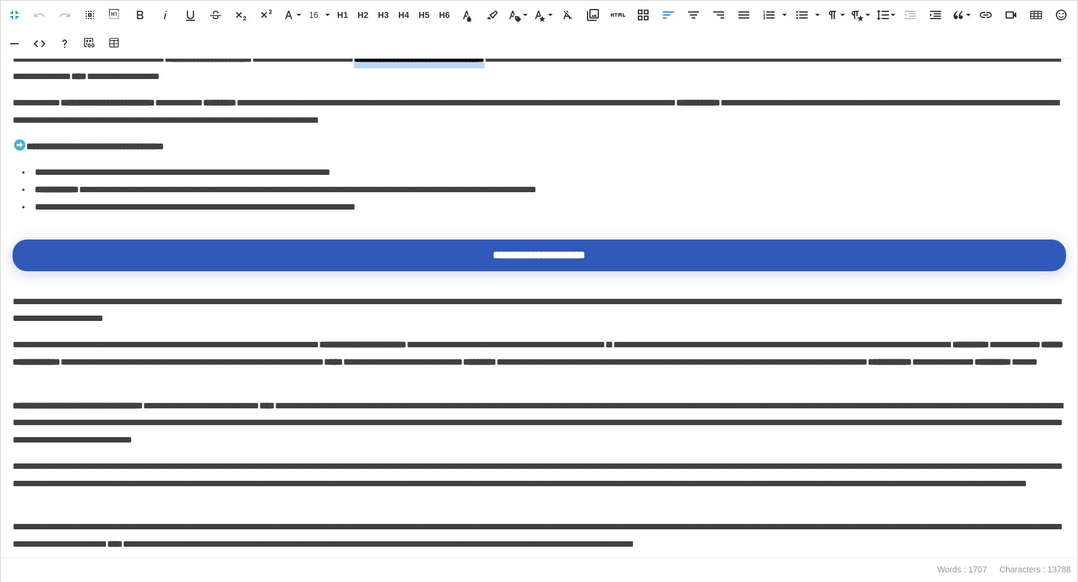
drag, startPoint x: 589, startPoint y: 114, endPoint x: 414, endPoint y: 113, distance: 174.8
click at [414, 63] on strong "**********" at bounding box center [419, 58] width 131 height 9
copy strong "**********"
click at [326, 129] on p "**********" at bounding box center [539, 112] width 1053 height 35
click at [232, 186] on div "**********" at bounding box center [539, 308] width 1078 height 499
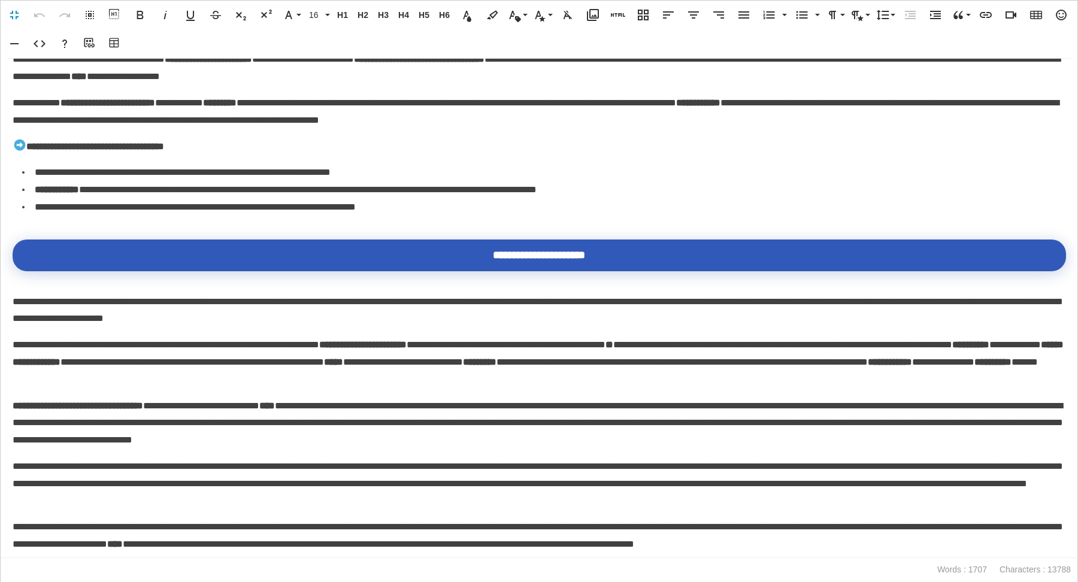
scroll to position [0, 0]
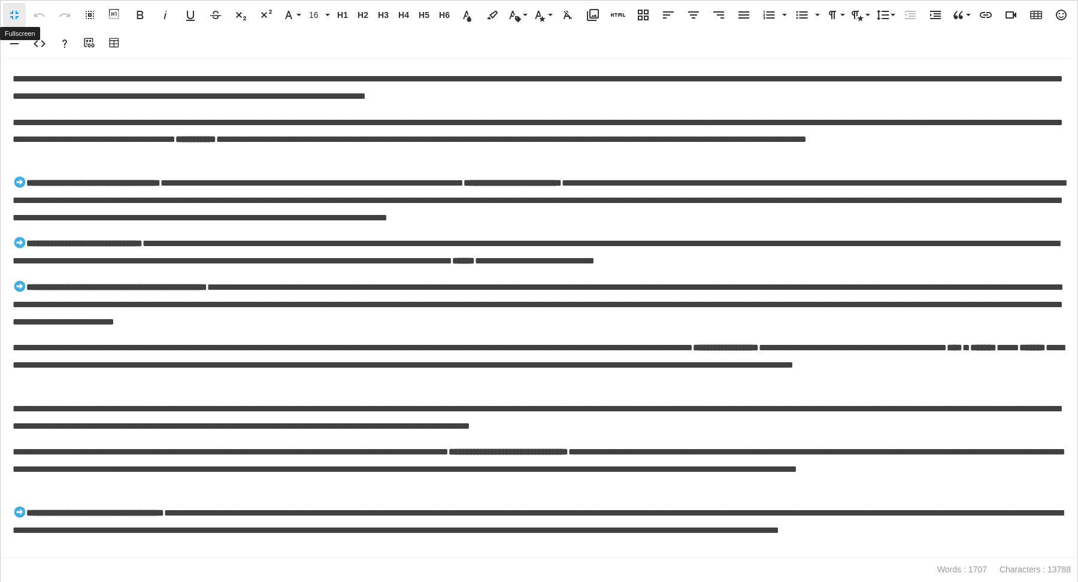
click at [22, 3] on button "Fullscreen" at bounding box center [14, 15] width 23 height 24
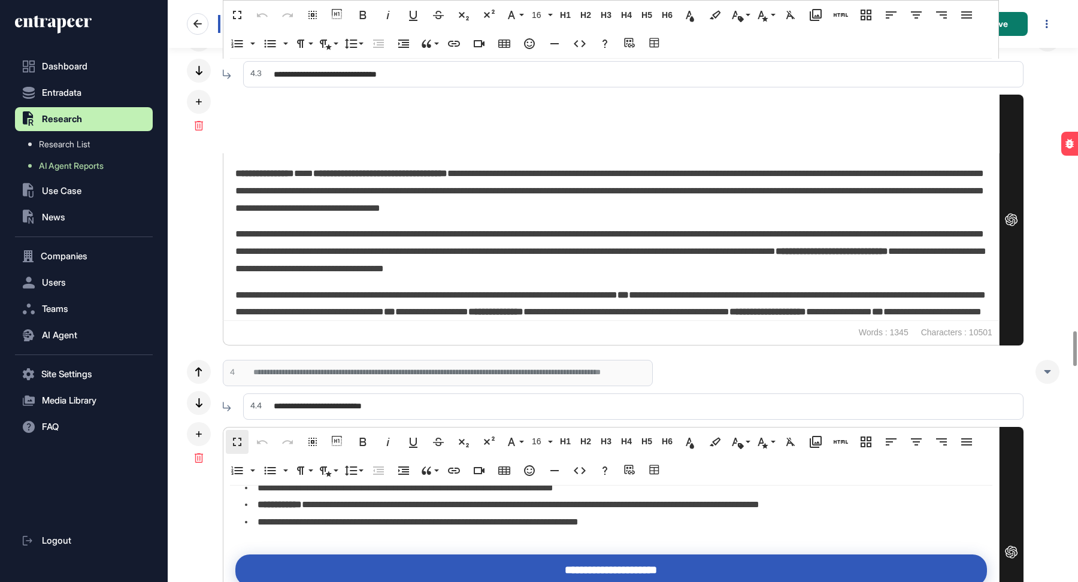
scroll to position [5562, 0]
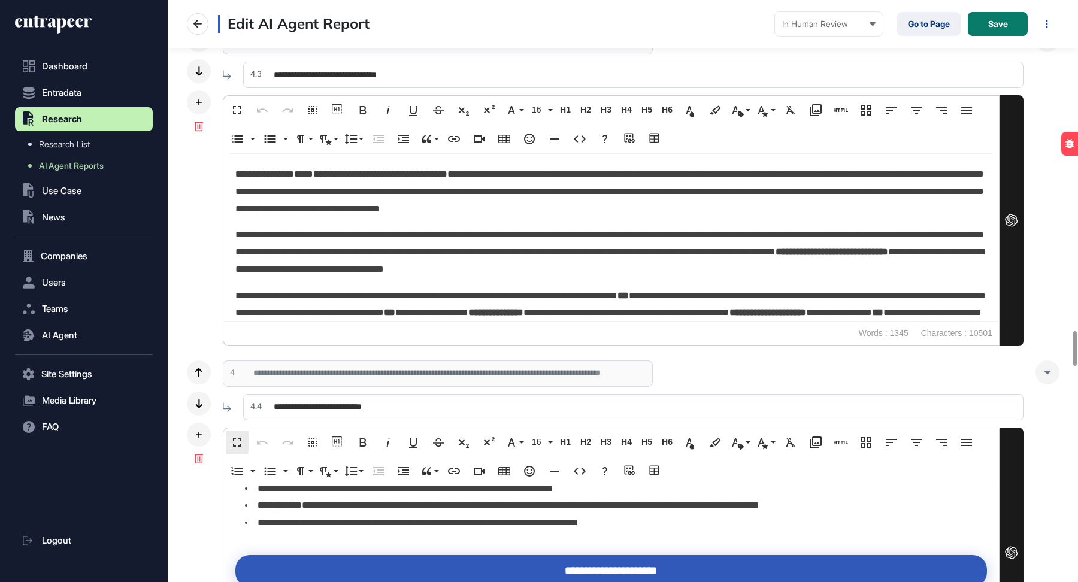
click at [343, 217] on div "**********" at bounding box center [610, 237] width 775 height 167
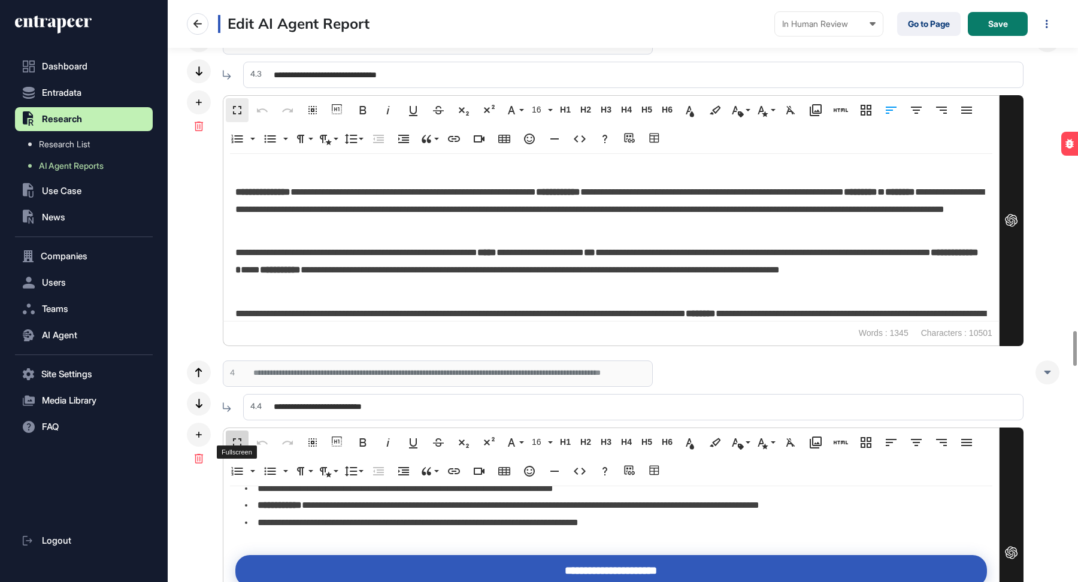
scroll to position [1409, 0]
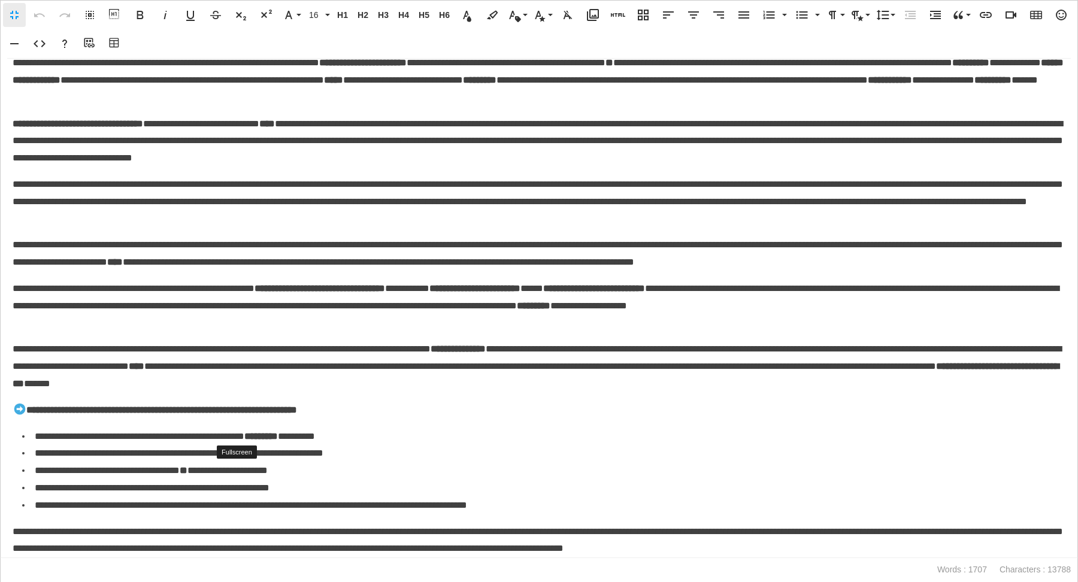
click at [549, 362] on p "**********" at bounding box center [539, 366] width 1053 height 51
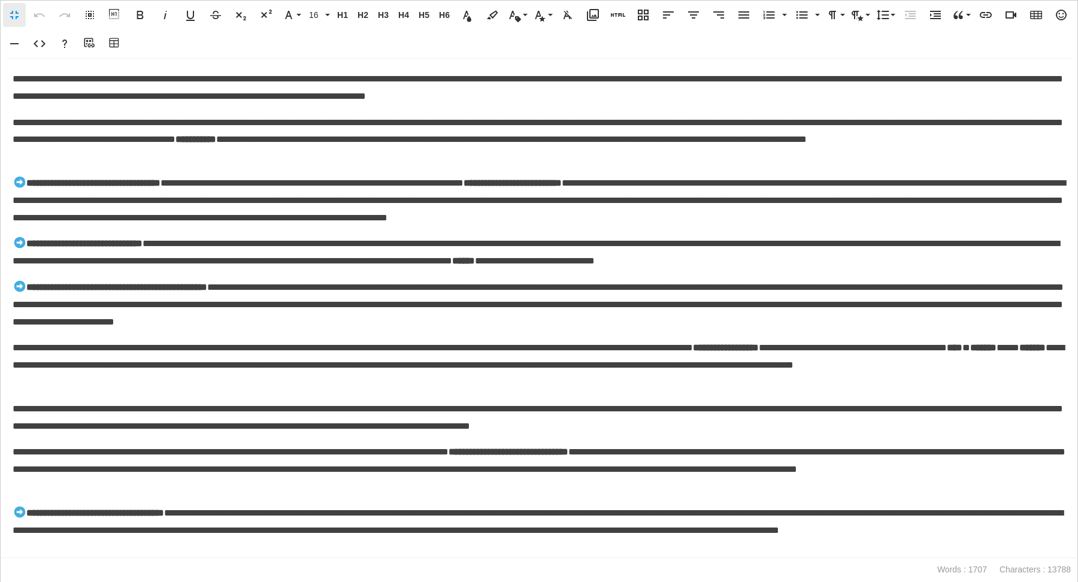
click at [445, 296] on p "**********" at bounding box center [539, 304] width 1053 height 51
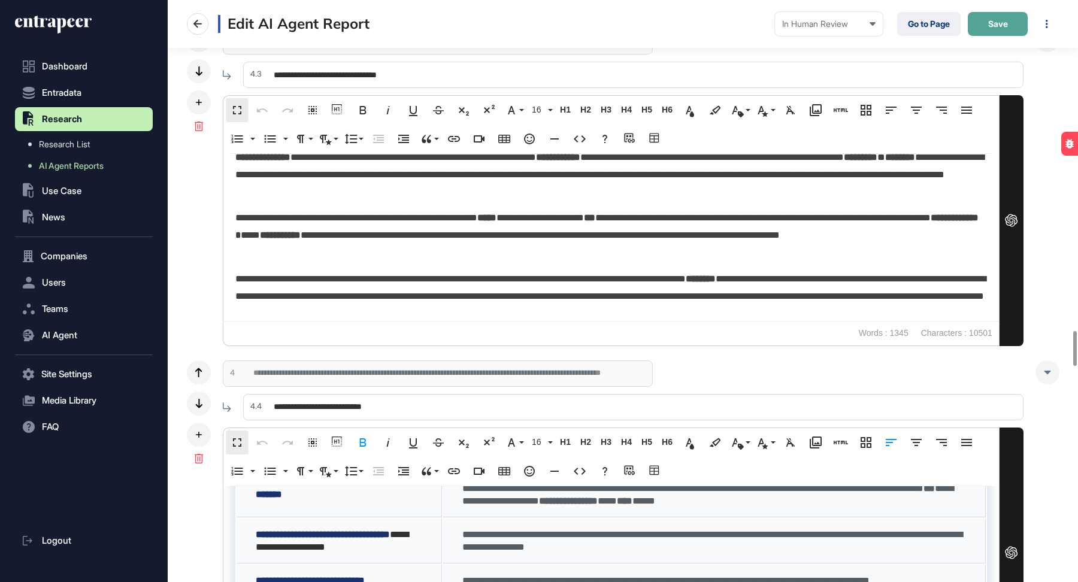
click at [990, 21] on span "Save" at bounding box center [998, 24] width 20 height 8
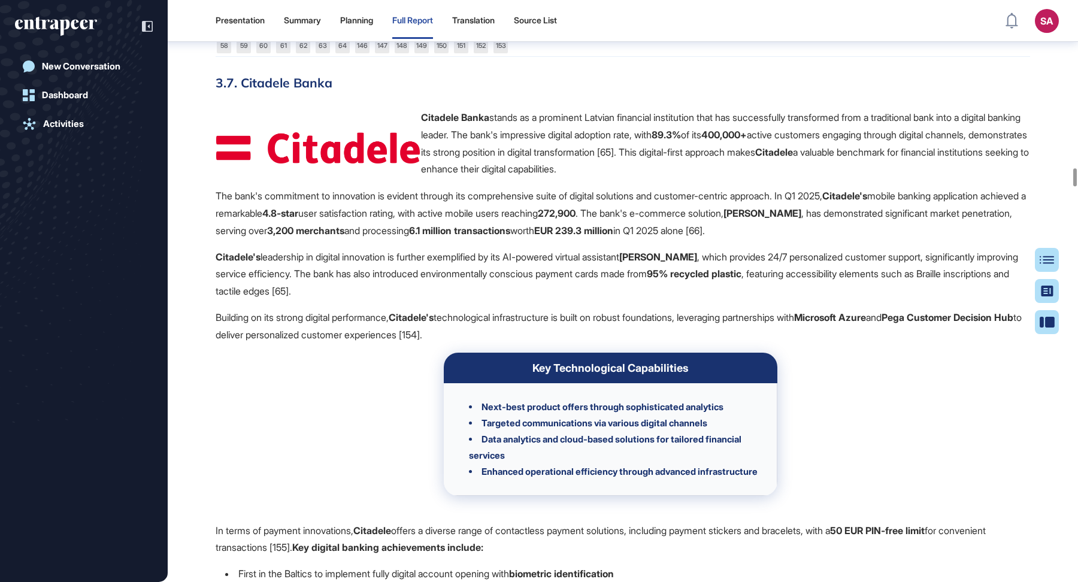
scroll to position [19548, 0]
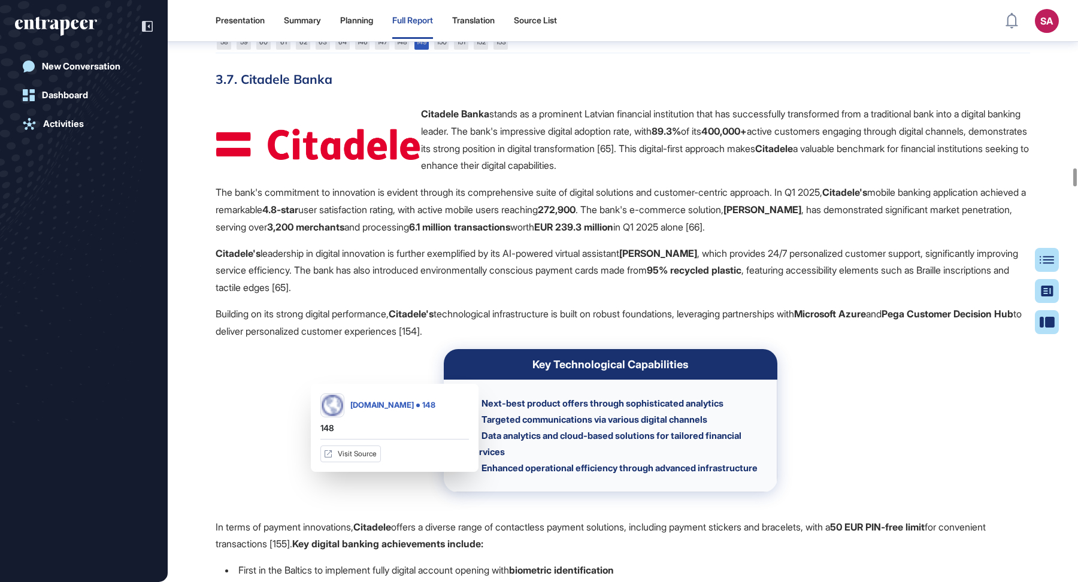
click at [421, 50] on link "149" at bounding box center [421, 42] width 14 height 14
click at [401, 50] on link "148" at bounding box center [402, 42] width 14 height 14
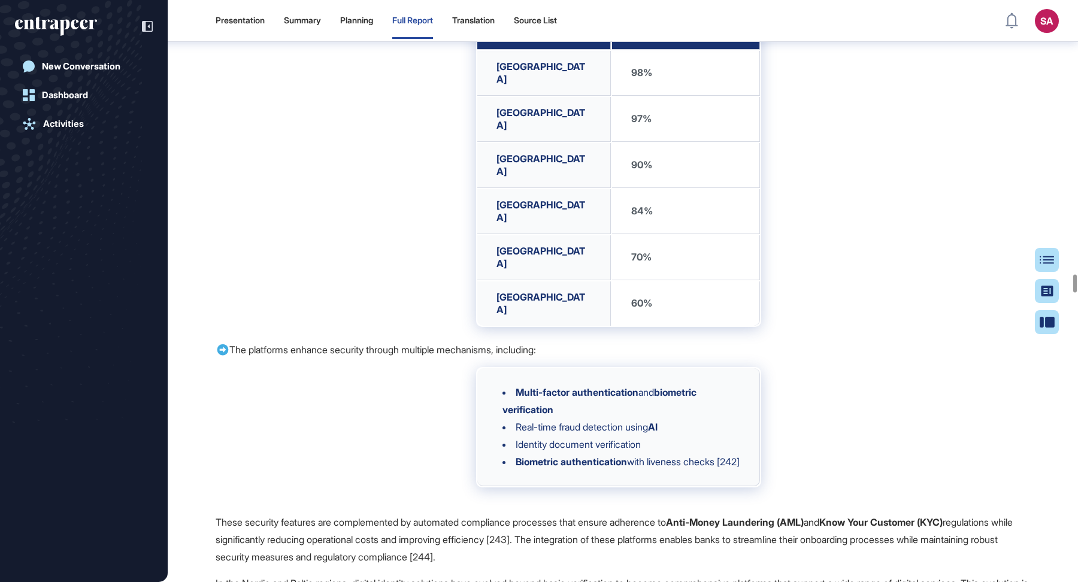
scroll to position [32122, 0]
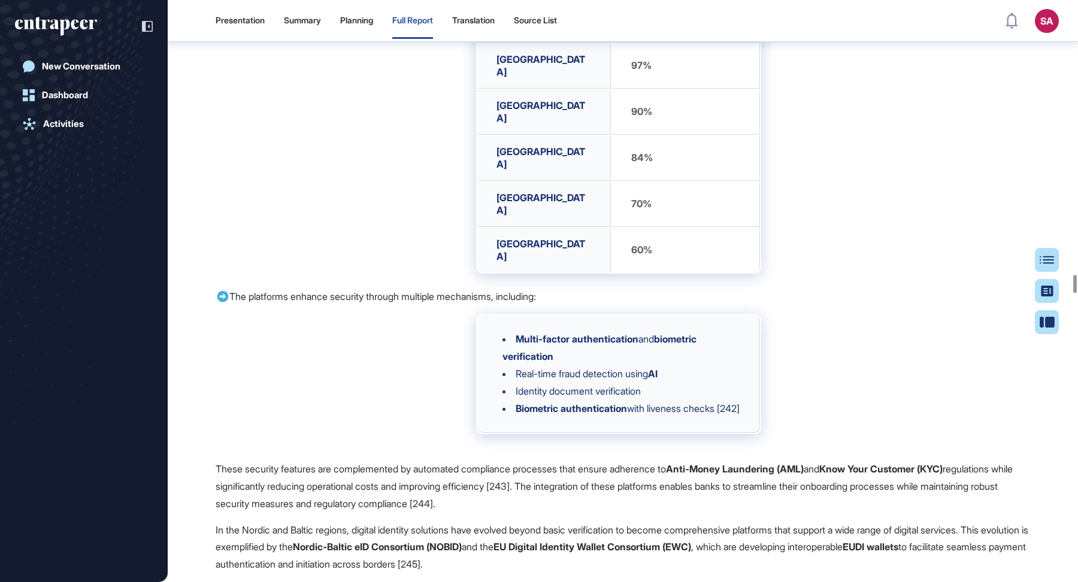
scroll to position [32011, 0]
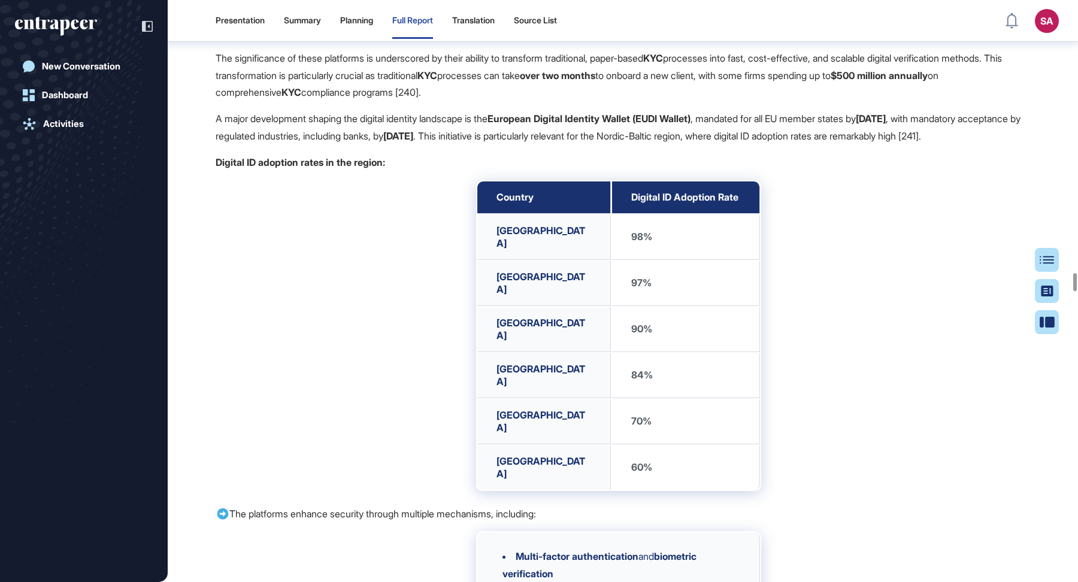
scroll to position [31811, 0]
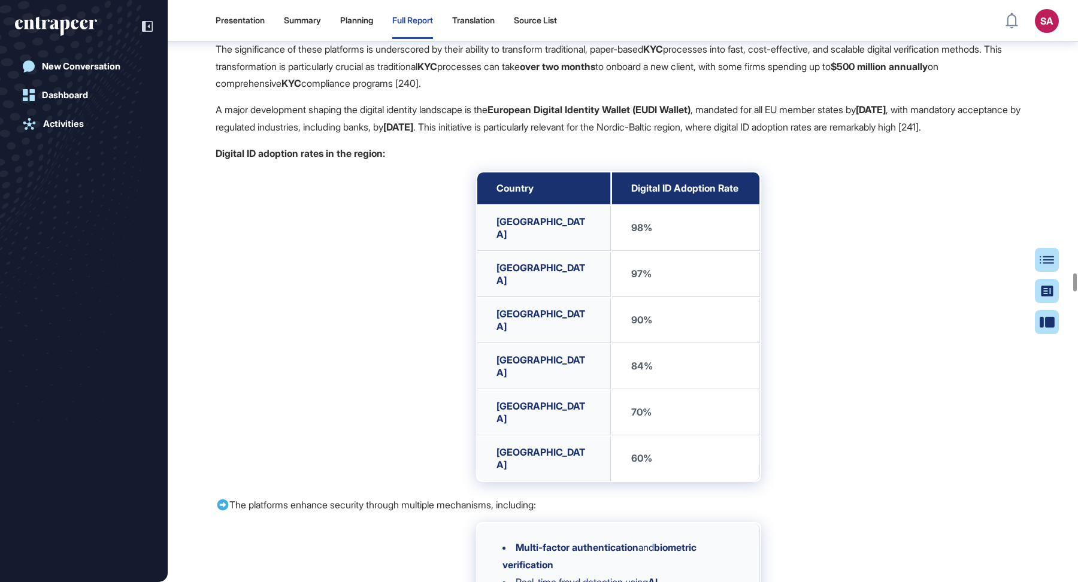
drag, startPoint x: 851, startPoint y: 166, endPoint x: 810, endPoint y: 165, distance: 41.3
copy strong "[PERSON_NAME]-INST"
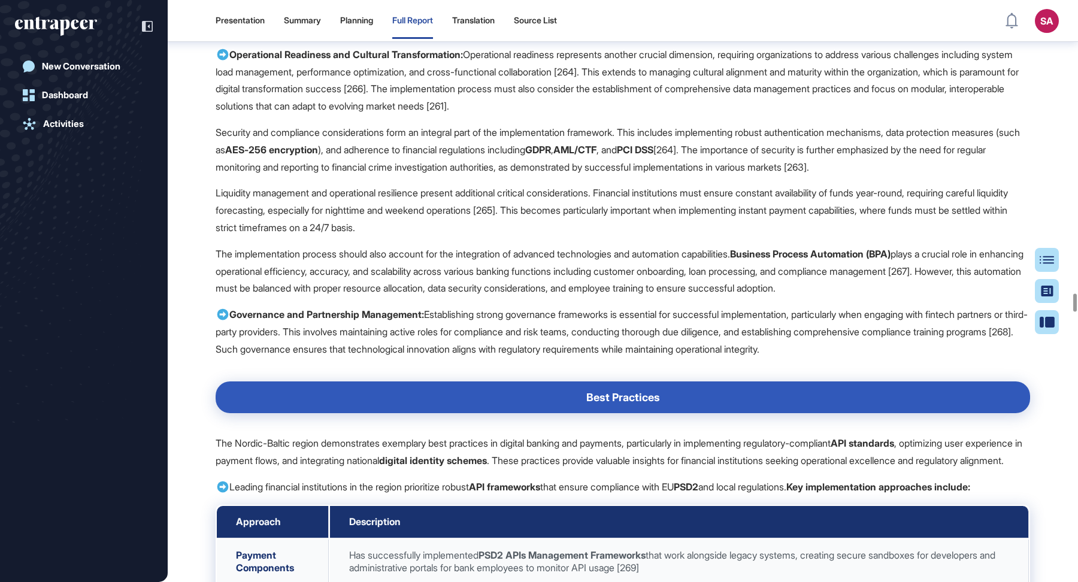
scroll to position [34142, 0]
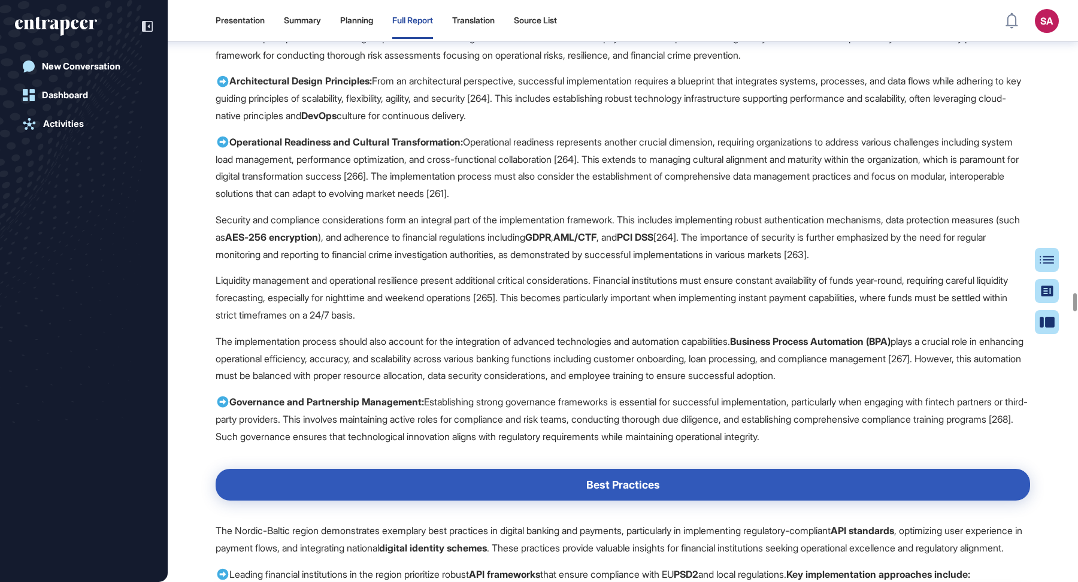
drag, startPoint x: 538, startPoint y: 341, endPoint x: 414, endPoint y: 343, distance: 123.9
copy p "One Constellation's E-KYC"
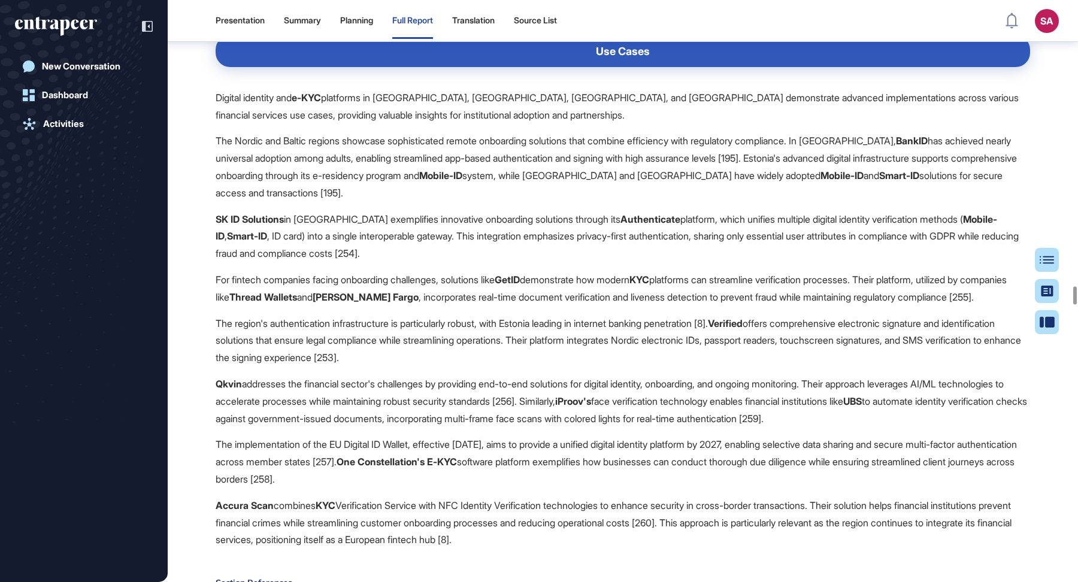
scroll to position [34235, 0]
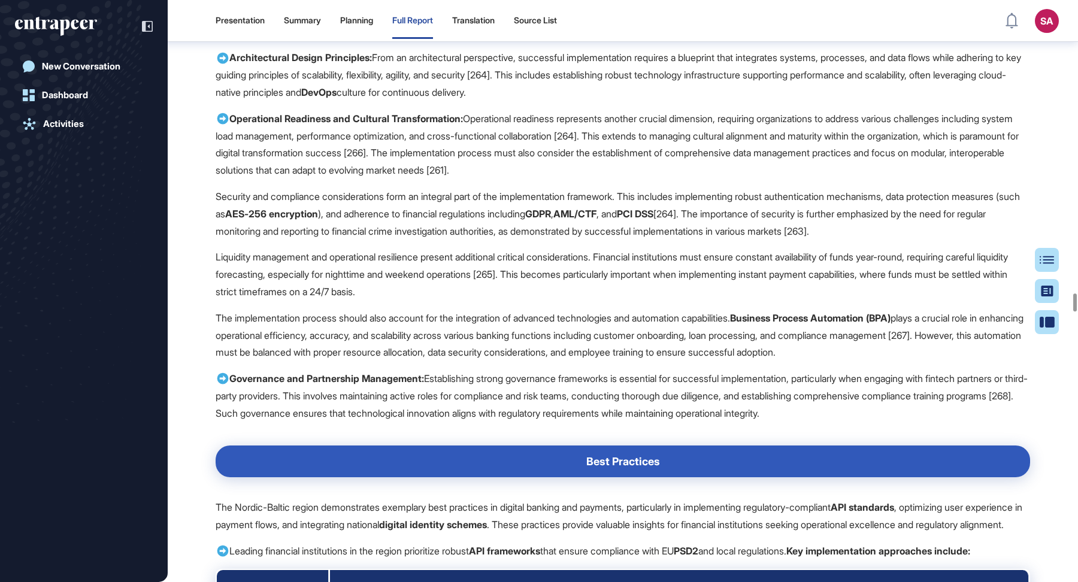
scroll to position [34163, 0]
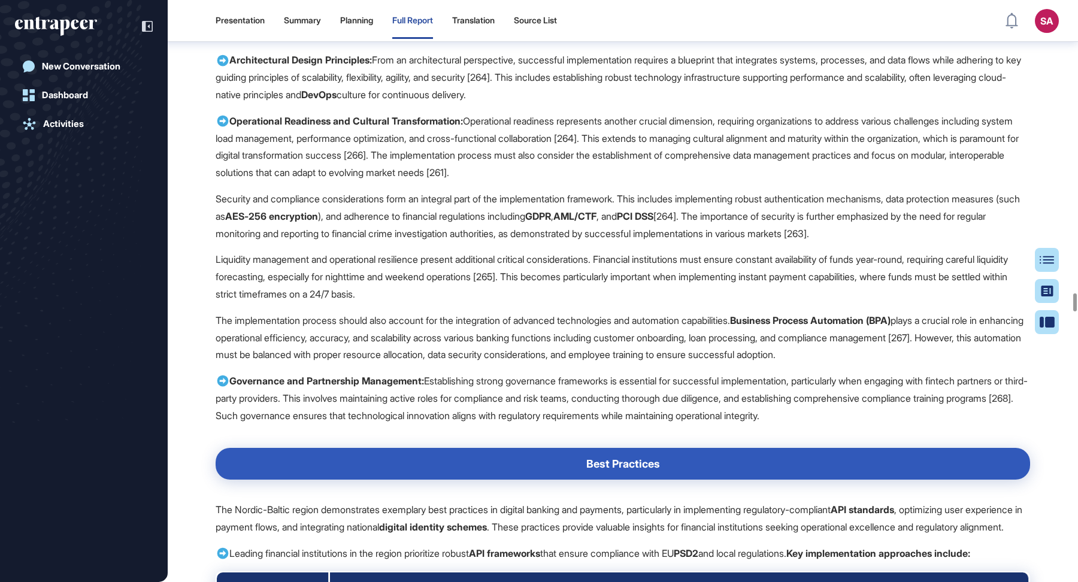
drag, startPoint x: 679, startPoint y: 257, endPoint x: 931, endPoint y: 265, distance: 252.2
drag, startPoint x: 684, startPoint y: 260, endPoint x: 655, endPoint y: 259, distance: 28.8
copy strong "iProov"
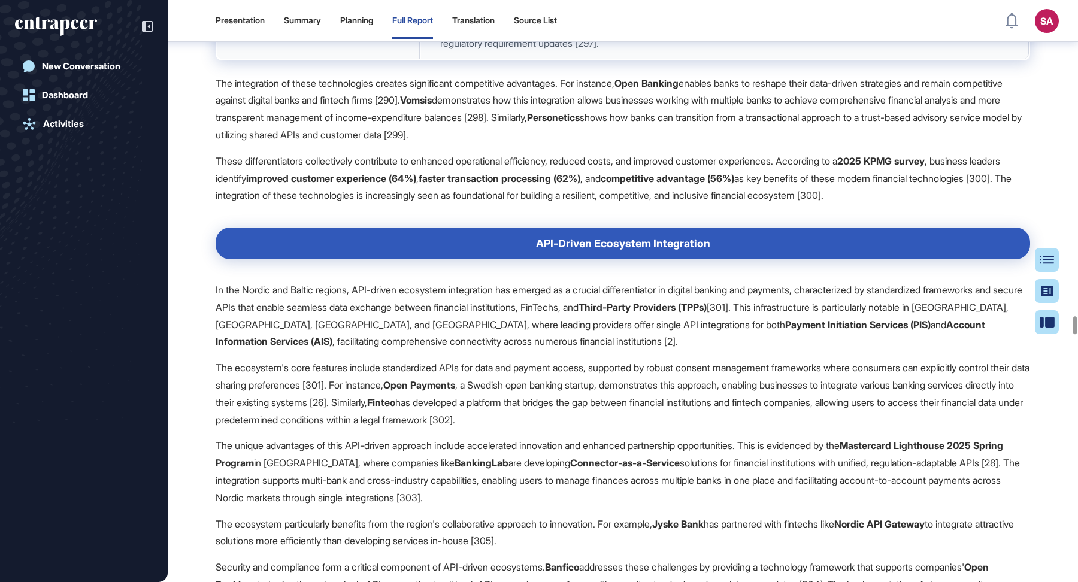
scroll to position [36896, 0]
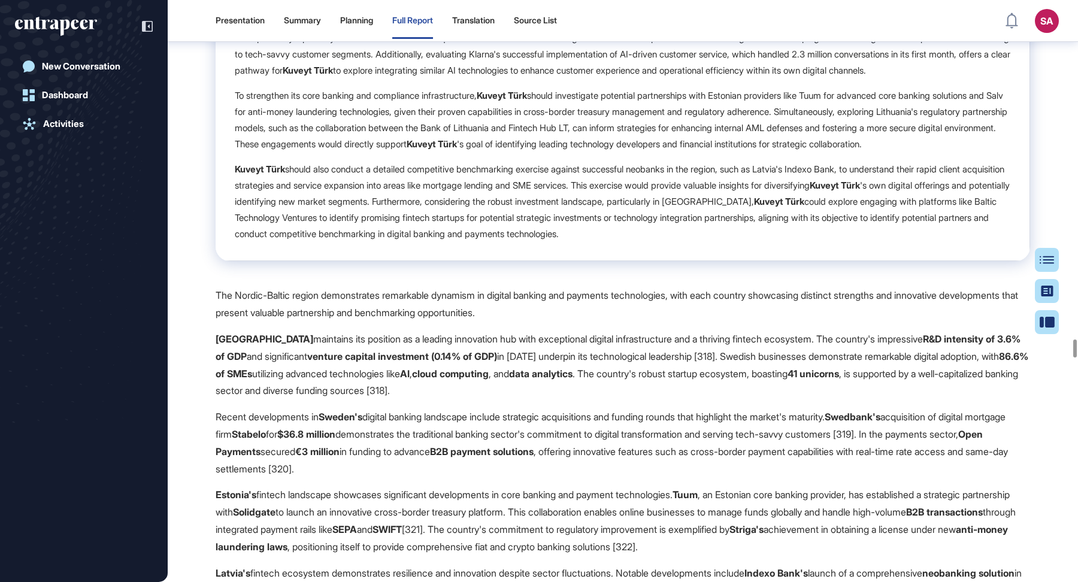
scroll to position [39562, 0]
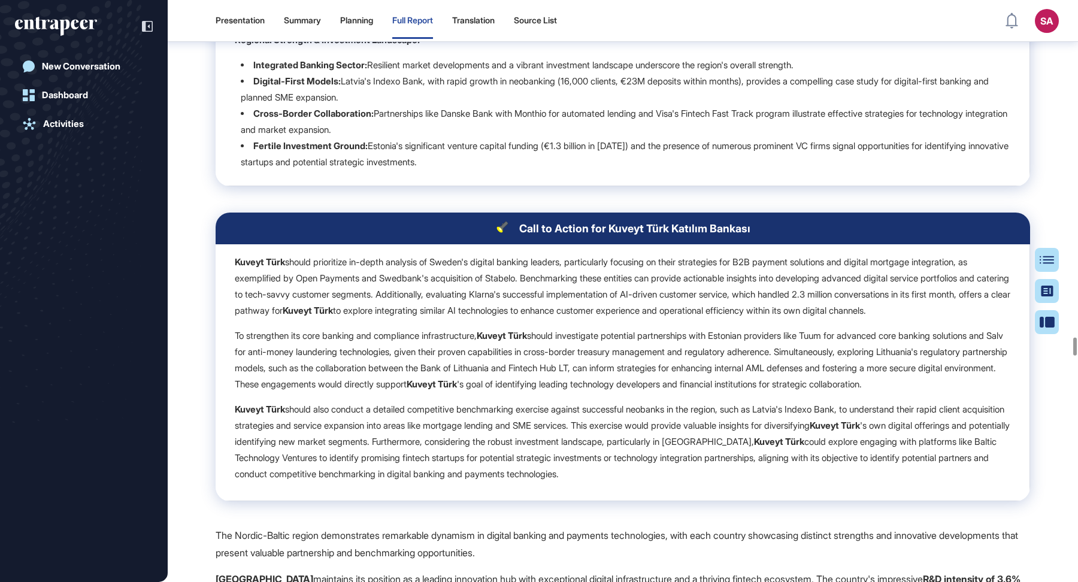
scroll to position [39381, 0]
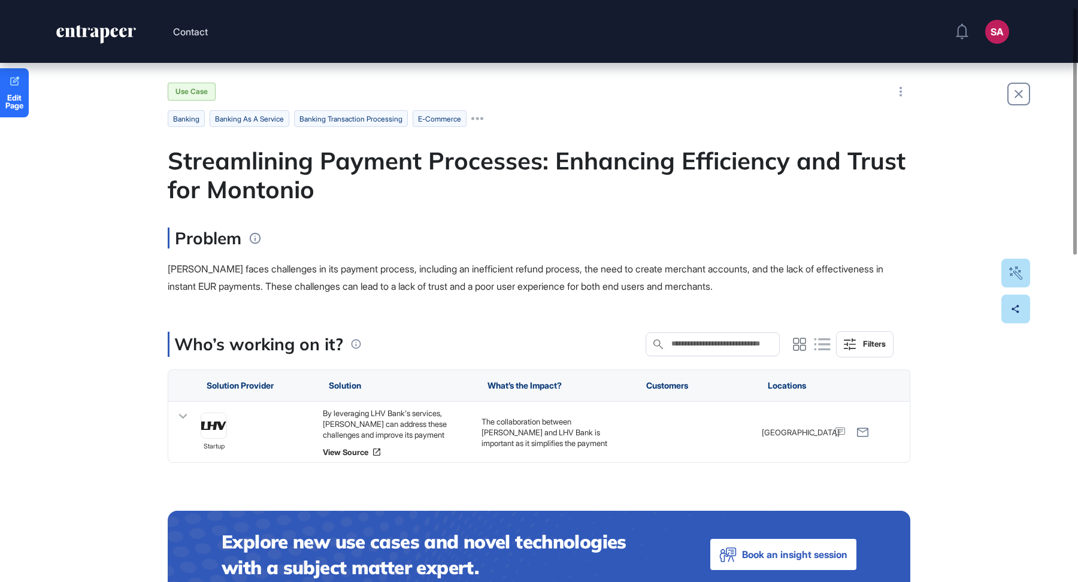
scroll to position [30, 0]
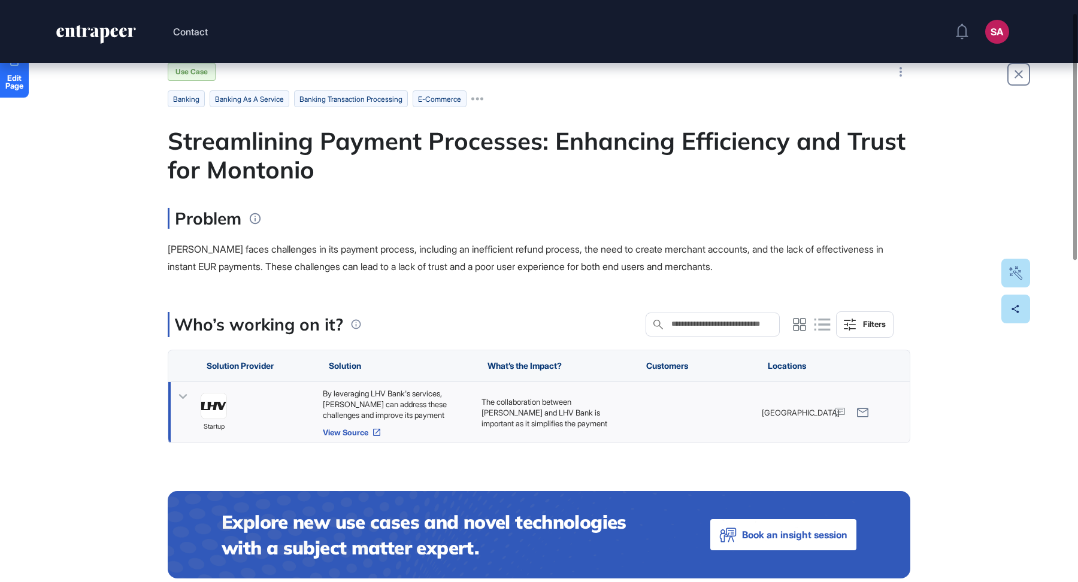
click at [344, 433] on link "View Source" at bounding box center [396, 432] width 147 height 10
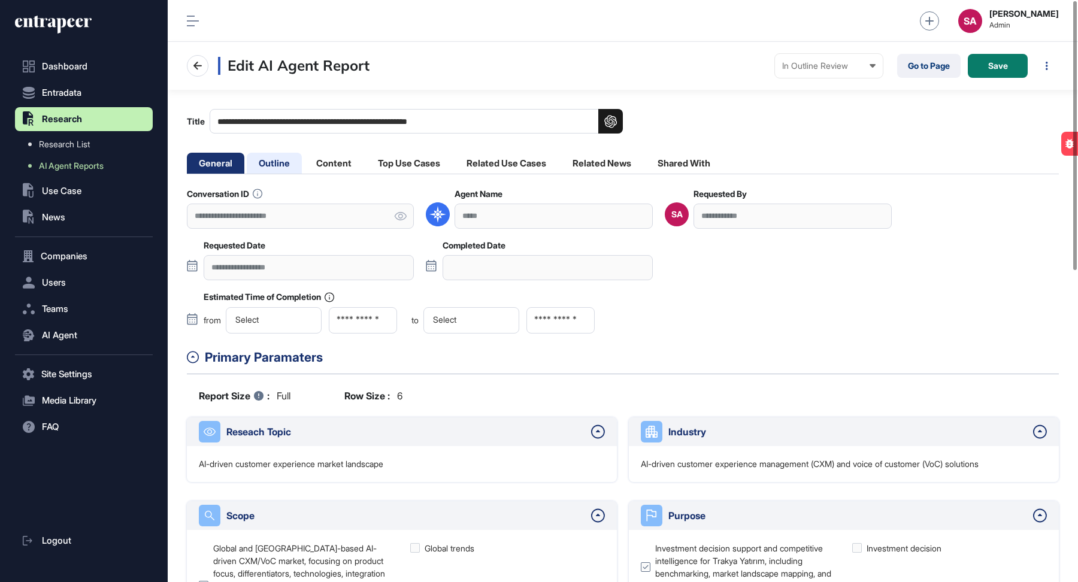
click at [304, 157] on li "Outline" at bounding box center [333, 163] width 59 height 21
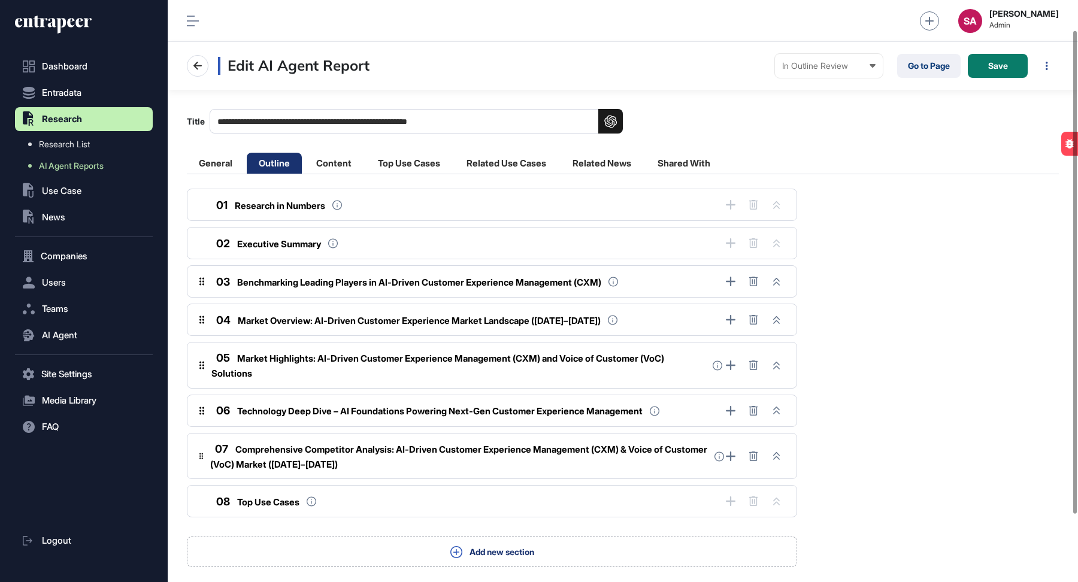
scroll to position [117, 0]
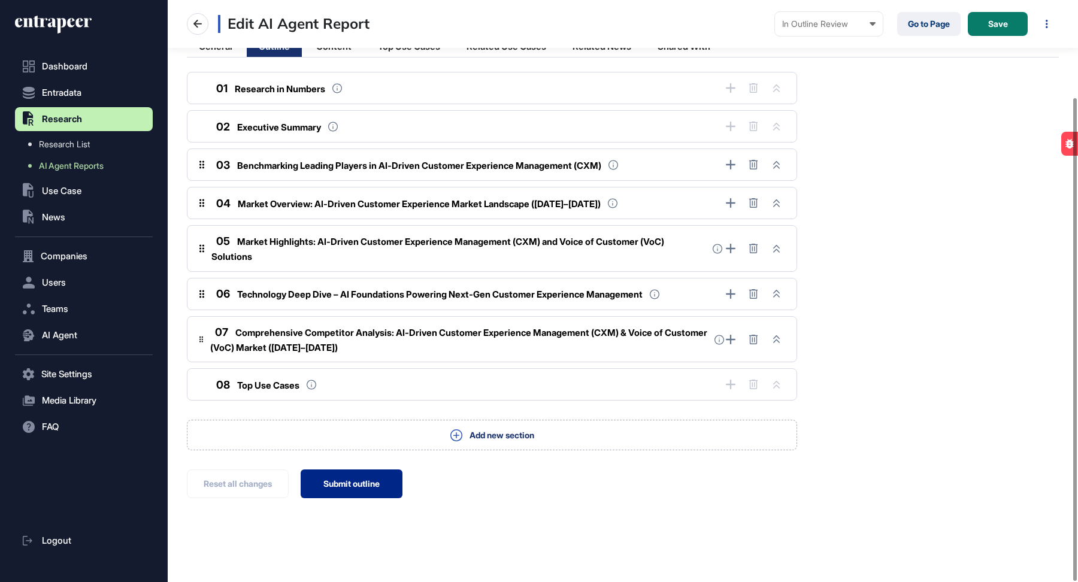
click at [368, 481] on button "Submit outline" at bounding box center [352, 483] width 102 height 29
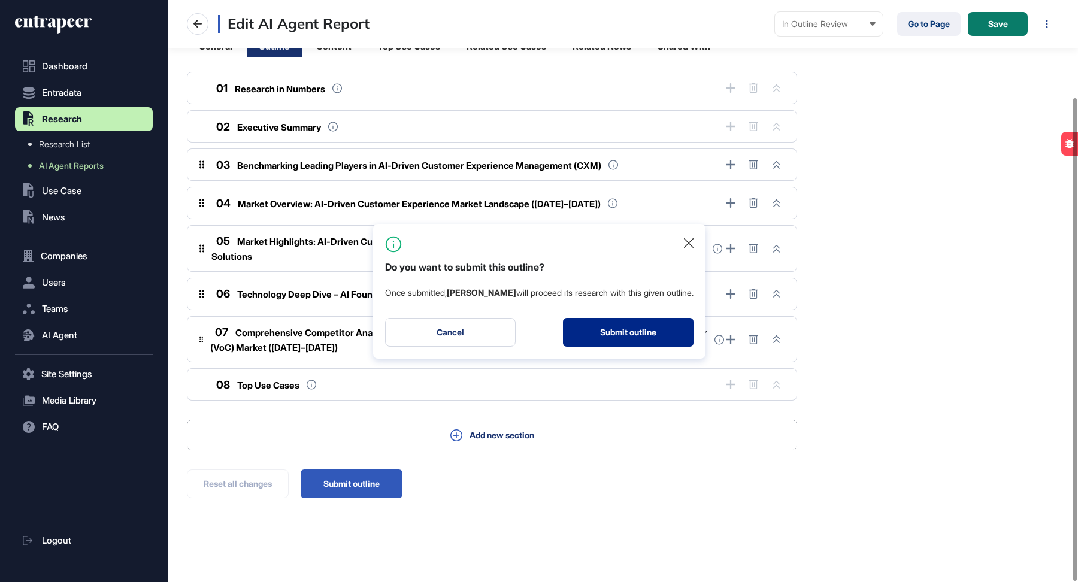
click at [603, 333] on button "Submit outline" at bounding box center [628, 332] width 131 height 29
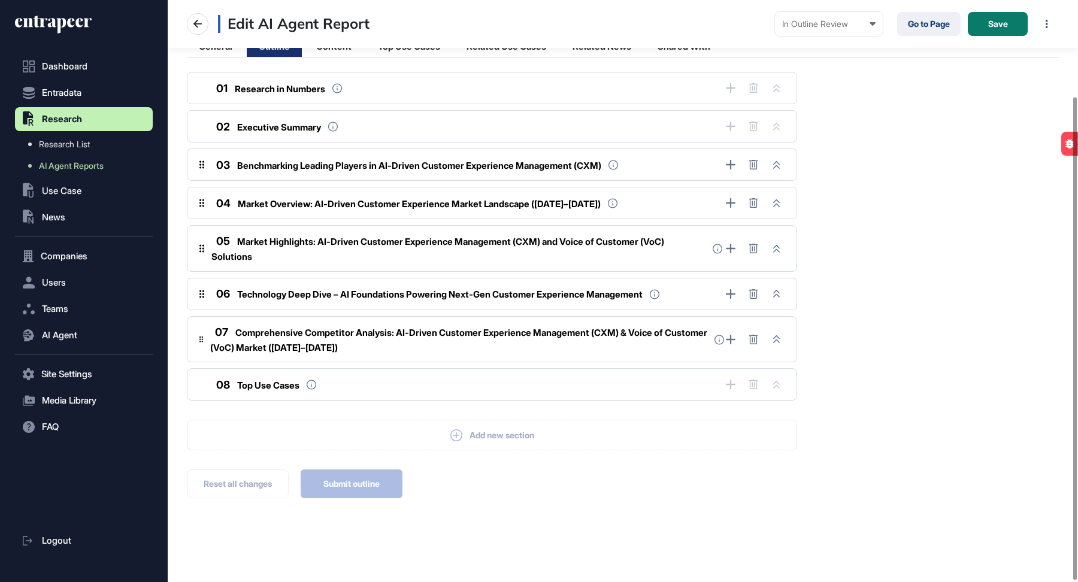
scroll to position [0, 0]
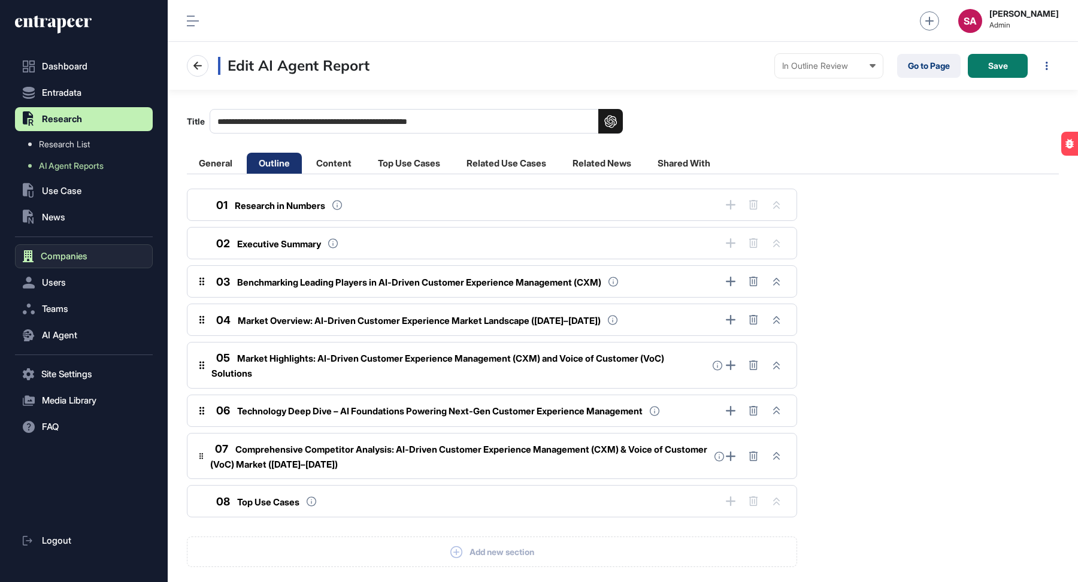
click at [66, 255] on span "Companies" at bounding box center [64, 256] width 47 height 10
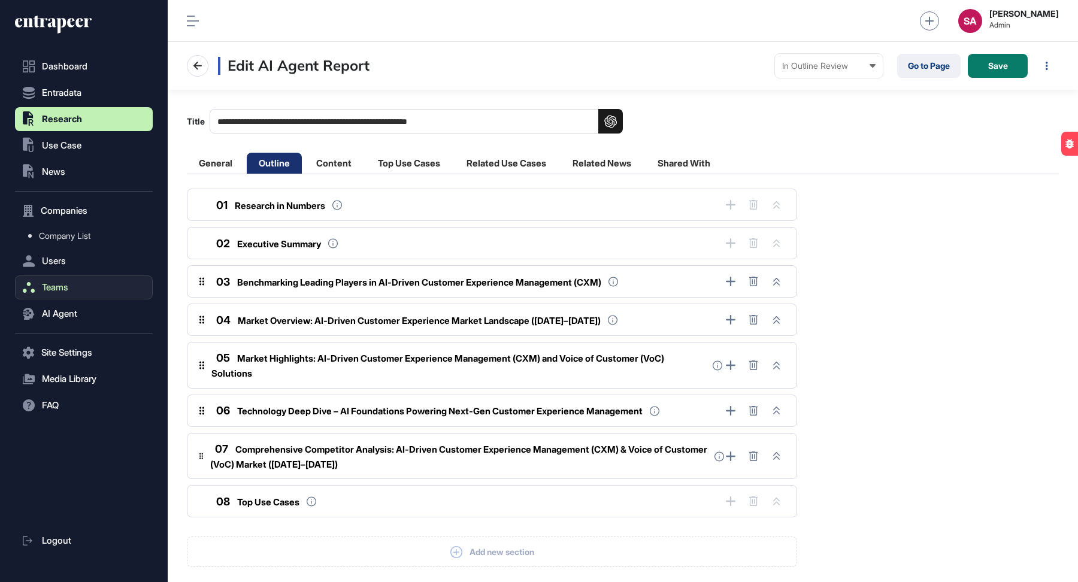
click at [62, 283] on span "Teams" at bounding box center [55, 288] width 26 height 10
click at [75, 219] on button "Companies" at bounding box center [84, 211] width 138 height 24
click at [68, 231] on span "Company List" at bounding box center [64, 236] width 51 height 10
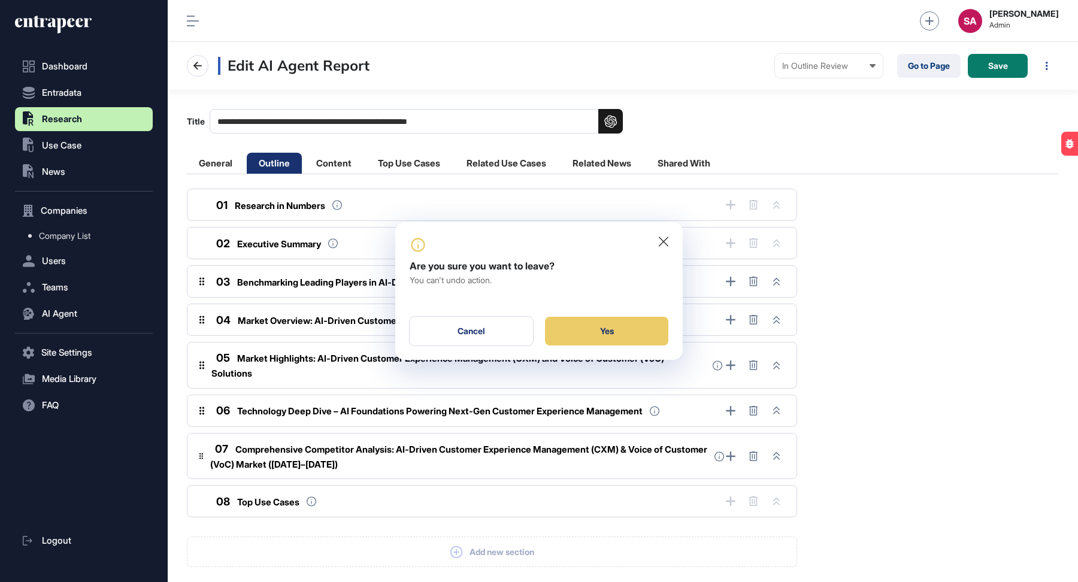
click at [663, 242] on icon at bounding box center [664, 241] width 10 height 10
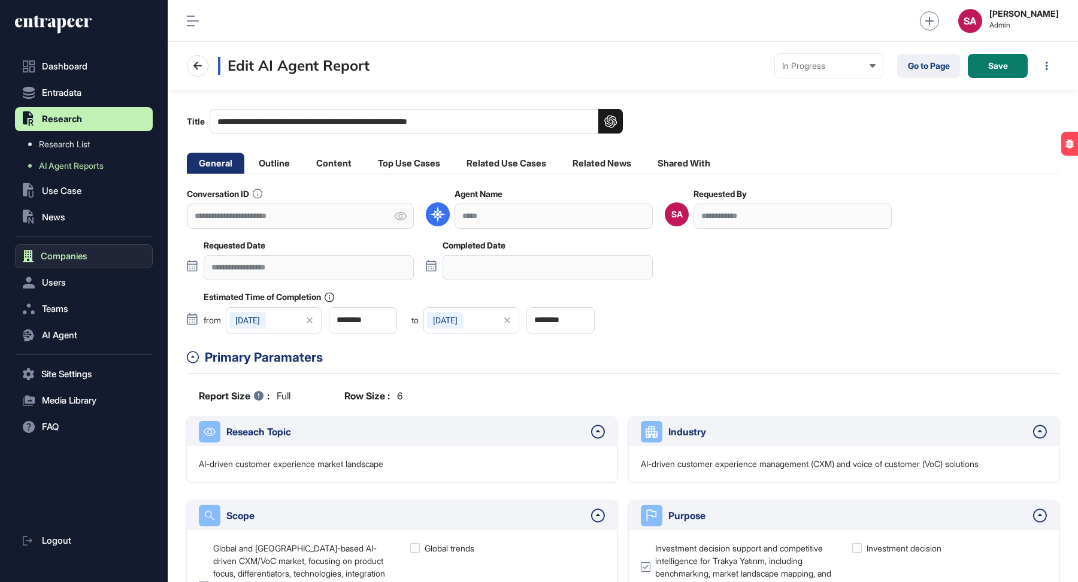
click at [64, 256] on span "Companies" at bounding box center [64, 256] width 47 height 10
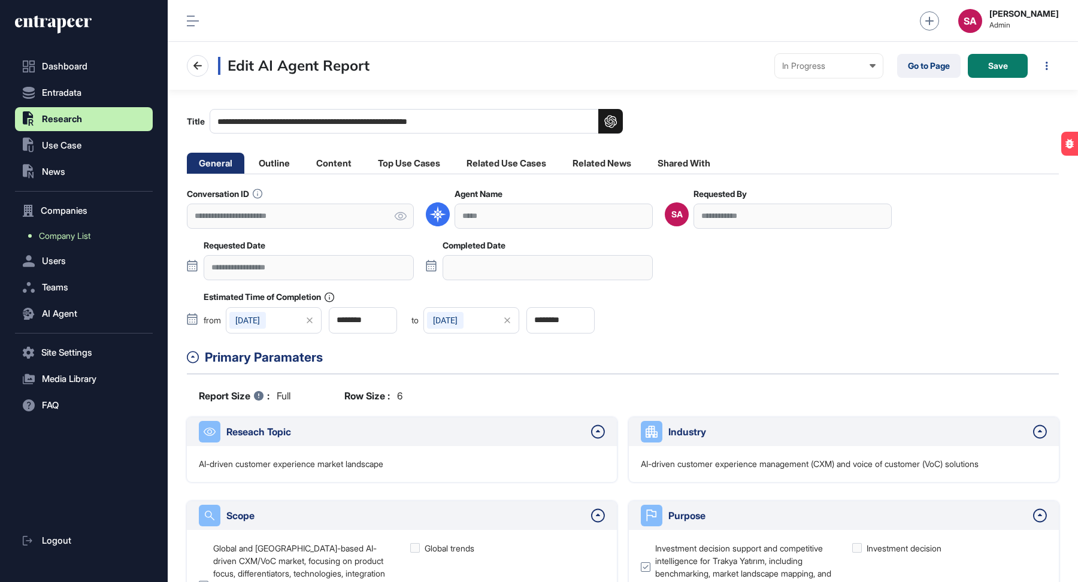
click at [72, 239] on span "Company List" at bounding box center [64, 236] width 51 height 10
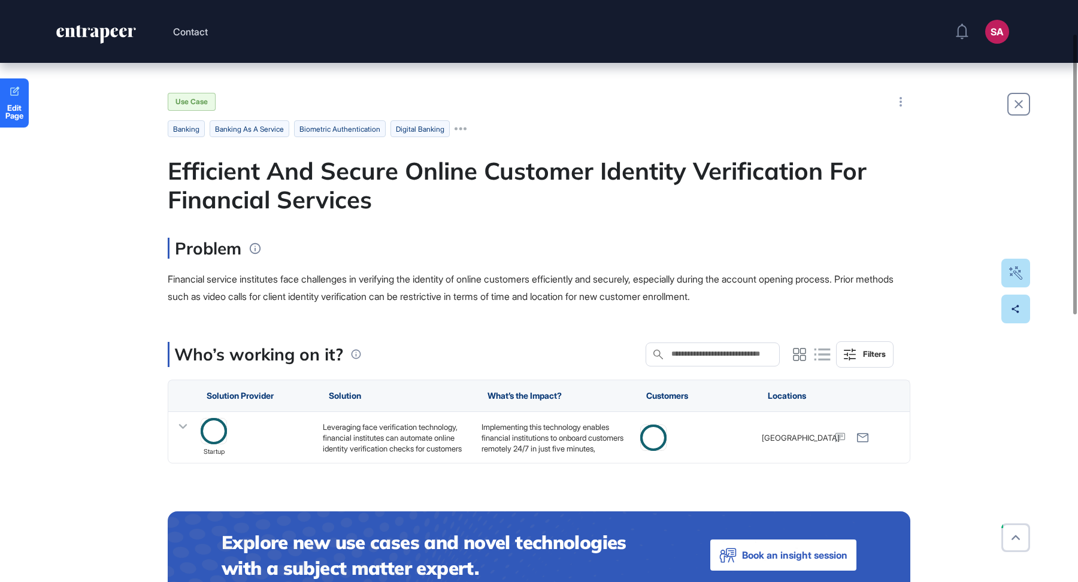
scroll to position [108, 0]
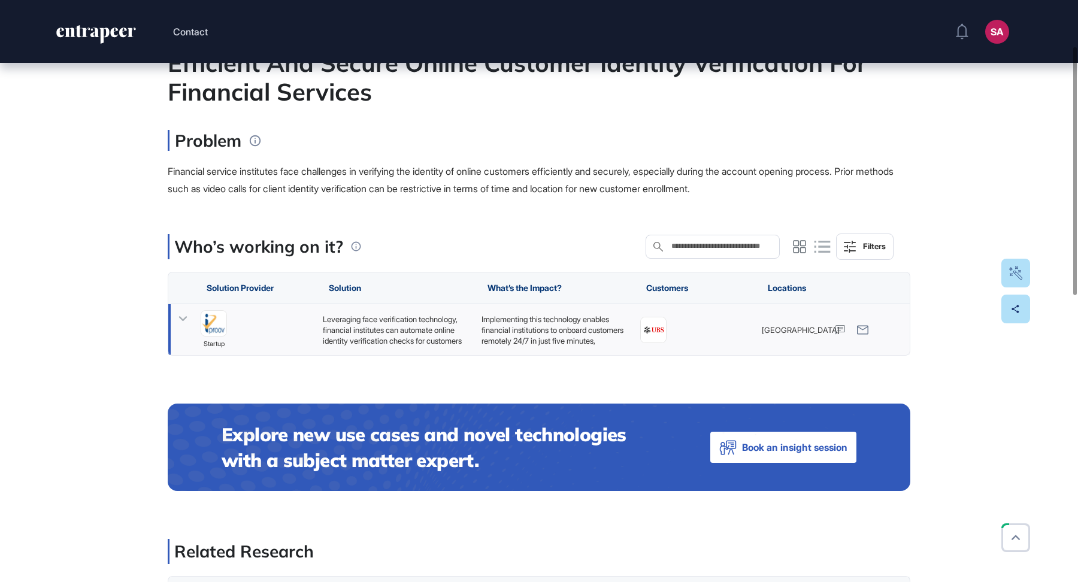
click at [418, 336] on div "Leveraging face verification technology, financial institutes can automate onli…" at bounding box center [396, 329] width 147 height 32
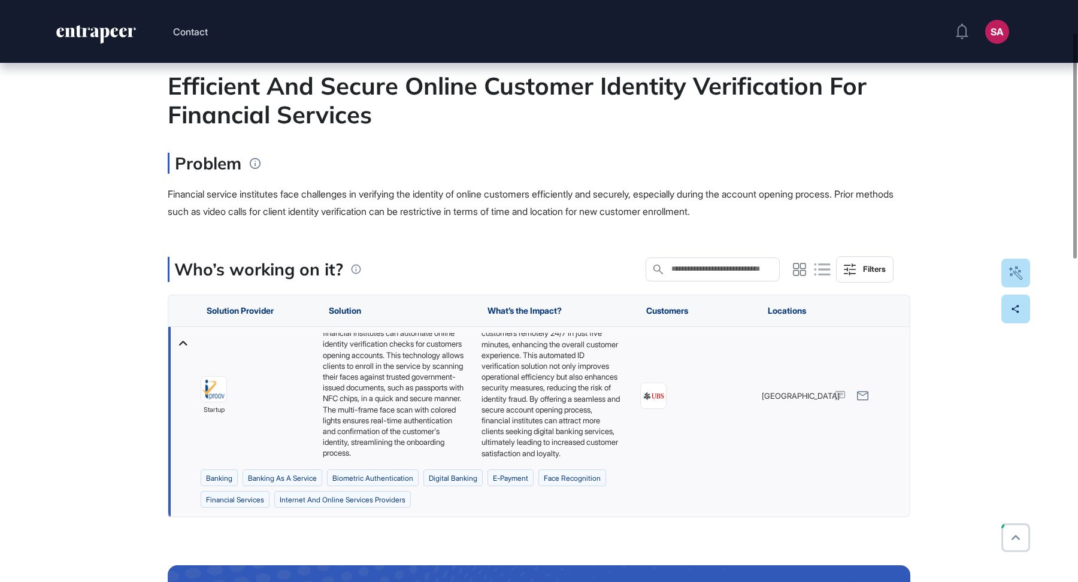
scroll to position [0, 0]
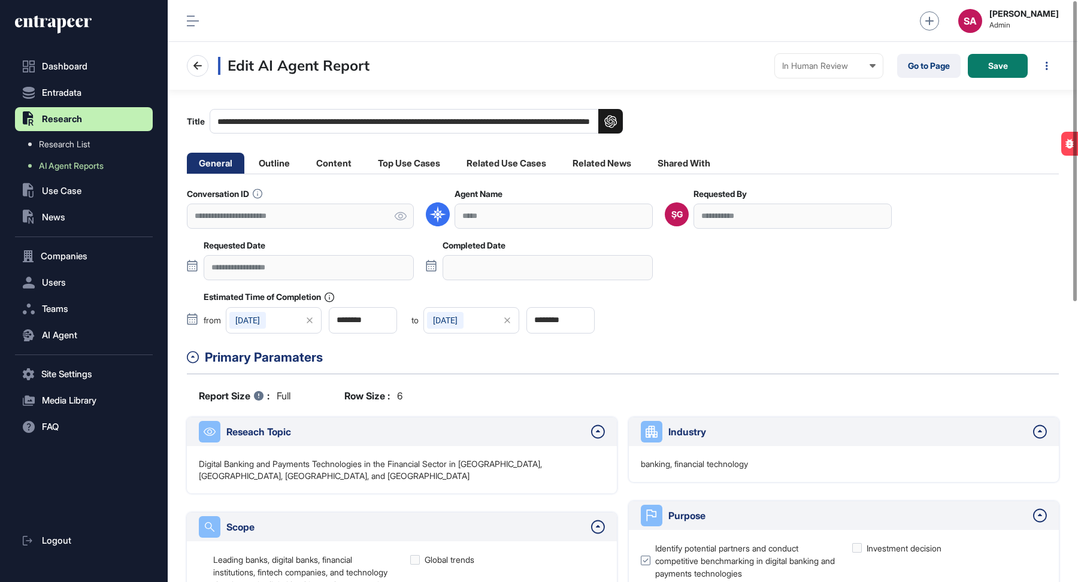
scroll to position [558, 138]
click at [366, 162] on li "Content" at bounding box center [409, 163] width 86 height 21
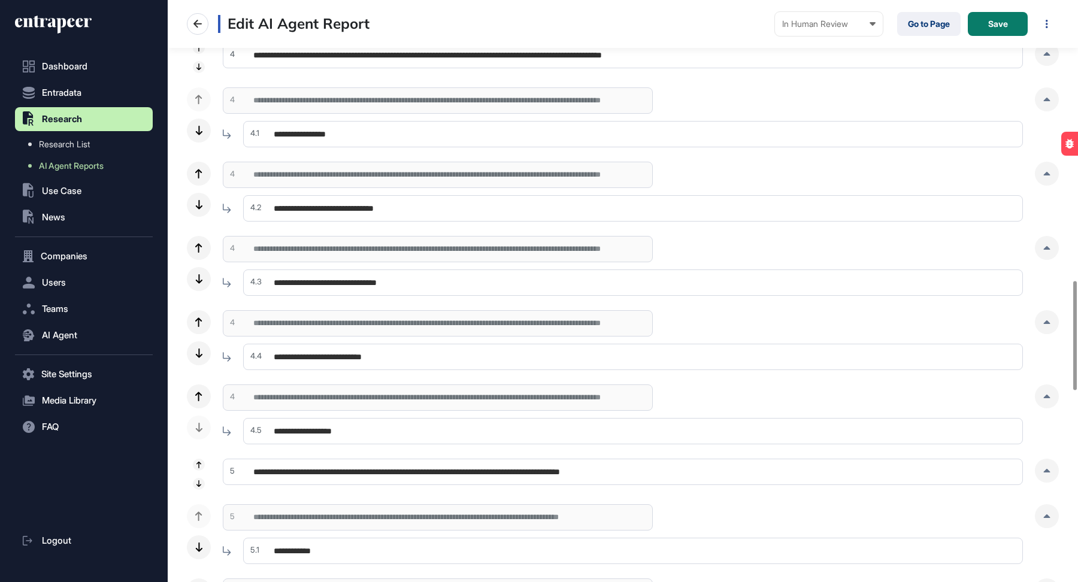
scroll to position [1525, 0]
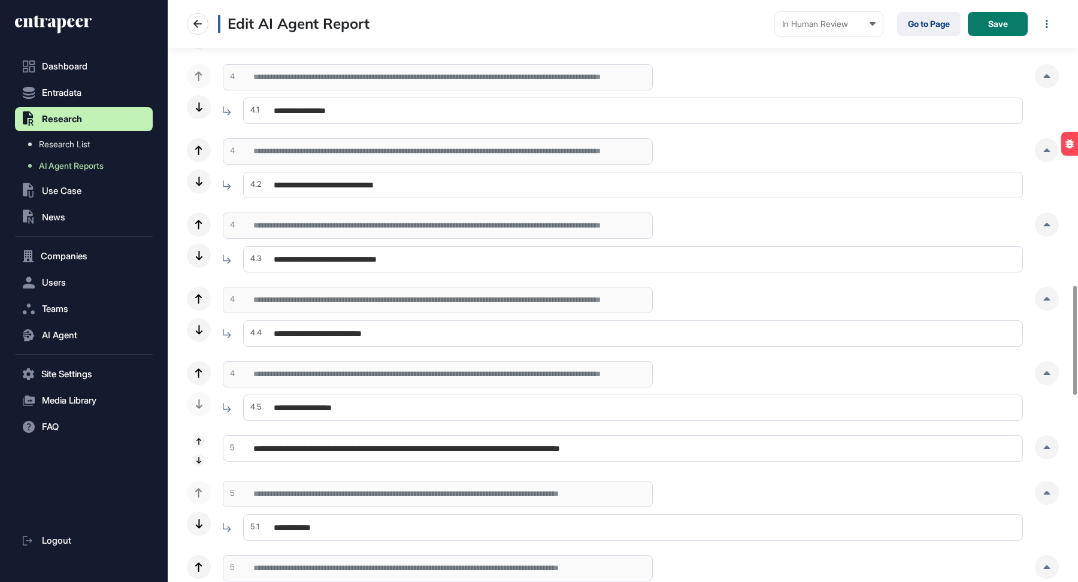
click at [444, 330] on input "**********" at bounding box center [632, 333] width 779 height 26
click at [620, 298] on icon at bounding box center [1046, 299] width 7 height 4
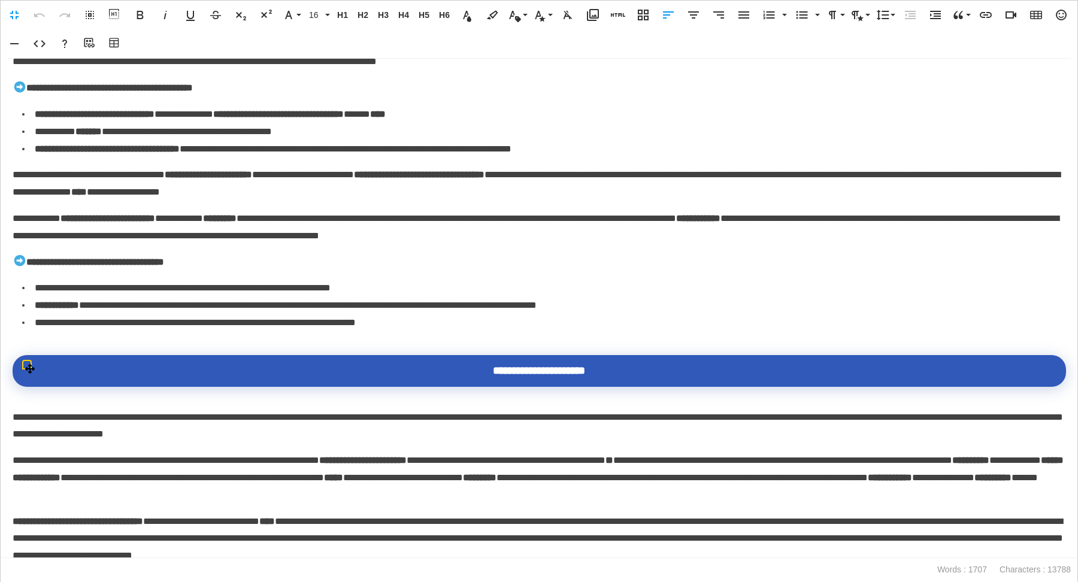
scroll to position [1166, 0]
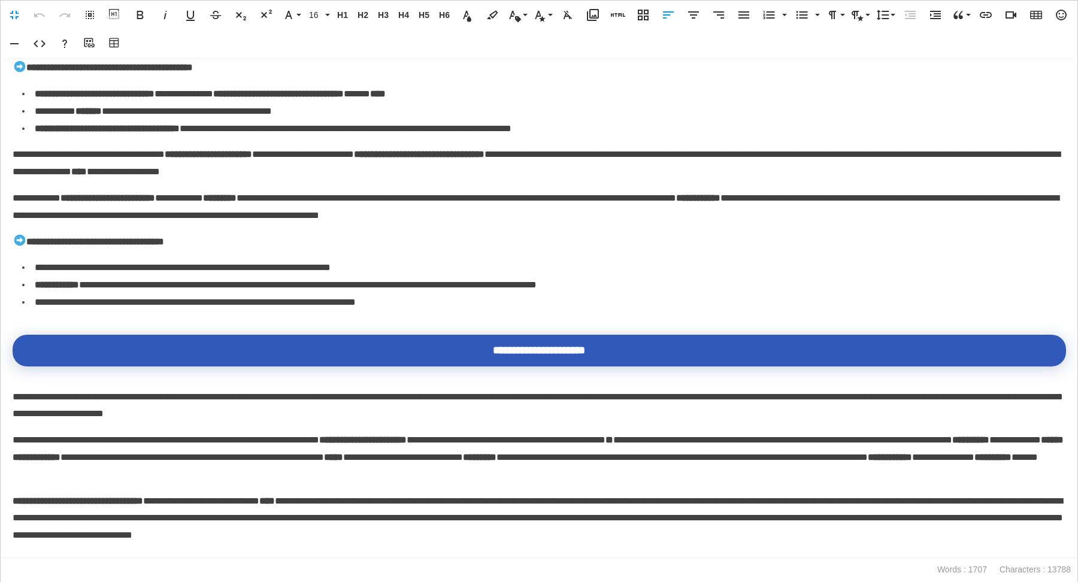
click at [491, 181] on p "**********" at bounding box center [539, 163] width 1053 height 35
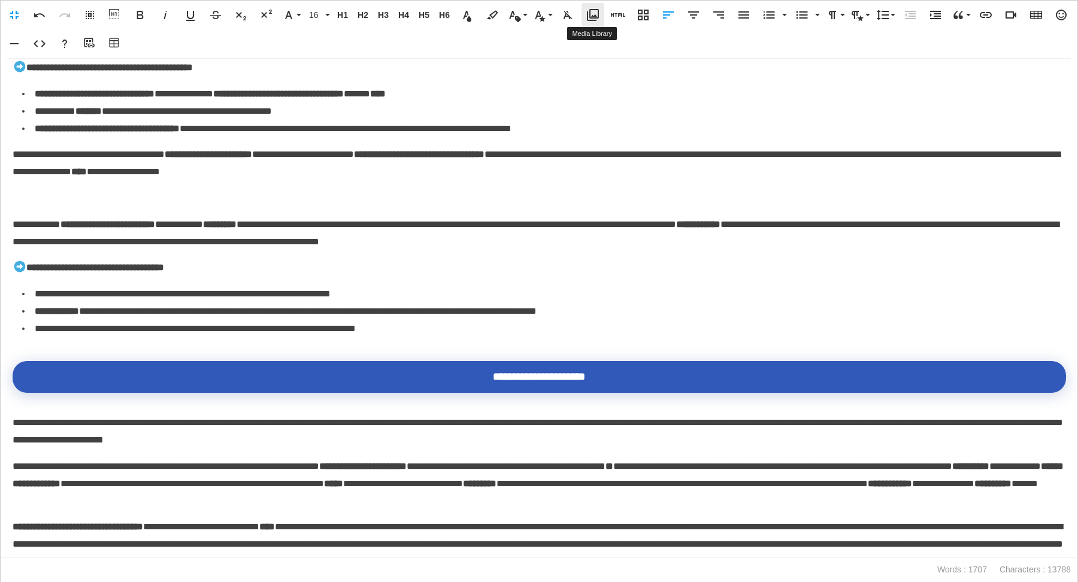
click at [593, 7] on button "Media Library" at bounding box center [592, 15] width 23 height 24
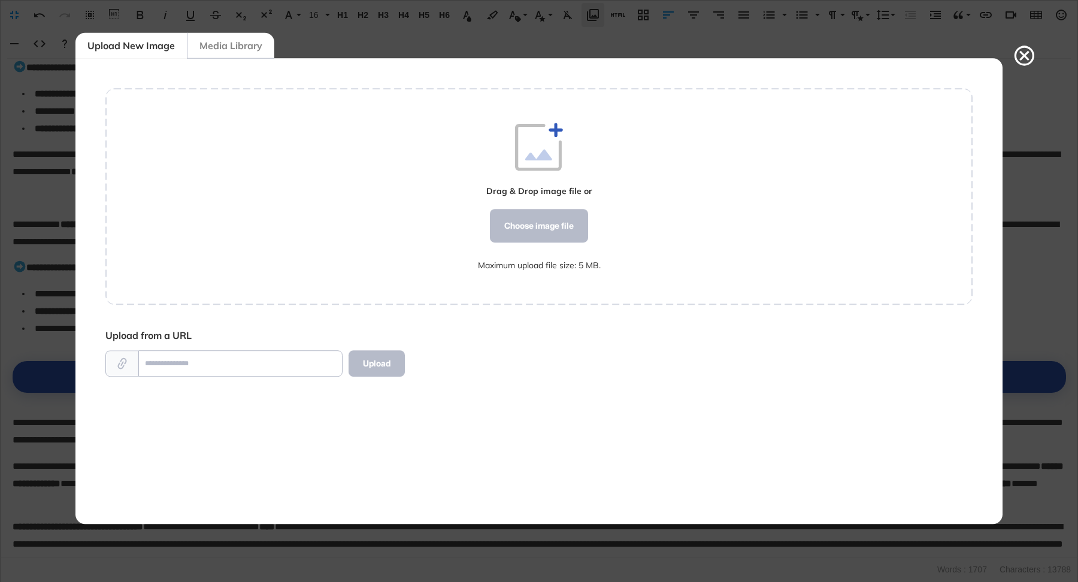
scroll to position [5, 1]
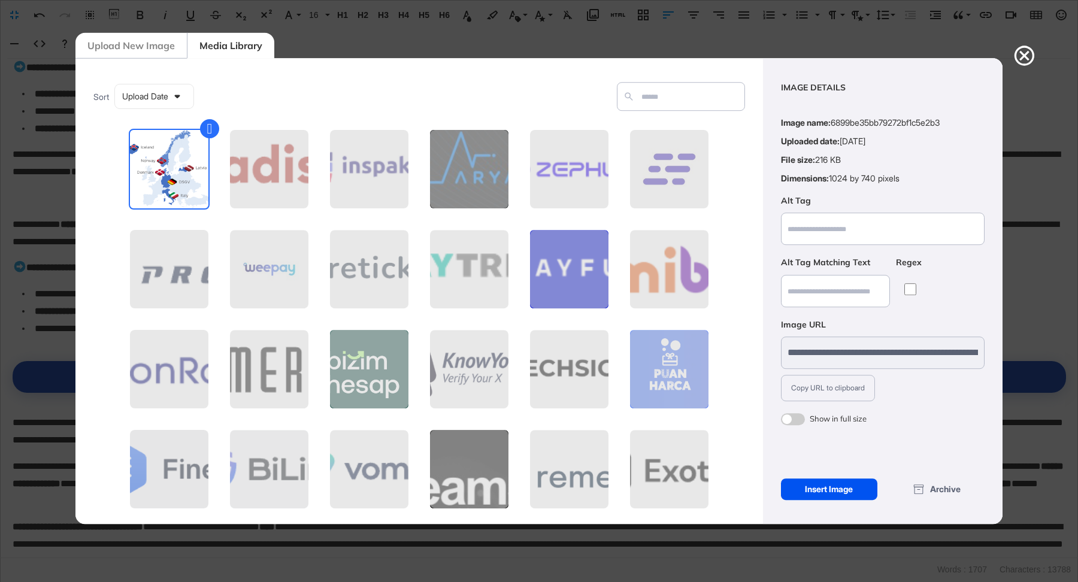
click at [620, 394] on div "Insert Image" at bounding box center [829, 489] width 96 height 22
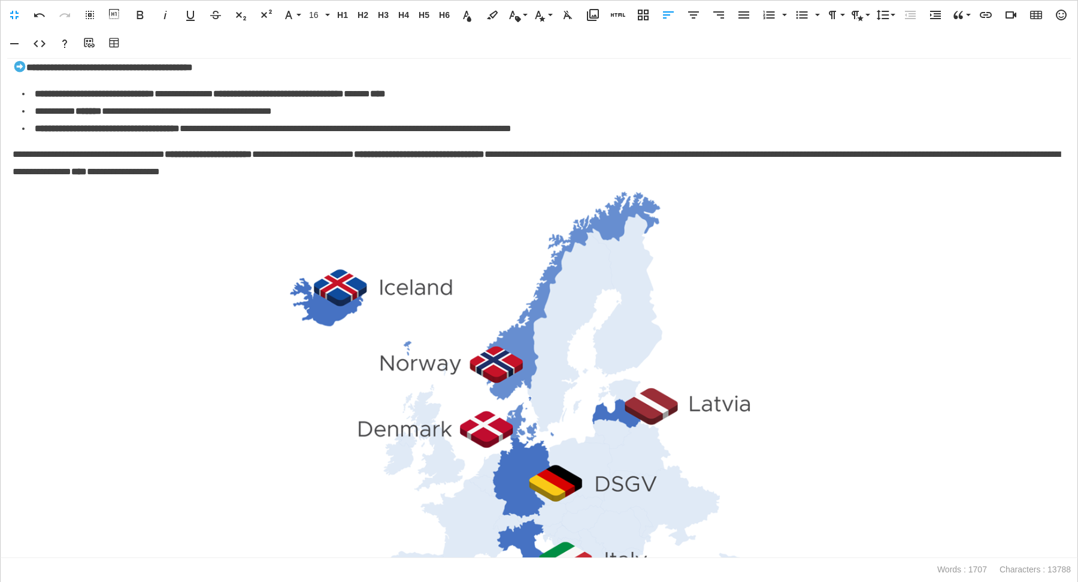
scroll to position [1310, 0]
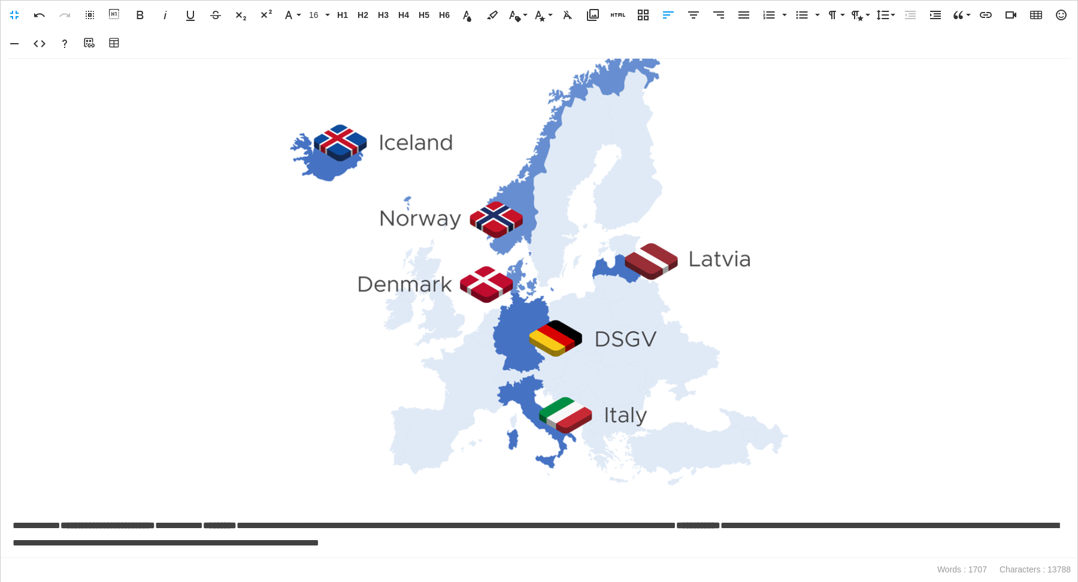
click at [620, 330] on img at bounding box center [539, 266] width 614 height 443
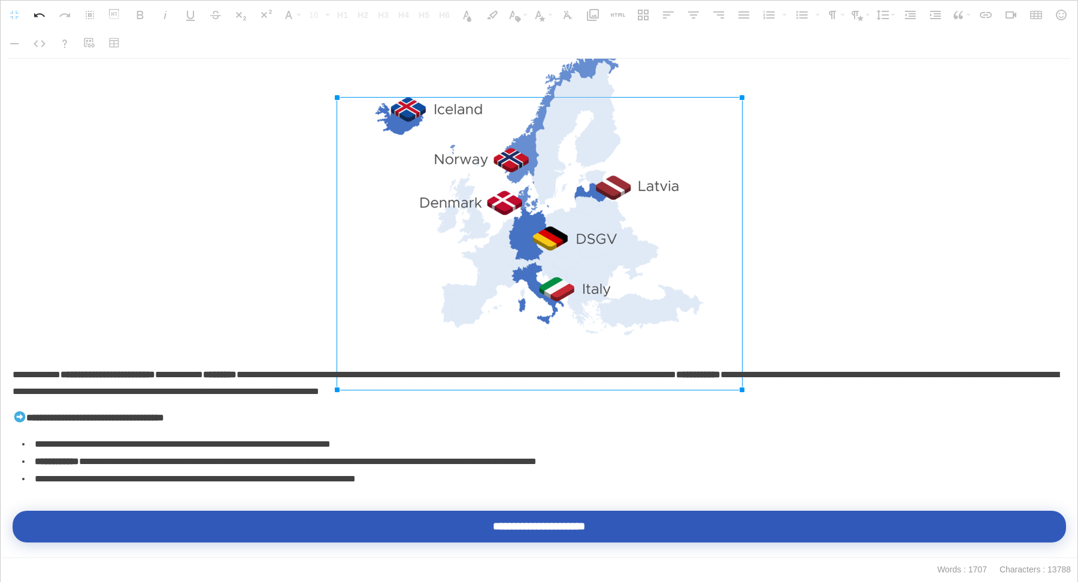
drag, startPoint x: 847, startPoint y: 96, endPoint x: 622, endPoint y: 260, distance: 278.0
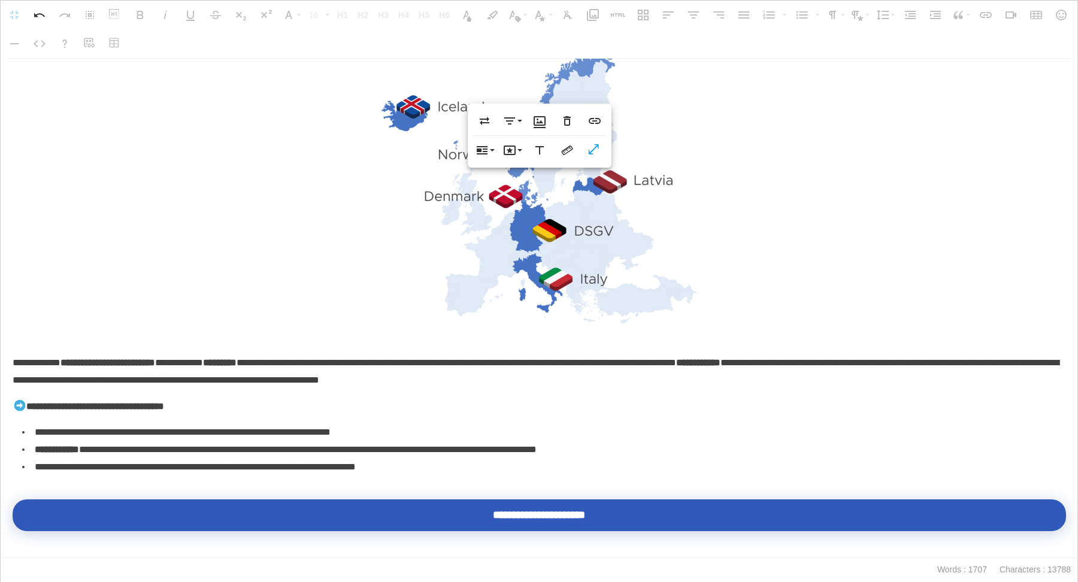
click at [620, 254] on p at bounding box center [539, 195] width 1052 height 301
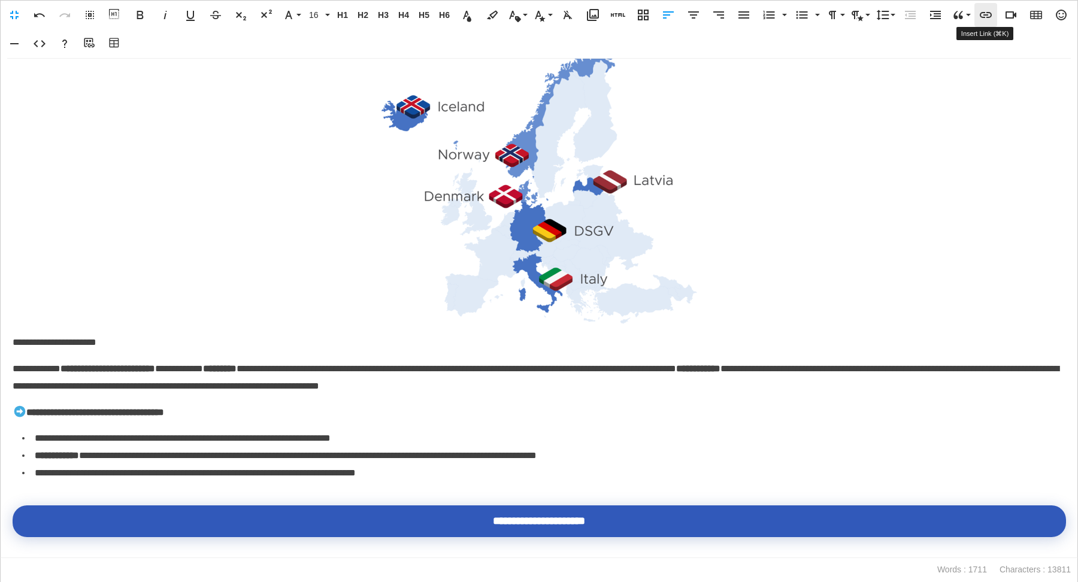
click at [620, 10] on icon "button" at bounding box center [985, 15] width 14 height 14
click at [134, 140] on p at bounding box center [539, 185] width 1052 height 280
click at [88, 40] on icon "button" at bounding box center [90, 44] width 14 height 12
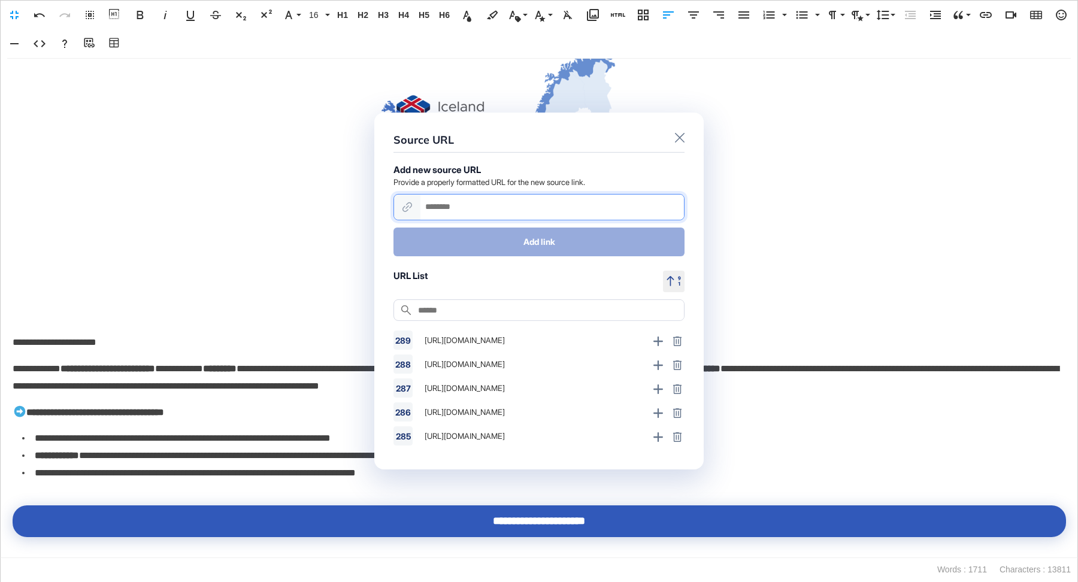
click at [461, 215] on input "url" at bounding box center [551, 207] width 263 height 25
paste input "**********"
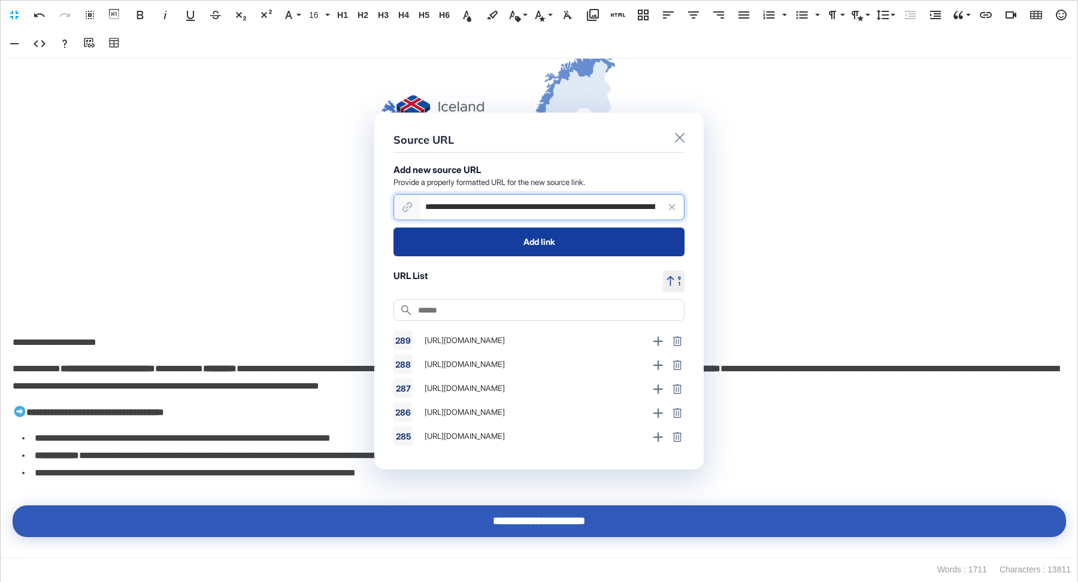
scroll to position [0, 800]
type input "**********"
click at [466, 252] on button "Add link" at bounding box center [538, 241] width 291 height 29
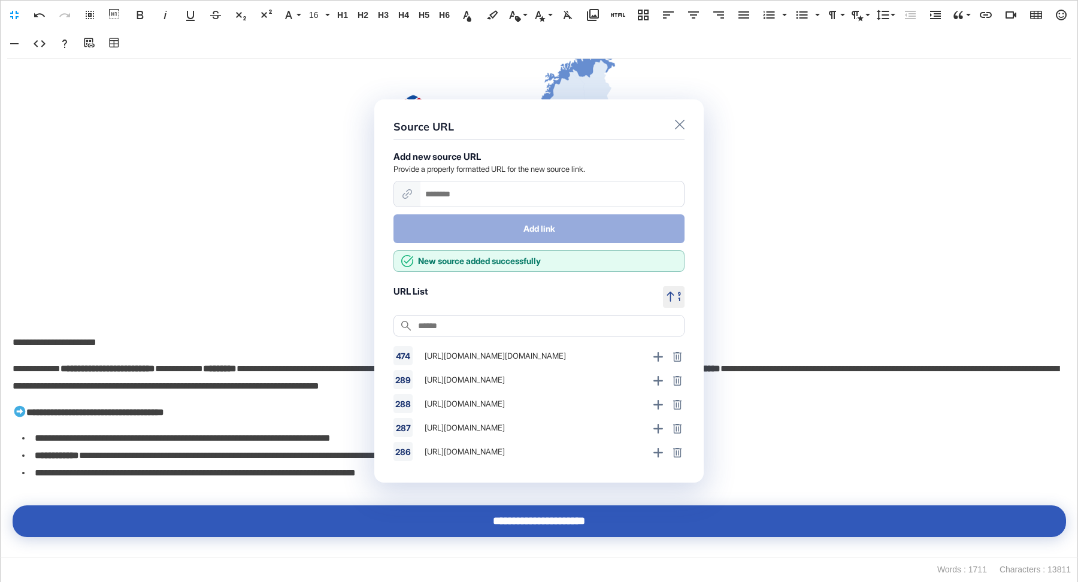
scroll to position [0, 0]
click at [620, 122] on icon at bounding box center [680, 125] width 10 height 10
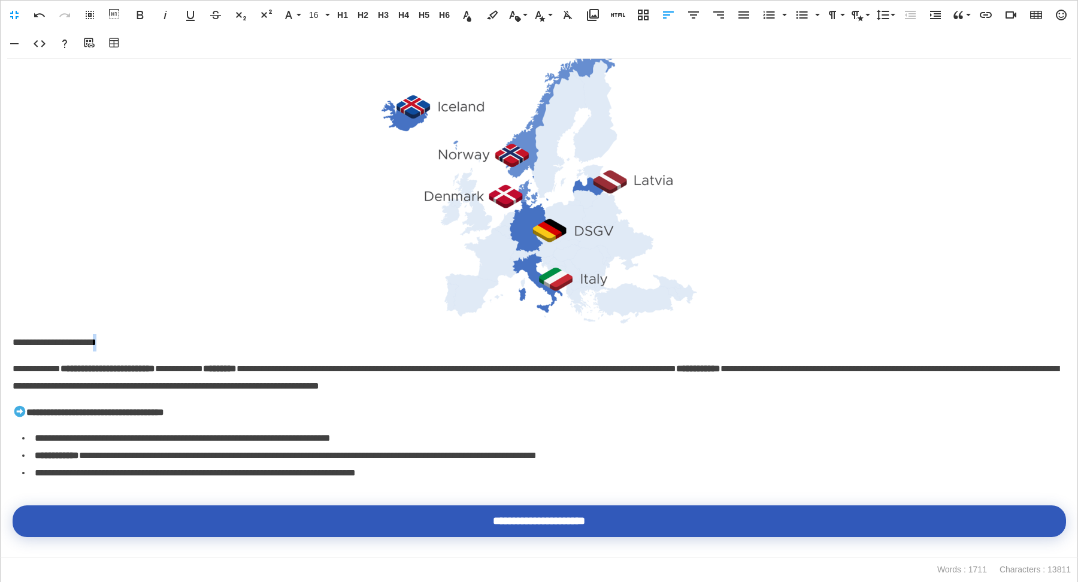
click at [125, 351] on p "**********" at bounding box center [539, 342] width 1053 height 17
click at [162, 351] on p "**********" at bounding box center [539, 342] width 1053 height 17
click at [620, 20] on button "Align Center" at bounding box center [693, 15] width 23 height 24
click at [195, 351] on p "**********" at bounding box center [539, 342] width 1053 height 17
click at [620, 17] on icon "button" at bounding box center [693, 15] width 14 height 14
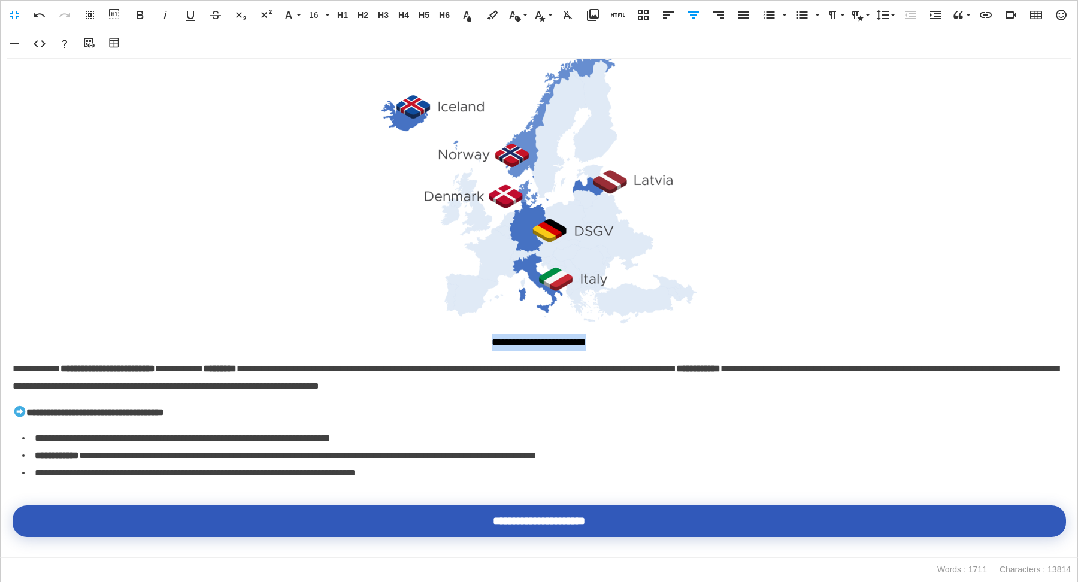
drag, startPoint x: 559, startPoint y: 395, endPoint x: 389, endPoint y: 395, distance: 169.4
click at [389, 351] on p "**********" at bounding box center [539, 342] width 1053 height 17
click at [328, 25] on button "16" at bounding box center [318, 15] width 26 height 24
drag, startPoint x: 327, startPoint y: 90, endPoint x: 319, endPoint y: 122, distance: 32.2
click at [327, 90] on link "14" at bounding box center [326, 92] width 43 height 18
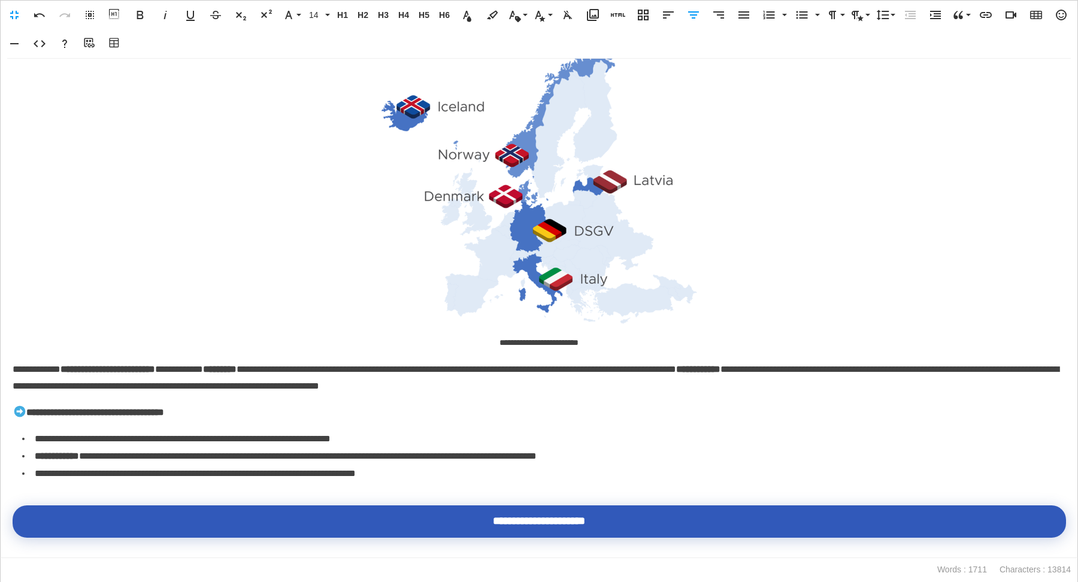
click at [257, 278] on p at bounding box center [539, 185] width 1052 height 280
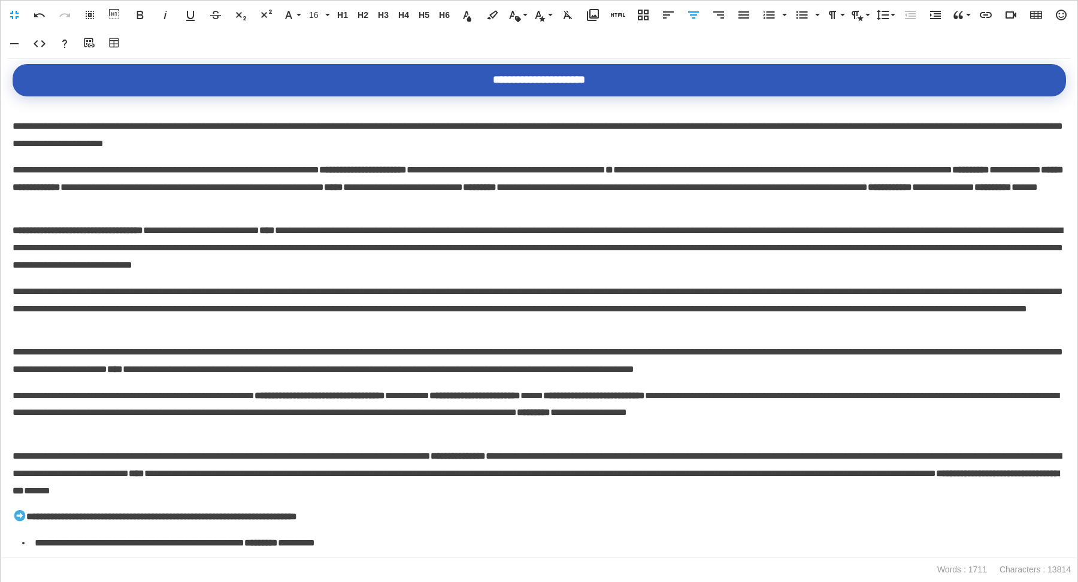
scroll to position [1911, 0]
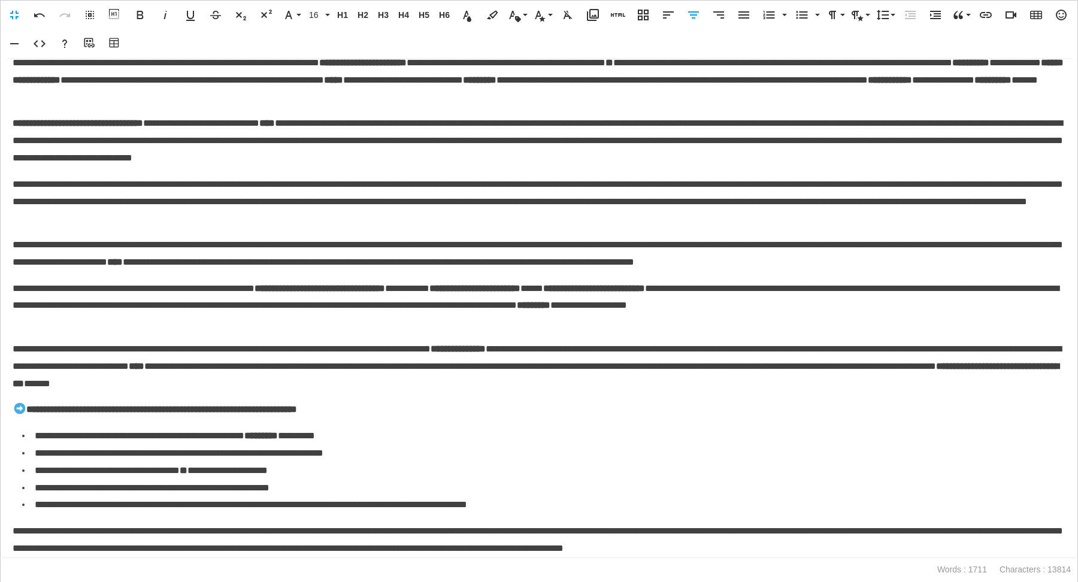
click at [568, 394] on li "**********" at bounding box center [543, 435] width 1043 height 17
drag, startPoint x: 614, startPoint y: 348, endPoint x: 544, endPoint y: 347, distance: 70.1
click at [486, 347] on strong "**********" at bounding box center [457, 348] width 55 height 9
copy strong "**********"
click at [491, 353] on p "**********" at bounding box center [539, 366] width 1053 height 51
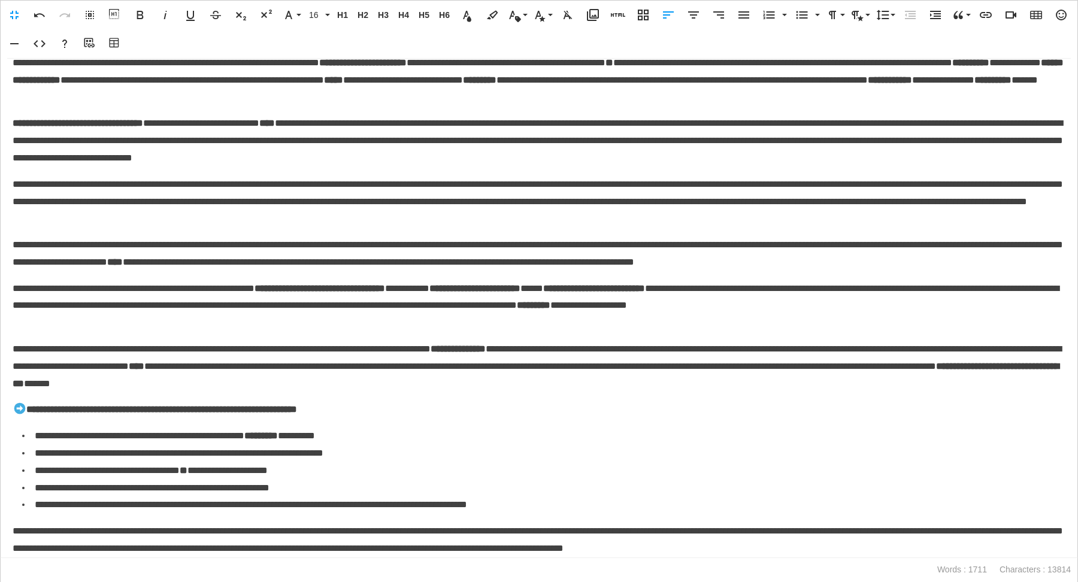
click at [249, 320] on p "**********" at bounding box center [539, 305] width 1053 height 51
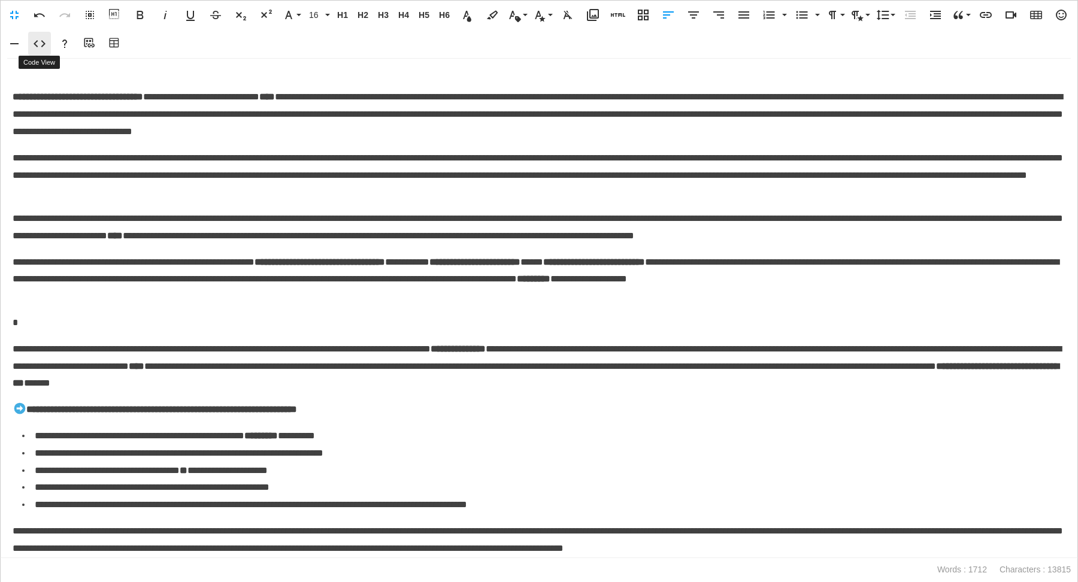
click at [39, 50] on icon "button" at bounding box center [39, 44] width 14 height 14
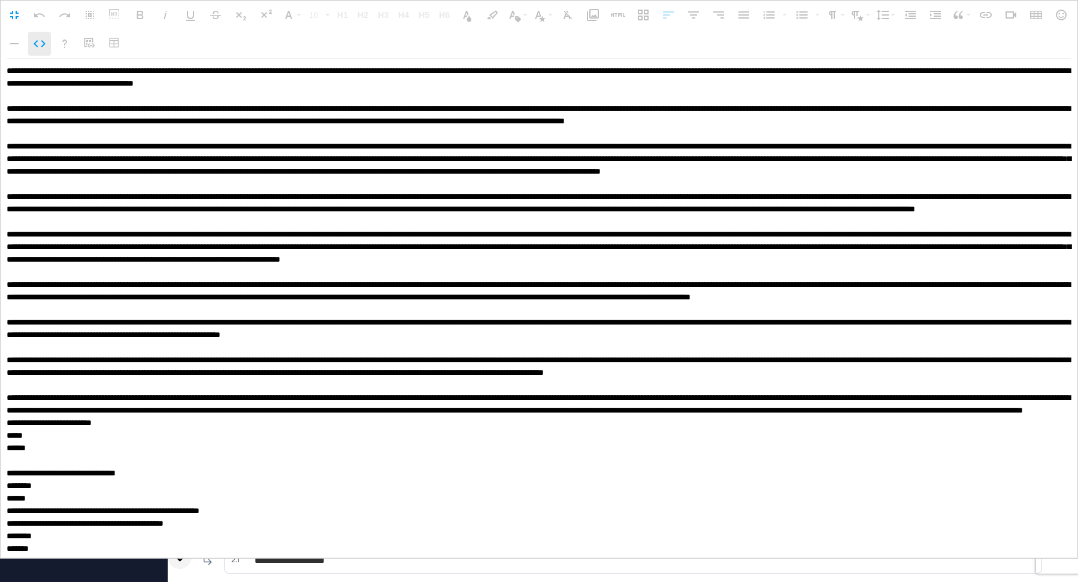
scroll to position [2468, 0]
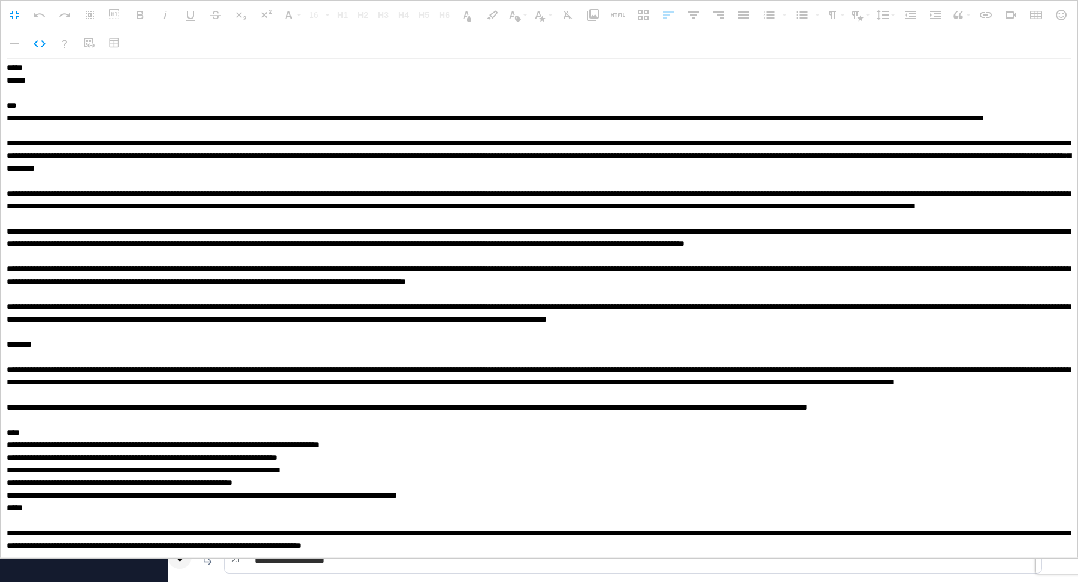
click at [95, 273] on textarea at bounding box center [539, 308] width 1077 height 499
click at [91, 278] on textarea at bounding box center [539, 308] width 1077 height 499
paste textarea "**********"
type textarea "**********"
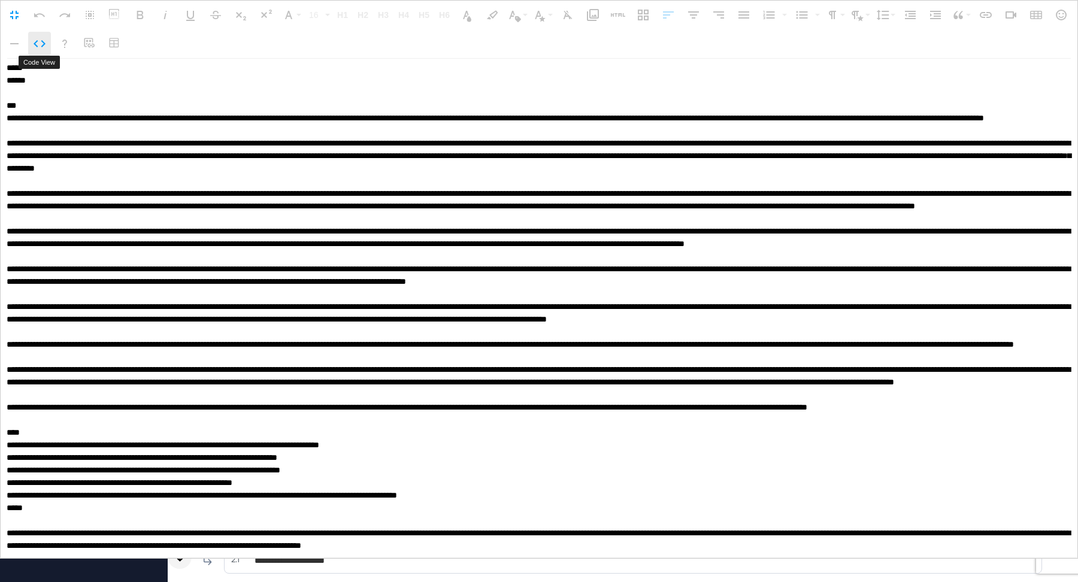
click at [44, 42] on icon "button" at bounding box center [39, 44] width 14 height 14
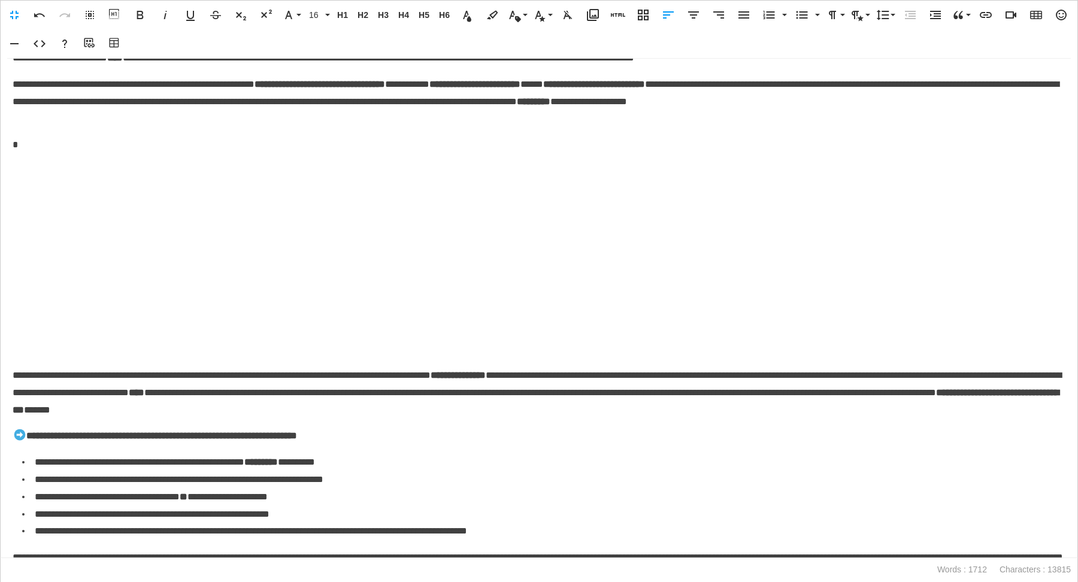
scroll to position [2064, 0]
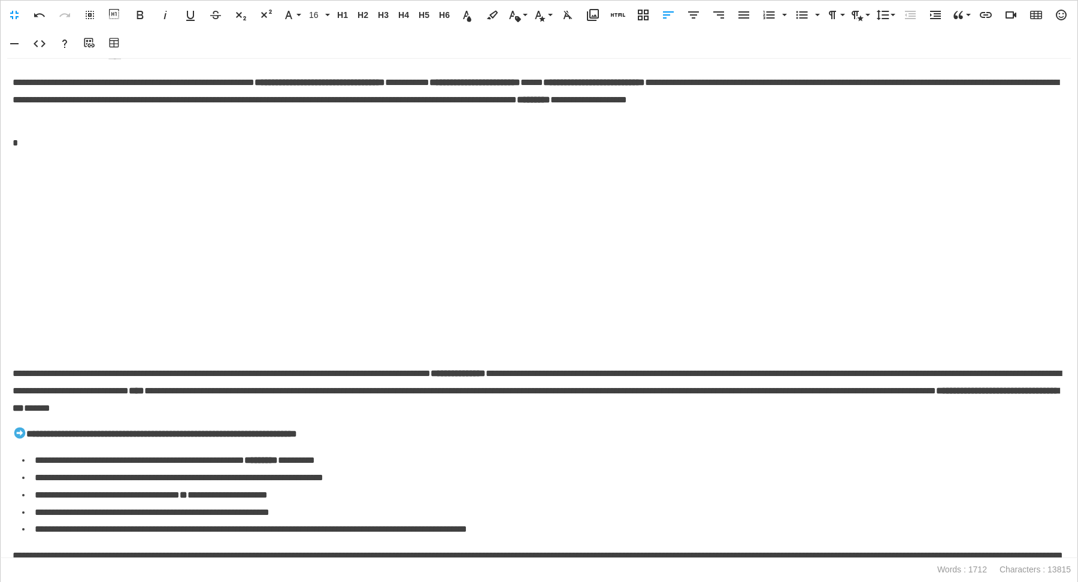
click at [472, 305] on p at bounding box center [539, 258] width 1052 height 195
click at [620, 12] on icon "button" at bounding box center [693, 14] width 11 height 7
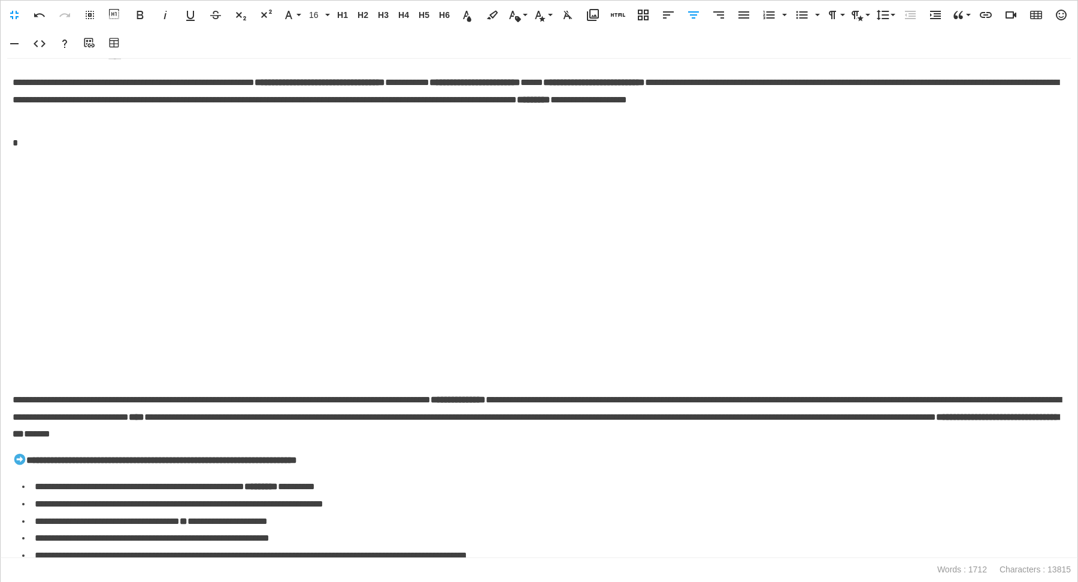
click at [25, 152] on p "*" at bounding box center [539, 143] width 1053 height 17
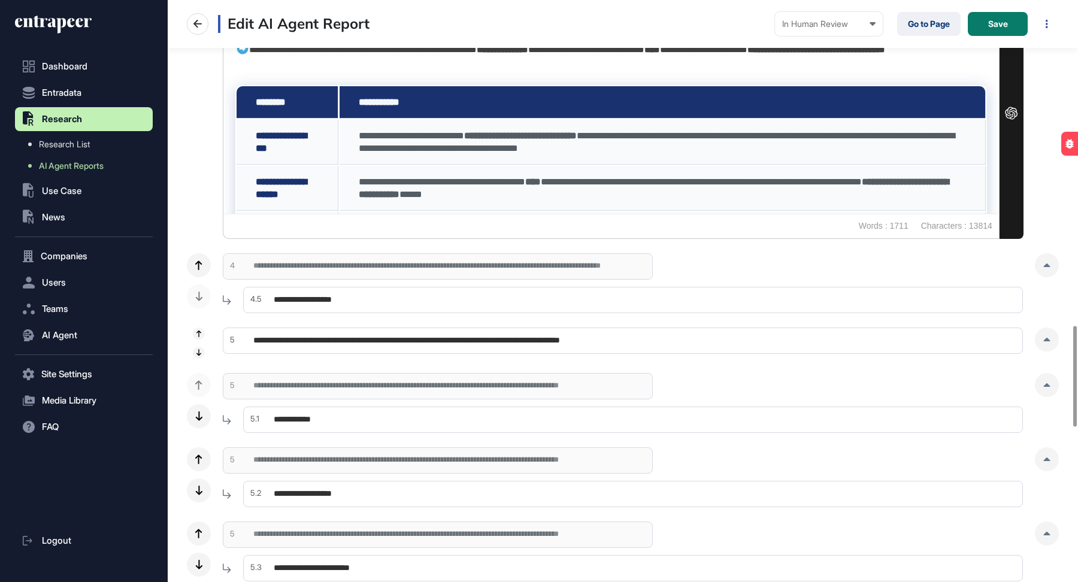
scroll to position [1926, 0]
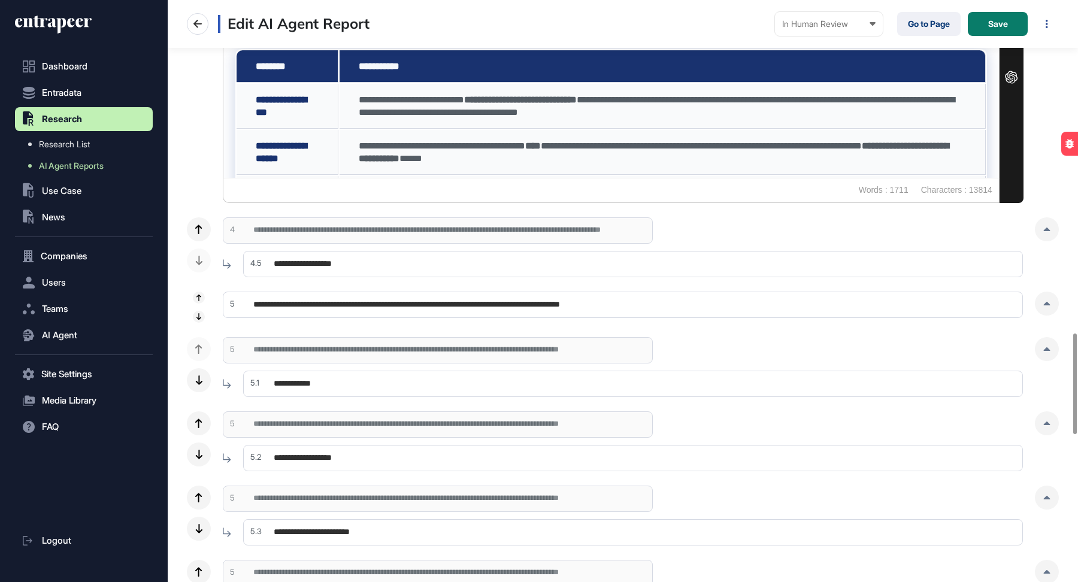
click at [403, 262] on input "**********" at bounding box center [632, 264] width 779 height 26
click at [620, 235] on div at bounding box center [1046, 229] width 24 height 24
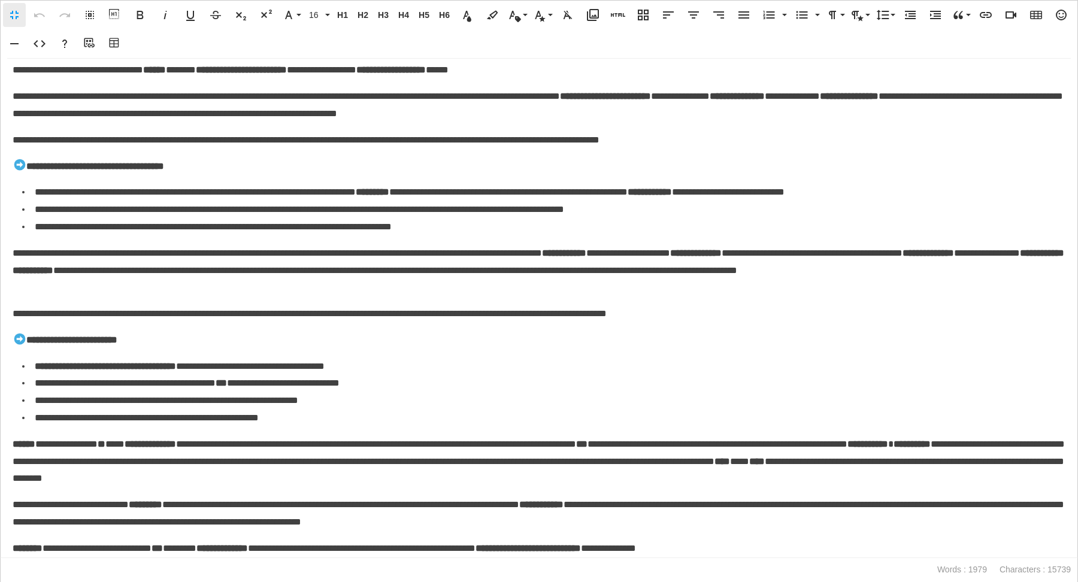
scroll to position [1734, 0]
drag, startPoint x: 687, startPoint y: 510, endPoint x: 630, endPoint y: 510, distance: 56.3
click at [620, 394] on p "**********" at bounding box center [539, 513] width 1053 height 35
copy p "**********"
click at [406, 352] on div "**********" at bounding box center [539, 308] width 1078 height 499
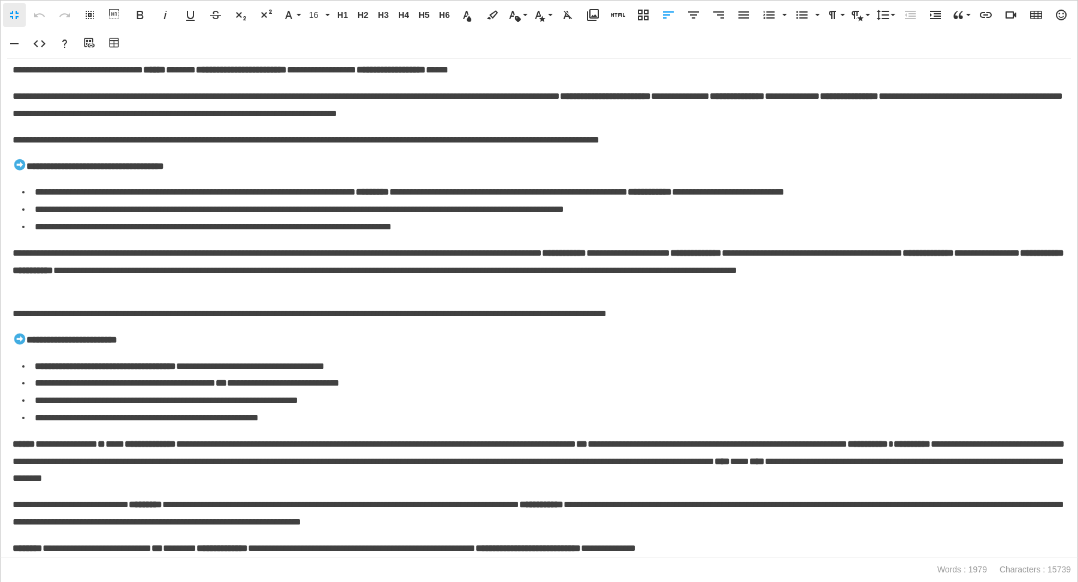
click at [620, 394] on p "**********" at bounding box center [539, 513] width 1053 height 35
click at [213, 296] on p "**********" at bounding box center [539, 270] width 1053 height 51
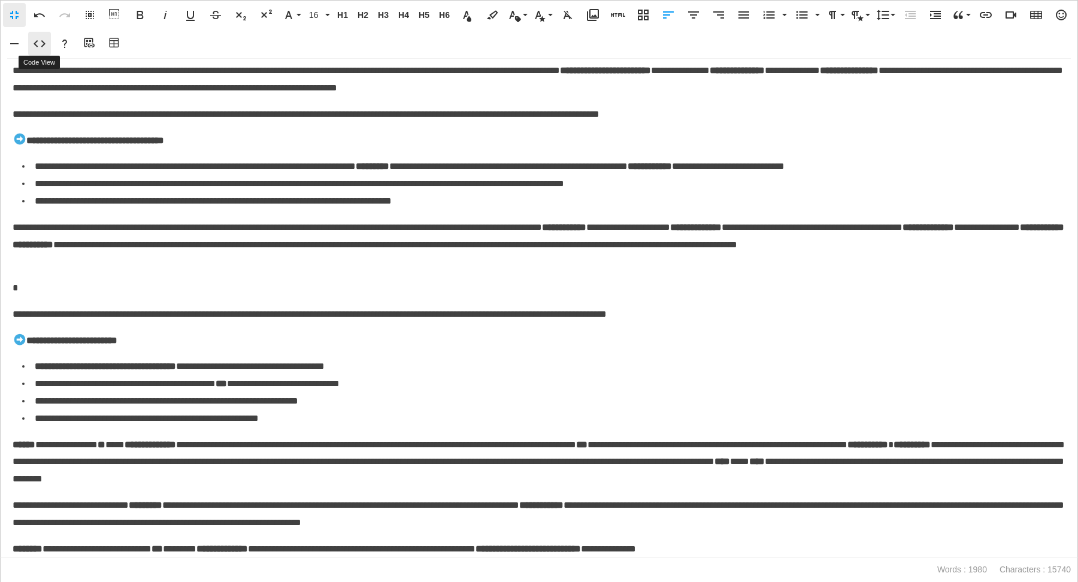
click at [43, 49] on icon "button" at bounding box center [39, 44] width 14 height 14
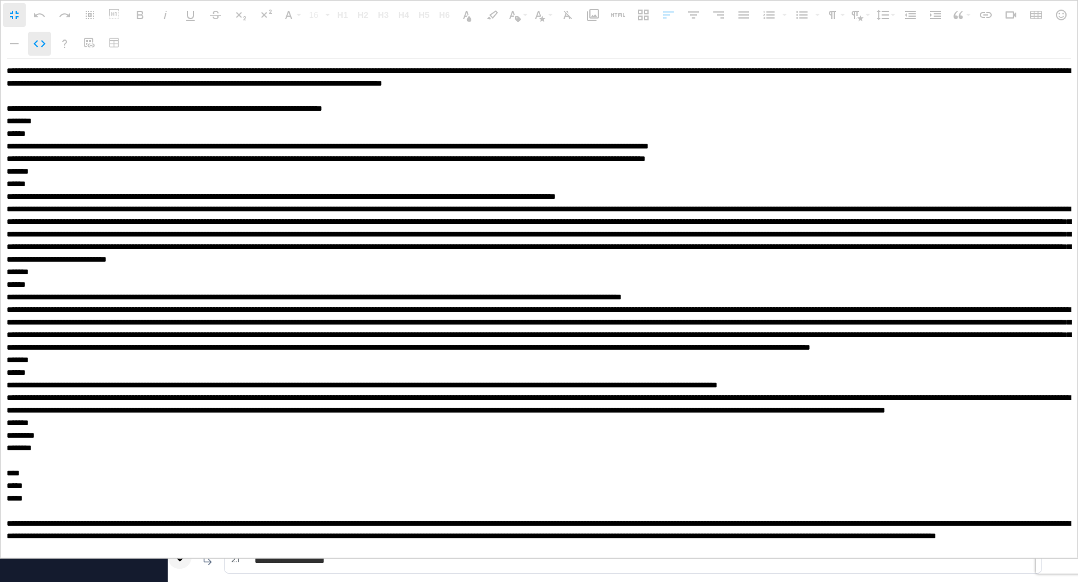
scroll to position [2757, 0]
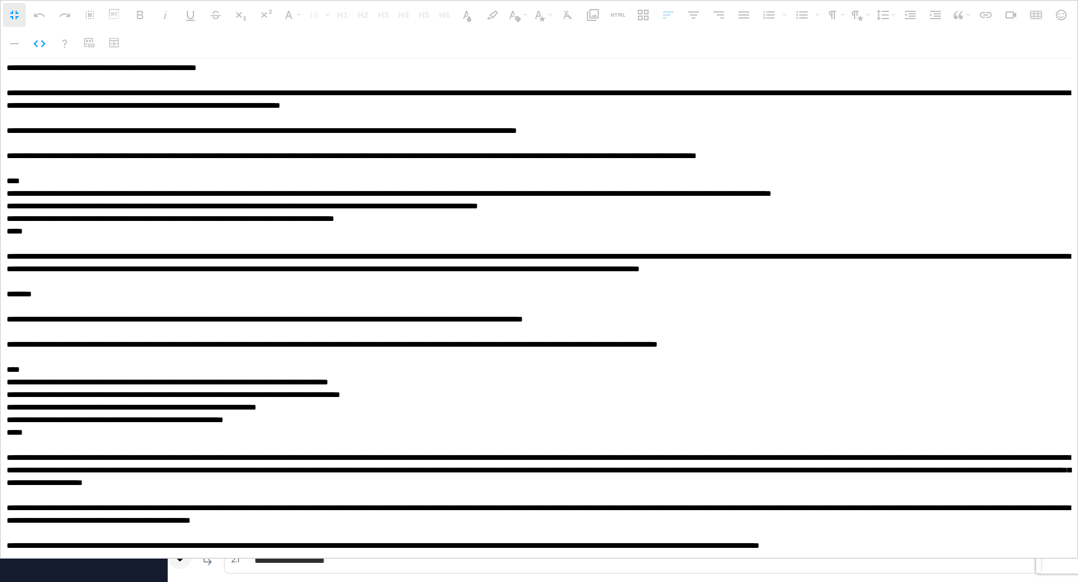
click at [68, 244] on textarea at bounding box center [539, 308] width 1077 height 499
paste textarea "**********"
type textarea "**********"
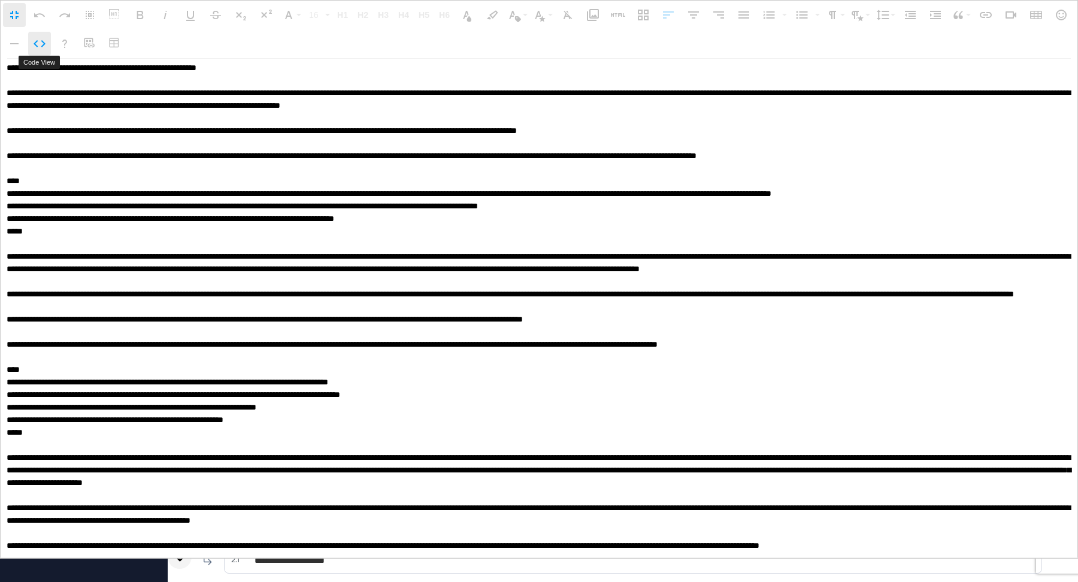
click at [44, 43] on icon "button" at bounding box center [40, 43] width 12 height 7
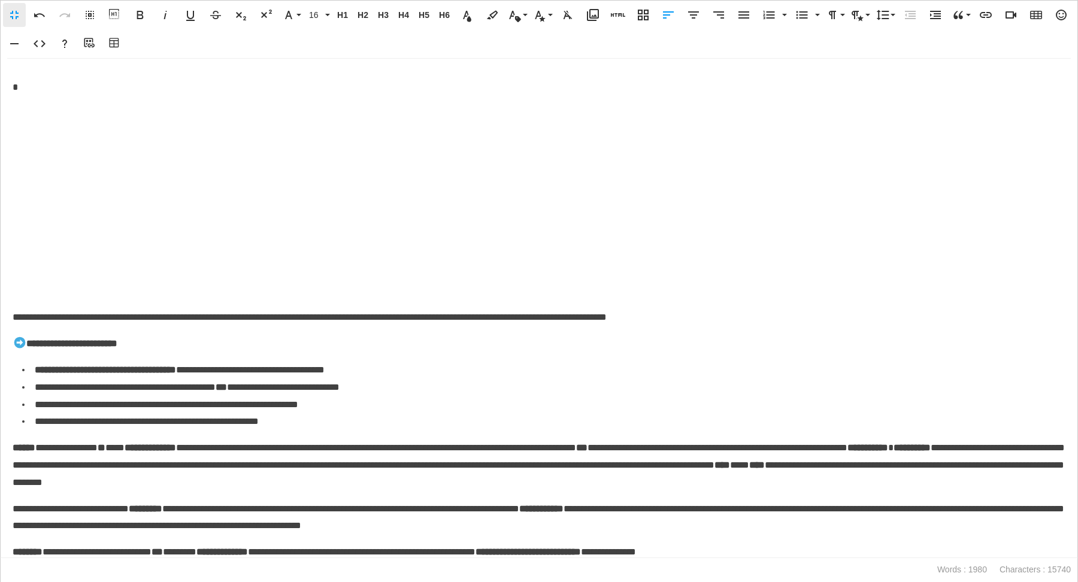
scroll to position [1934, 0]
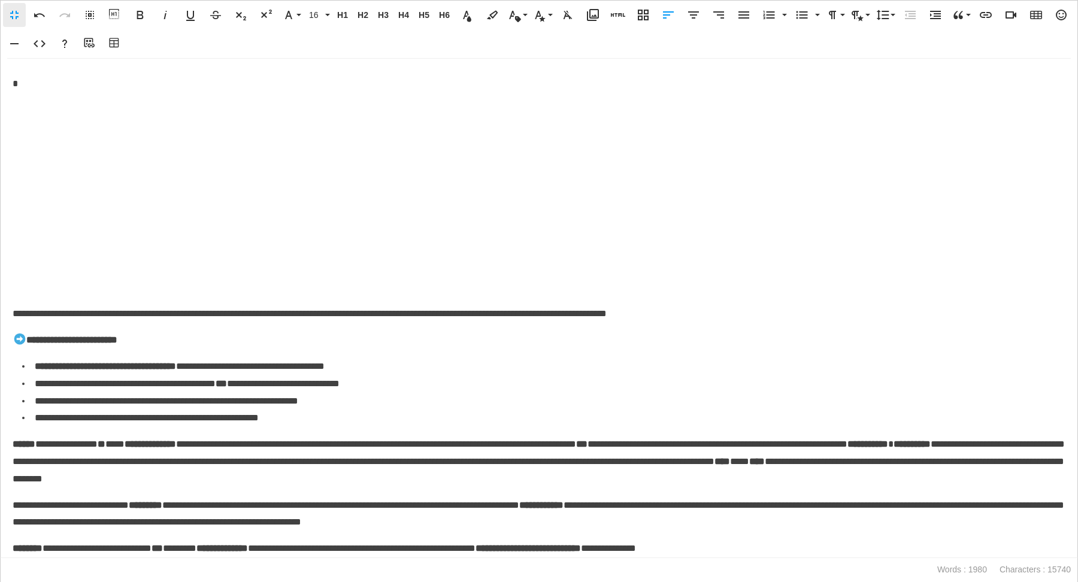
click at [442, 178] on p at bounding box center [539, 199] width 1052 height 195
click at [620, 22] on button "Align Center" at bounding box center [693, 15] width 23 height 24
click at [75, 66] on p "*" at bounding box center [539, 57] width 1053 height 17
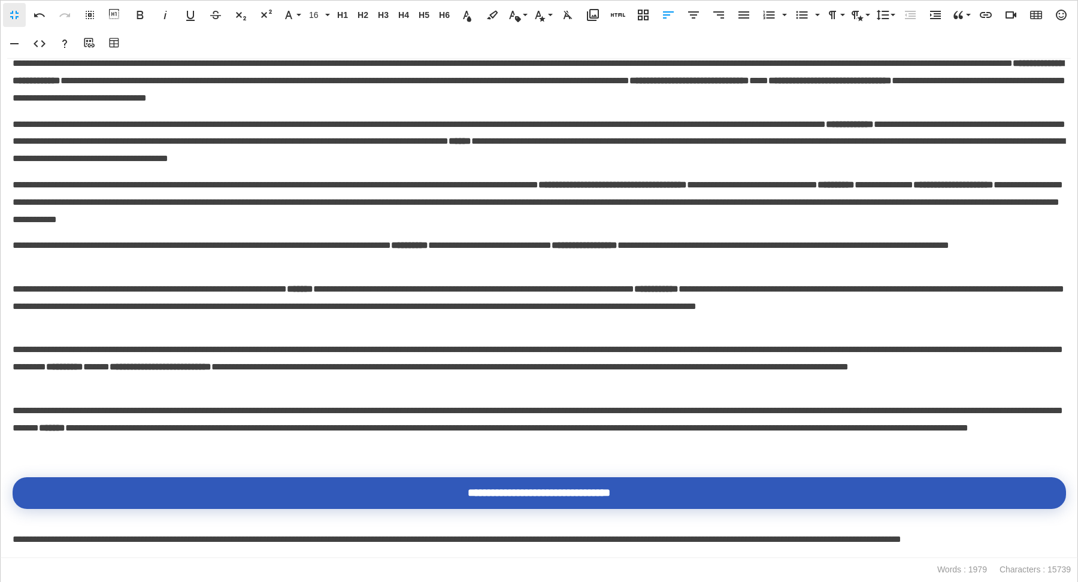
scroll to position [572, 0]
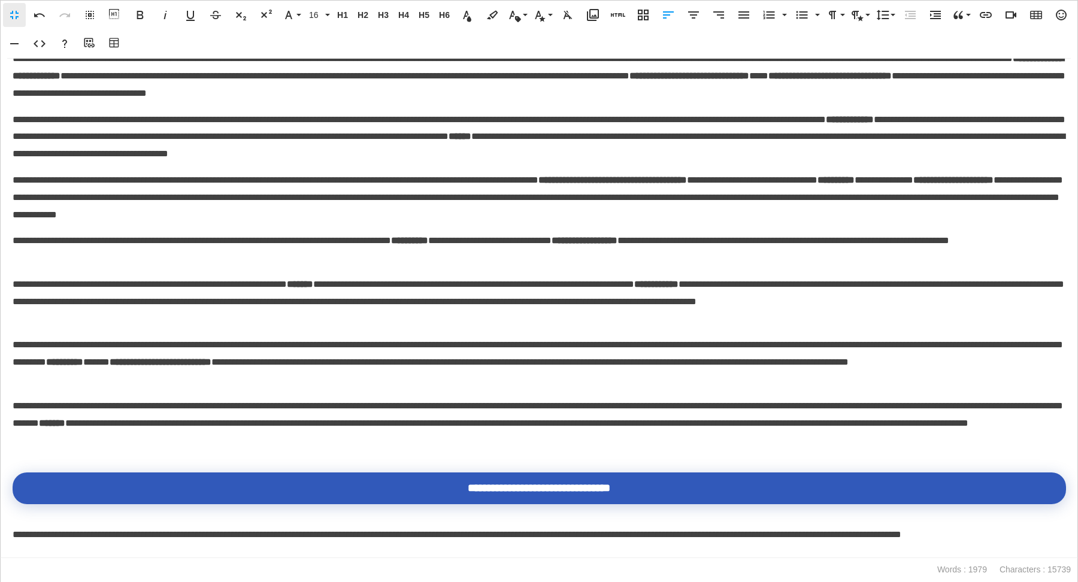
click at [620, 223] on p "**********" at bounding box center [539, 197] width 1053 height 51
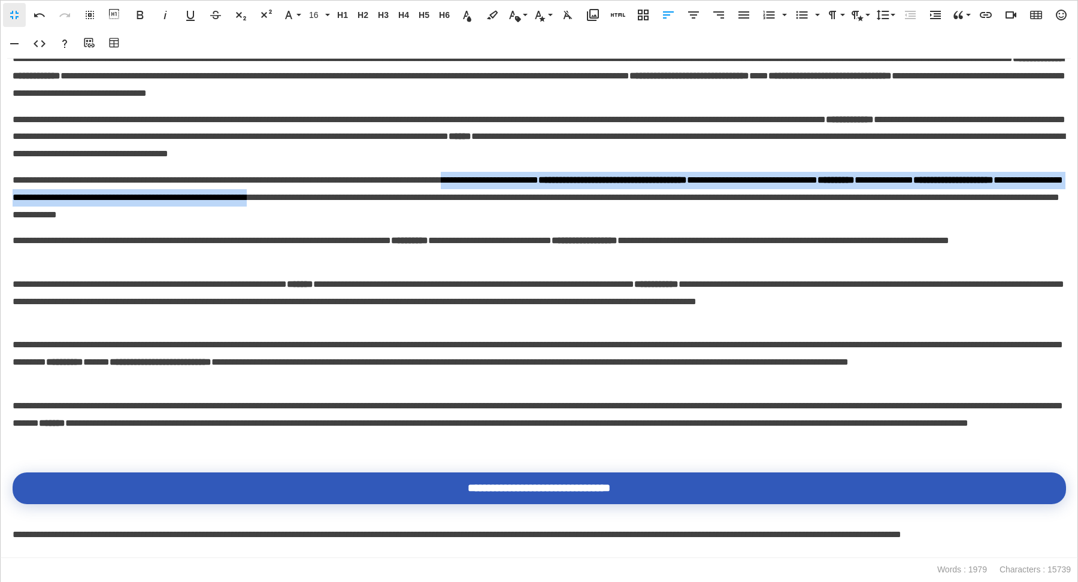
drag, startPoint x: 599, startPoint y: 225, endPoint x: 566, endPoint y: 212, distance: 36.0
click at [566, 212] on p "**********" at bounding box center [539, 197] width 1053 height 51
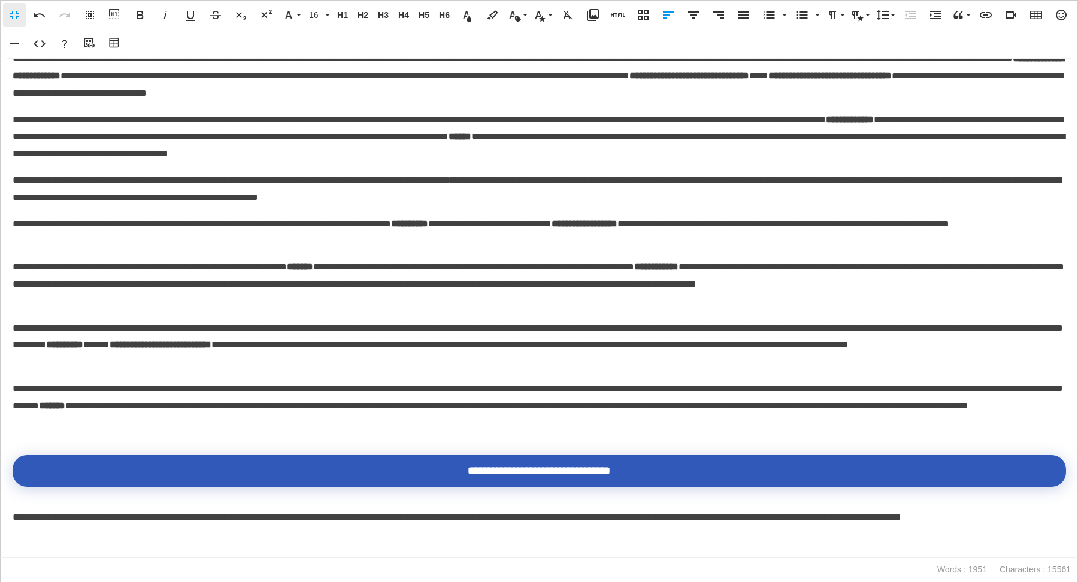
scroll to position [2130, 0]
click at [88, 43] on icon "button" at bounding box center [90, 44] width 14 height 12
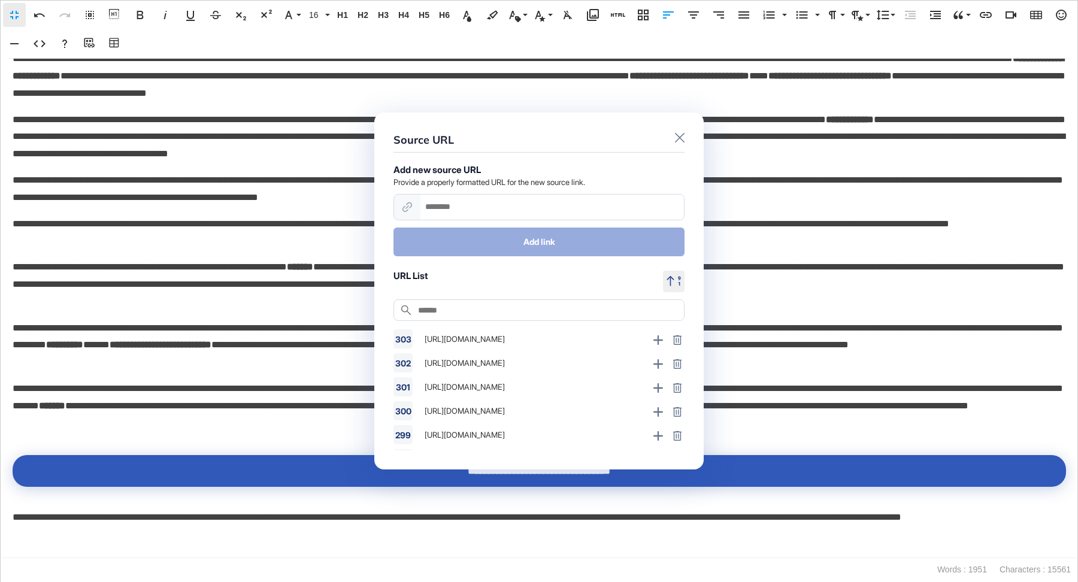
scroll to position [811, 0]
click at [620, 366] on icon at bounding box center [677, 368] width 10 height 10
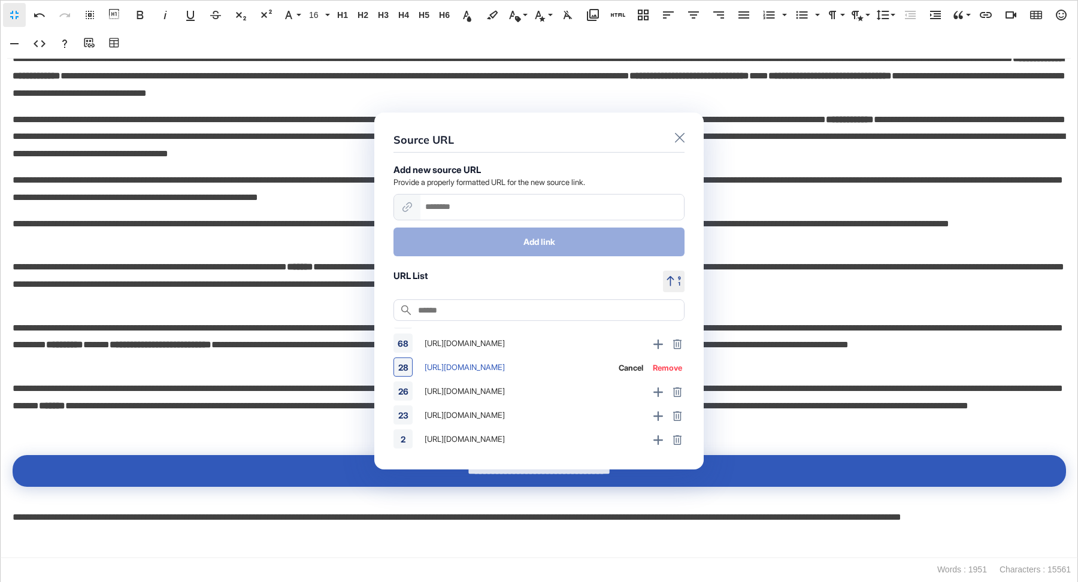
click at [620, 366] on div "Remove" at bounding box center [667, 367] width 29 height 10
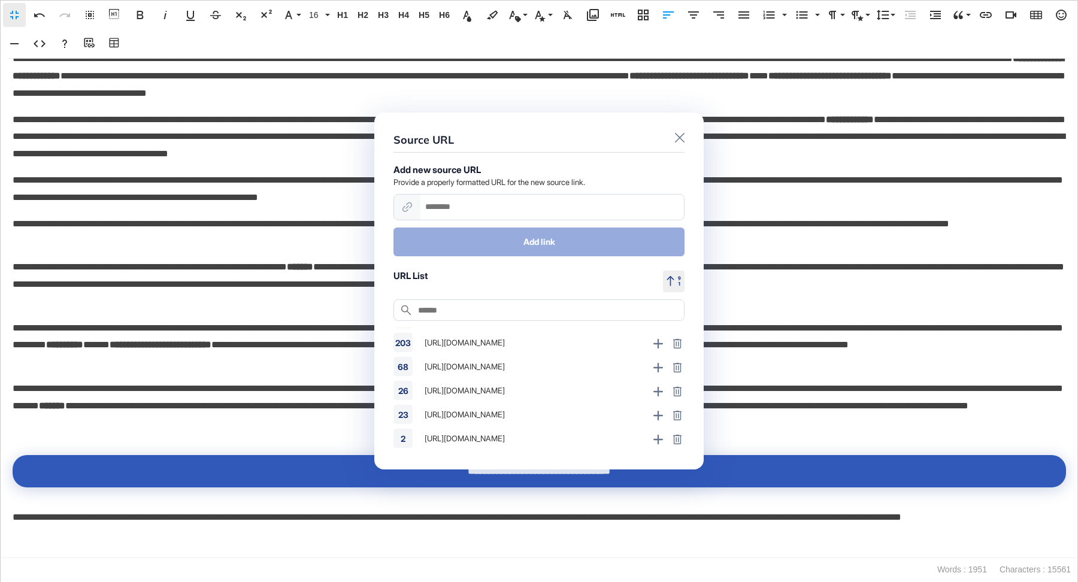
scroll to position [787, 0]
click at [620, 136] on icon at bounding box center [680, 138] width 10 height 10
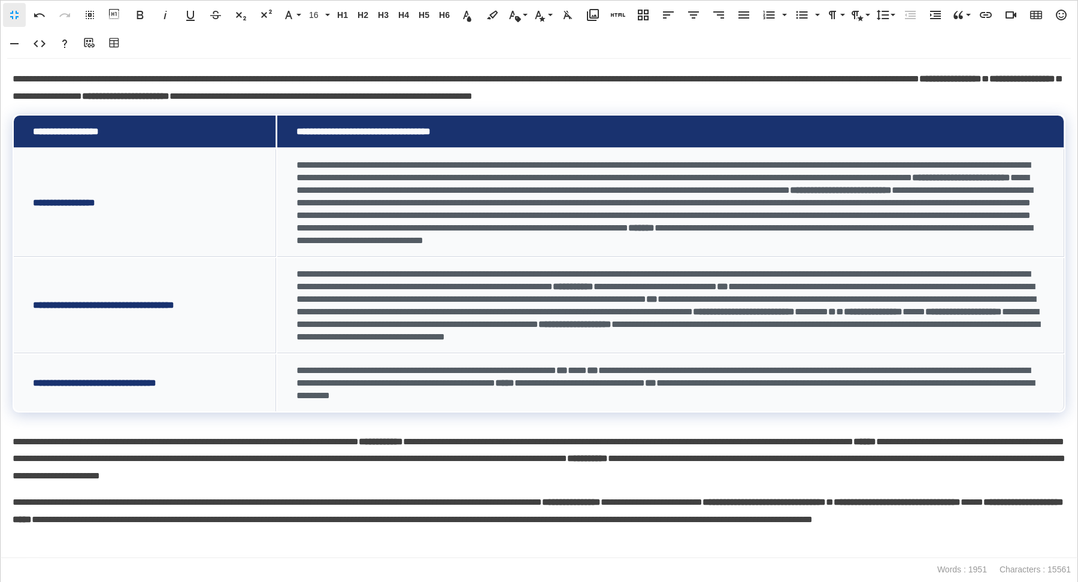
scroll to position [2229, 0]
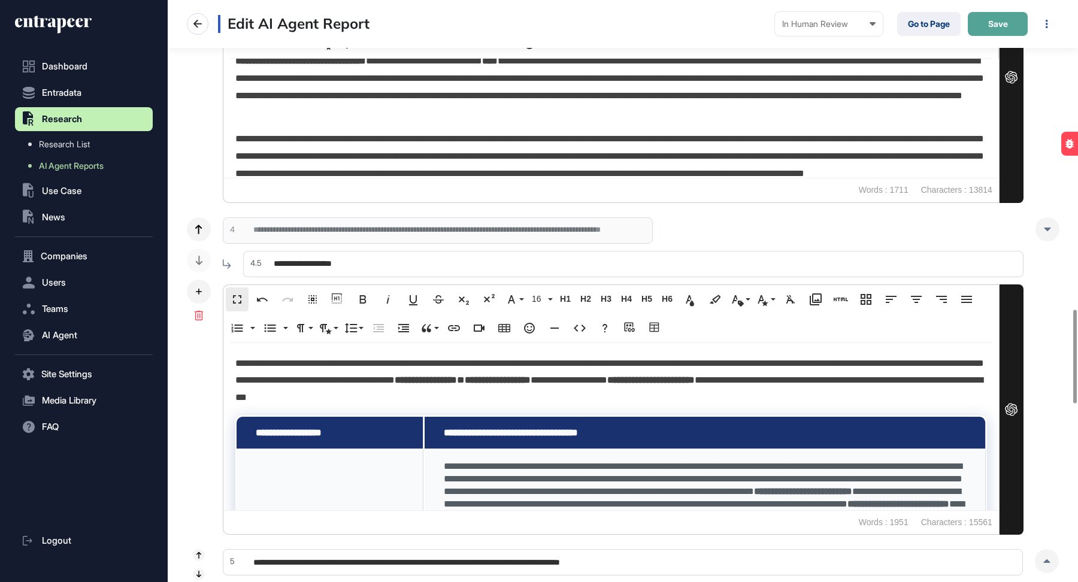
click at [620, 28] on span "Save" at bounding box center [998, 24] width 20 height 8
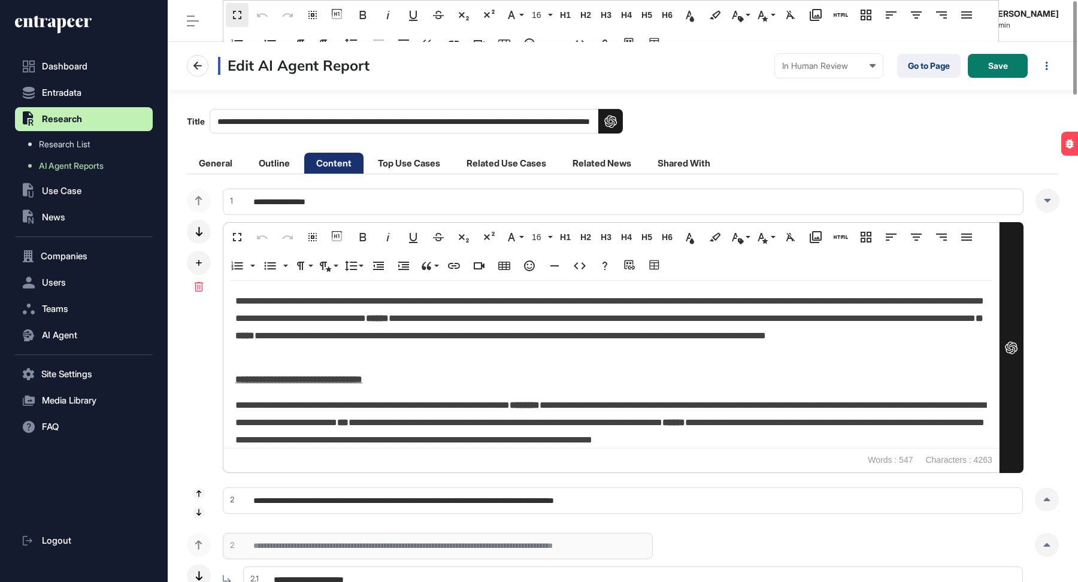
scroll to position [4, 0]
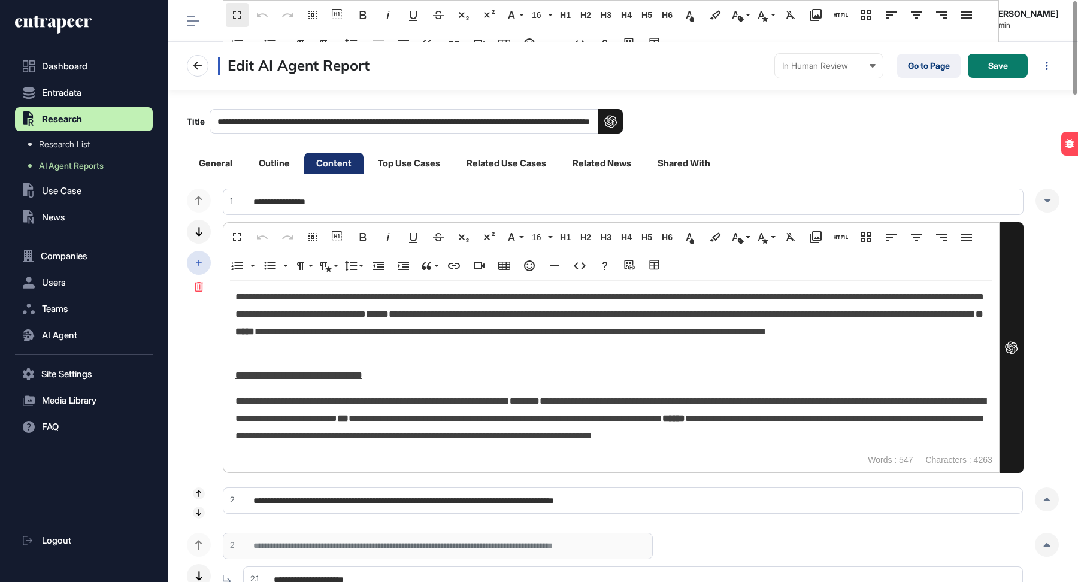
click at [194, 263] on div at bounding box center [199, 263] width 24 height 24
click at [278, 278] on div "Add Subsection" at bounding box center [260, 272] width 84 height 21
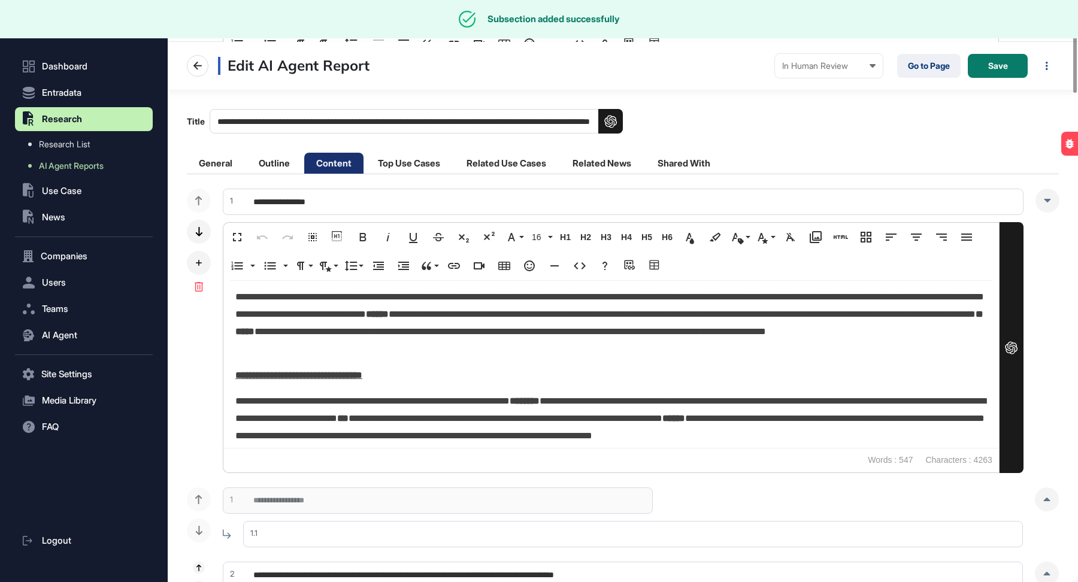
click at [329, 394] on input "Open in new tab" at bounding box center [632, 534] width 779 height 26
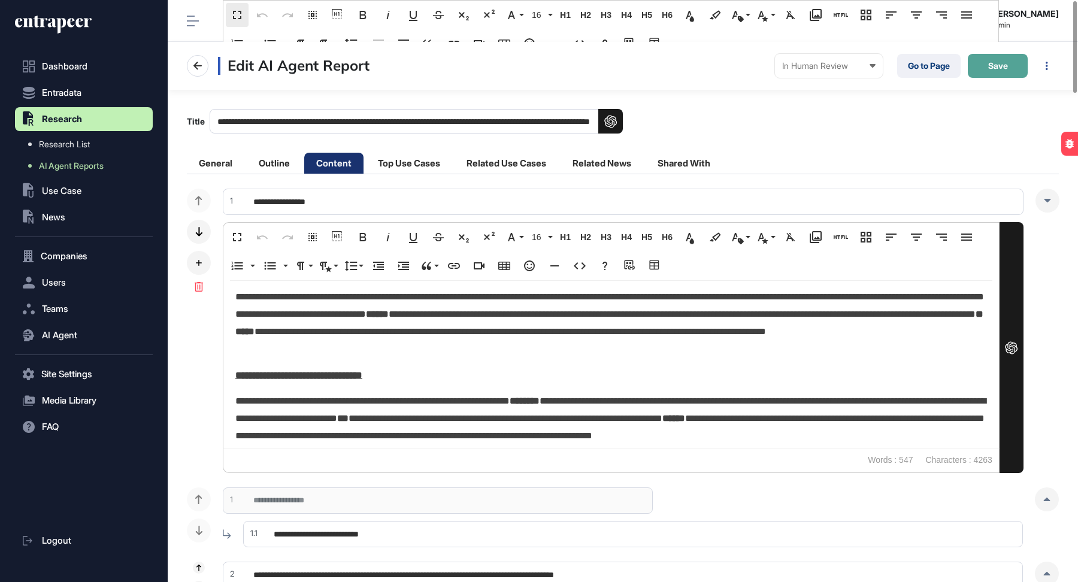
type input "**********"
click at [620, 66] on span "Save" at bounding box center [998, 66] width 20 height 8
click at [560, 159] on li "Related Use Cases" at bounding box center [601, 163] width 83 height 21
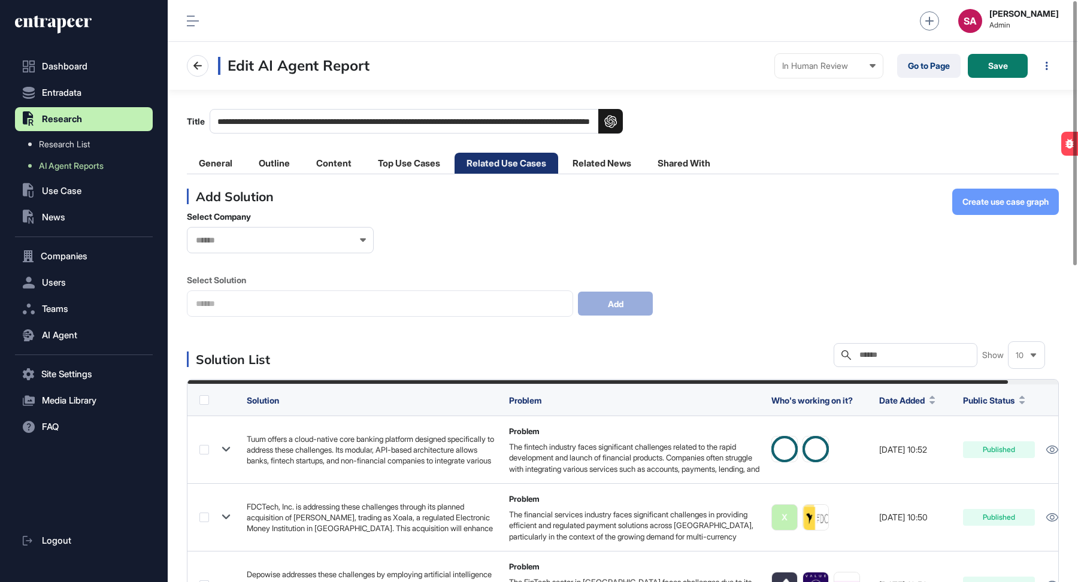
click at [620, 204] on span "Create use case graph" at bounding box center [1005, 202] width 86 height 8
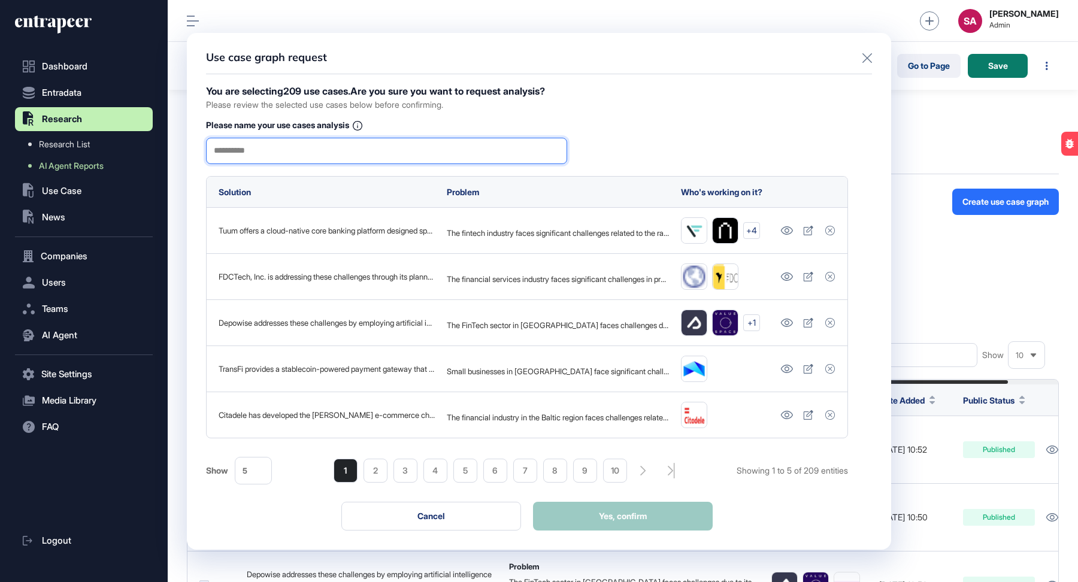
click at [424, 149] on input "text" at bounding box center [386, 150] width 345 height 25
type input "**********"
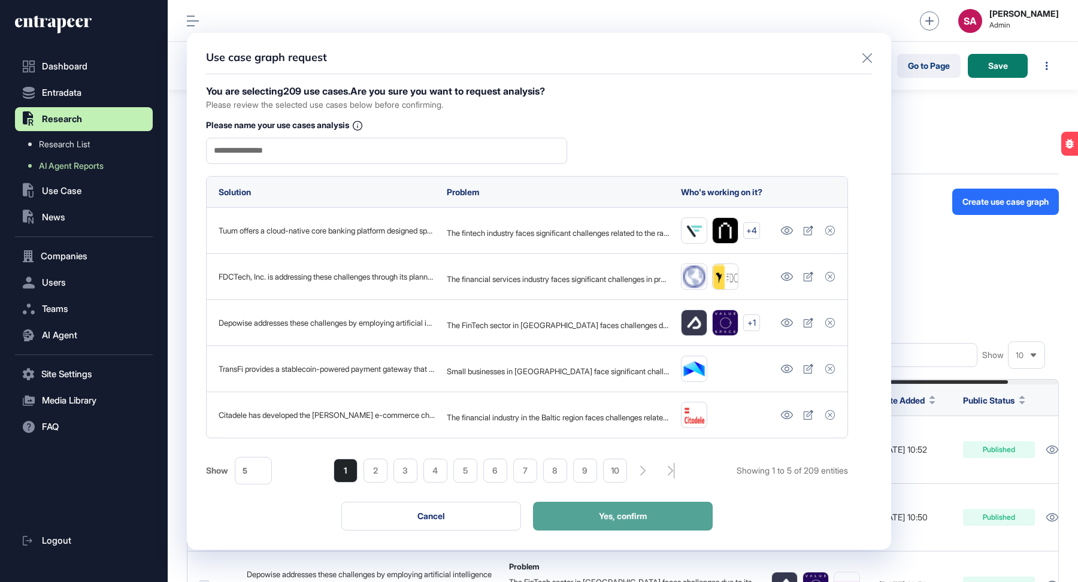
click at [620, 394] on span "Yes, confirm" at bounding box center [623, 516] width 48 height 8
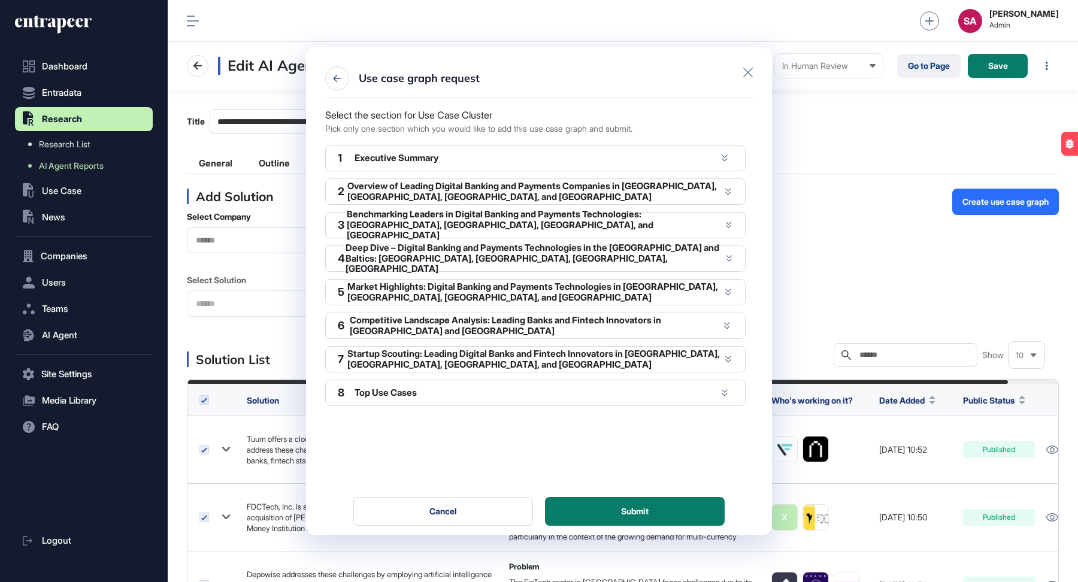
click at [620, 159] on icon at bounding box center [724, 157] width 6 height 7
click at [620, 154] on icon at bounding box center [724, 157] width 6 height 7
click at [421, 153] on div "Executive Summary" at bounding box center [535, 158] width 362 height 11
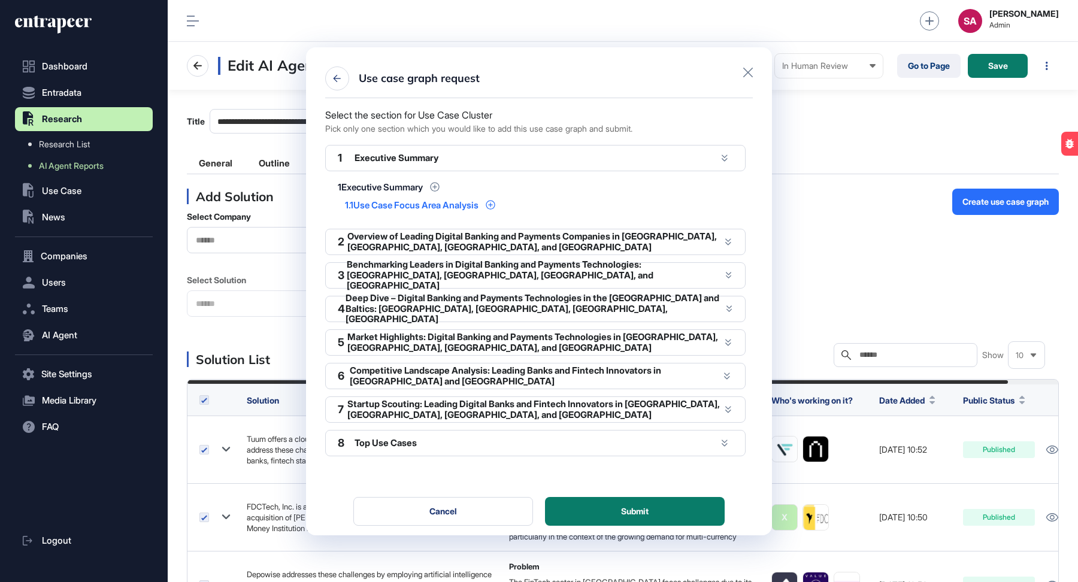
click at [494, 202] on icon at bounding box center [490, 204] width 9 height 9
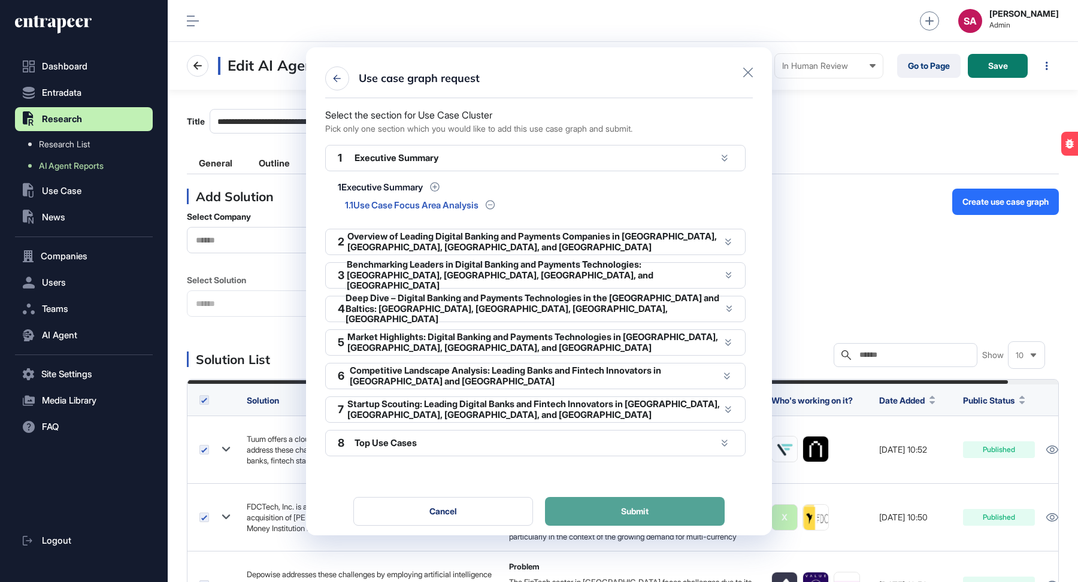
click at [620, 394] on button "Submit" at bounding box center [635, 511] width 180 height 29
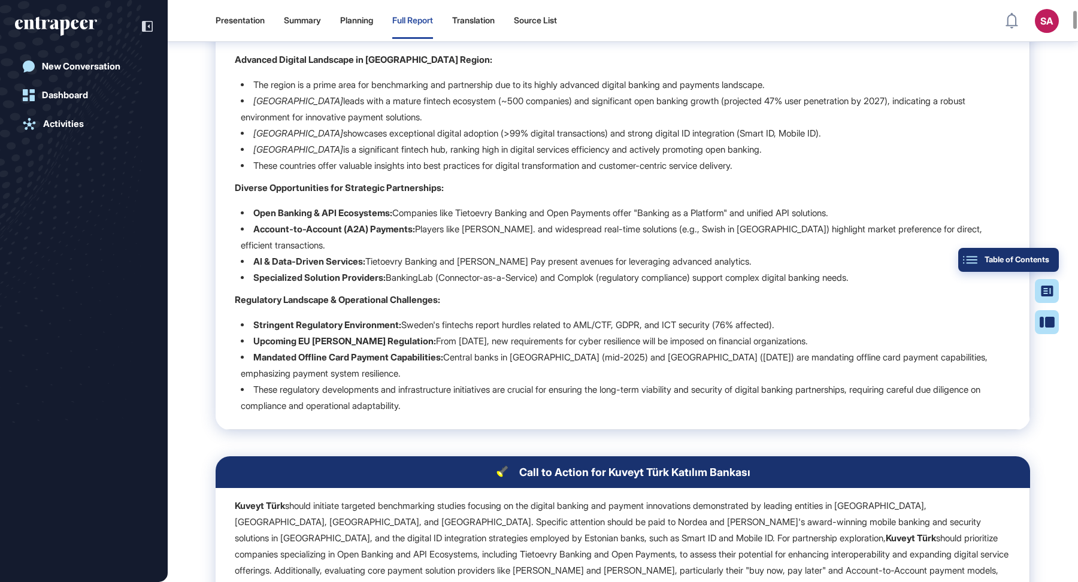
click at [620, 259] on div "Table of Contents" at bounding box center [1007, 260] width 81 height 10
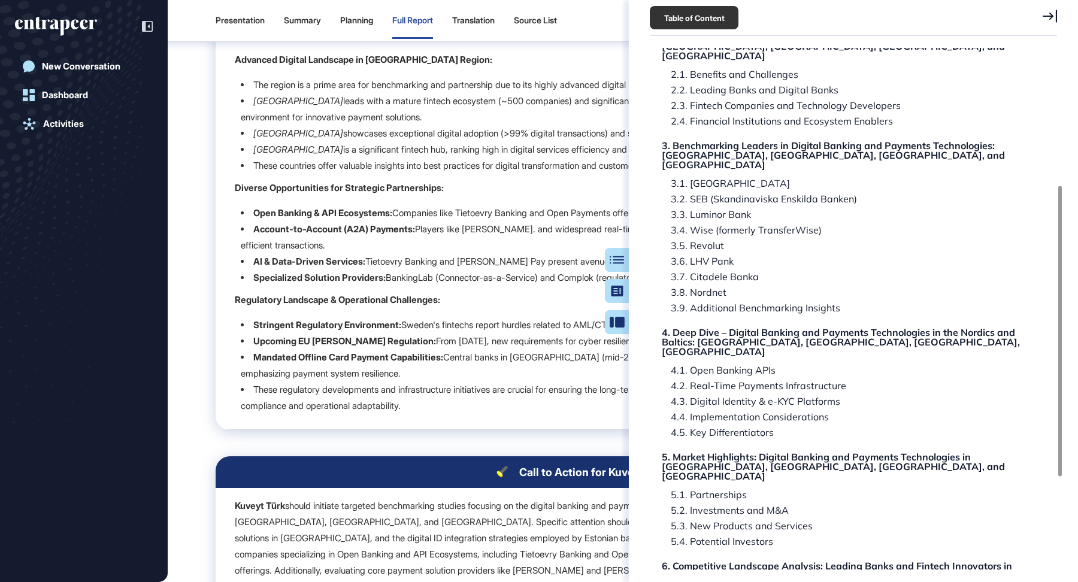
scroll to position [248, 0]
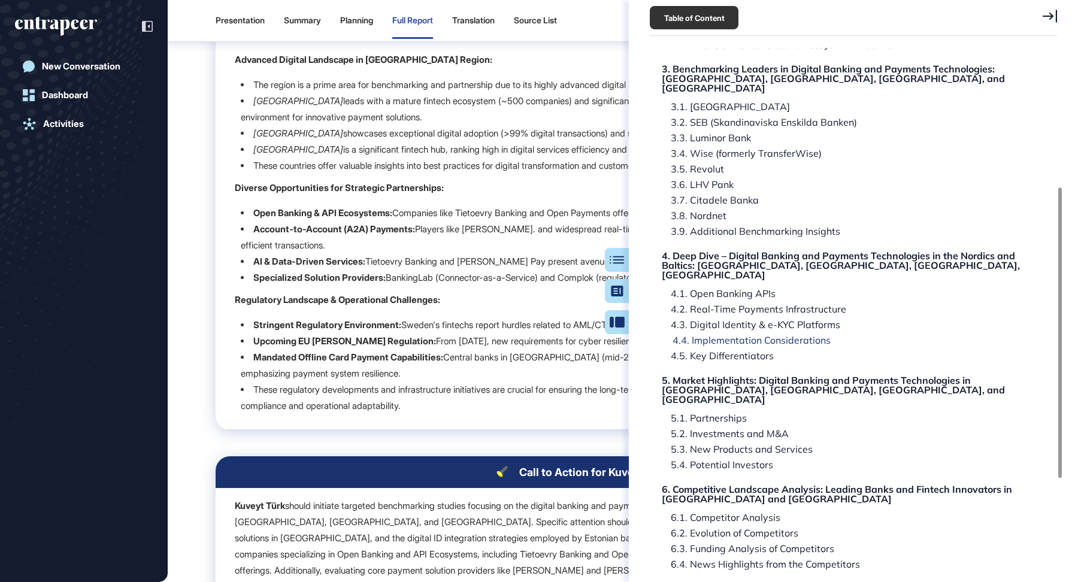
click at [620, 351] on div "4.4. Implementation Considerations" at bounding box center [718, 356] width 112 height 10
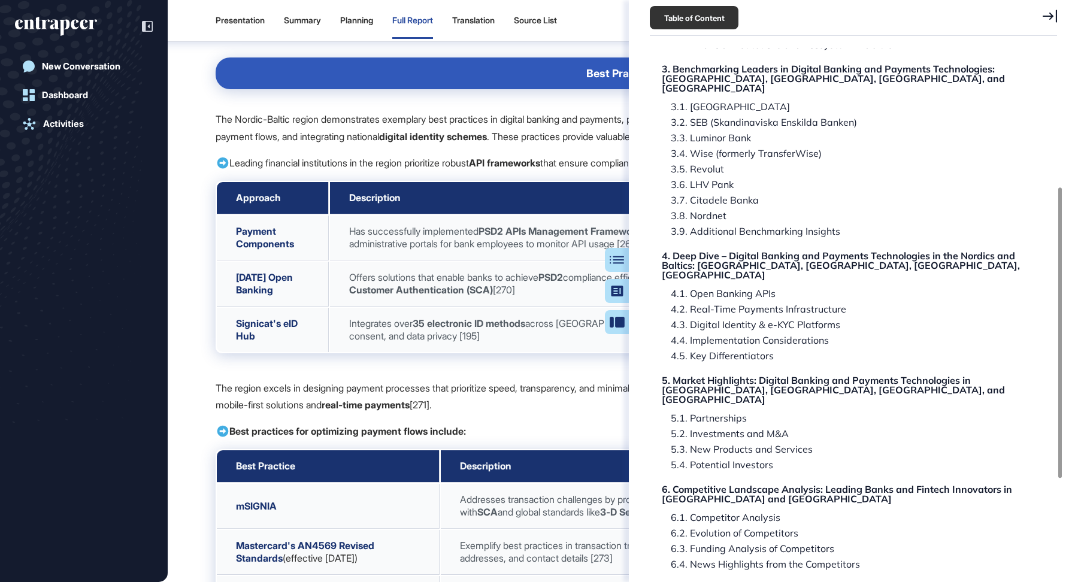
scroll to position [34576, 0]
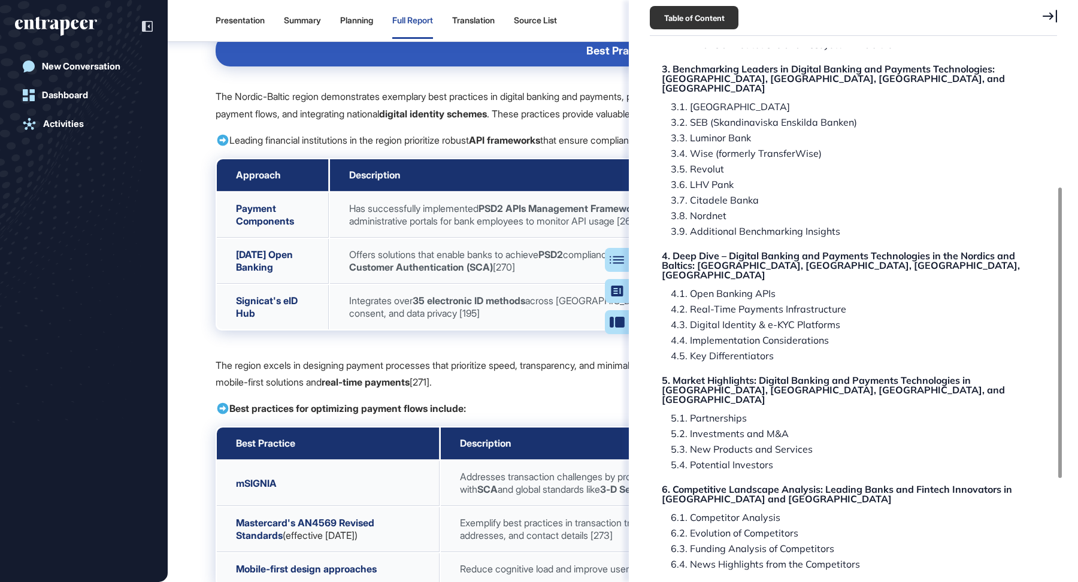
click at [620, 19] on div "Table of Content Research Report: Digital Banking and Payments Technologies in …" at bounding box center [853, 291] width 449 height 582
click at [620, 15] on icon at bounding box center [1049, 16] width 14 height 13
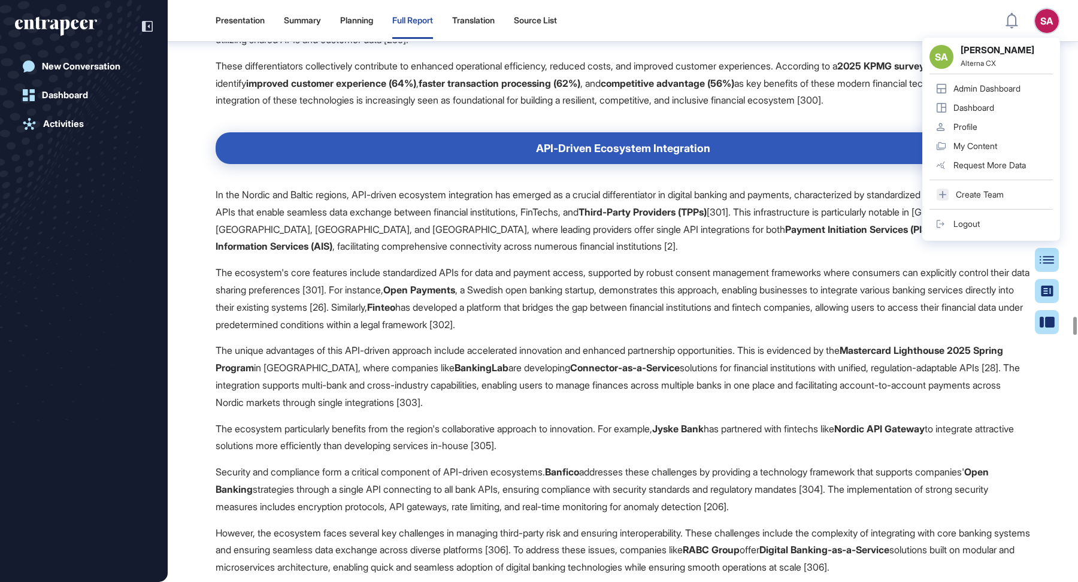
scroll to position [36913, 0]
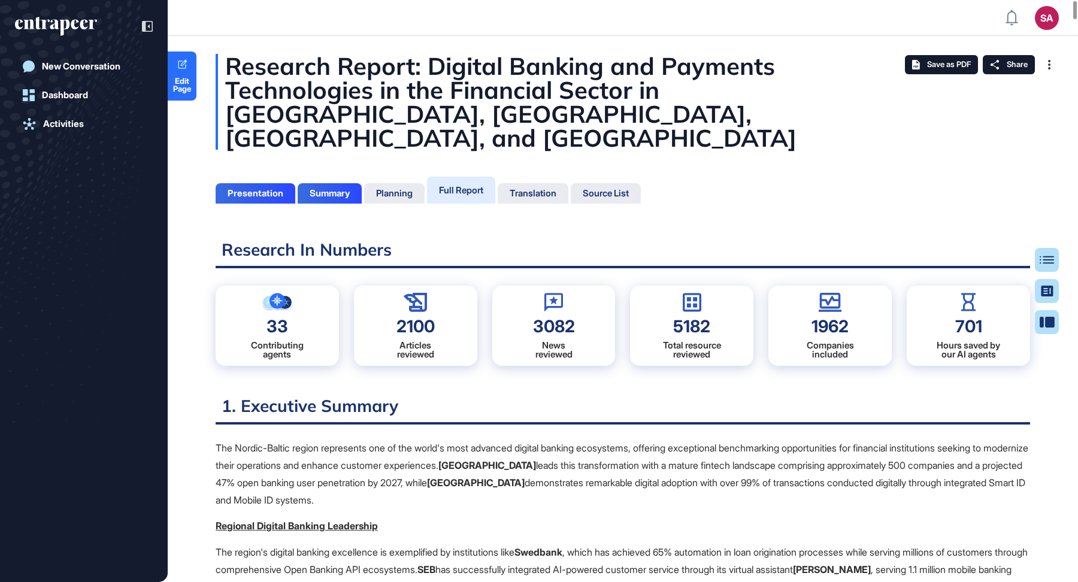
scroll to position [522, 3]
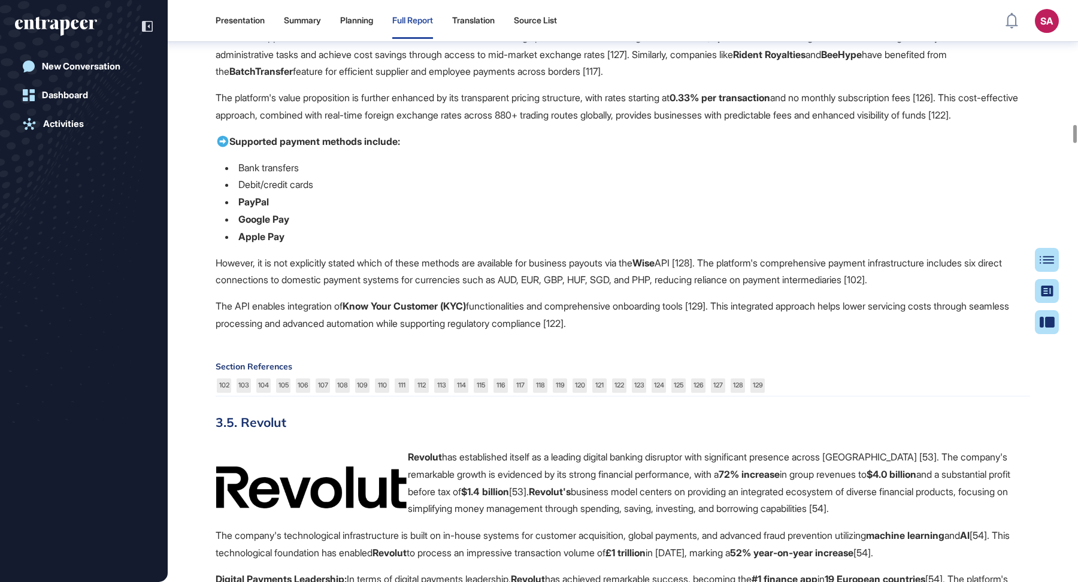
scroll to position [14877, 0]
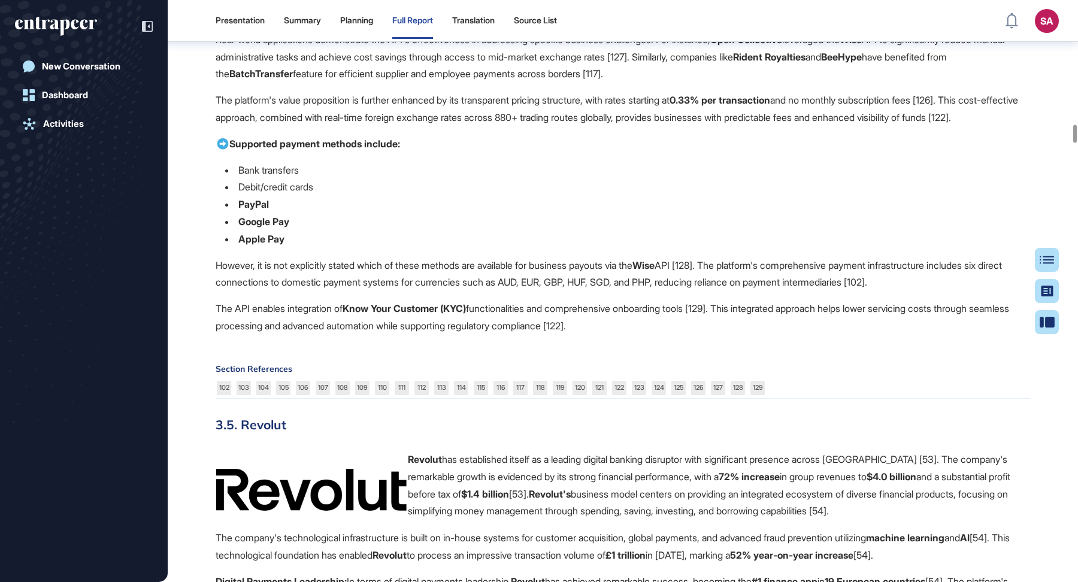
drag, startPoint x: 396, startPoint y: 184, endPoint x: 333, endPoint y: 184, distance: 62.9
copy strong "BatchTransfer"
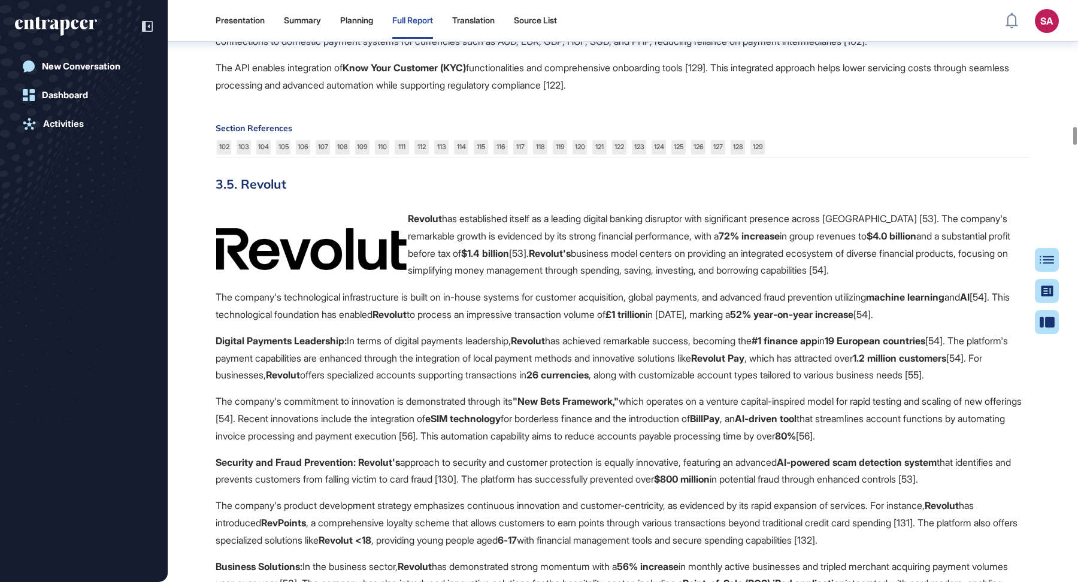
scroll to position [15118, 0]
click at [719, 154] on link "127" at bounding box center [718, 146] width 14 height 14
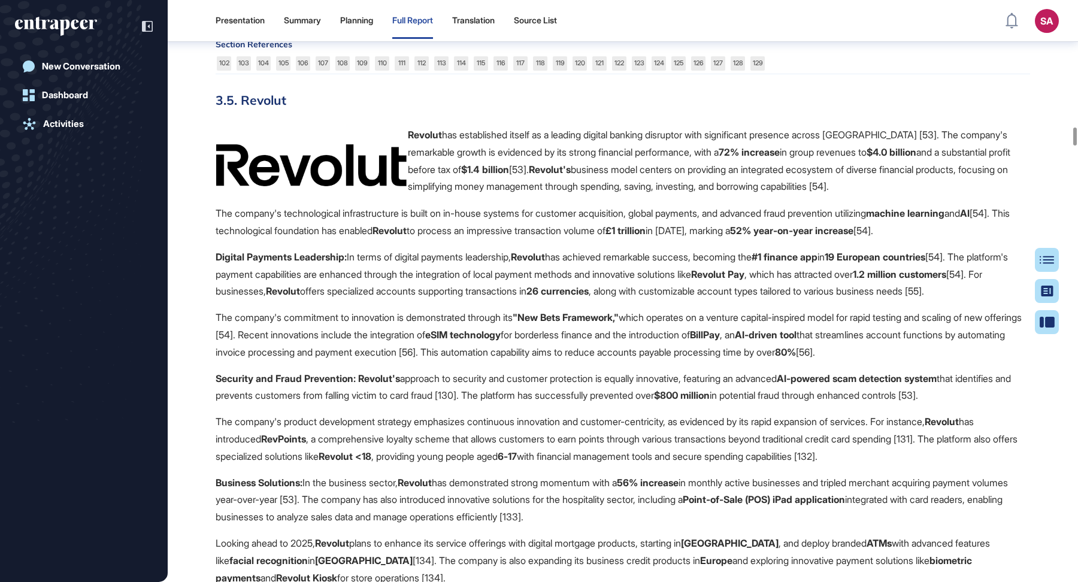
scroll to position [15201, 0]
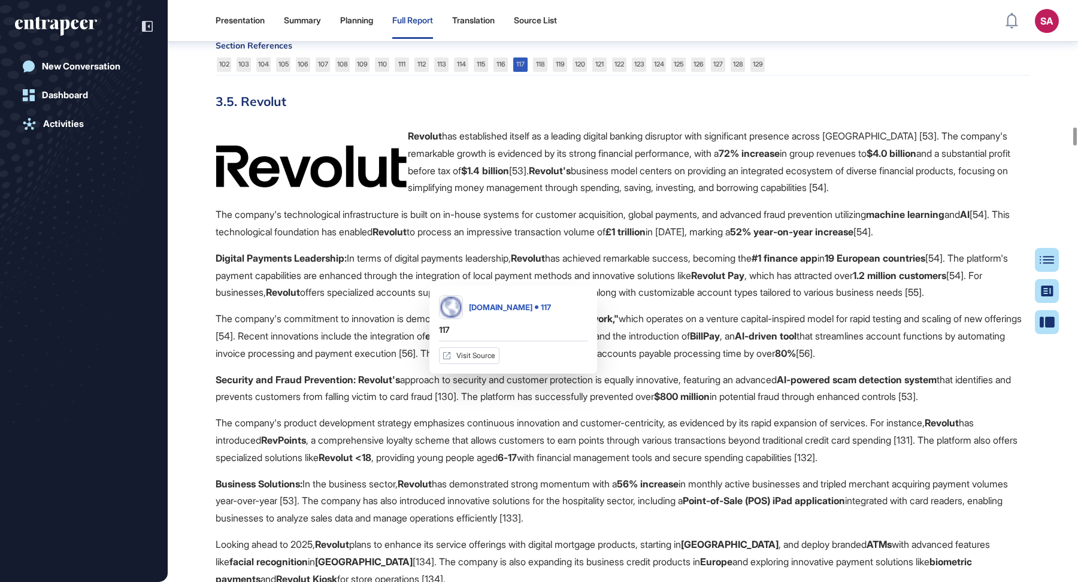
click at [524, 72] on link "117" at bounding box center [520, 64] width 14 height 14
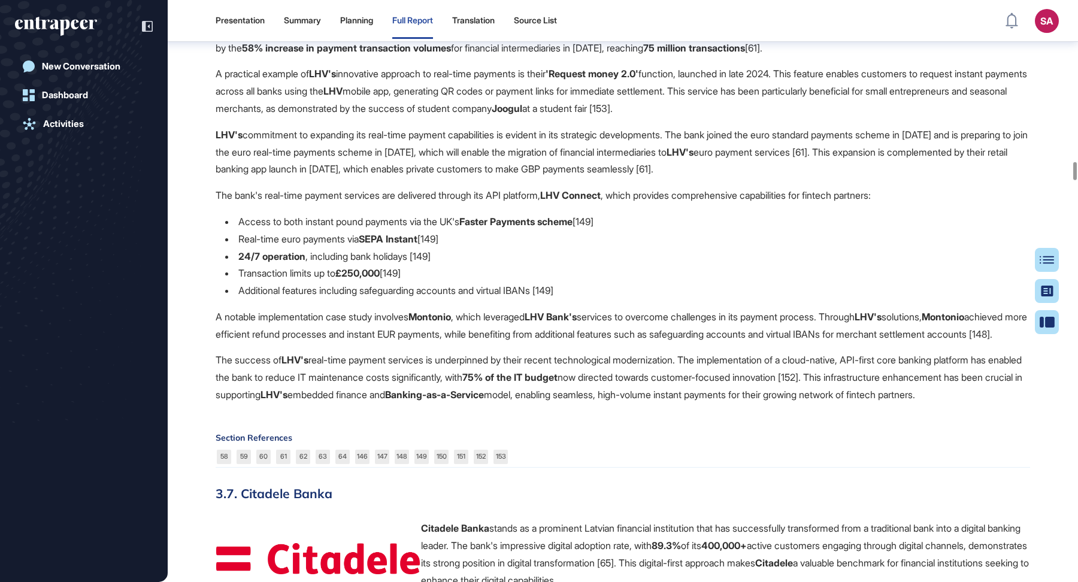
scroll to position [19072, 0]
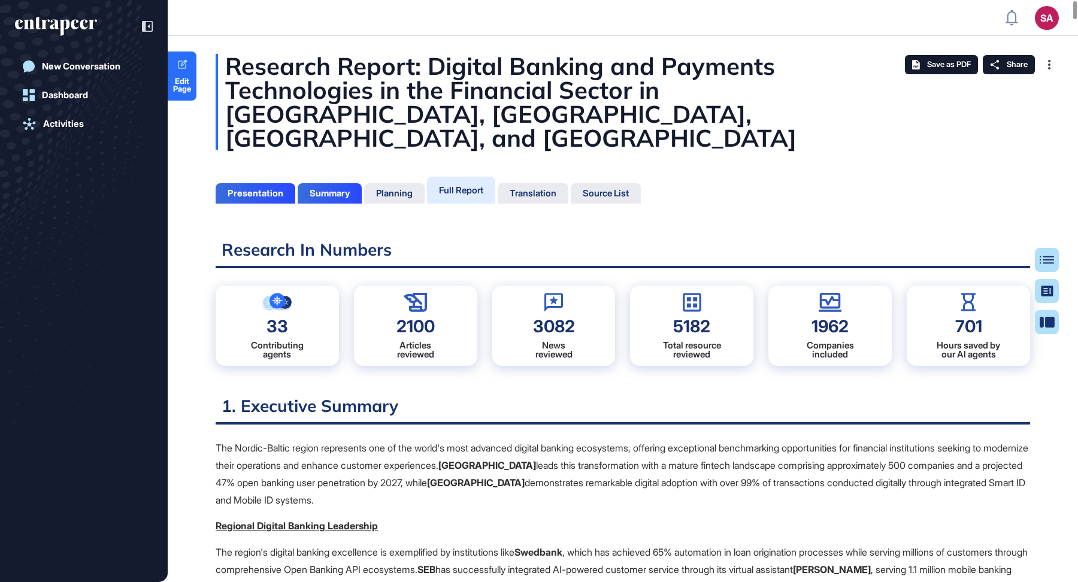
scroll to position [522, 3]
click at [938, 69] on span "Save as PDF" at bounding box center [949, 65] width 44 height 10
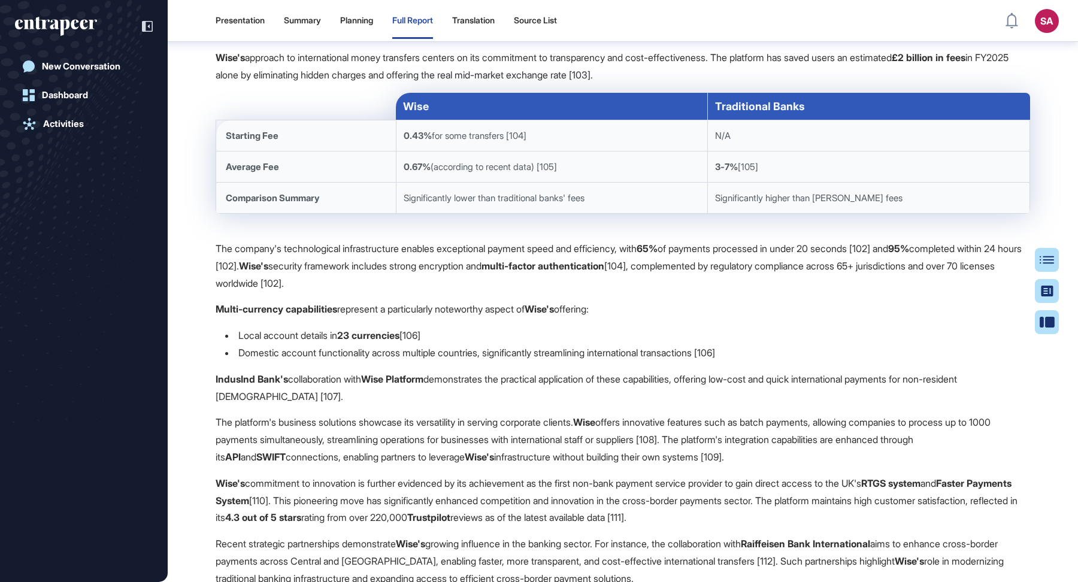
scroll to position [56965, 0]
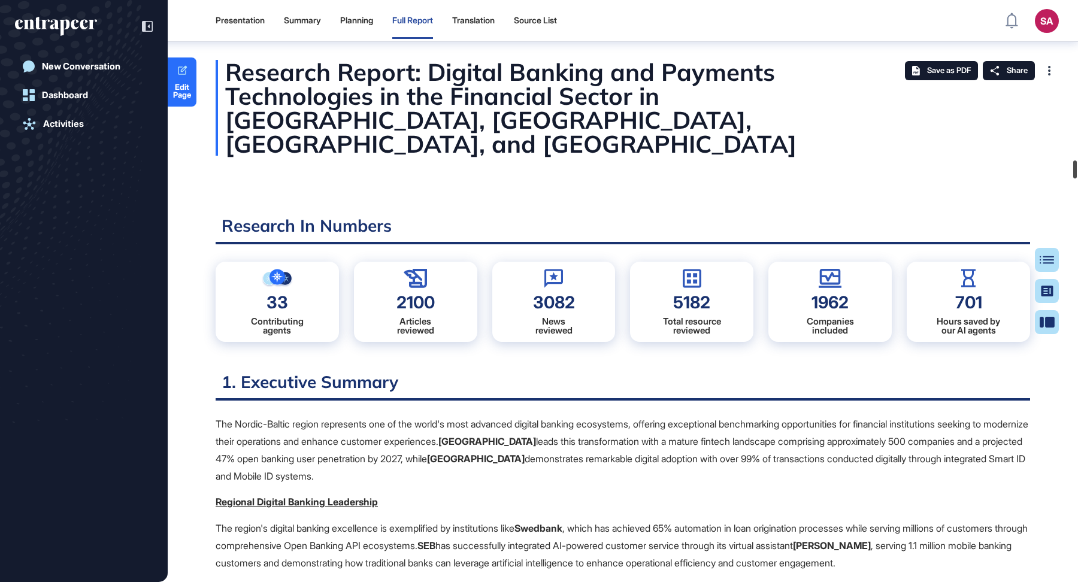
drag, startPoint x: 1073, startPoint y: 532, endPoint x: 1062, endPoint y: -8, distance: 540.1
click at [1062, 0] on html "Presentation Summary Planning Full Report Translation Source List SA Admin Dash…" at bounding box center [539, 339] width 1078 height 678
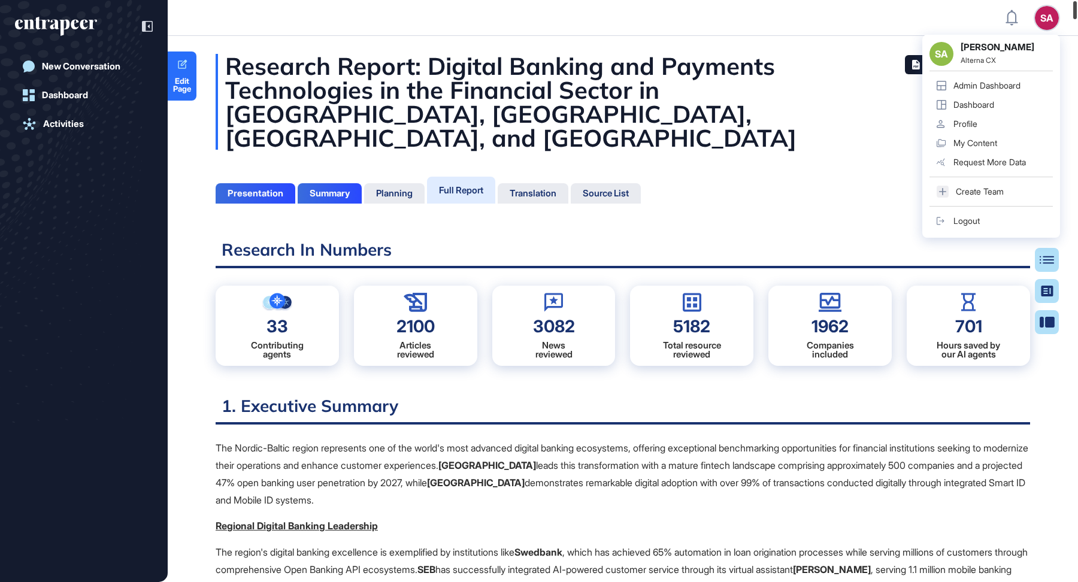
drag, startPoint x: 1074, startPoint y: 11, endPoint x: 1074, endPoint y: -14, distance: 25.7
click at [1074, 0] on html "SA SA Sevde Aydin Alterna CX Admin Dashboard Dashboard Profile My Content Reque…" at bounding box center [539, 339] width 1078 height 678
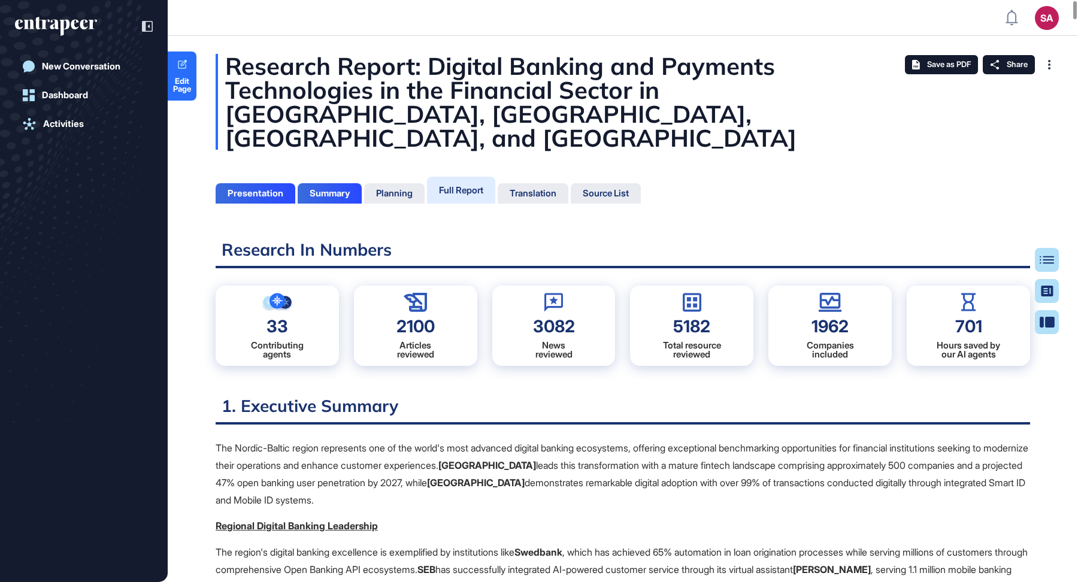
click at [262, 188] on div "Presentation" at bounding box center [255, 193] width 56 height 11
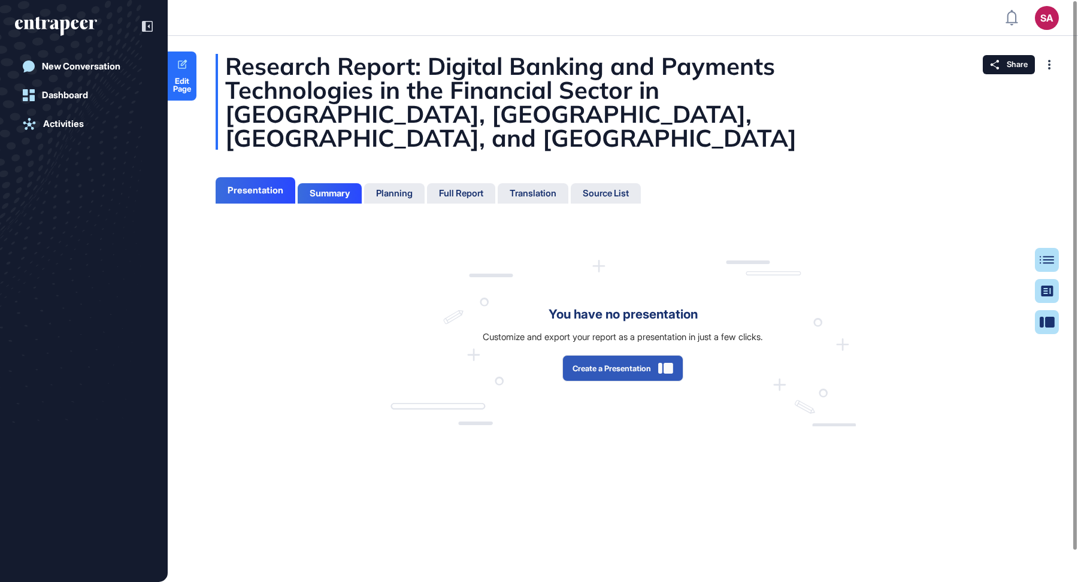
scroll to position [5, 1]
click at [632, 359] on button "Create a Presentation" at bounding box center [622, 368] width 121 height 26
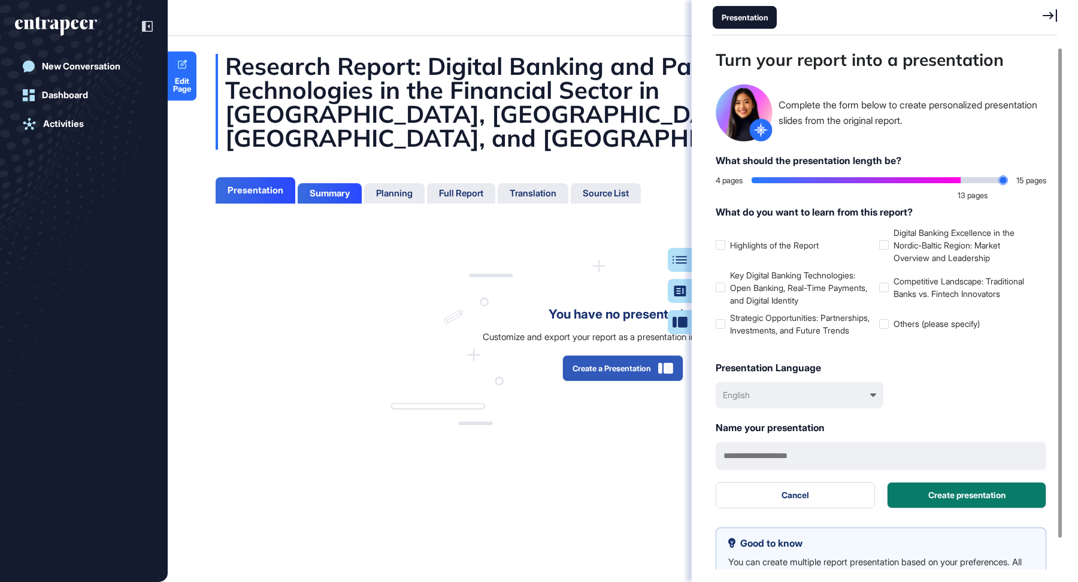
drag, startPoint x: 756, startPoint y: 183, endPoint x: 1013, endPoint y: 183, distance: 256.8
type input "**"
click at [1007, 183] on input "range" at bounding box center [879, 180] width 256 height 6
click at [884, 290] on div at bounding box center [884, 288] width 10 height 10
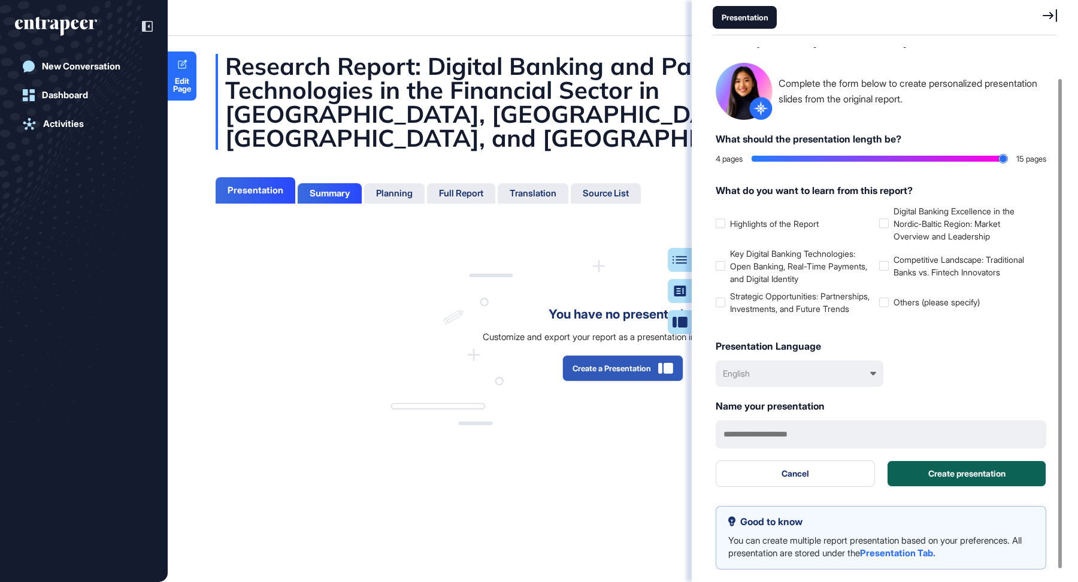
click at [978, 469] on button "Create presentation" at bounding box center [966, 473] width 159 height 26
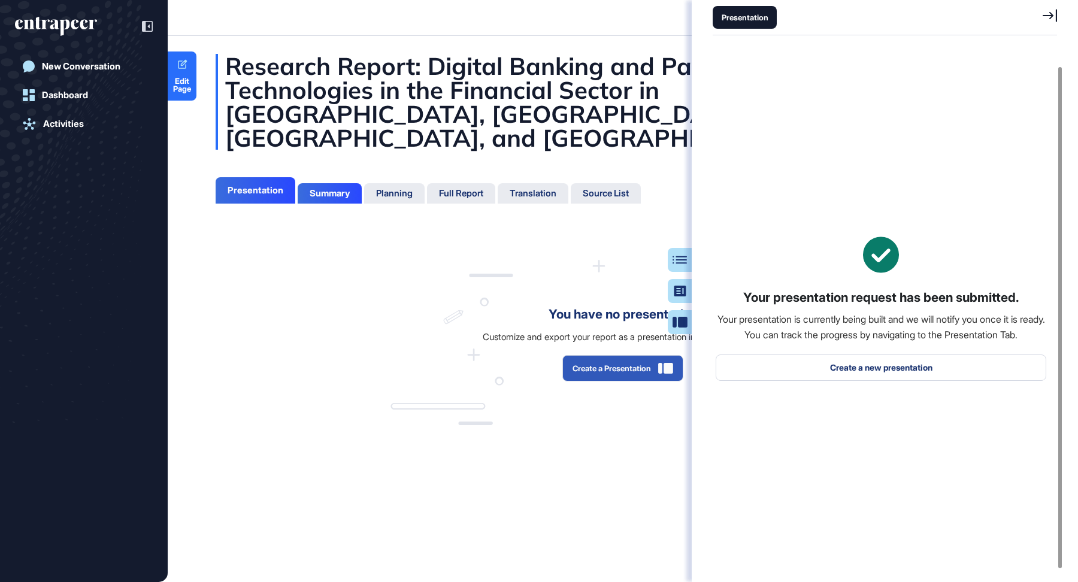
scroll to position [19, 0]
click at [1047, 11] on icon at bounding box center [1049, 15] width 14 height 13
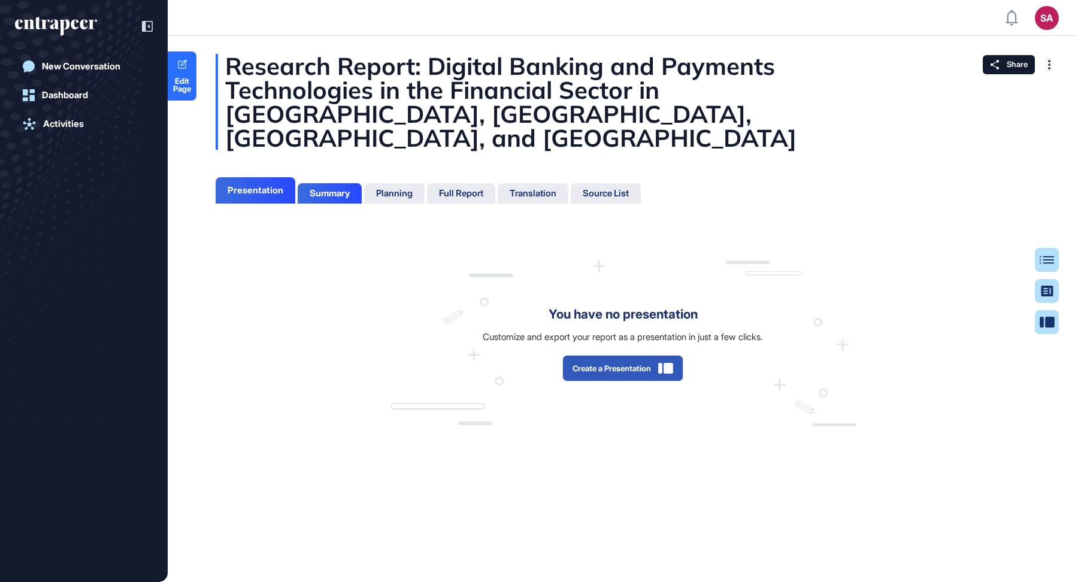
scroll to position [0, 0]
click at [325, 188] on div "Summary" at bounding box center [330, 193] width 40 height 11
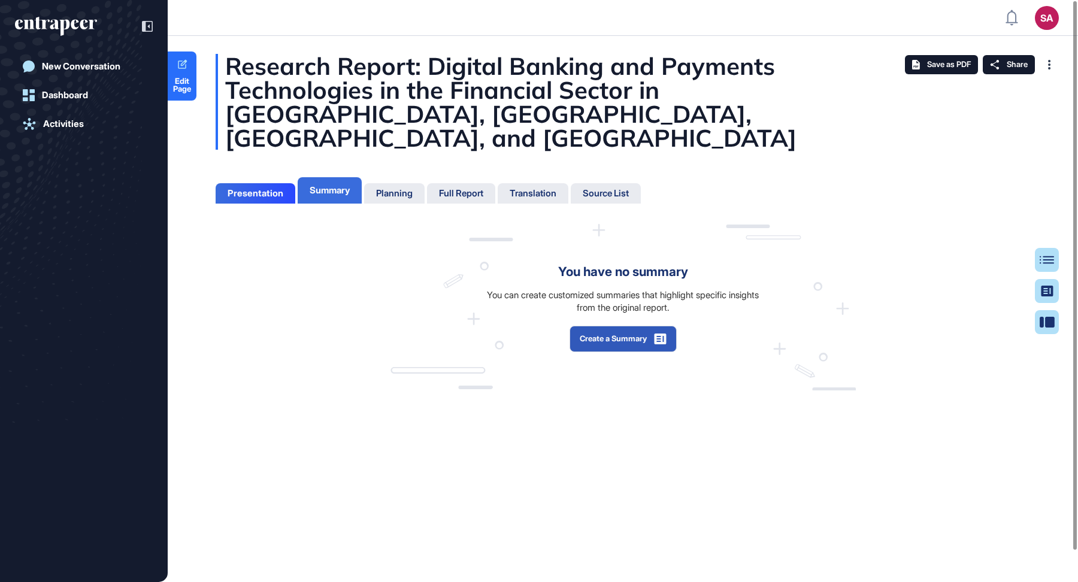
scroll to position [5, 1]
click at [620, 326] on button "Create a Summary" at bounding box center [622, 339] width 107 height 26
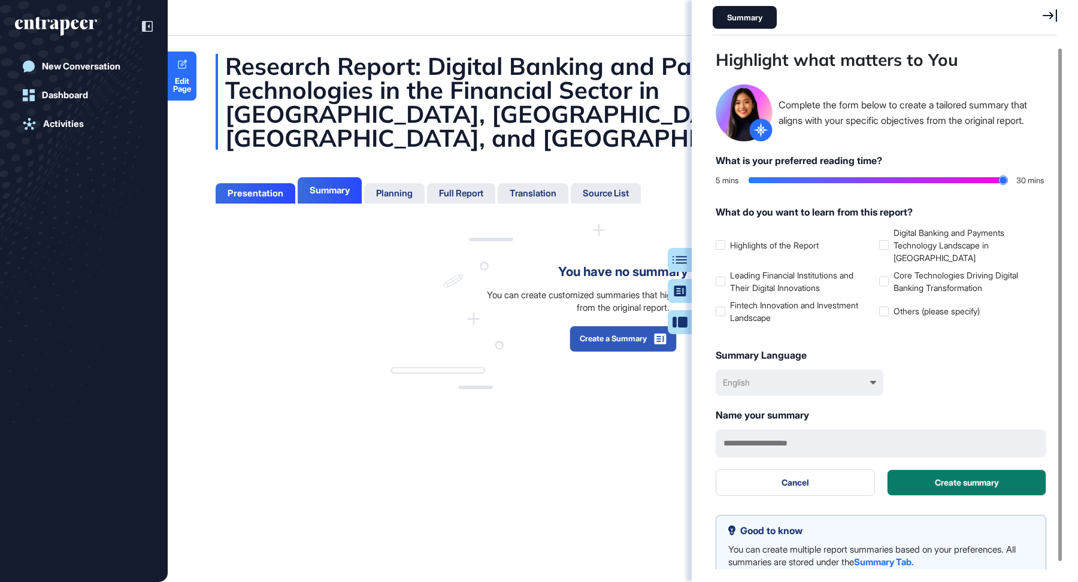
drag, startPoint x: 751, startPoint y: 181, endPoint x: 1024, endPoint y: 182, distance: 272.4
type input "**"
click at [1007, 182] on input "range" at bounding box center [877, 180] width 259 height 6
click at [929, 476] on button "Create summary" at bounding box center [966, 482] width 159 height 26
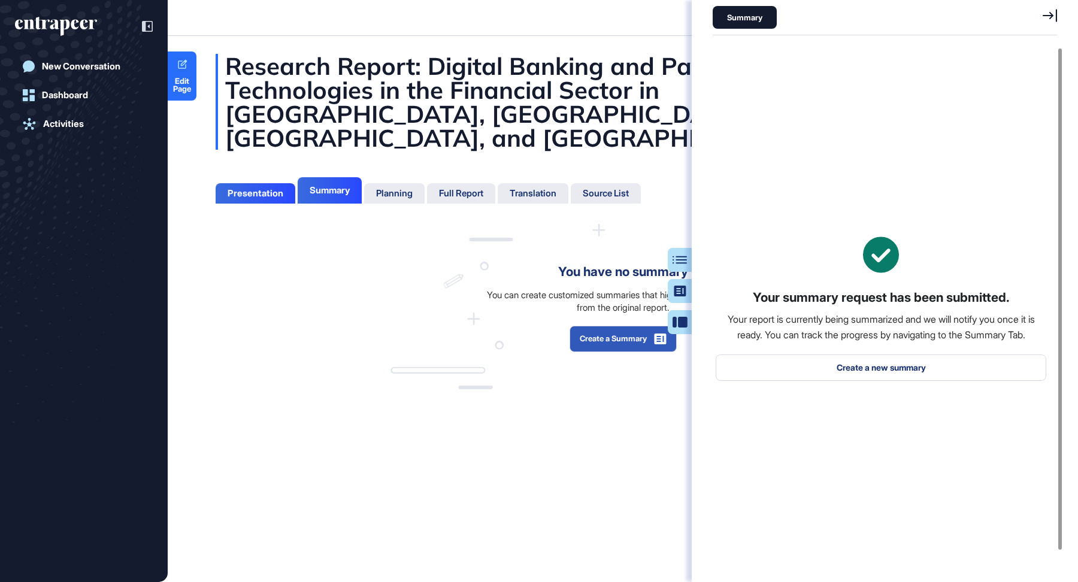
click at [1051, 14] on icon at bounding box center [1049, 15] width 14 height 13
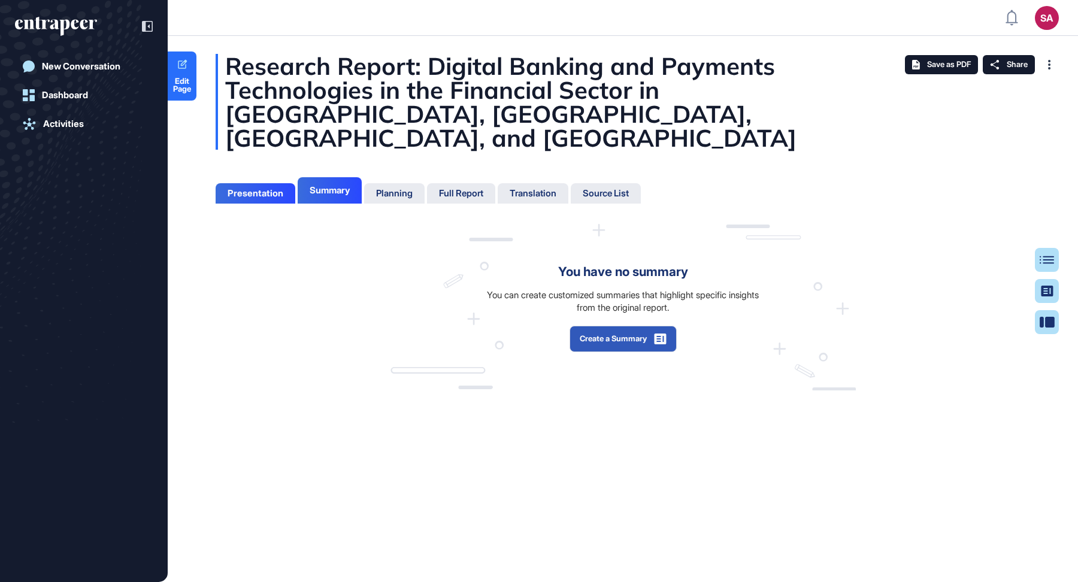
scroll to position [522, 3]
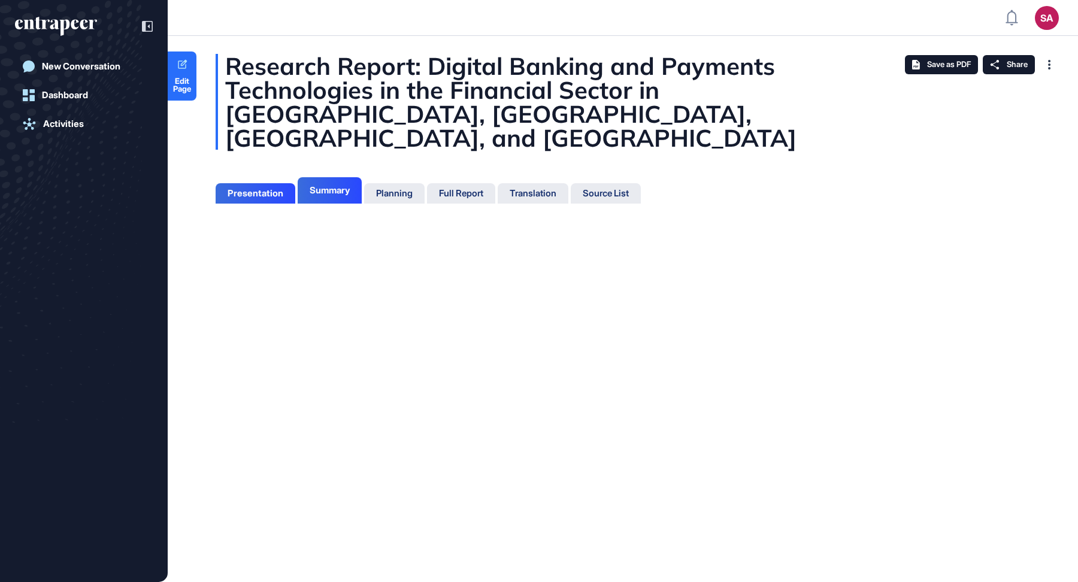
scroll to position [5, 1]
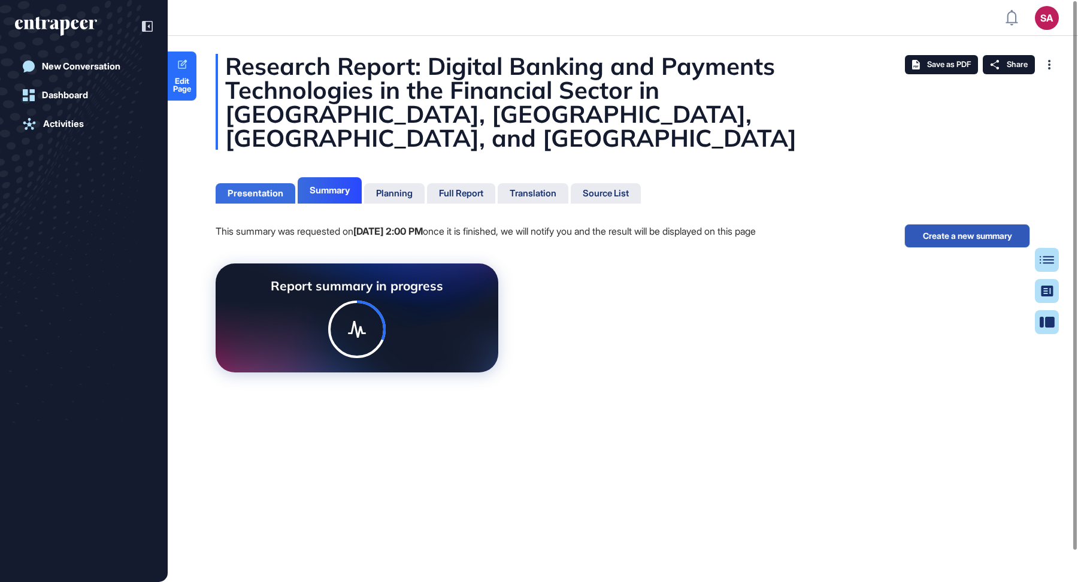
click at [269, 183] on div "Presentation" at bounding box center [256, 193] width 80 height 20
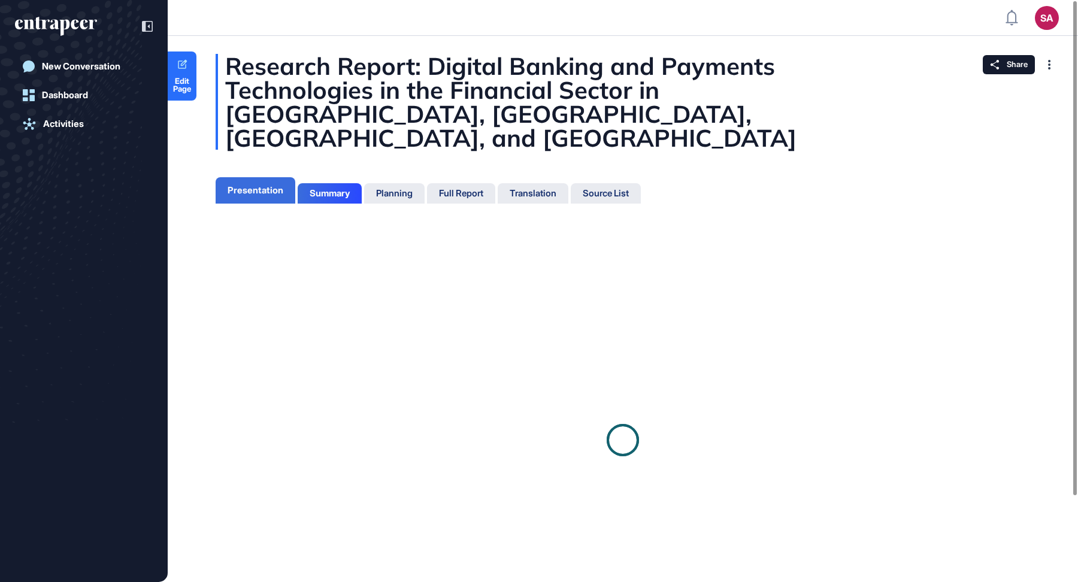
scroll to position [5, 1]
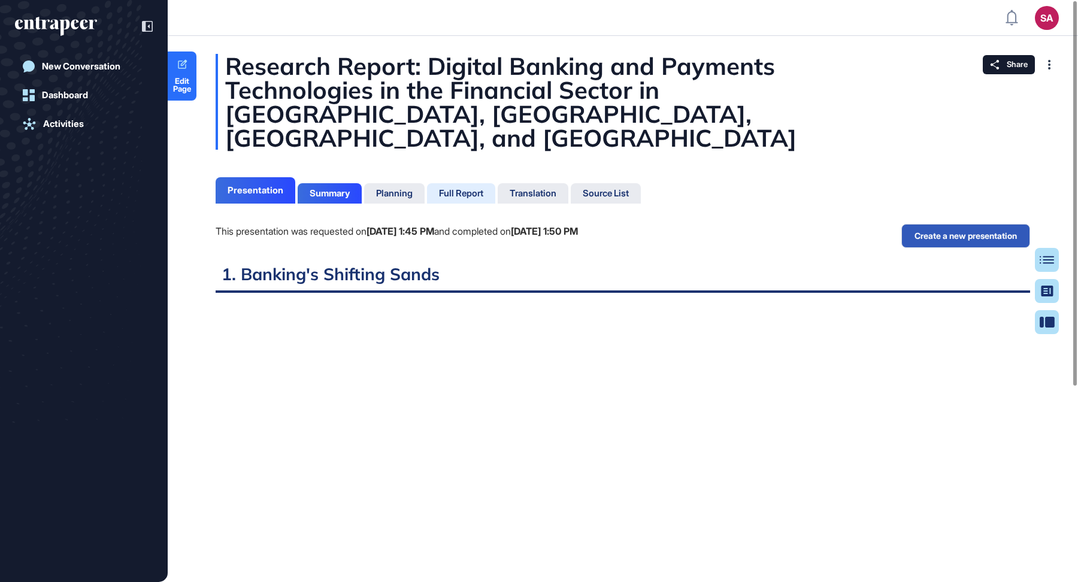
click at [462, 188] on div "Full Report" at bounding box center [461, 193] width 44 height 11
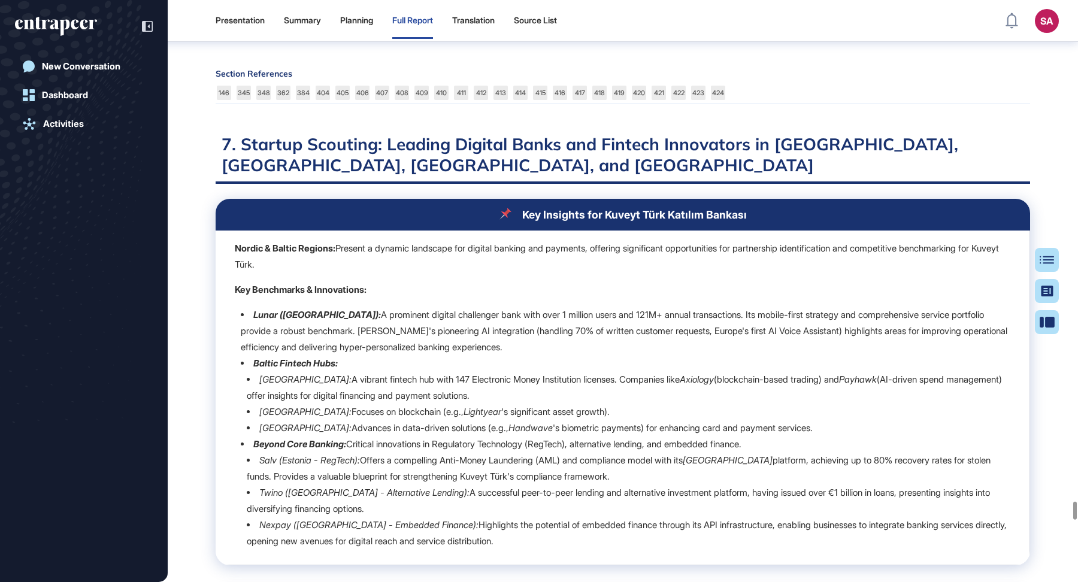
scroll to position [60555, 0]
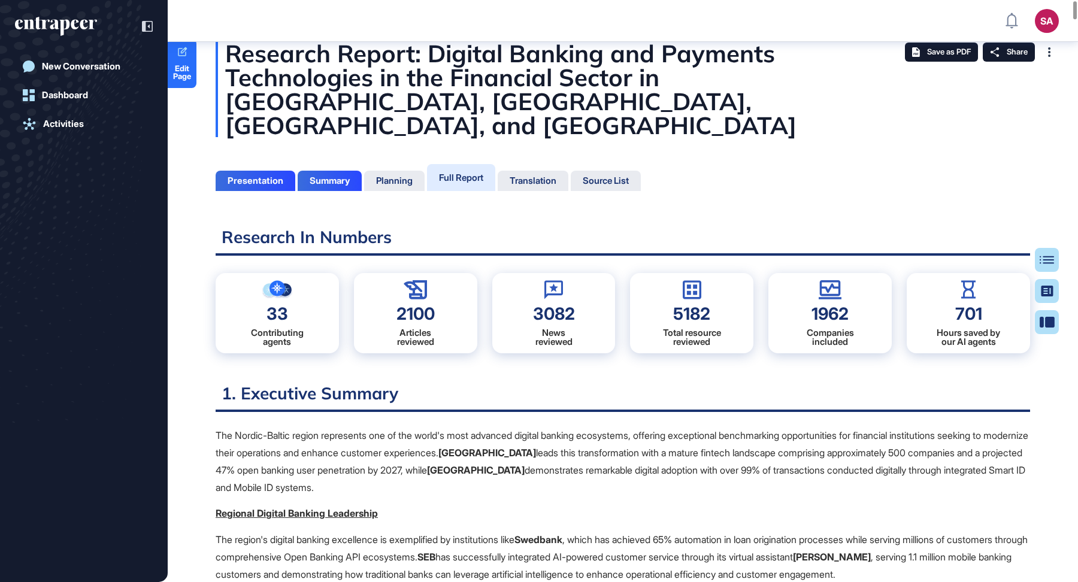
scroll to position [19, 0]
click at [333, 175] on div "Summary" at bounding box center [330, 180] width 40 height 11
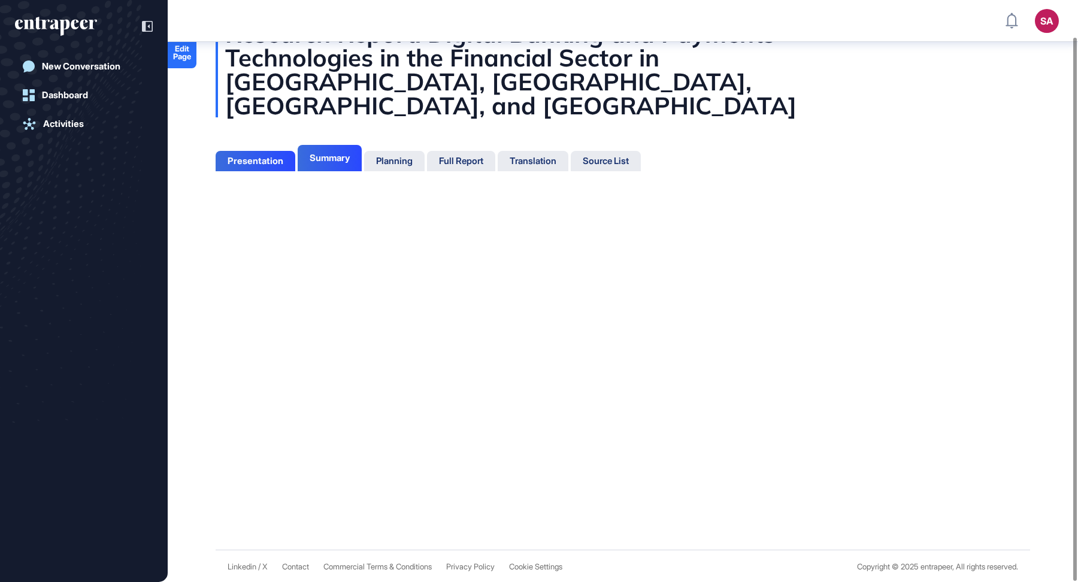
scroll to position [39, 0]
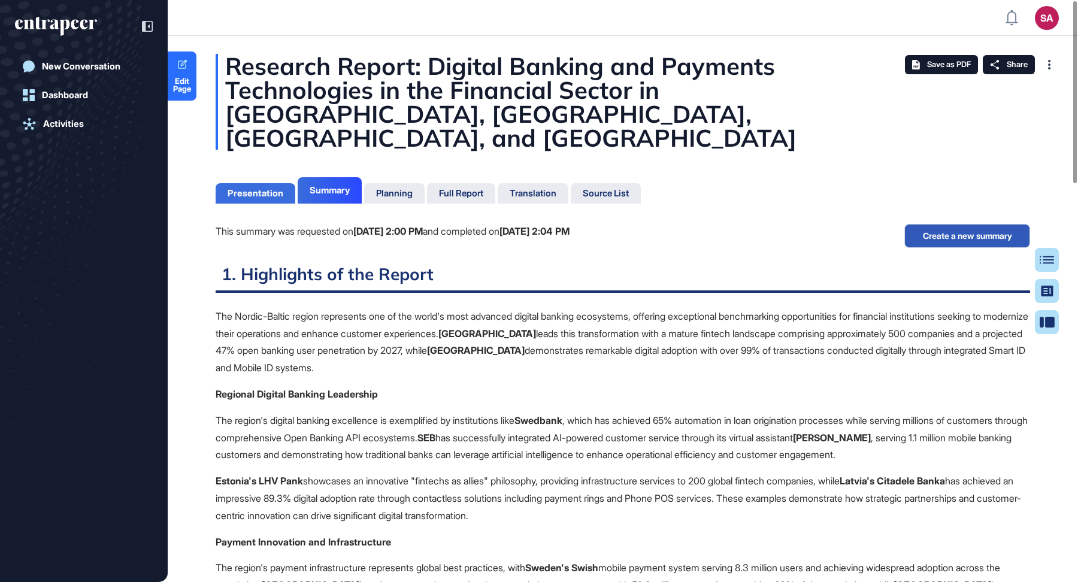
click at [242, 188] on div "Presentation" at bounding box center [255, 193] width 56 height 11
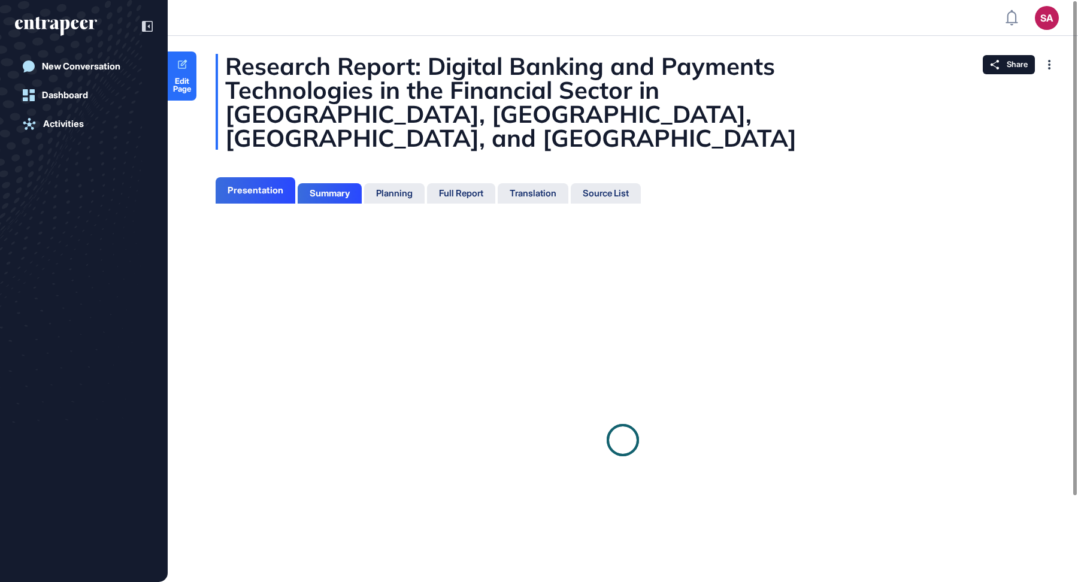
scroll to position [5, 1]
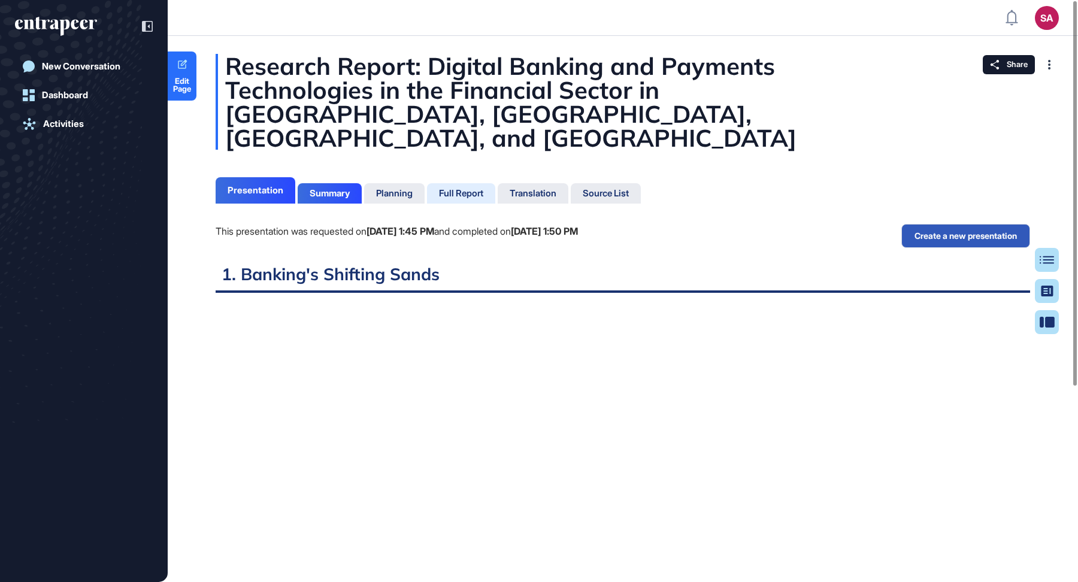
click at [451, 188] on div "Full Report" at bounding box center [461, 193] width 44 height 11
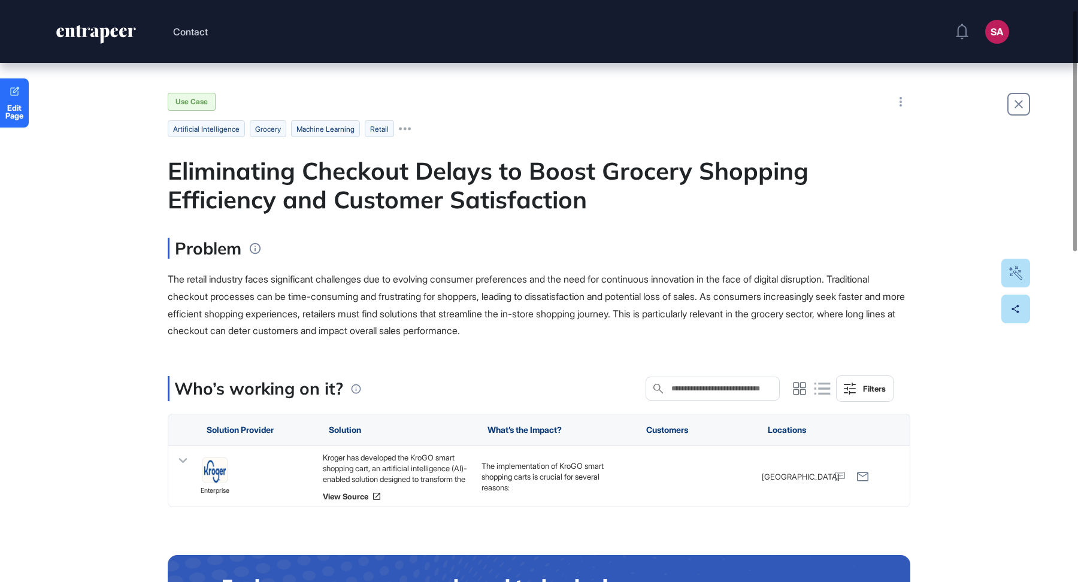
scroll to position [24, 0]
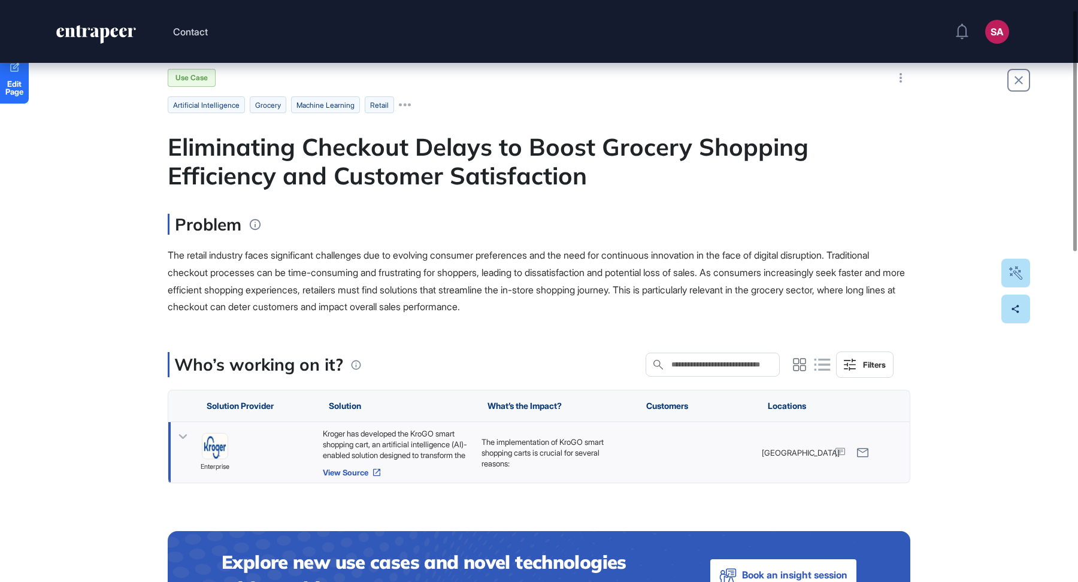
click at [326, 471] on link "View Source" at bounding box center [396, 473] width 147 height 10
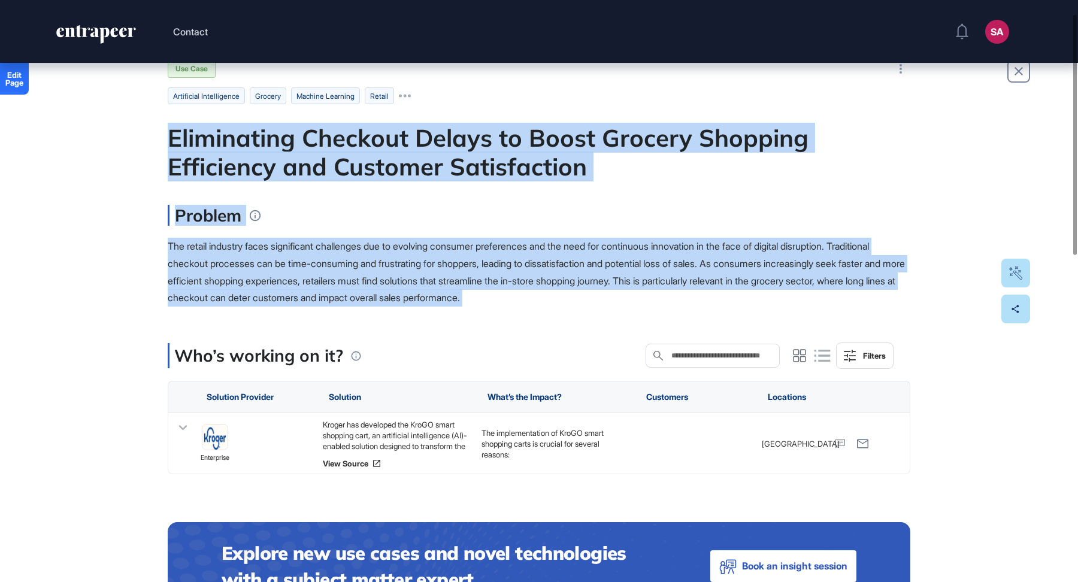
drag, startPoint x: 163, startPoint y: 132, endPoint x: 337, endPoint y: 327, distance: 262.1
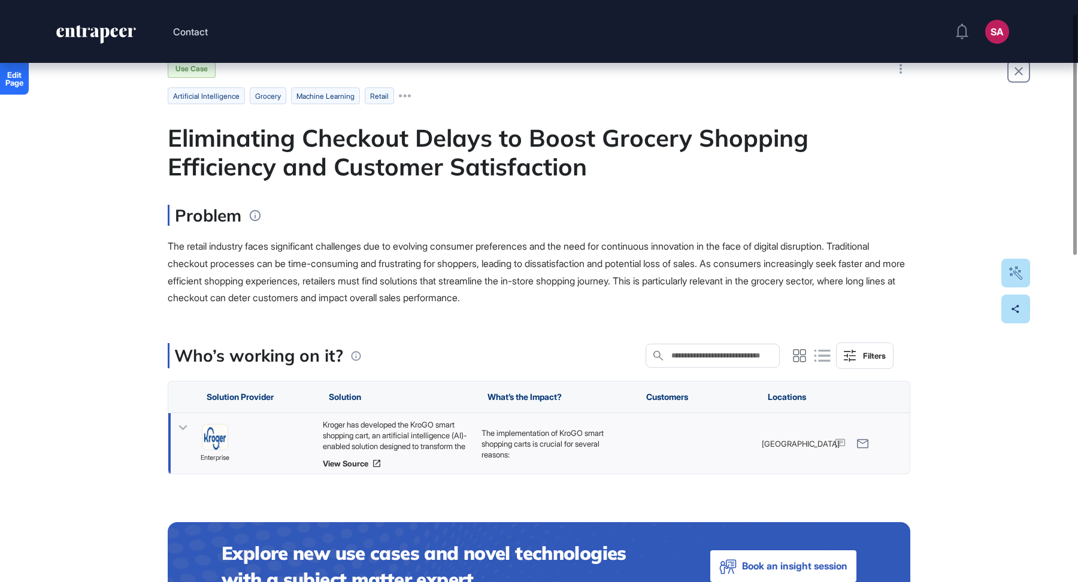
click at [407, 429] on div "Kroger has developed the KroGO smart shopping cart, an artificial intelligence …" at bounding box center [396, 435] width 147 height 32
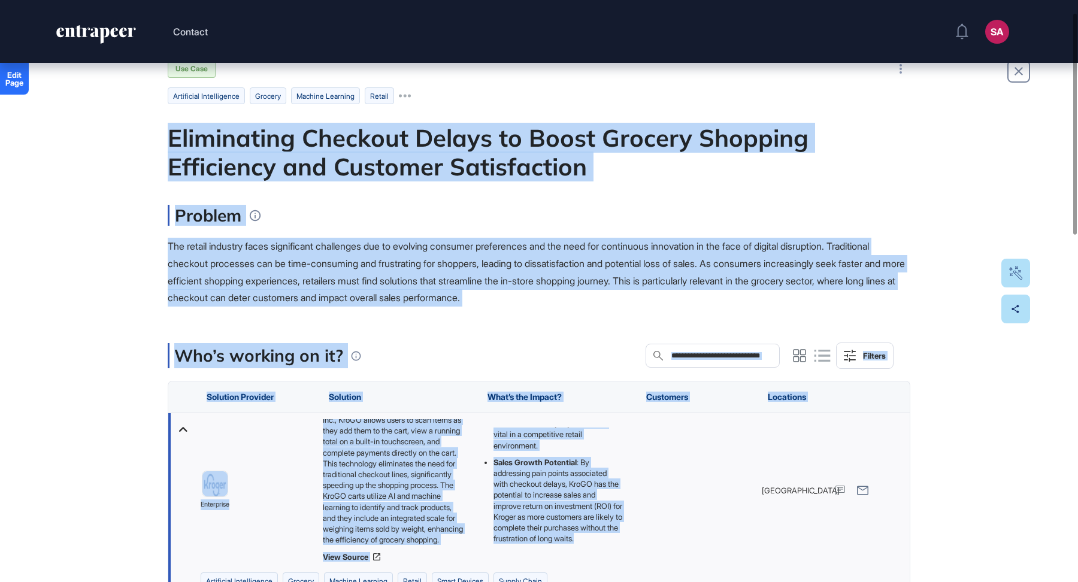
scroll to position [166, 0]
copy main "Loremipsumd Sitametc Adipis el Seddo Eiusmod Temporin Utlaboreet dol Magnaali E…"
drag, startPoint x: 161, startPoint y: 127, endPoint x: 562, endPoint y: 542, distance: 577.5
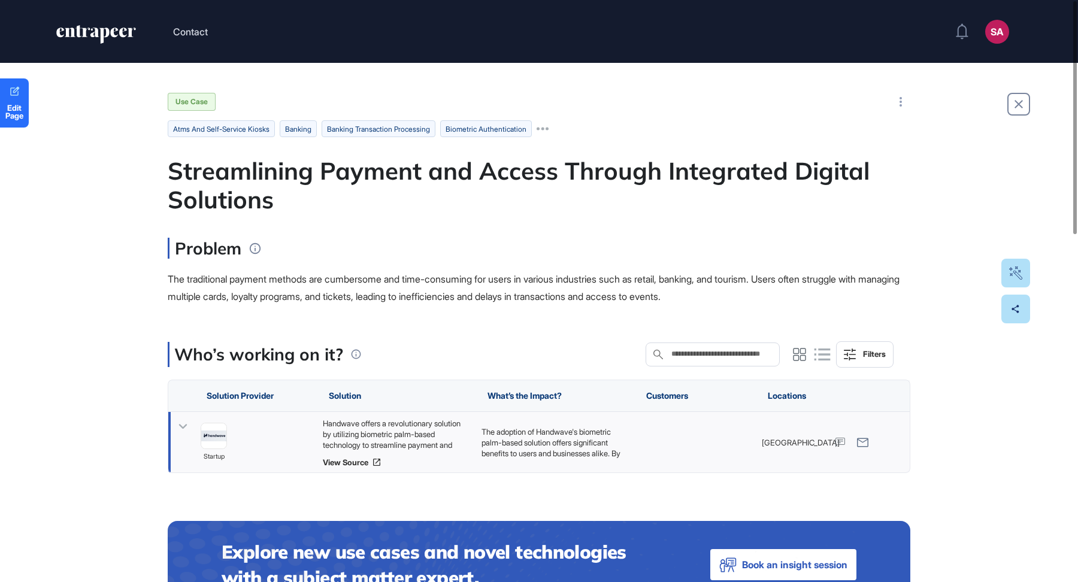
click at [412, 426] on div "Handwave offers a revolutionary solution by utilizing biometric palm-based tech…" at bounding box center [396, 434] width 147 height 32
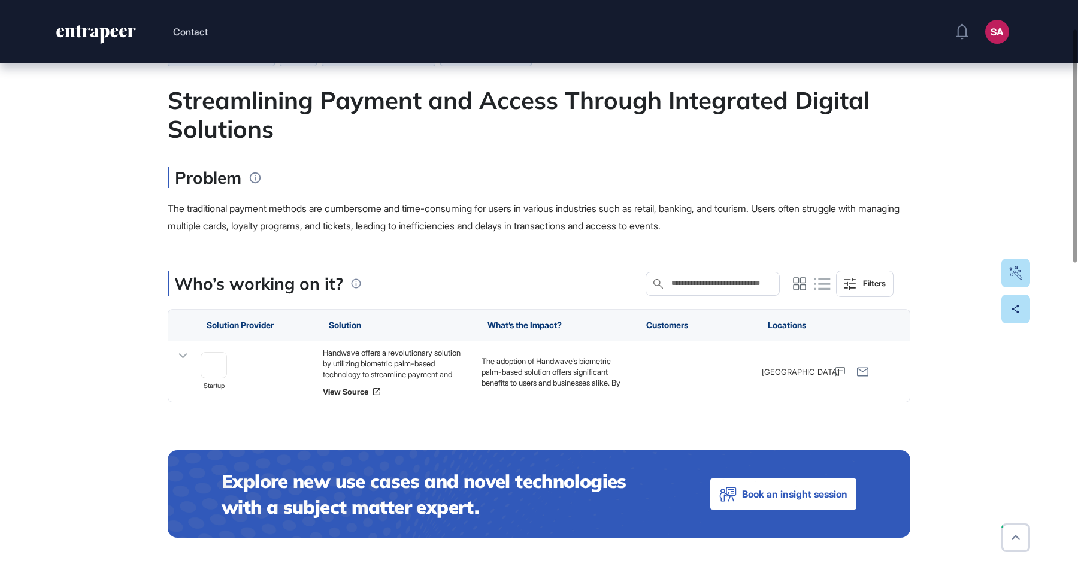
scroll to position [72, 0]
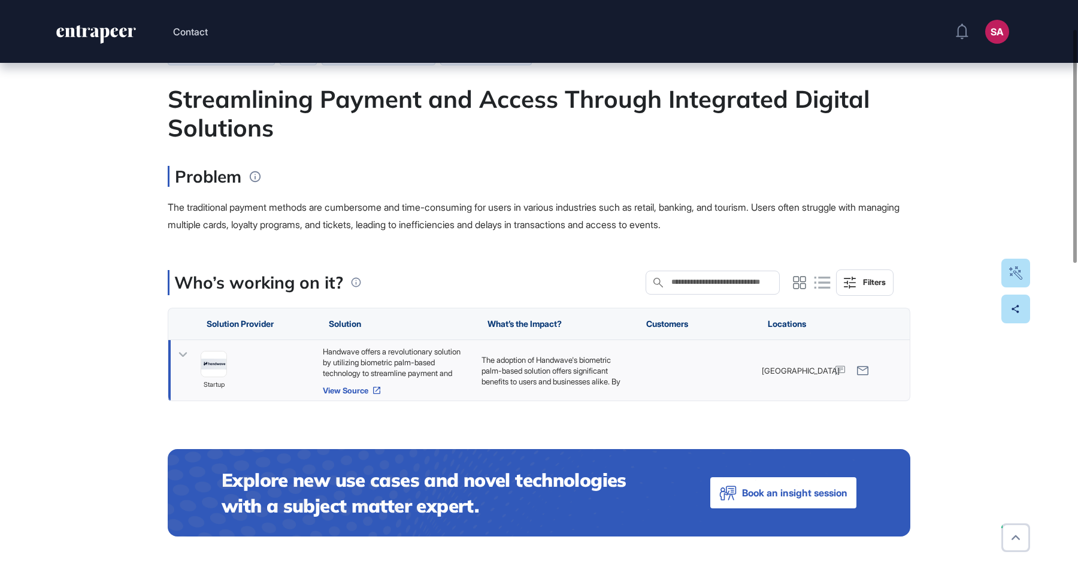
click at [332, 390] on link "View Source" at bounding box center [396, 391] width 147 height 10
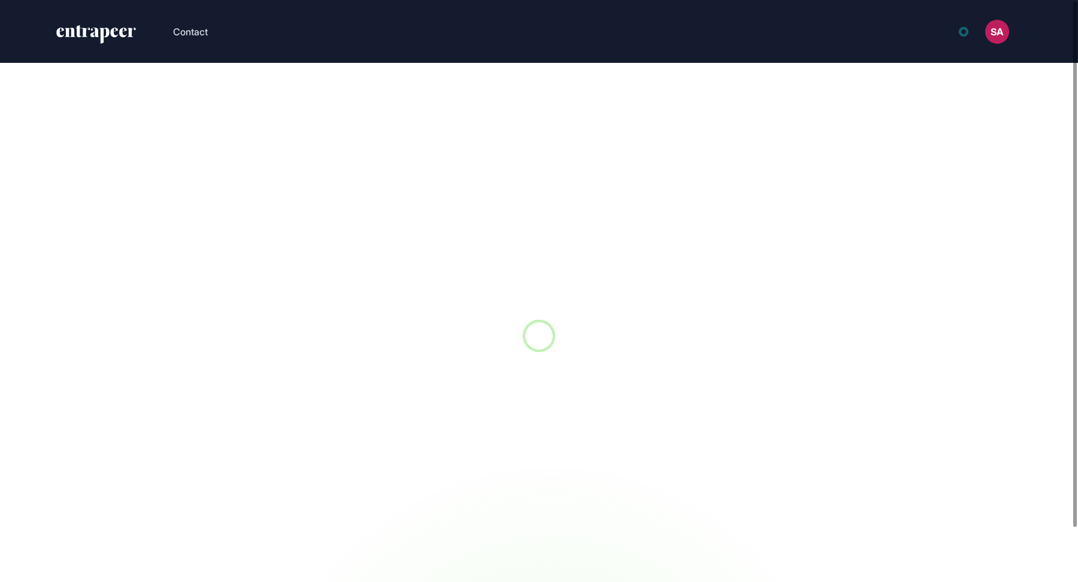
scroll to position [1, 1]
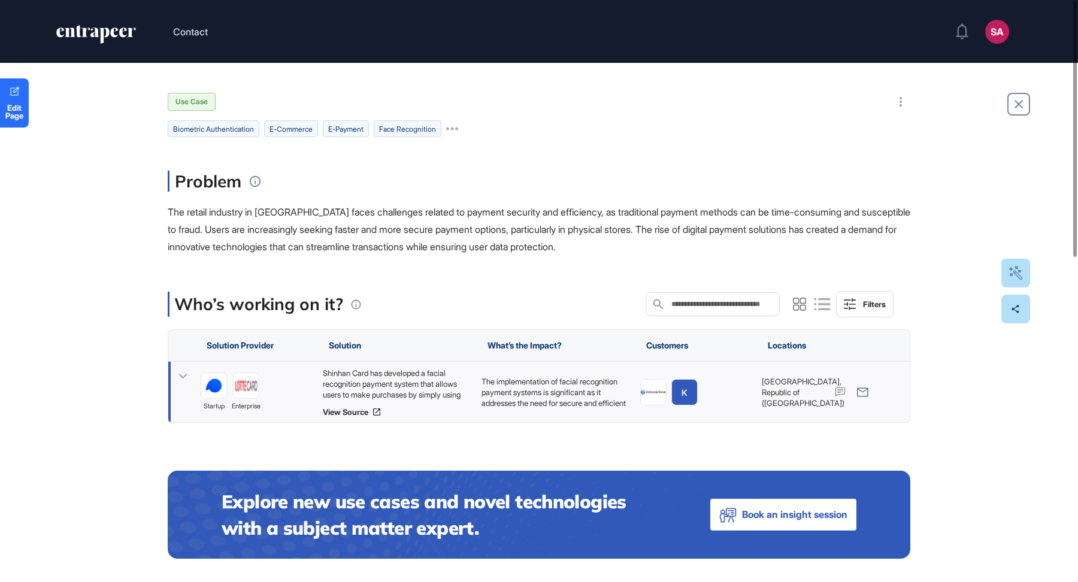
click at [436, 386] on div "Shinhan Card has developed a facial recognition payment system that allows user…" at bounding box center [396, 384] width 147 height 32
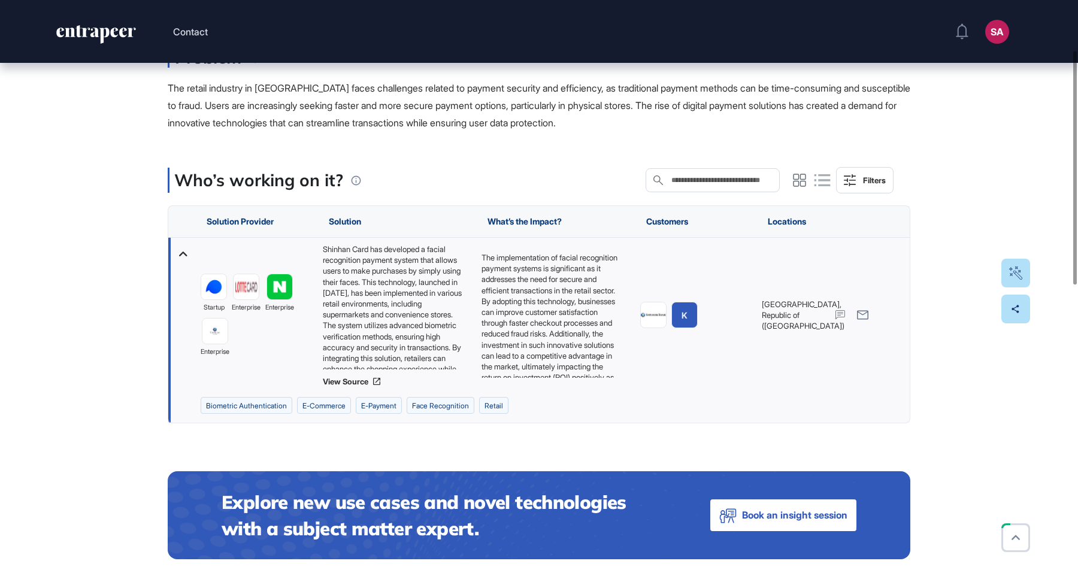
scroll to position [31, 0]
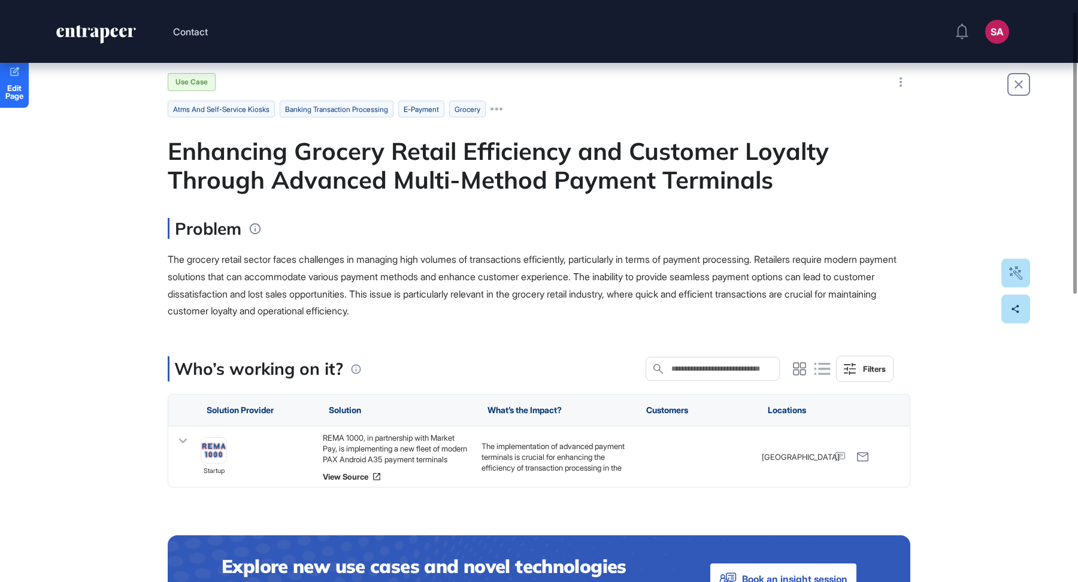
scroll to position [23, 0]
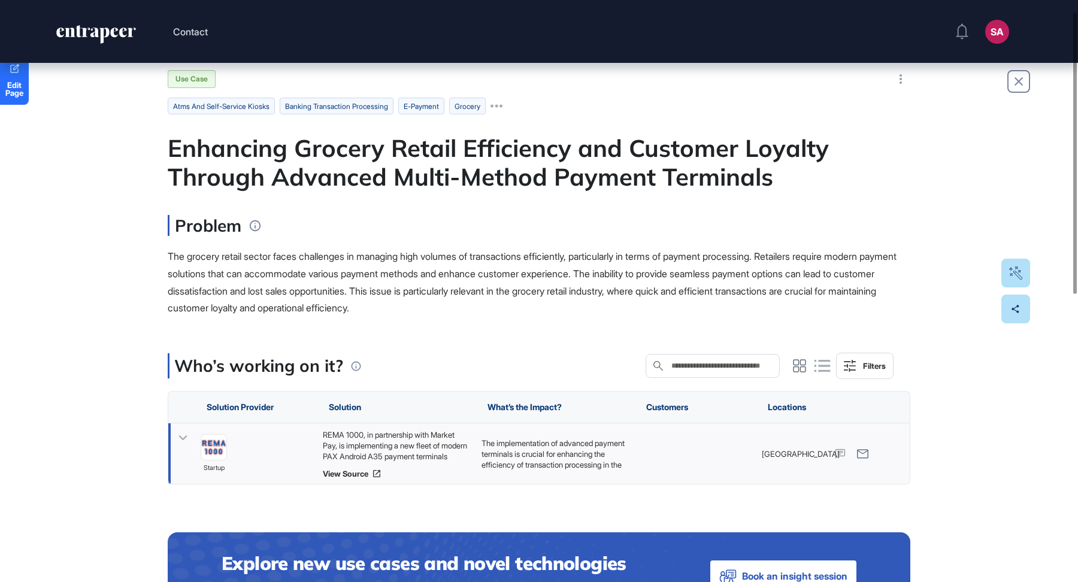
click at [424, 449] on div "REMA 1000, in partnership with Market Pay, is implementing a new fleet of moder…" at bounding box center [396, 445] width 147 height 32
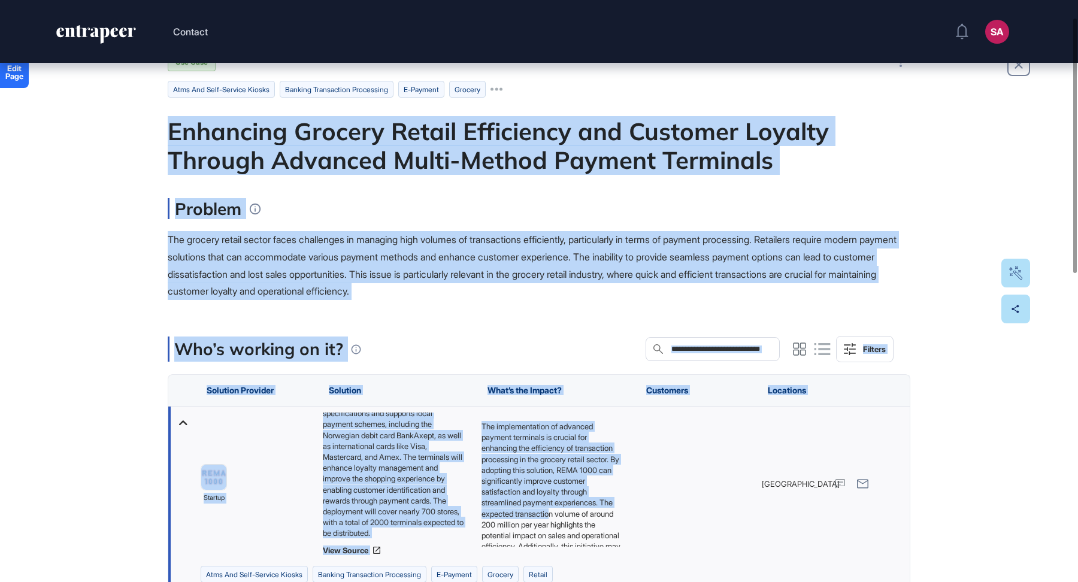
scroll to position [92, 0]
drag, startPoint x: 166, startPoint y: 131, endPoint x: 519, endPoint y: 549, distance: 546.8
copy main "Enhancing Grocery Retail Efficiency and Customer Loyalty Through Advanced Multi…"
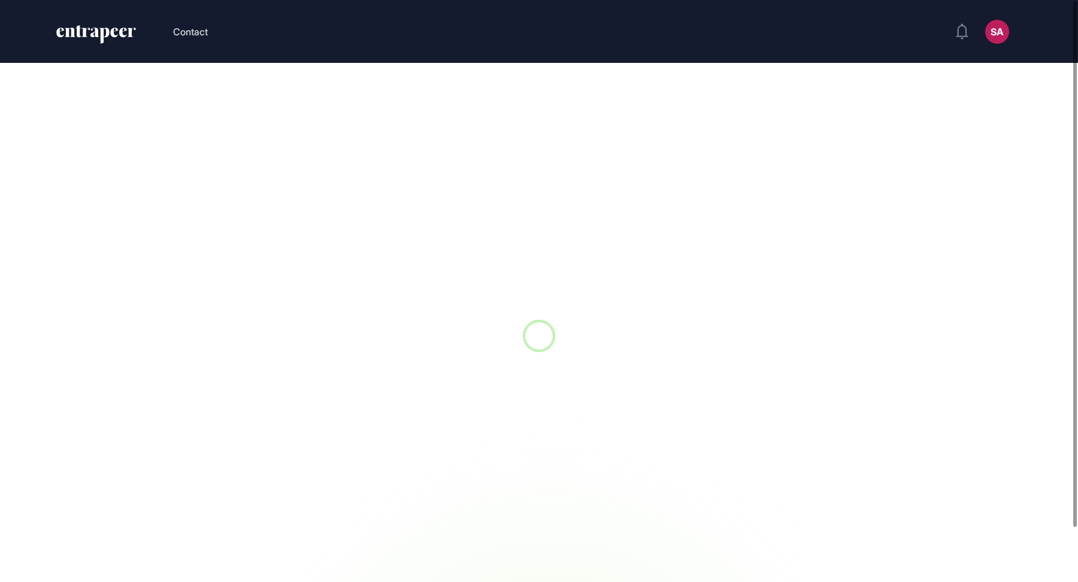
scroll to position [1, 1]
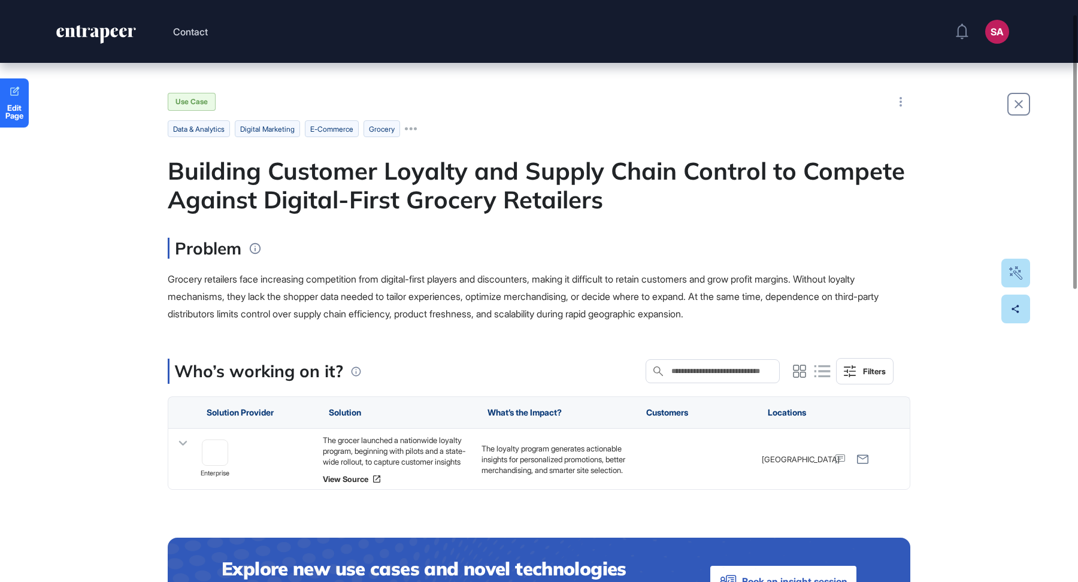
scroll to position [32, 0]
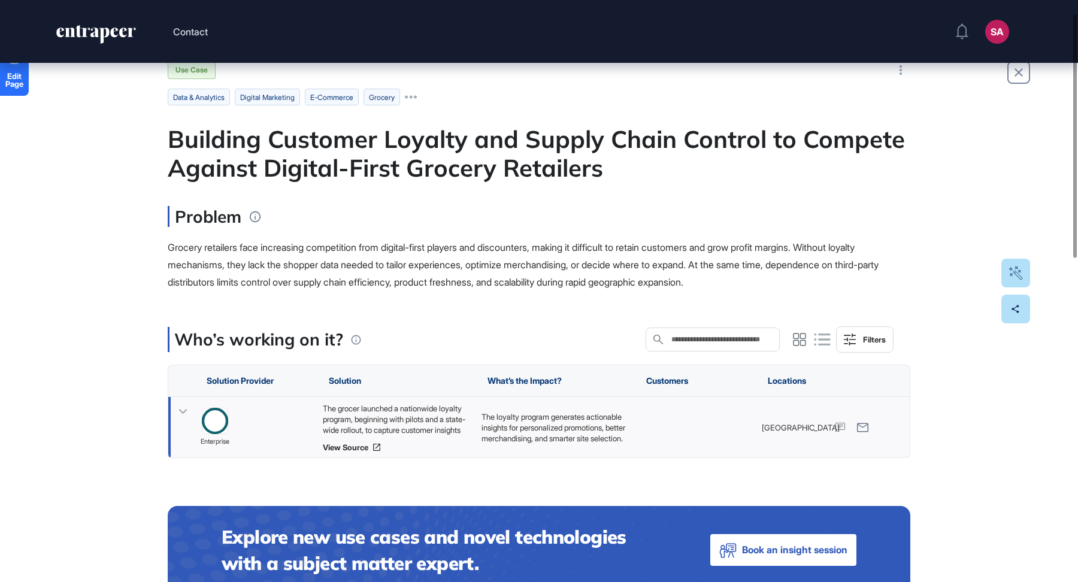
click at [379, 420] on div "The grocer launched a nationwide loyalty program, beginning with pilots and a s…" at bounding box center [396, 419] width 147 height 32
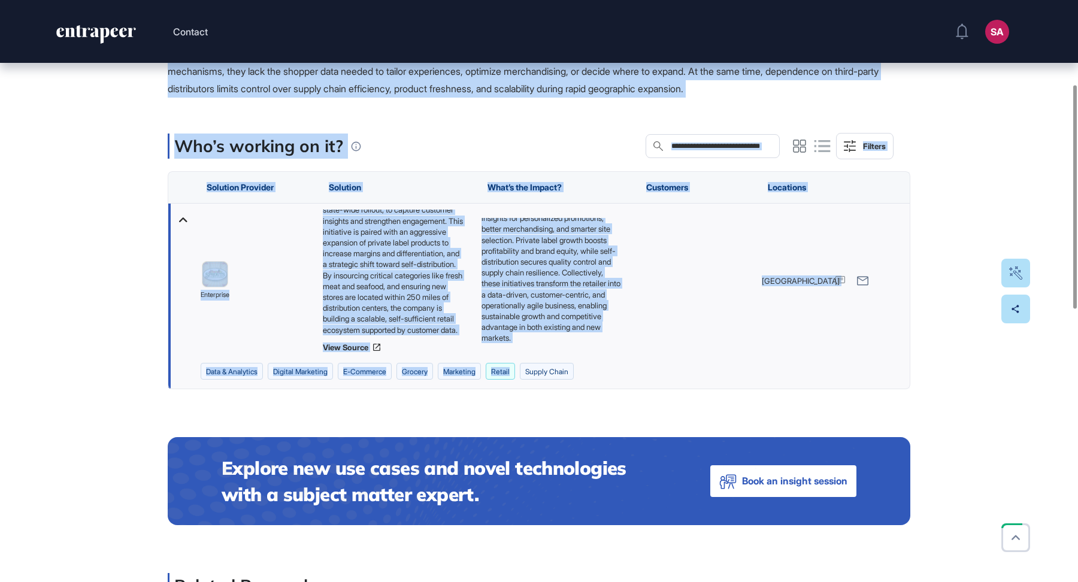
scroll to position [229, 0]
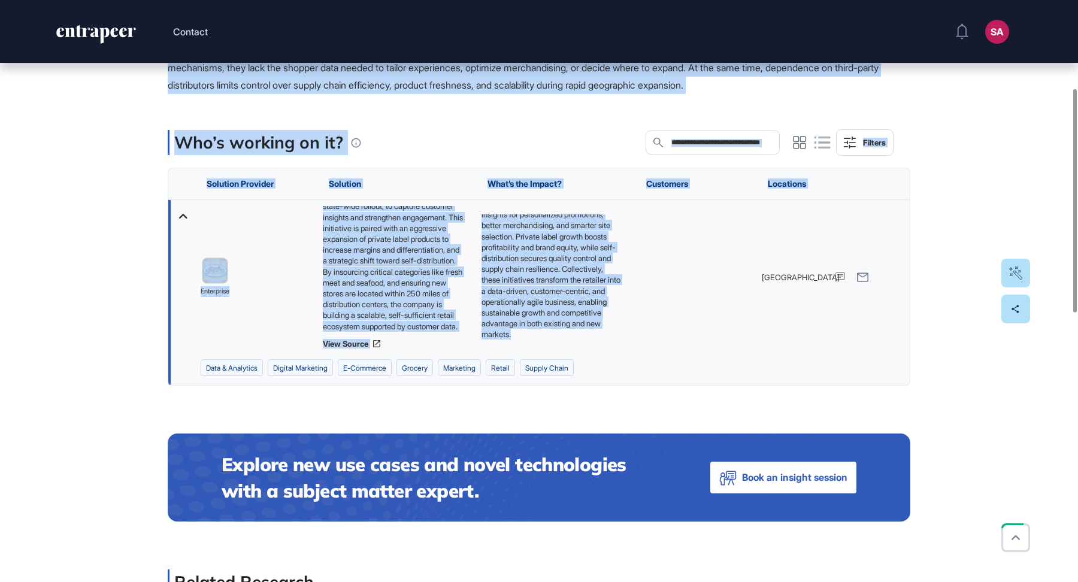
drag, startPoint x: 167, startPoint y: 127, endPoint x: 523, endPoint y: 348, distance: 418.6
click at [523, 348] on main "Use Case data & analytics digital marketing e-commerce Grocery Building Custome…" at bounding box center [539, 497] width 742 height 1267
copy main "Building Customer Loyalty and Supply Chain Control to Compete Against Digital-F…"
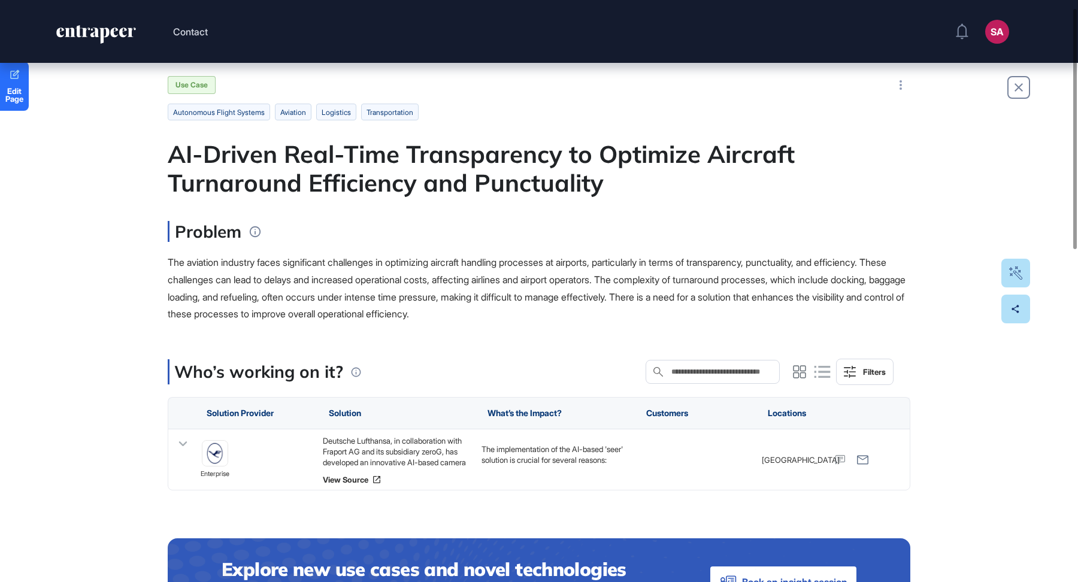
scroll to position [21, 0]
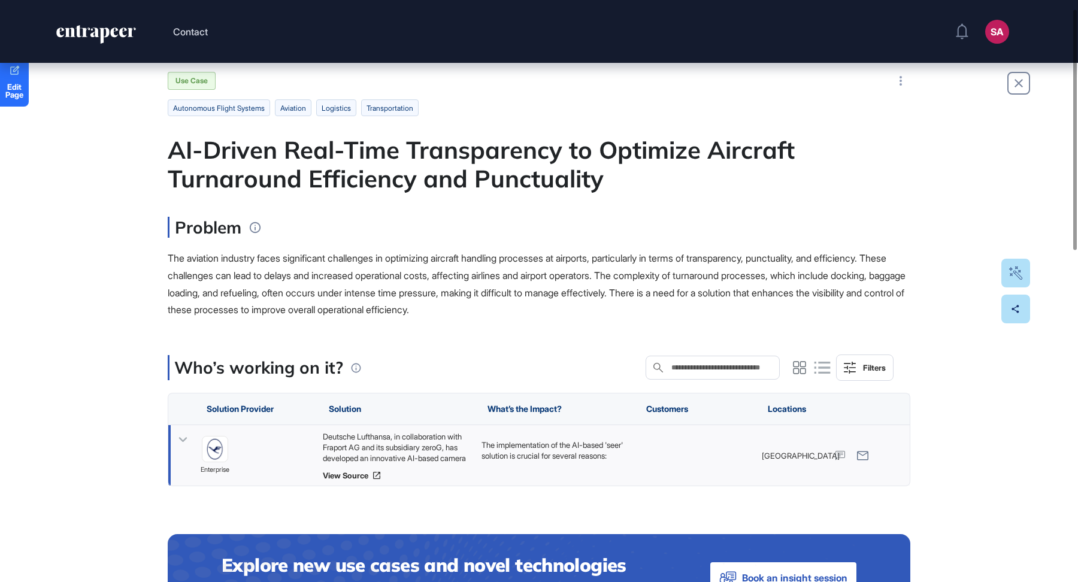
click at [399, 436] on div "Deutsche Lufthansa, in collaboration with Fraport AG and its subsidiary zeroG, …" at bounding box center [396, 447] width 147 height 32
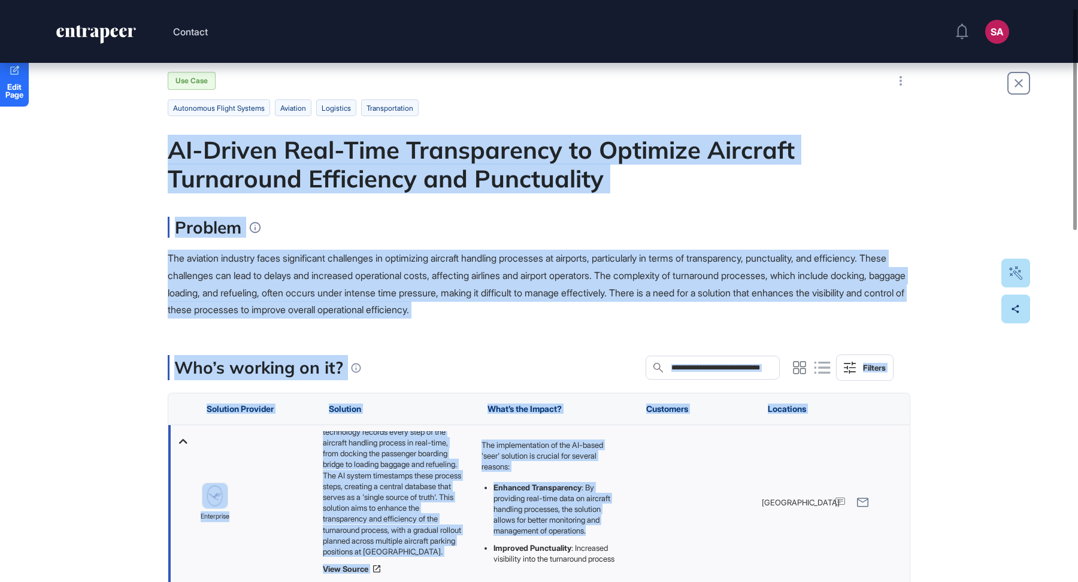
scroll to position [162, 0]
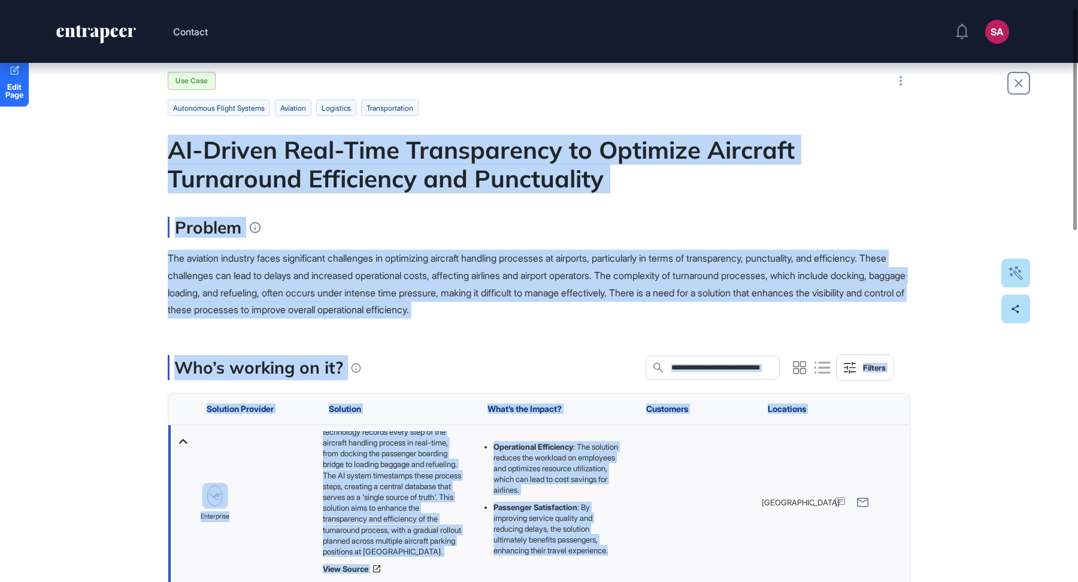
drag, startPoint x: 163, startPoint y: 153, endPoint x: 625, endPoint y: 550, distance: 608.8
copy main "AI-Driven Real-Time Transparency to Optimize Aircraft Turnaround Efficiency and…"
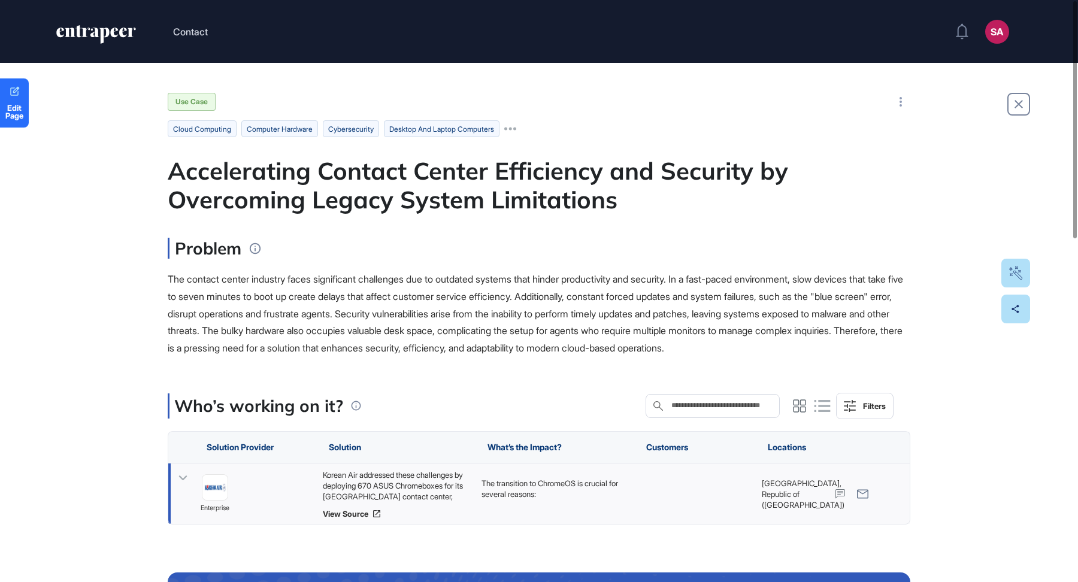
click at [445, 486] on div "Korean Air addressed these challenges by deploying 670 ASUS Chromeboxes for its…" at bounding box center [396, 485] width 147 height 32
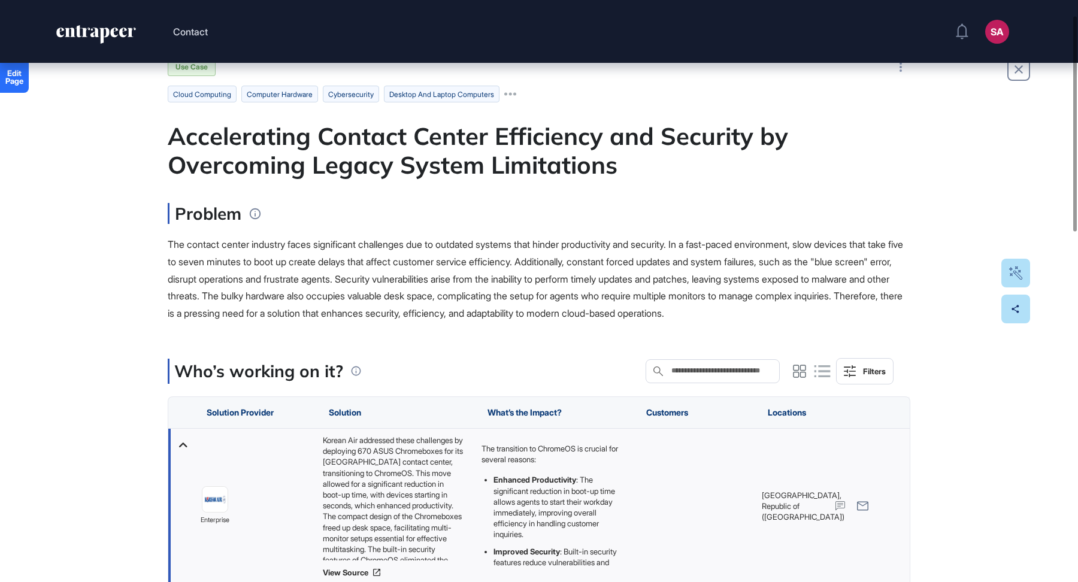
scroll to position [45, 0]
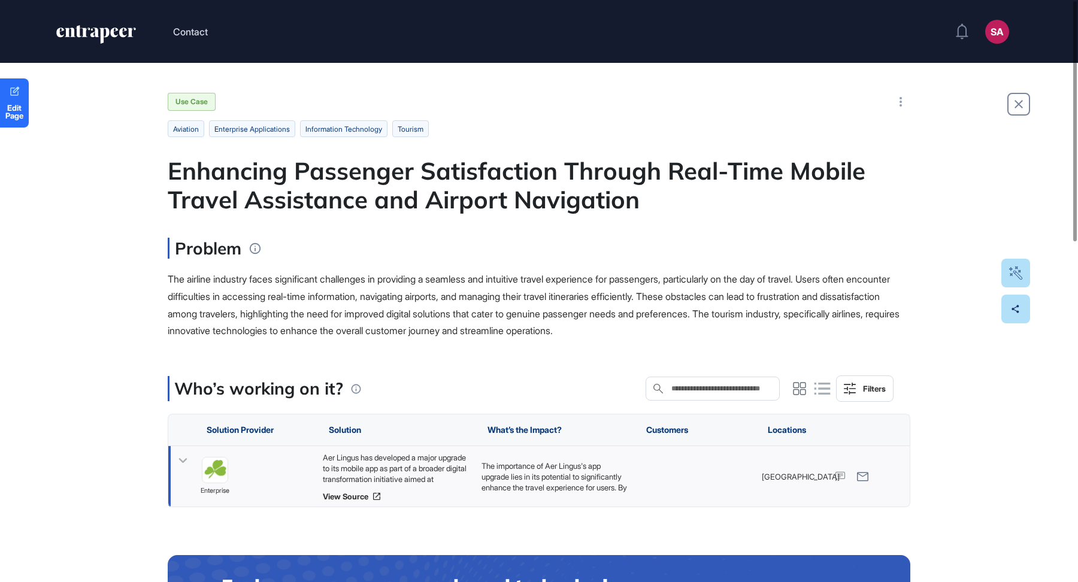
click at [429, 469] on div "Aer Lingus has developed a major upgrade to its mobile app as part of a broader…" at bounding box center [396, 468] width 147 height 32
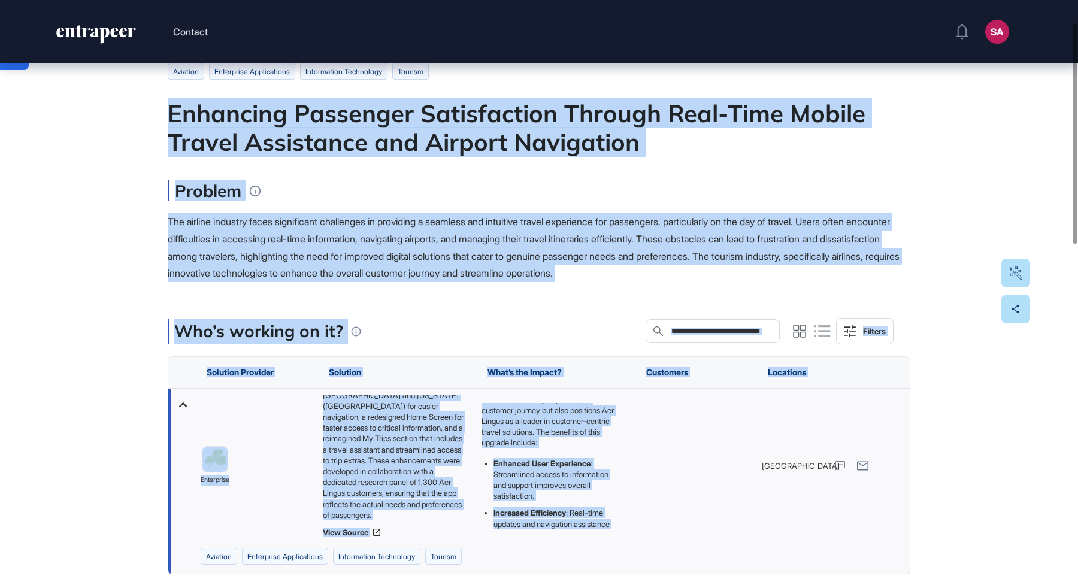
scroll to position [189, 0]
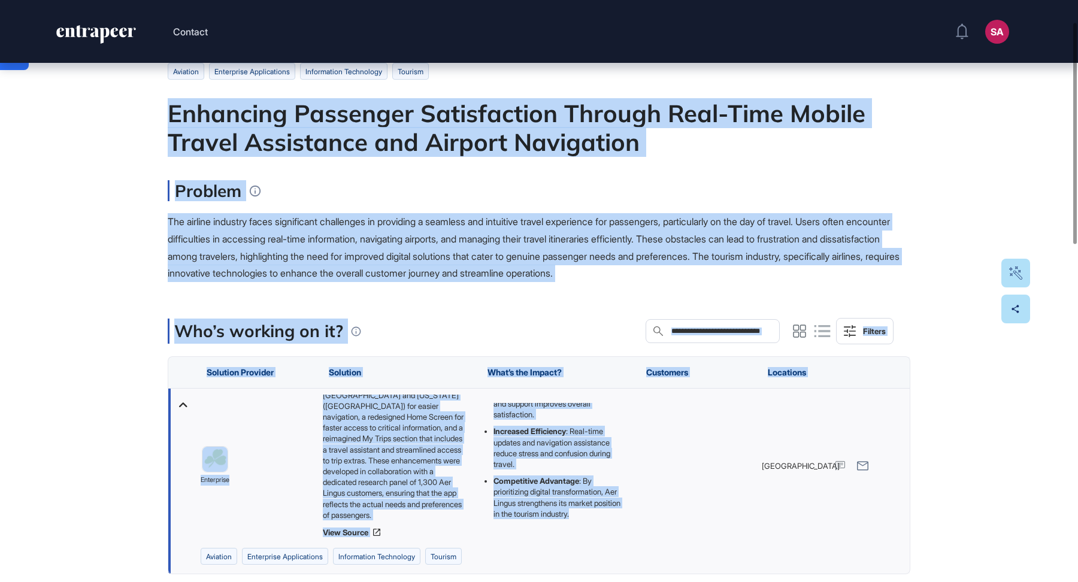
drag, startPoint x: 163, startPoint y: 158, endPoint x: 622, endPoint y: 512, distance: 579.7
copy main "Enhancing Passenger Satisfaction Through Real-Time Mobile Travel Assistance and…"
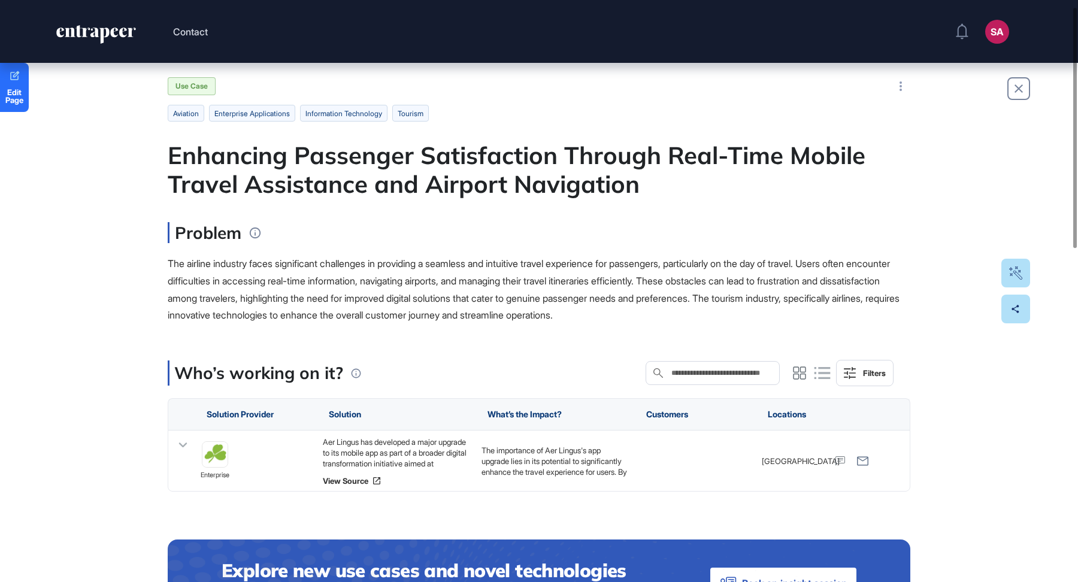
scroll to position [18, 0]
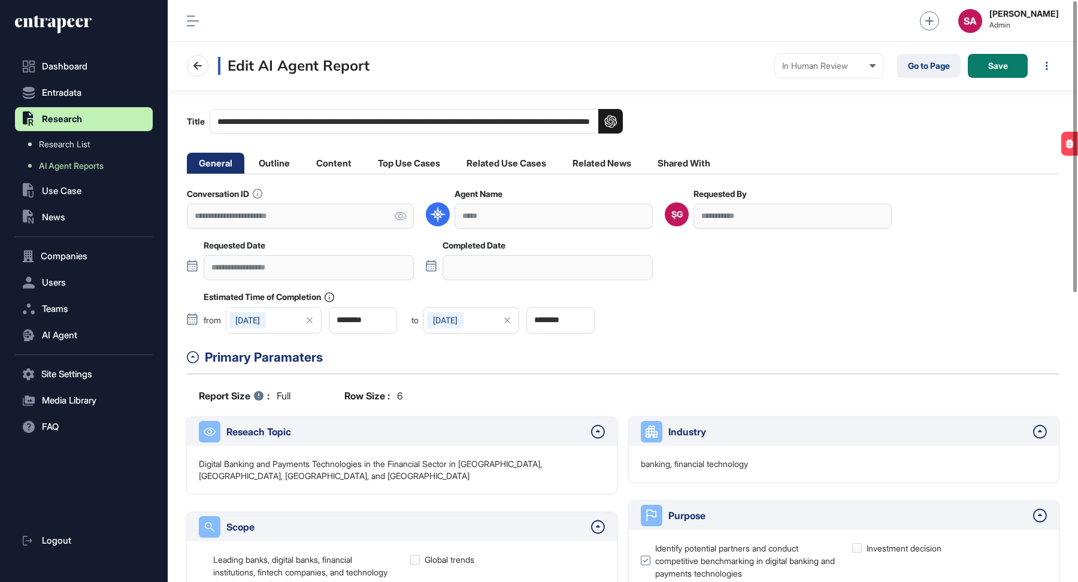
scroll to position [1, 1]
click at [845, 60] on div "In Human Review Created In Outline Review In Progress Completed In Human Review…" at bounding box center [829, 66] width 108 height 24
click at [0, 0] on div "Completed" at bounding box center [0, 0] width 0 height 0
click at [1002, 67] on span "Save" at bounding box center [998, 66] width 20 height 8
click at [753, 64] on div at bounding box center [750, 66] width 24 height 12
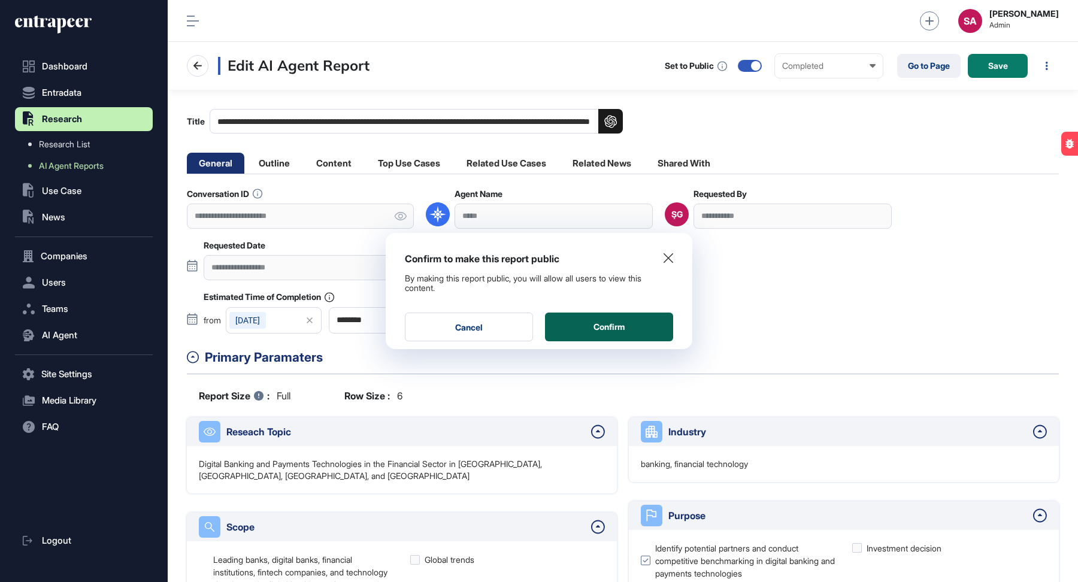
click at [626, 336] on button "Confirm" at bounding box center [609, 326] width 128 height 29
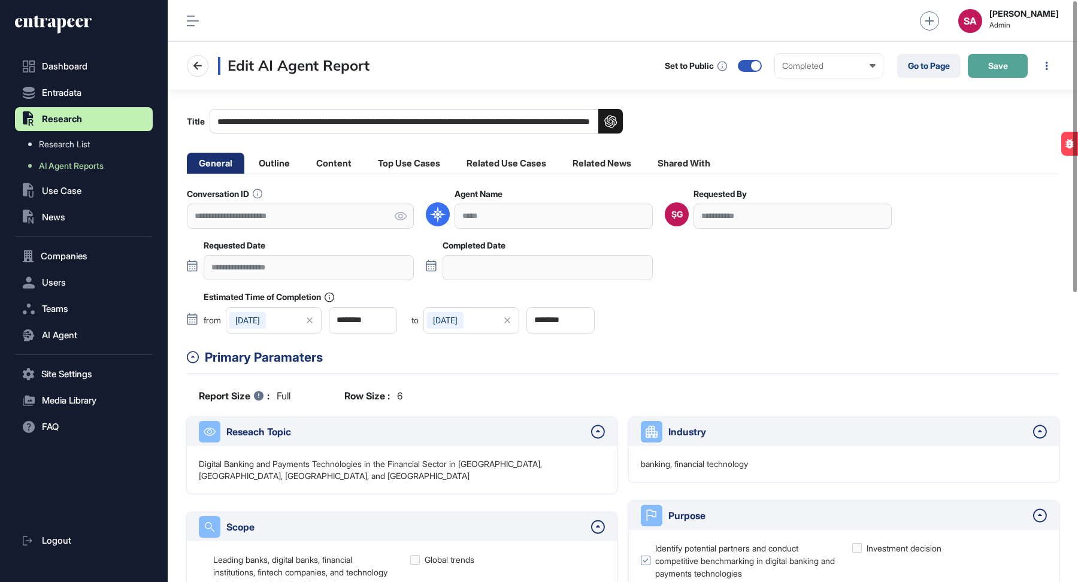
click at [1003, 71] on button "Save" at bounding box center [997, 66] width 60 height 24
click at [751, 66] on div at bounding box center [750, 66] width 24 height 12
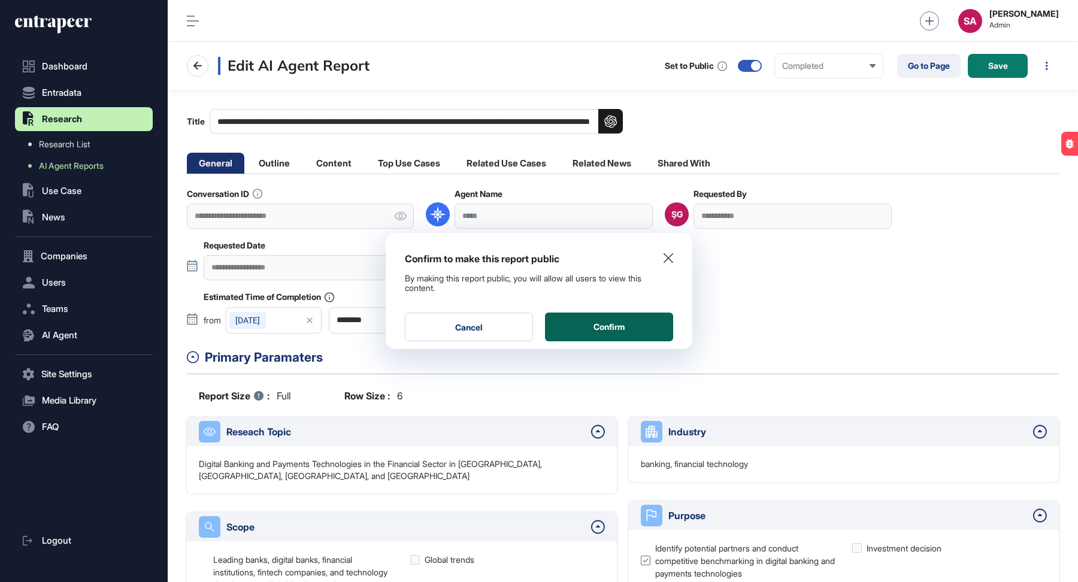
click at [627, 326] on button "Confirm" at bounding box center [609, 326] width 128 height 29
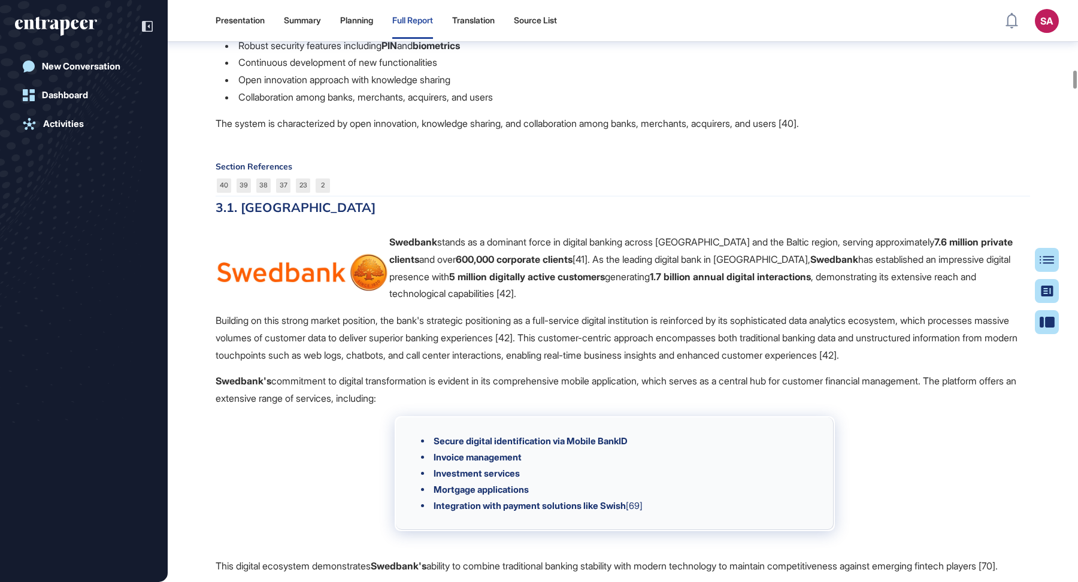
scroll to position [8416, 0]
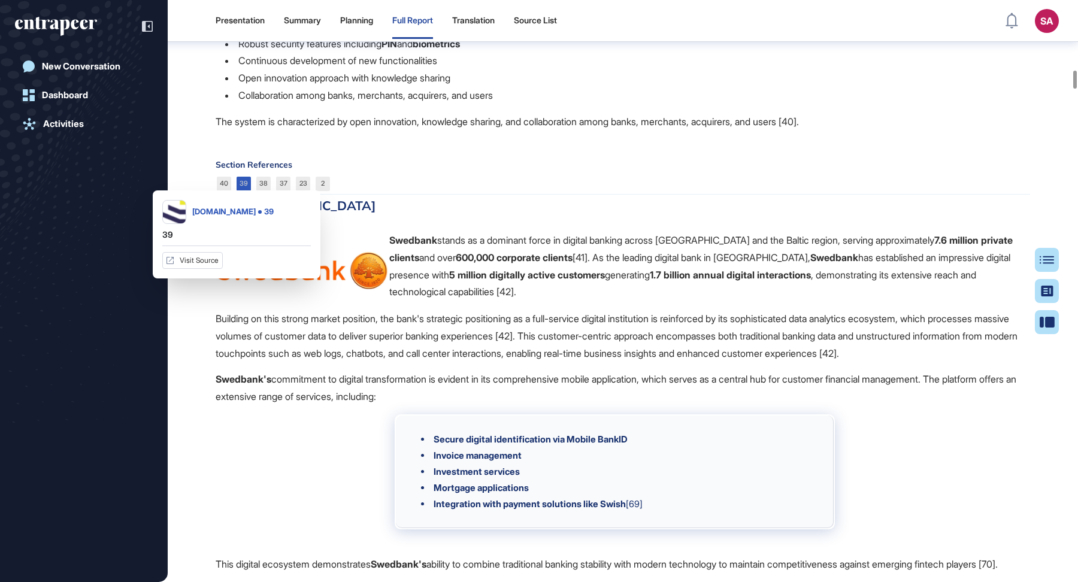
click at [239, 191] on link "39" at bounding box center [243, 184] width 14 height 14
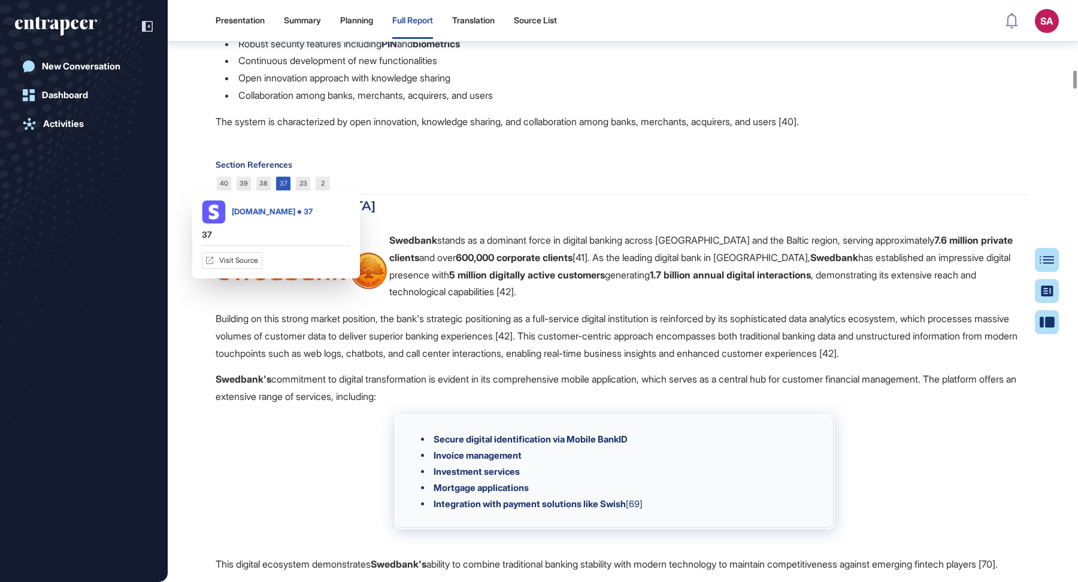
click at [282, 191] on link "37" at bounding box center [283, 184] width 14 height 14
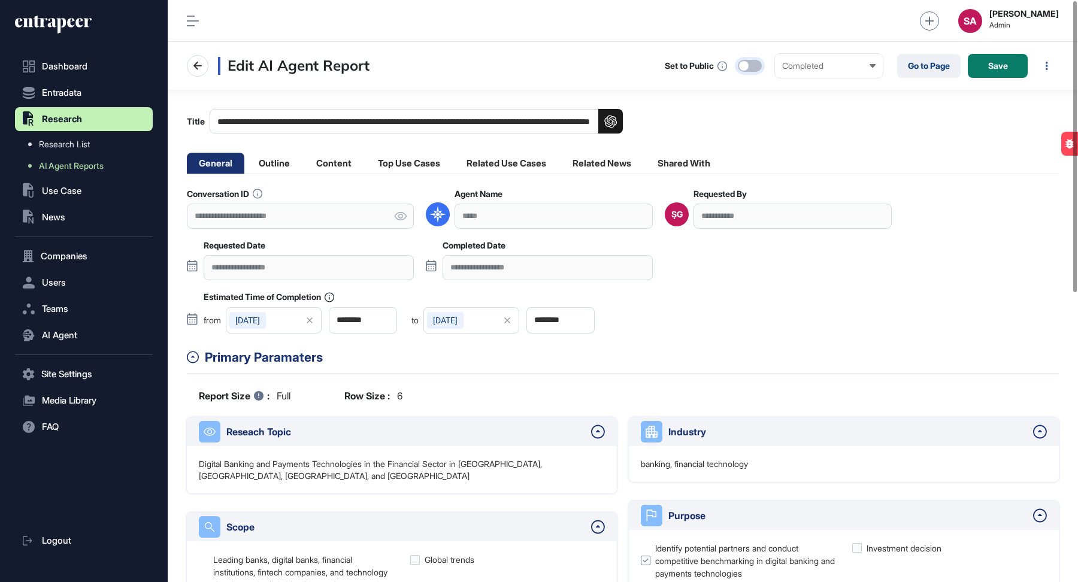
click at [756, 66] on div at bounding box center [750, 66] width 24 height 12
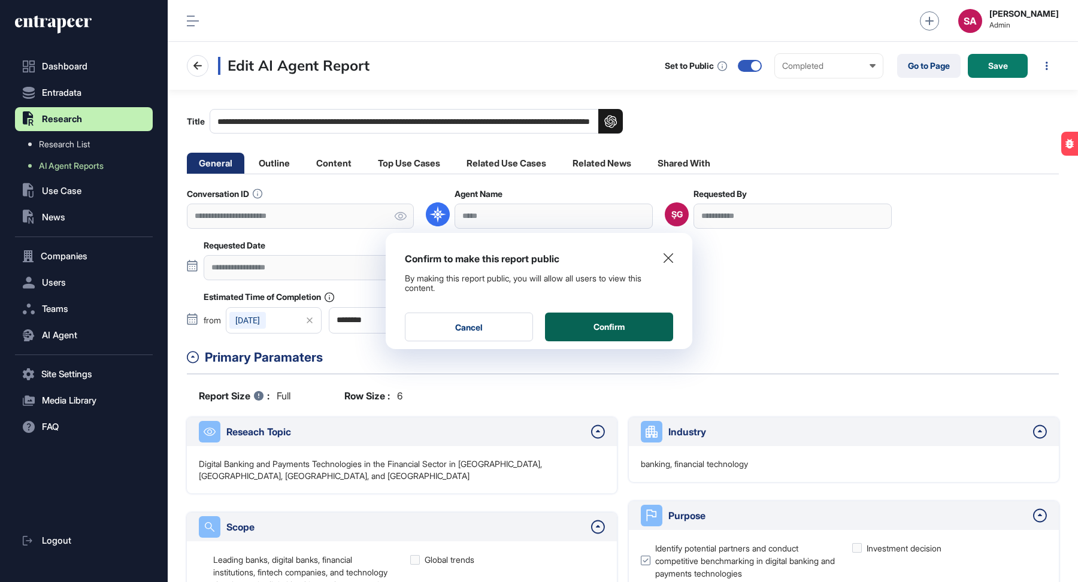
click at [657, 322] on button "Confirm" at bounding box center [609, 326] width 128 height 29
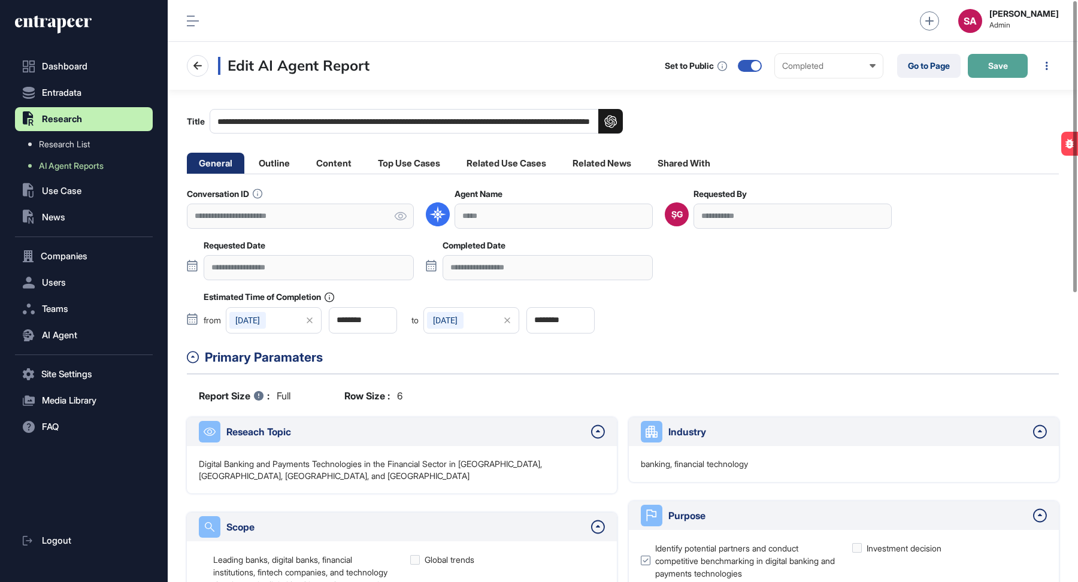
click at [996, 65] on span "Save" at bounding box center [998, 66] width 20 height 8
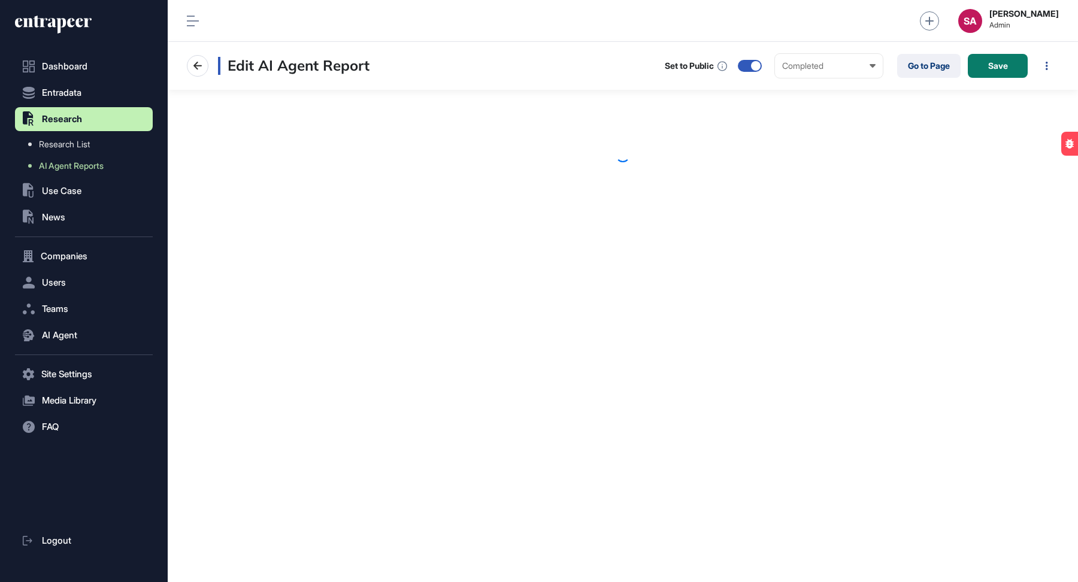
scroll to position [1, 1]
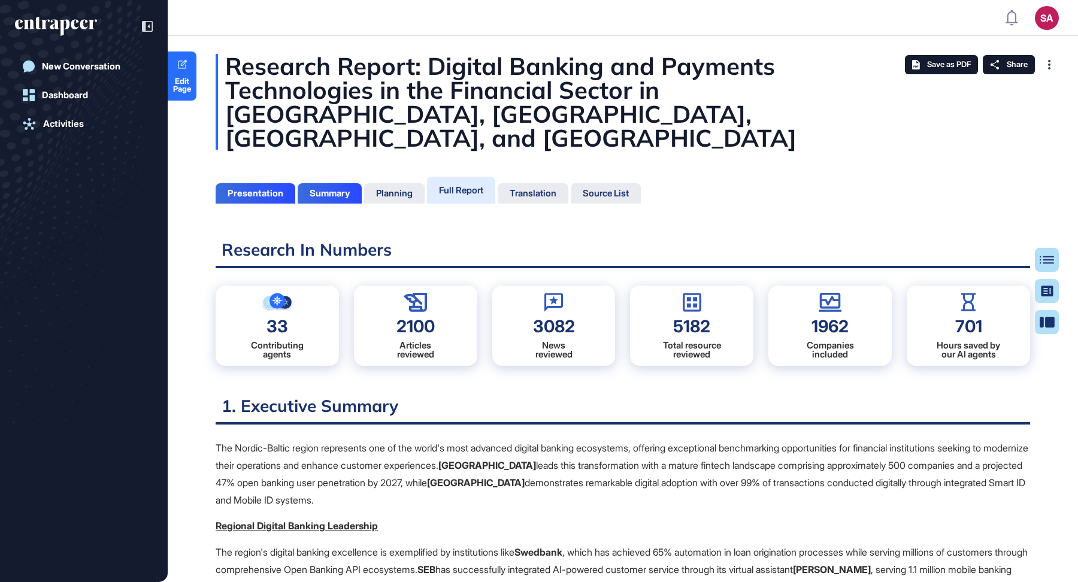
scroll to position [522, 3]
click at [195, 81] on span "Edit Page" at bounding box center [182, 85] width 29 height 16
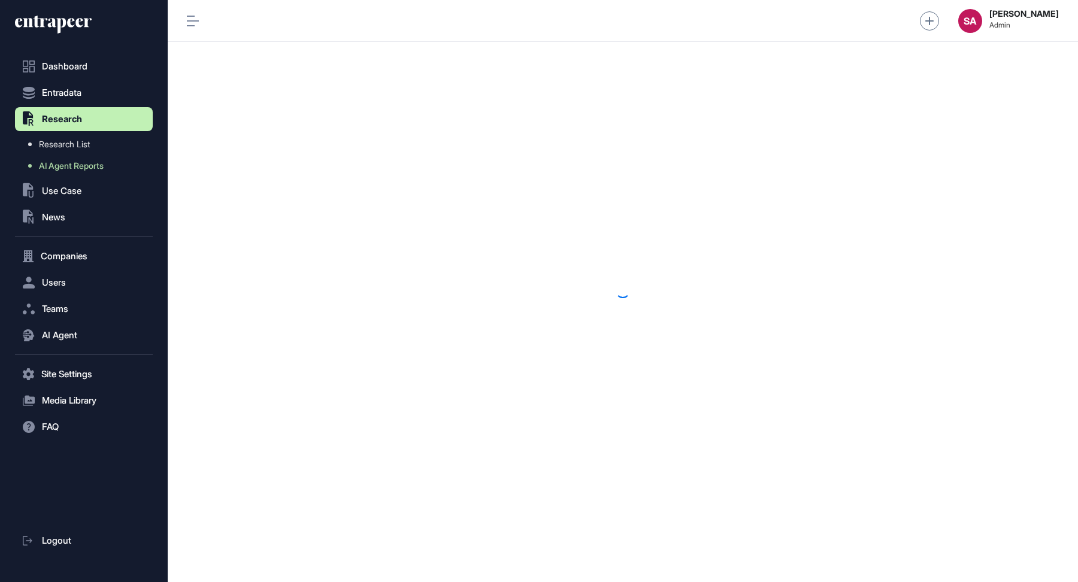
scroll to position [1, 1]
